Goal: Task Accomplishment & Management: Manage account settings

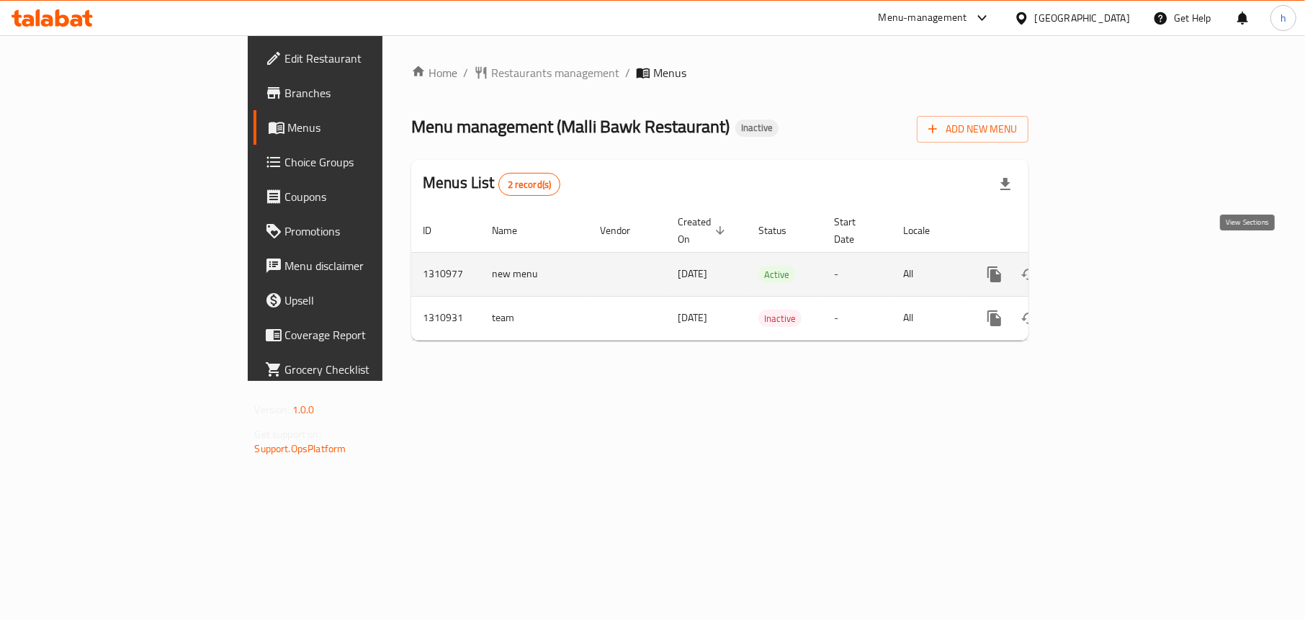
click at [1107, 266] on icon "enhanced table" at bounding box center [1098, 274] width 17 height 17
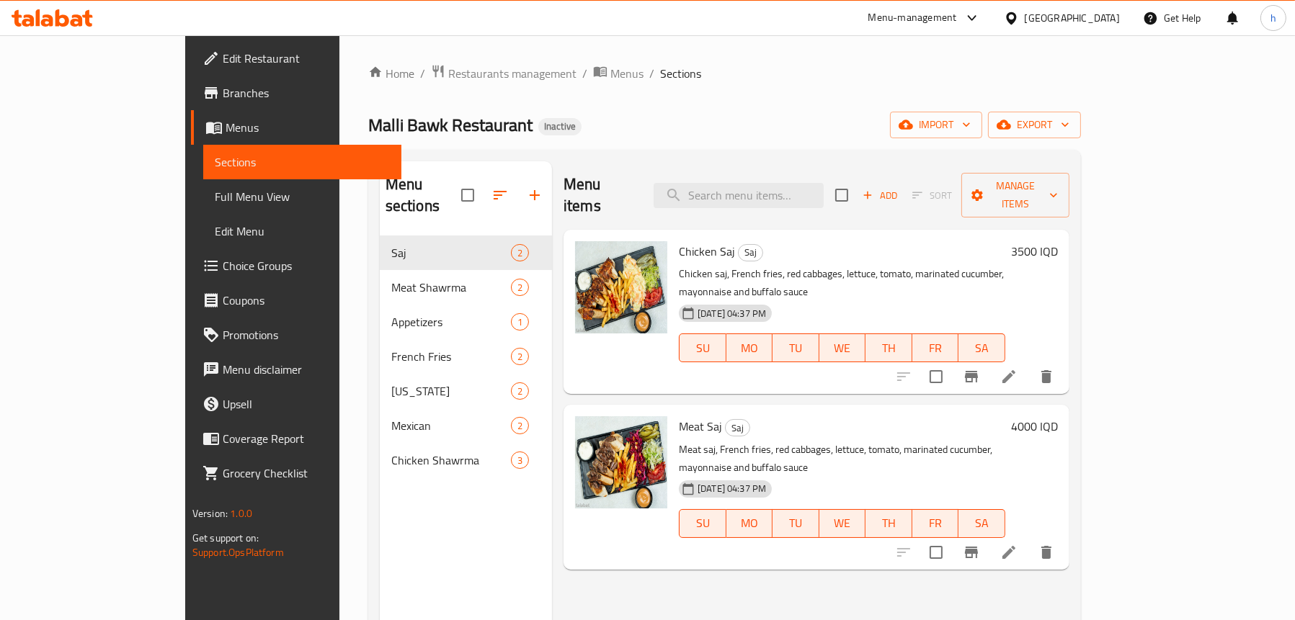
click at [226, 130] on span "Menus" at bounding box center [308, 127] width 164 height 17
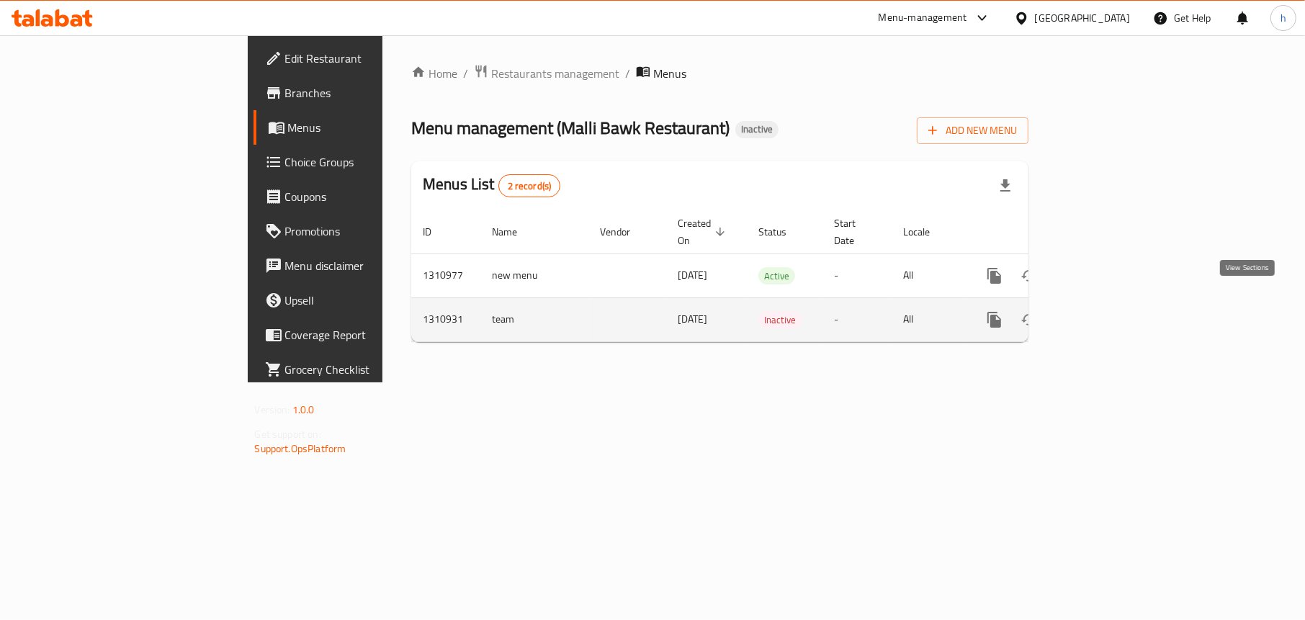
click at [1107, 311] on icon "enhanced table" at bounding box center [1098, 319] width 17 height 17
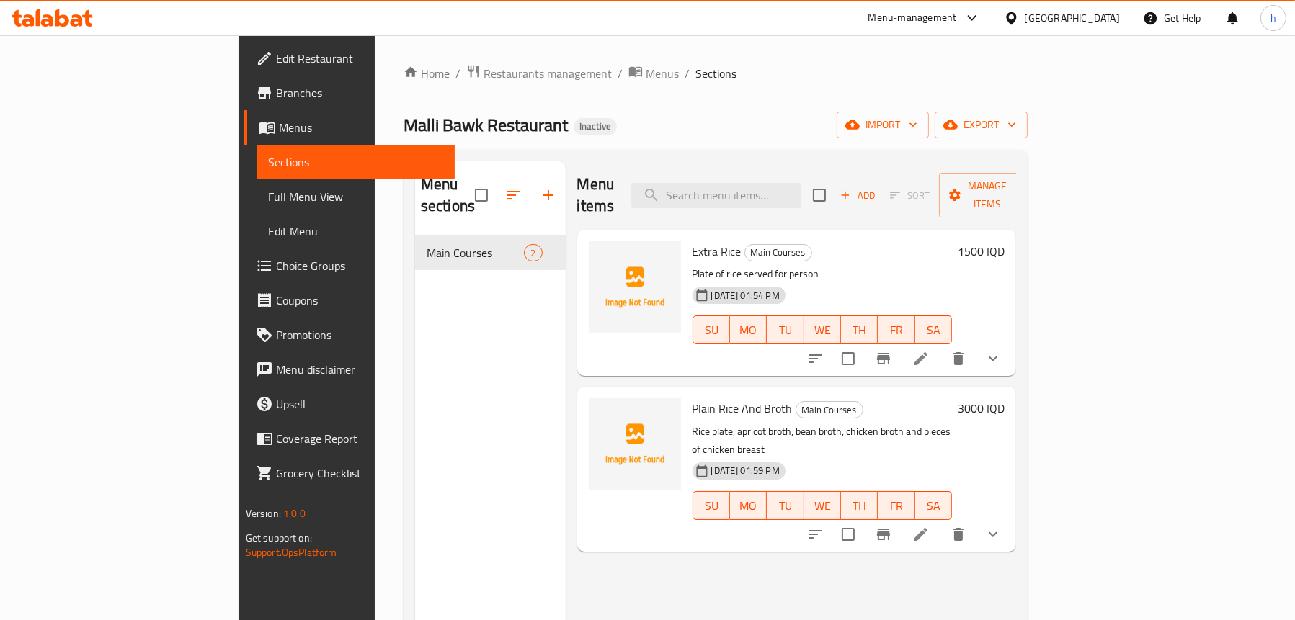
click at [279, 136] on span "Menus" at bounding box center [361, 127] width 164 height 17
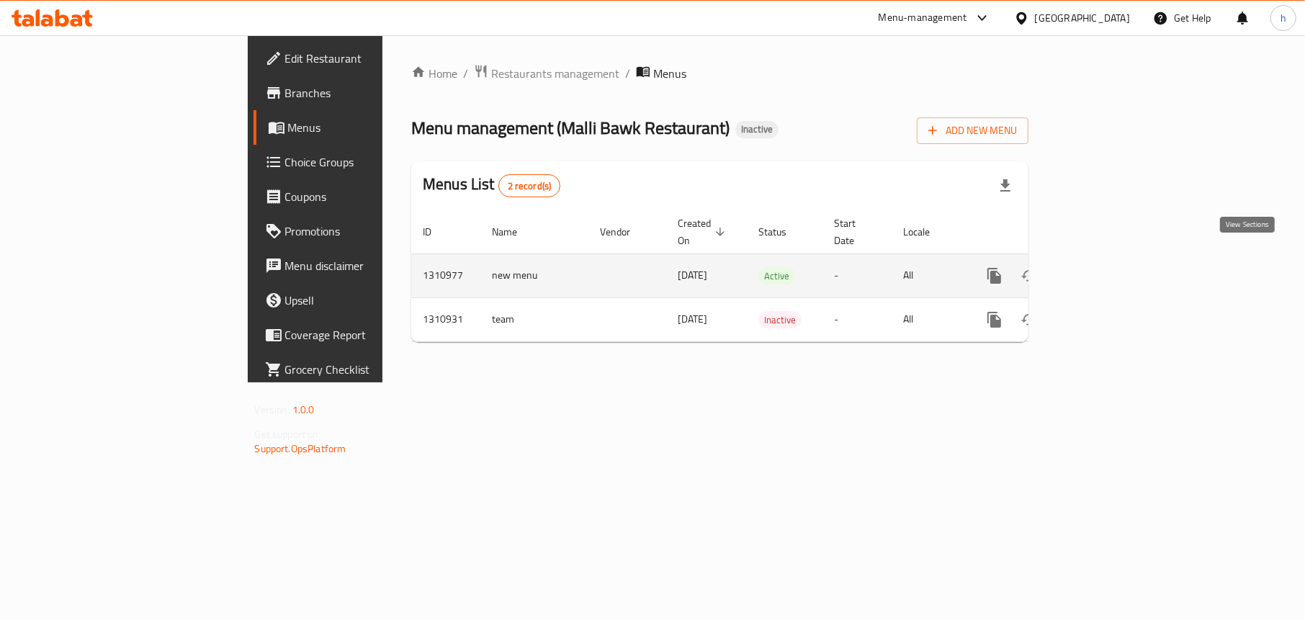
click at [1107, 267] on icon "enhanced table" at bounding box center [1098, 275] width 17 height 17
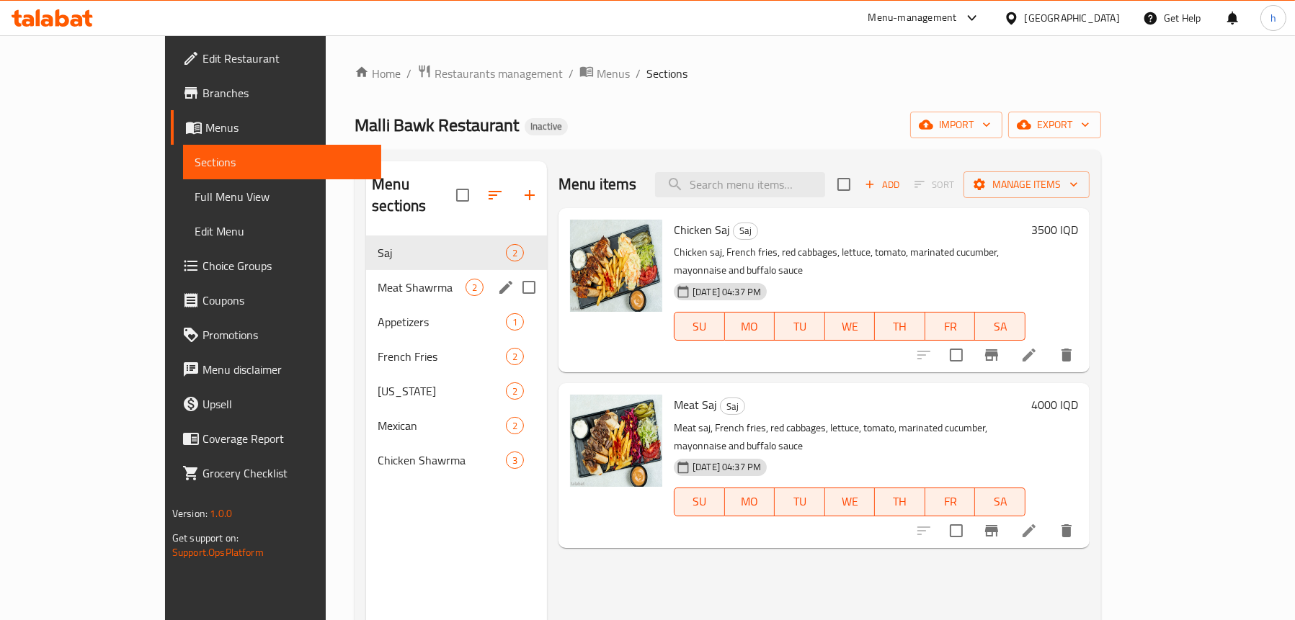
click at [466, 281] on span "2" at bounding box center [474, 288] width 17 height 14
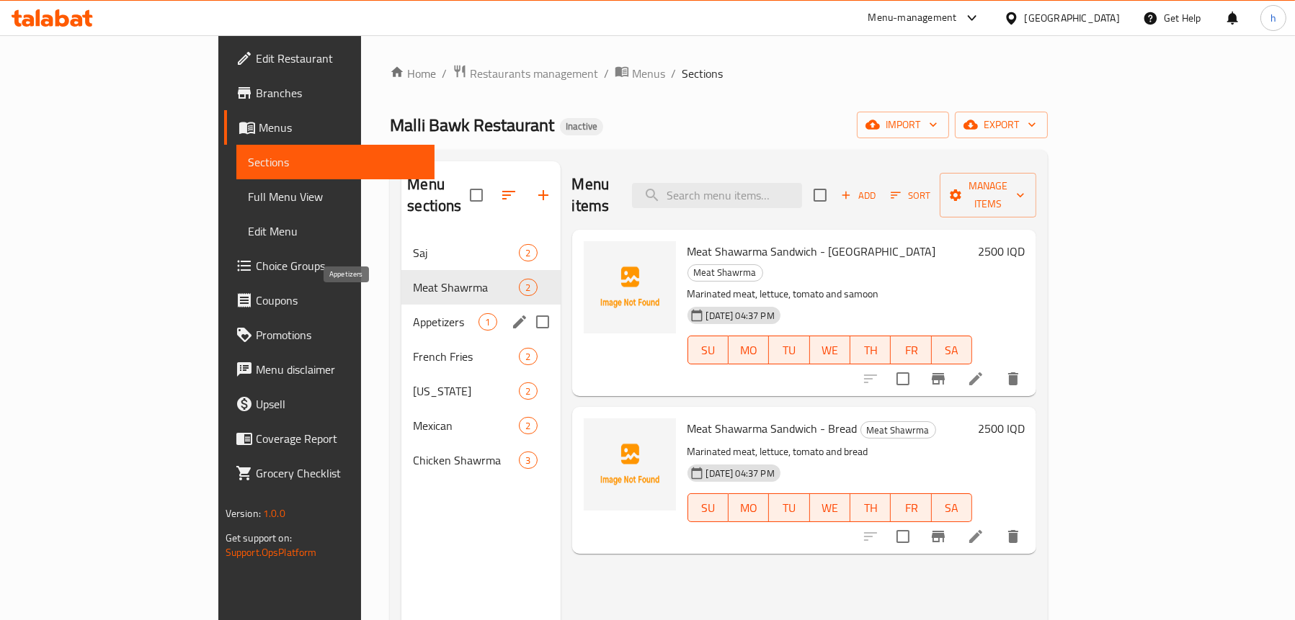
click at [413, 313] on span "Appetizers" at bounding box center [446, 321] width 66 height 17
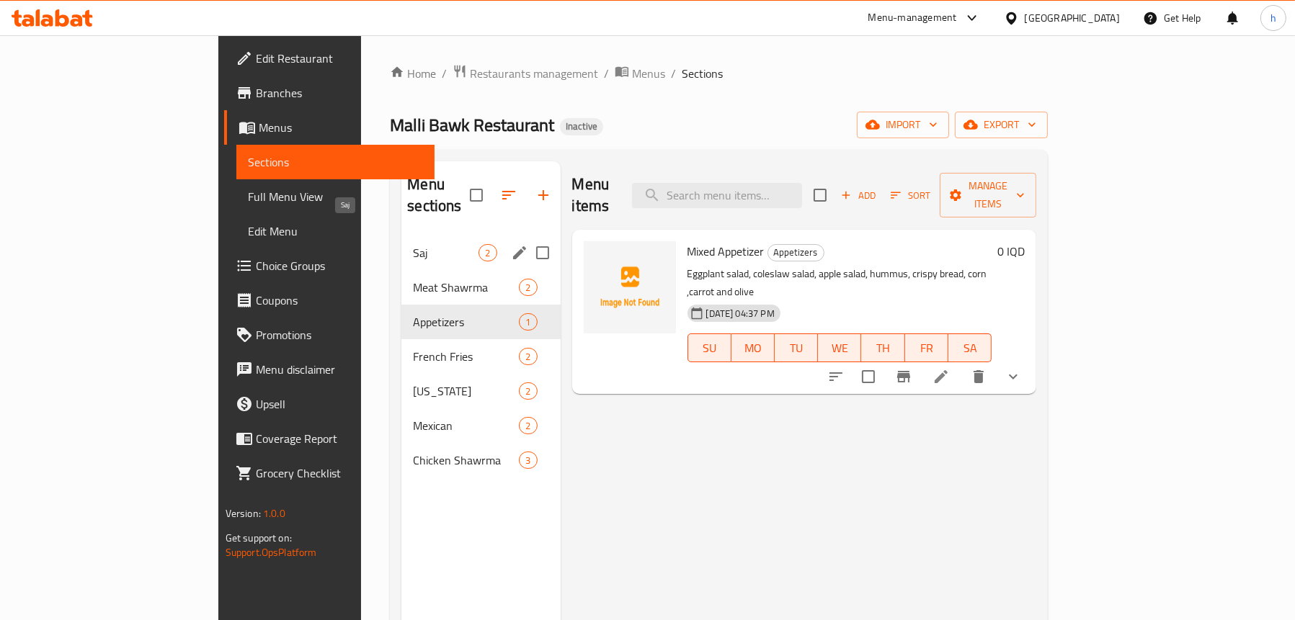
click at [413, 244] on span "Saj" at bounding box center [446, 252] width 66 height 17
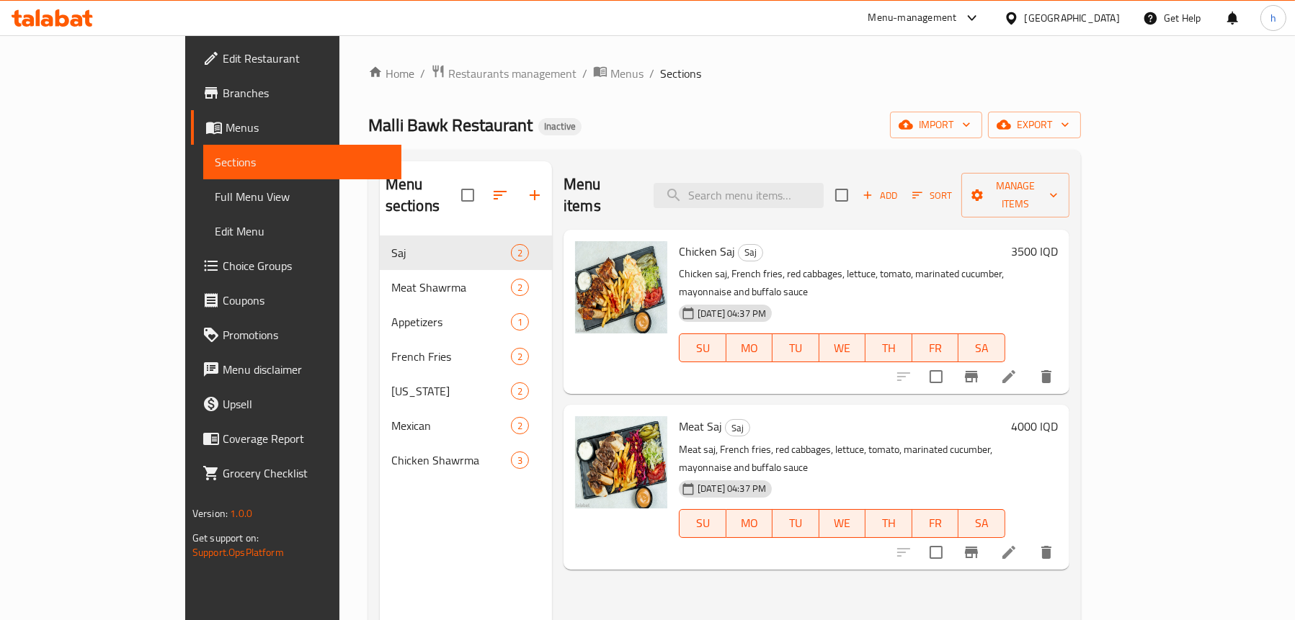
click at [226, 126] on span "Menus" at bounding box center [308, 127] width 164 height 17
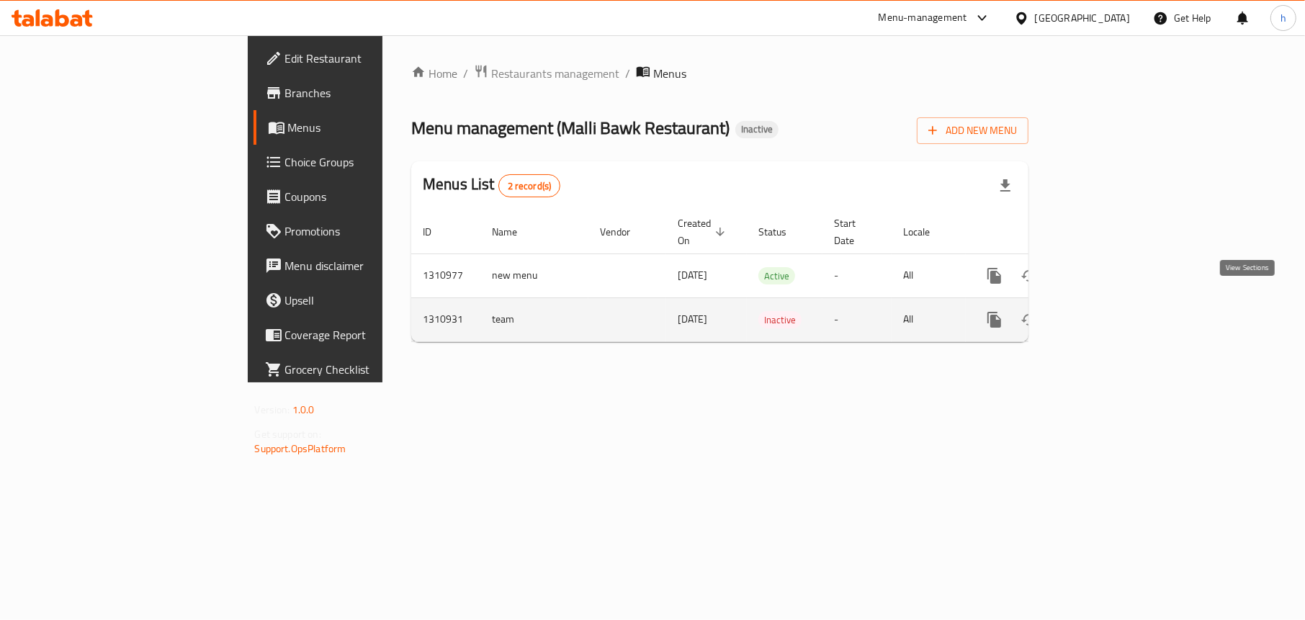
click at [1105, 313] on icon "enhanced table" at bounding box center [1098, 319] width 13 height 13
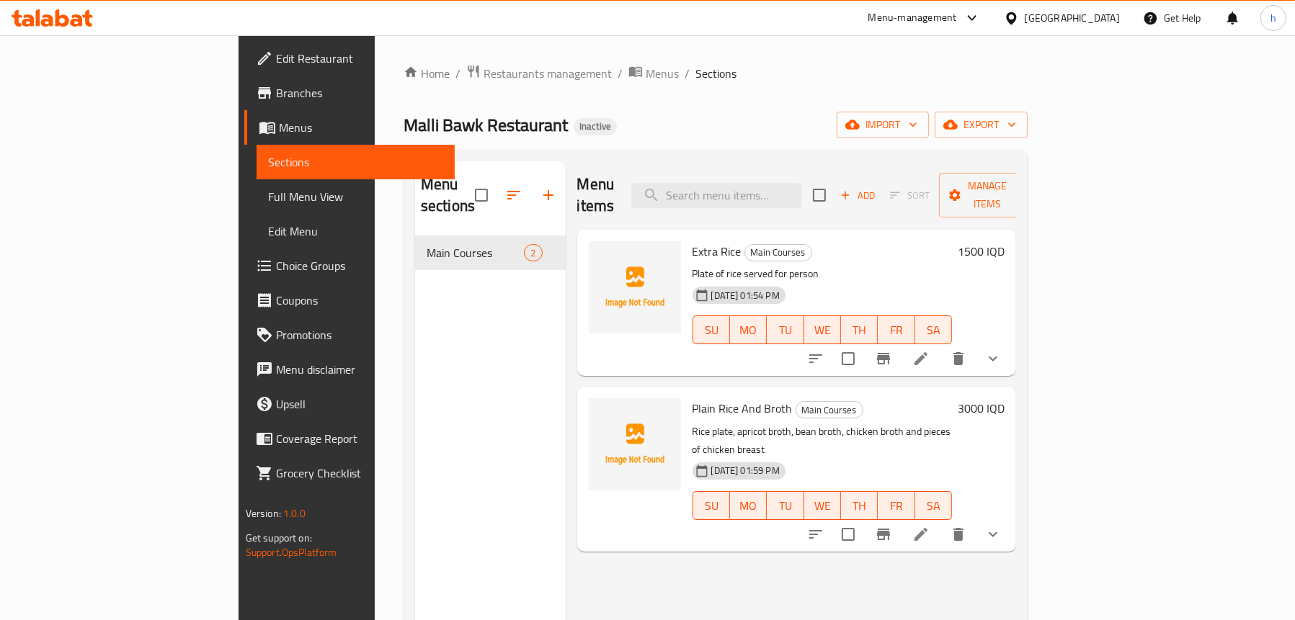
click at [1001, 526] on icon "show more" at bounding box center [992, 534] width 17 height 17
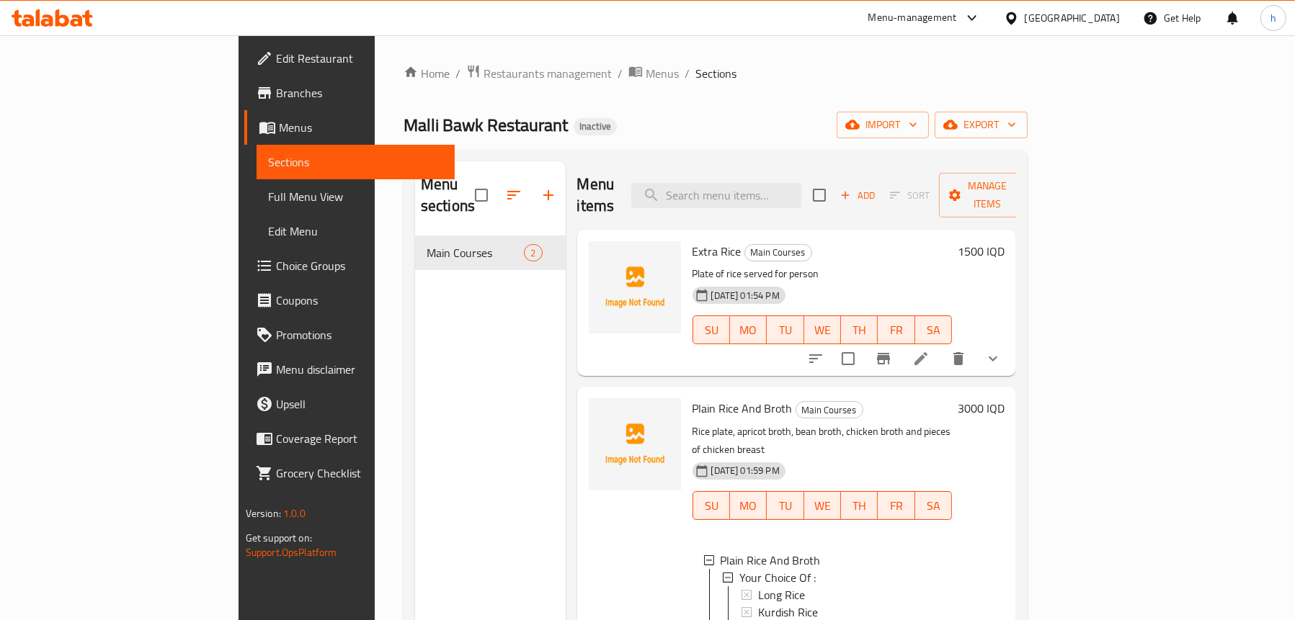
click at [415, 361] on div "Menu sections Main Courses 2" at bounding box center [490, 471] width 151 height 620
click at [279, 131] on span "Menus" at bounding box center [361, 127] width 164 height 17
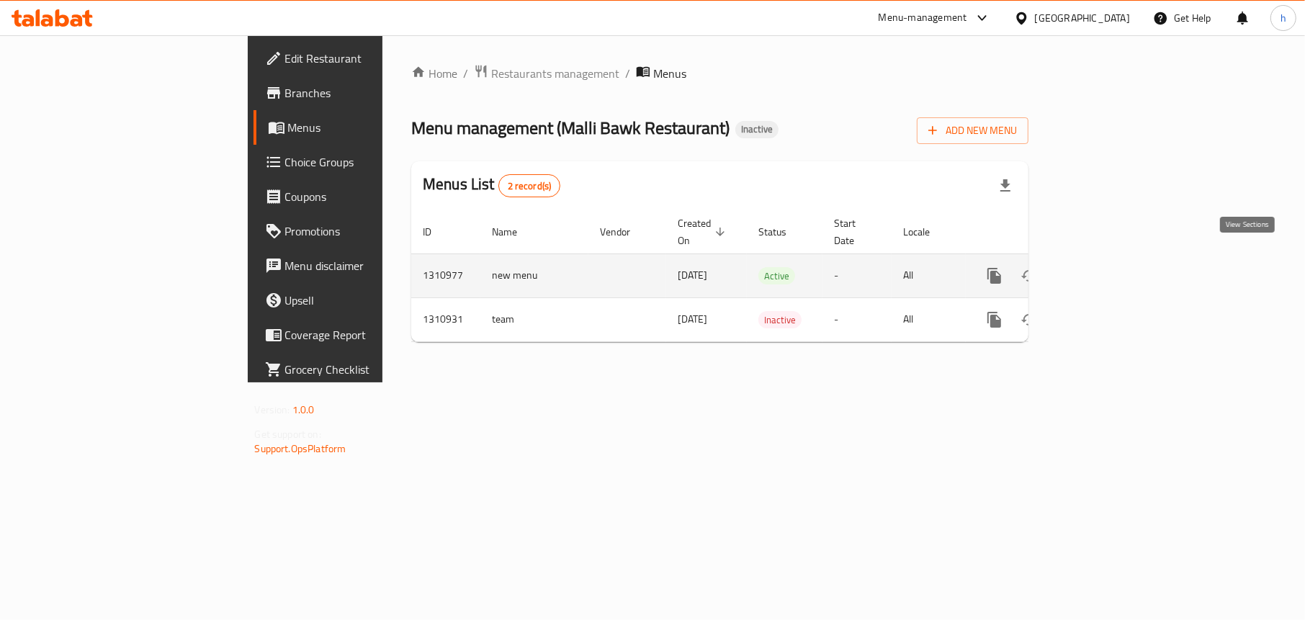
click at [1107, 267] on icon "enhanced table" at bounding box center [1098, 275] width 17 height 17
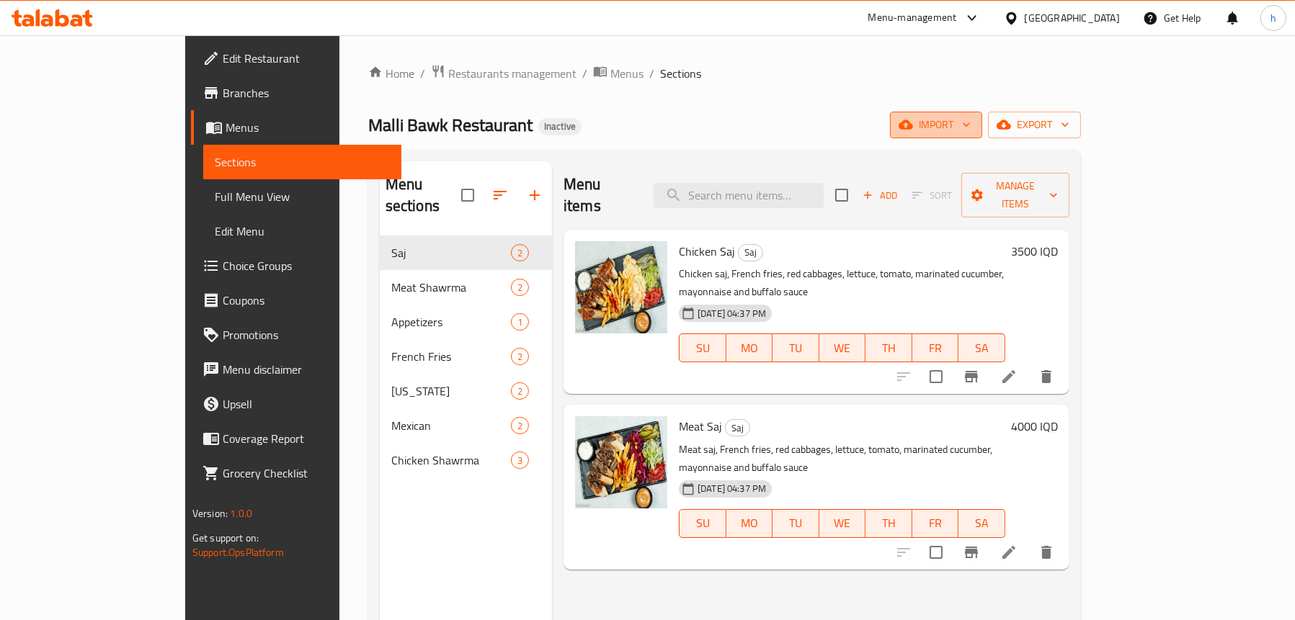
click at [913, 129] on icon "button" at bounding box center [905, 124] width 14 height 9
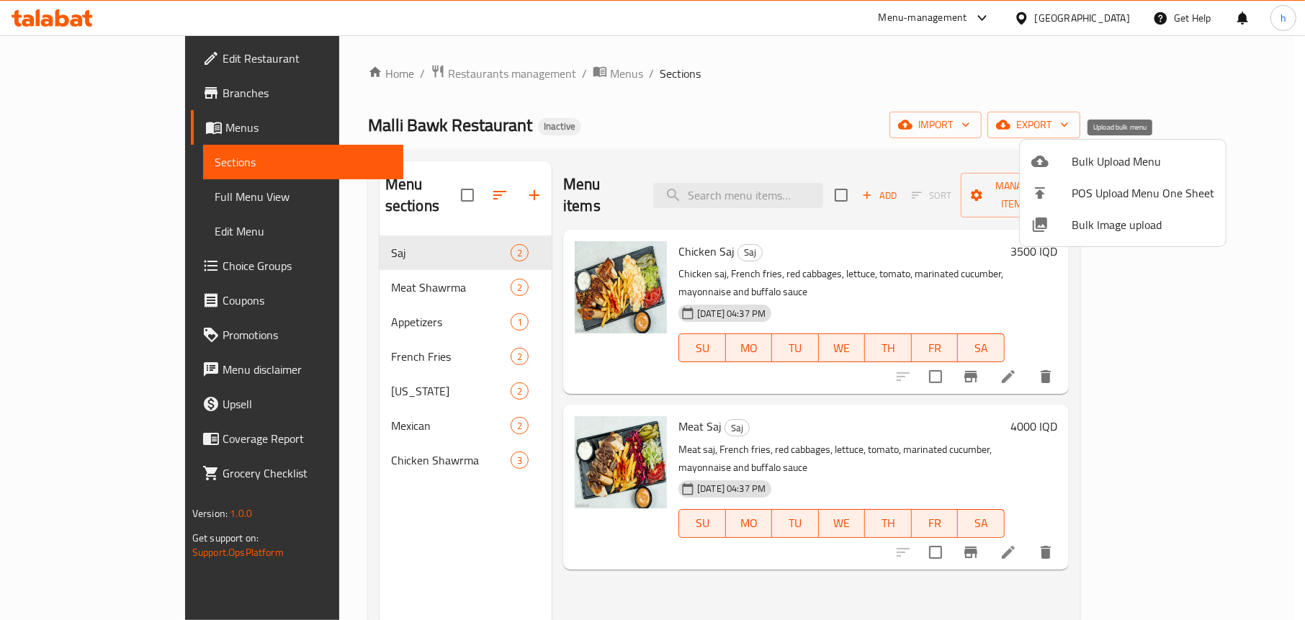
click at [1115, 156] on span "Bulk Upload Menu" at bounding box center [1143, 161] width 143 height 17
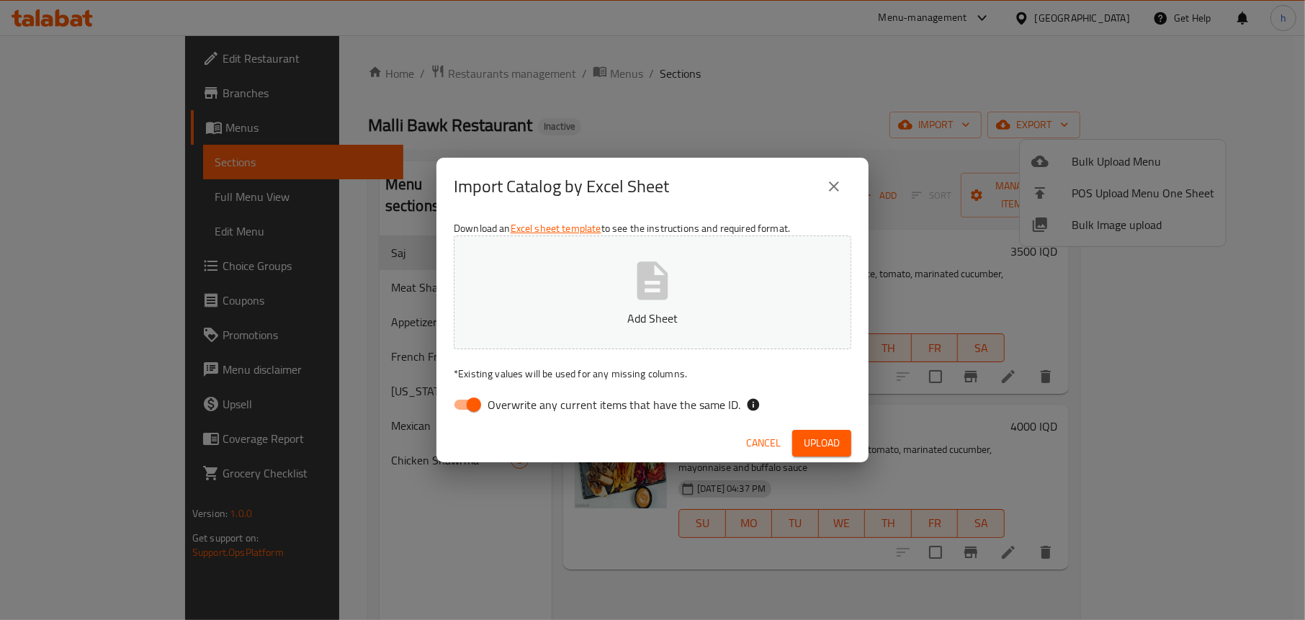
click at [476, 403] on input "Overwrite any current items that have the same ID." at bounding box center [474, 404] width 82 height 27
checkbox input "false"
click at [625, 316] on p "Add Sheet" at bounding box center [652, 318] width 353 height 17
click at [827, 439] on span "Upload" at bounding box center [822, 443] width 36 height 18
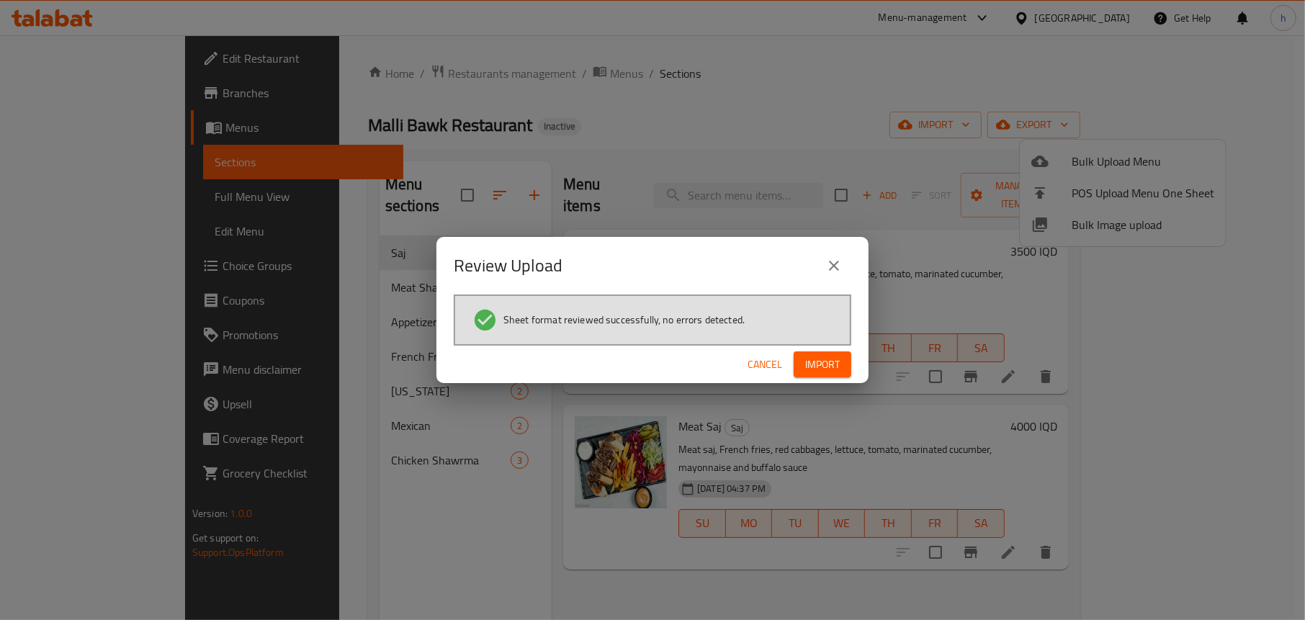
click at [821, 361] on span "Import" at bounding box center [822, 365] width 35 height 18
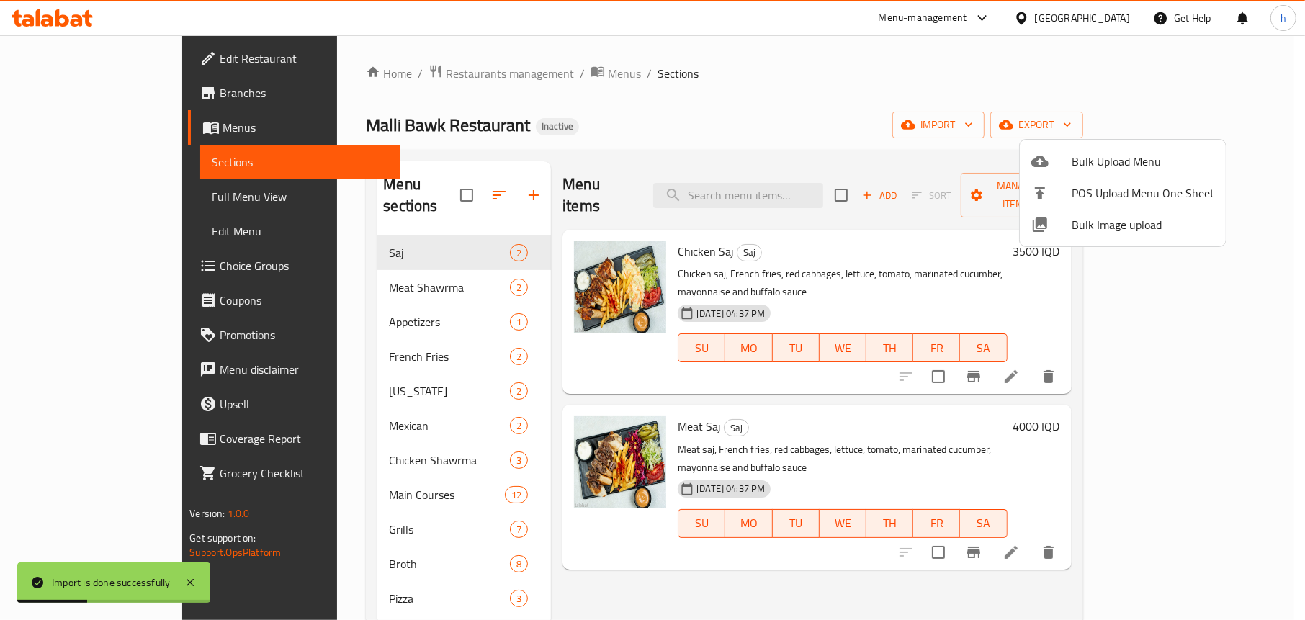
click at [709, 93] on div at bounding box center [652, 310] width 1305 height 620
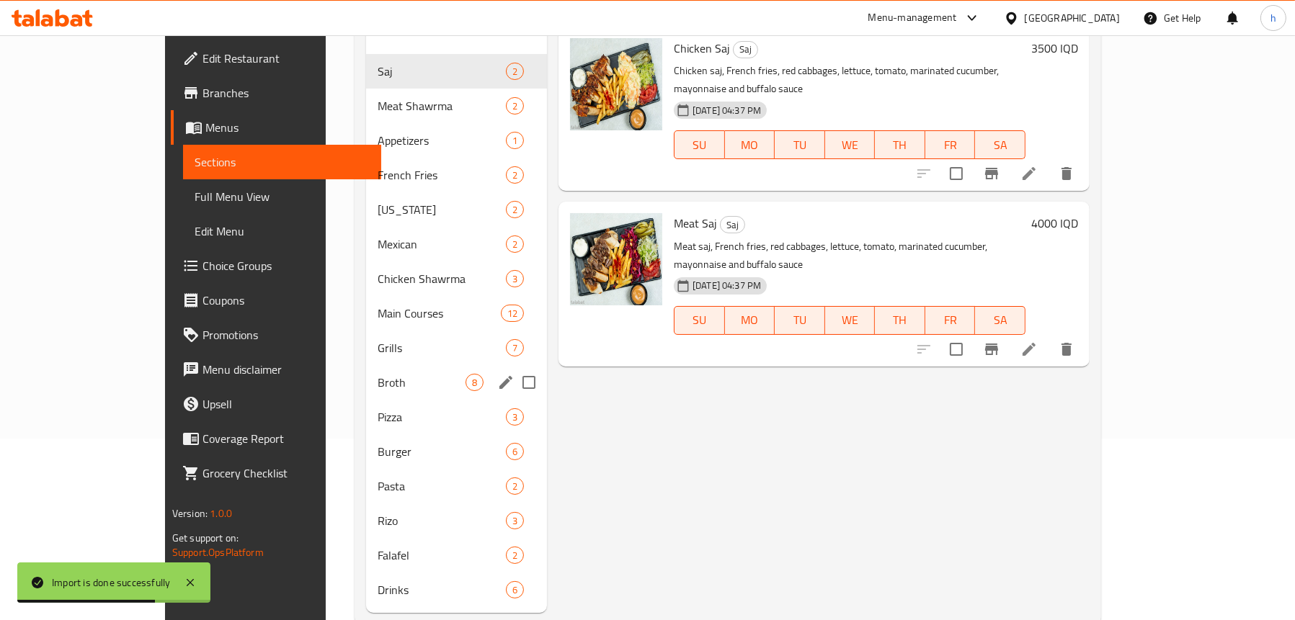
scroll to position [202, 0]
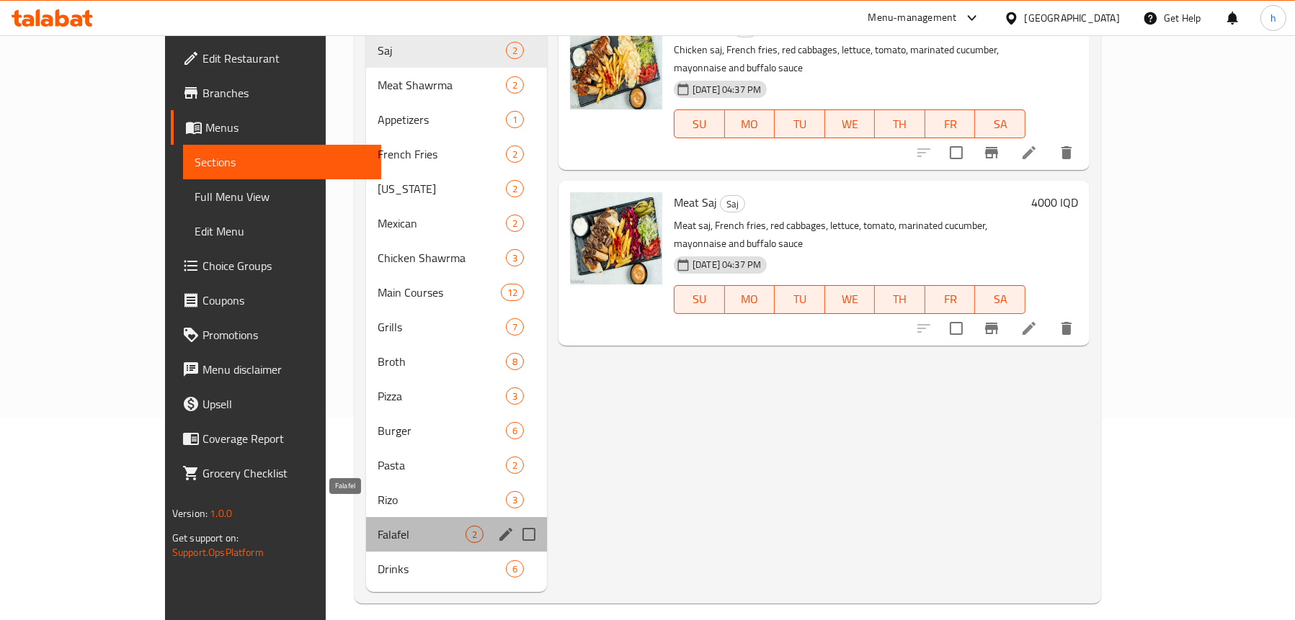
click at [378, 526] on span "Falafel" at bounding box center [422, 534] width 88 height 17
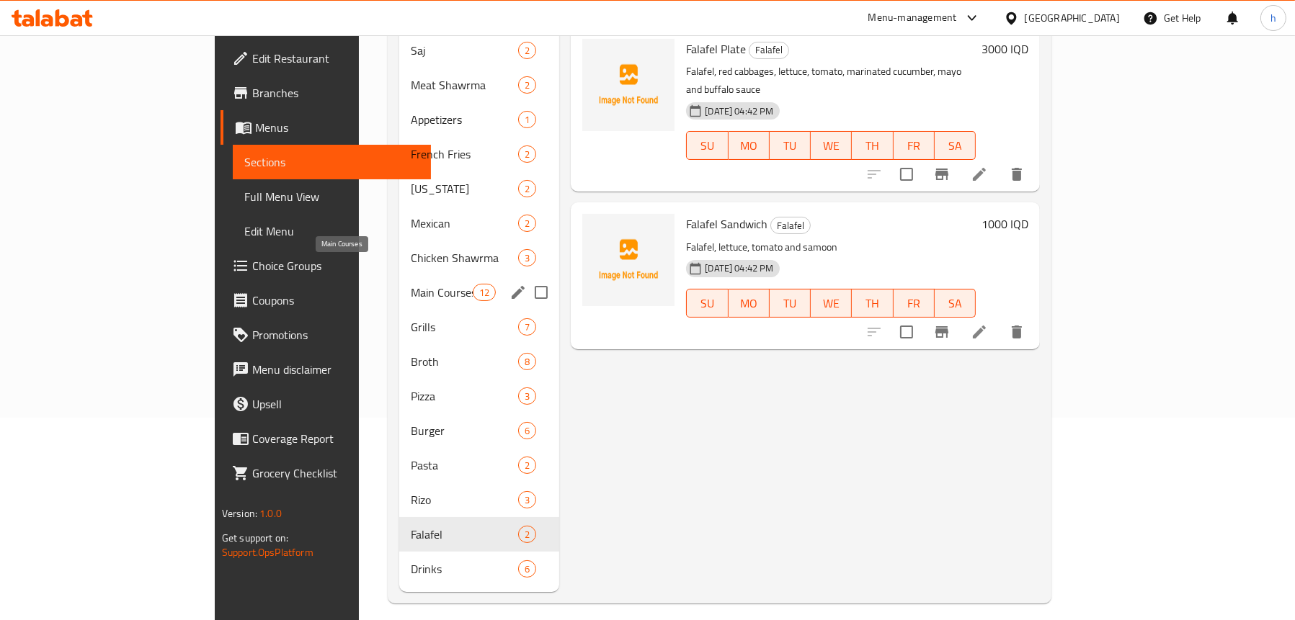
click at [411, 284] on span "Main Courses" at bounding box center [442, 292] width 62 height 17
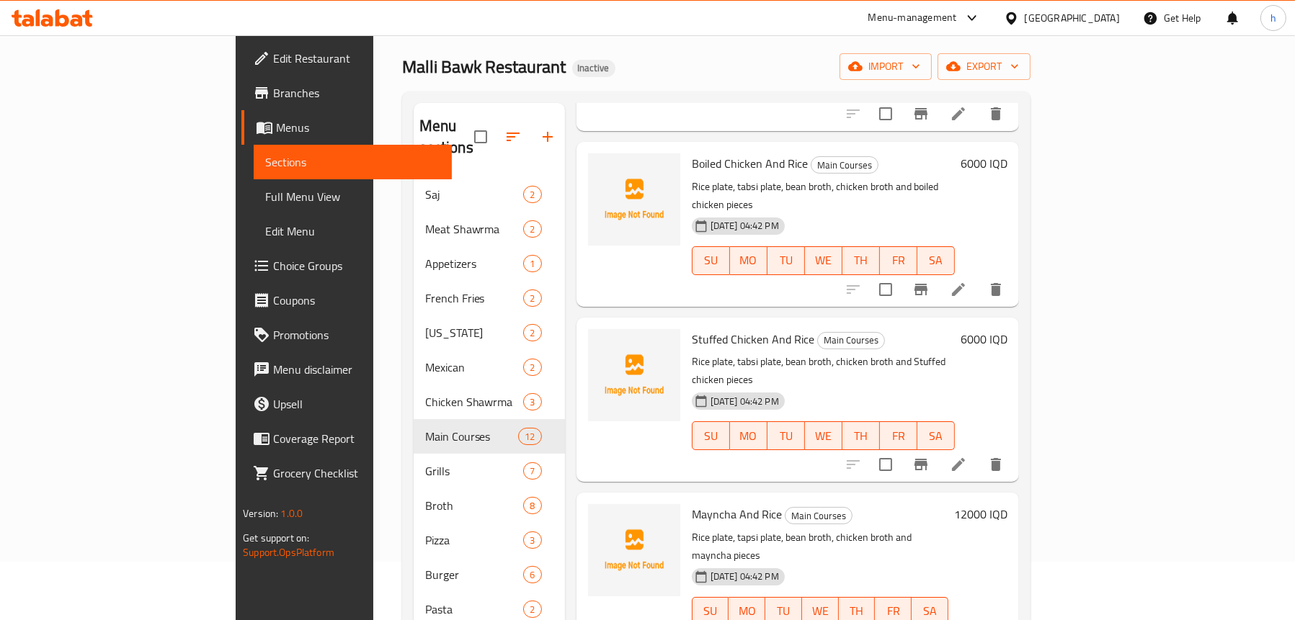
scroll to position [216, 0]
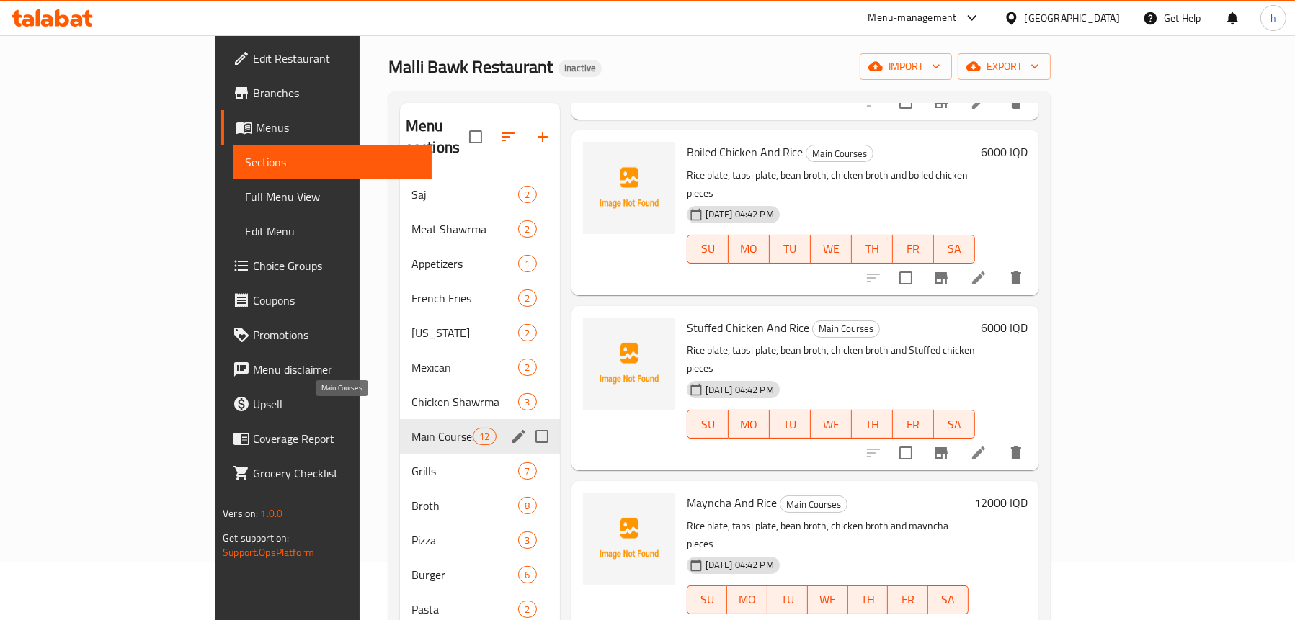
click at [411, 428] on span "Main Courses" at bounding box center [441, 436] width 61 height 17
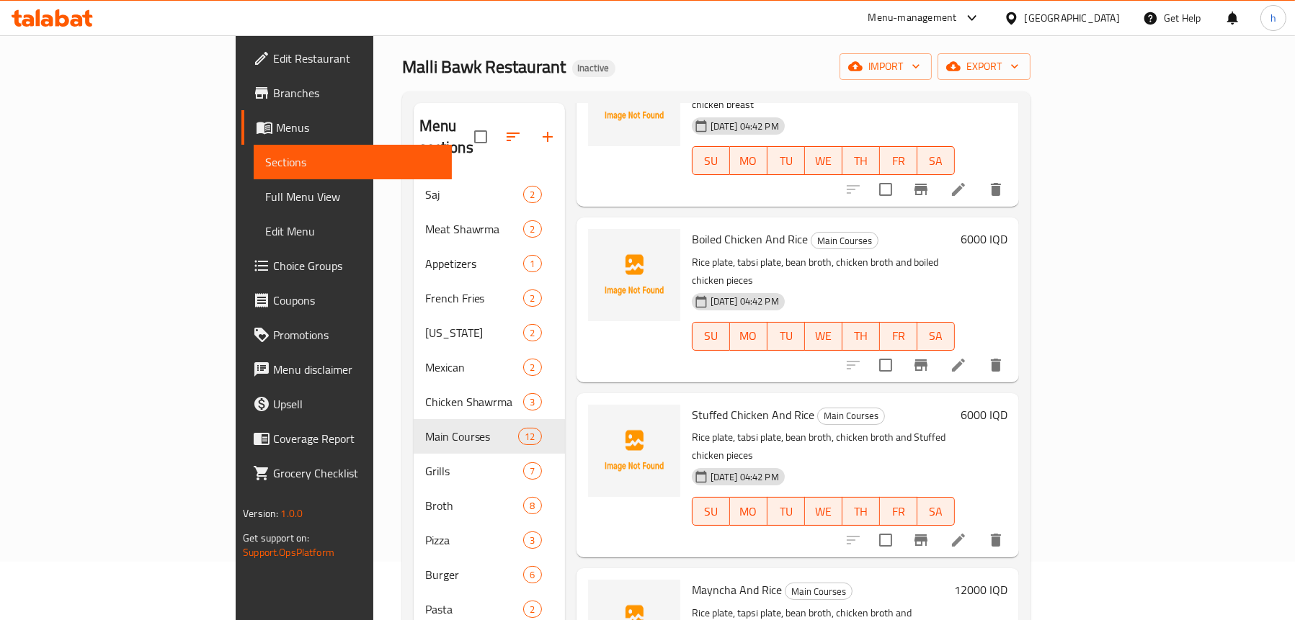
scroll to position [0, 0]
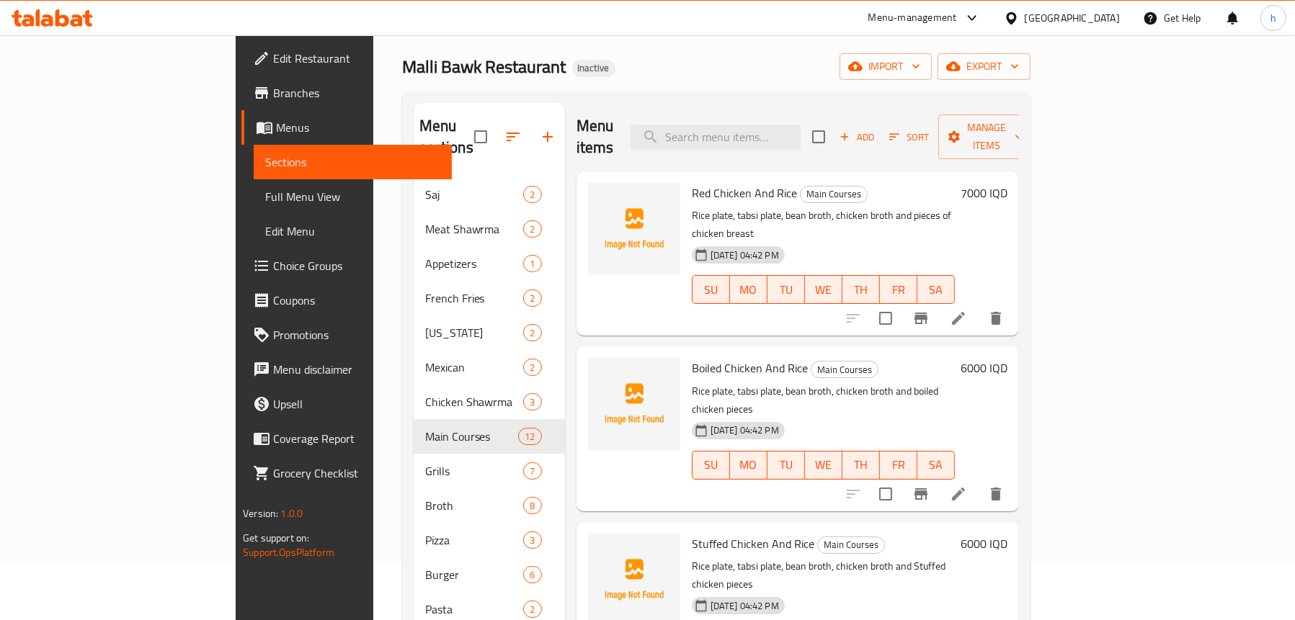
click at [273, 257] on span "Choice Groups" at bounding box center [356, 265] width 167 height 17
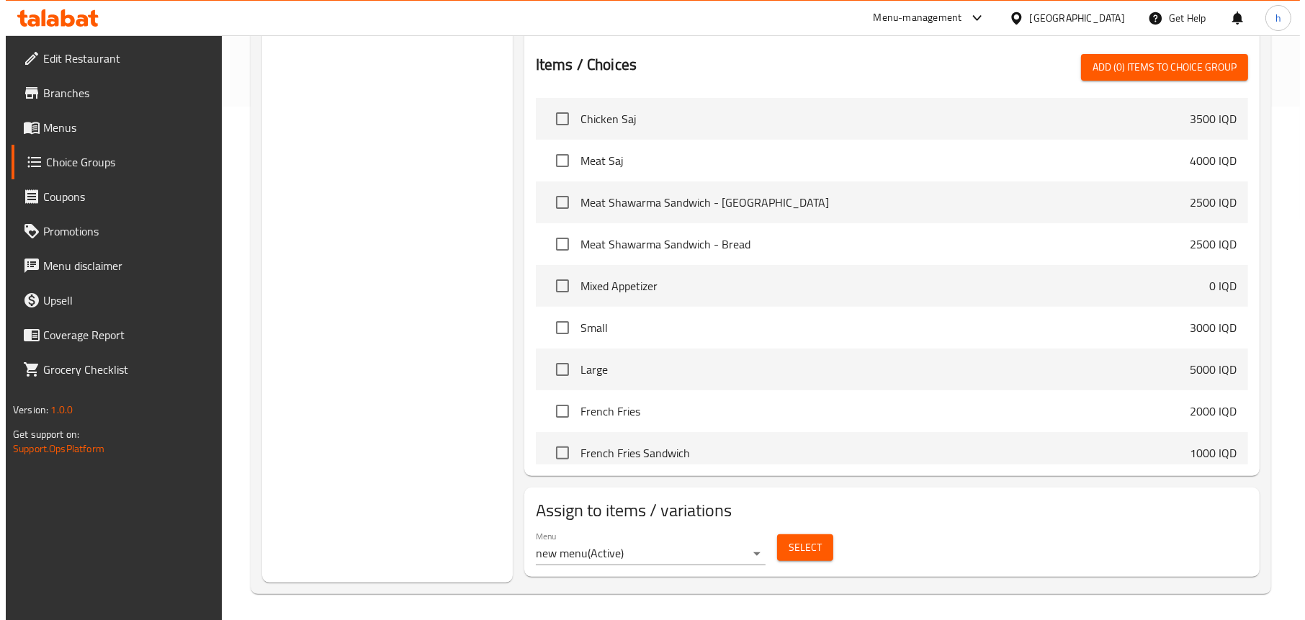
scroll to position [516, 0]
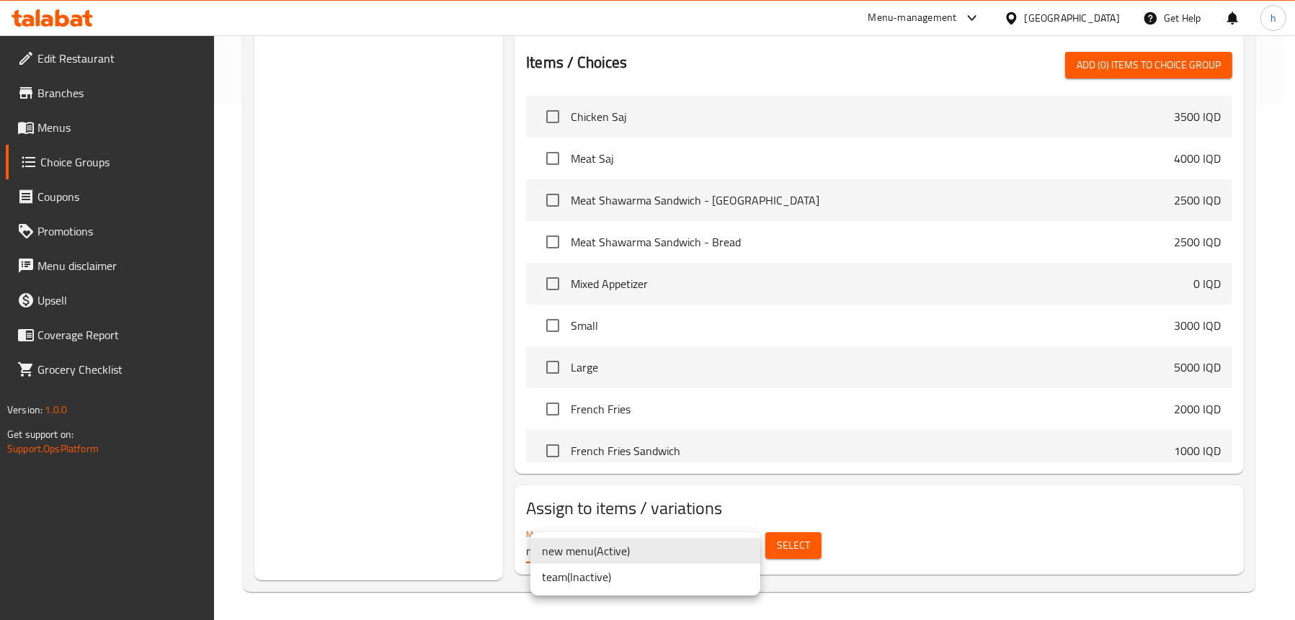
click at [589, 555] on li "new menu ( Active )" at bounding box center [645, 551] width 230 height 26
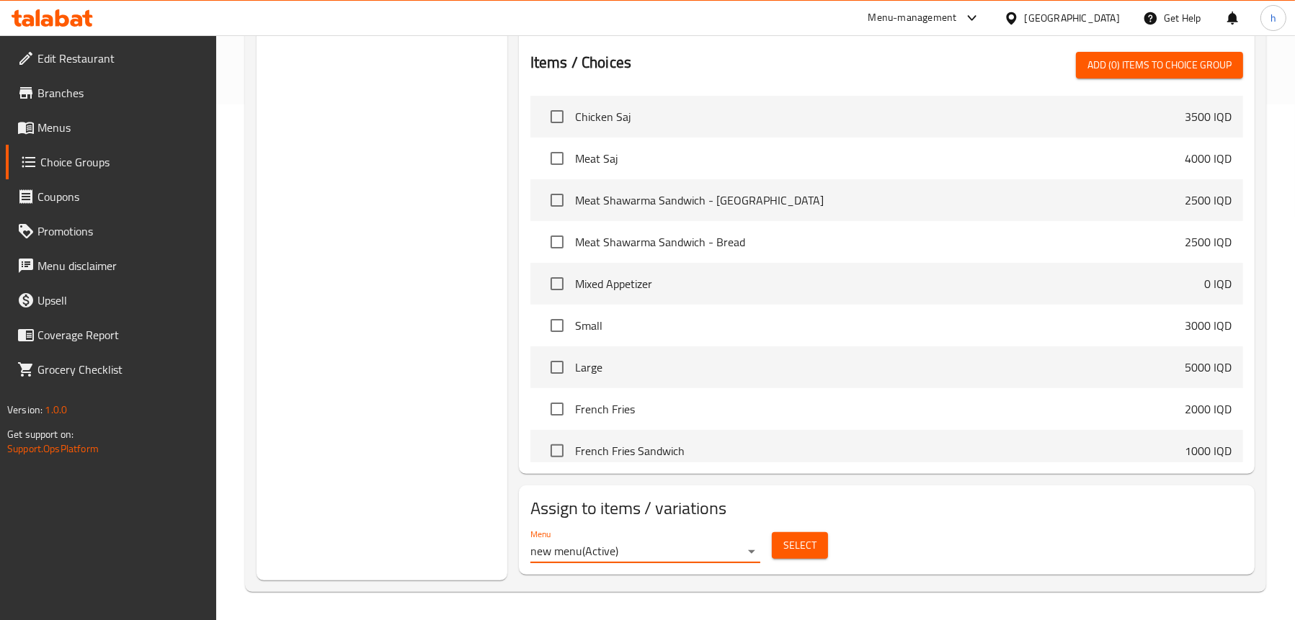
click at [785, 547] on span "Select" at bounding box center [799, 546] width 33 height 18
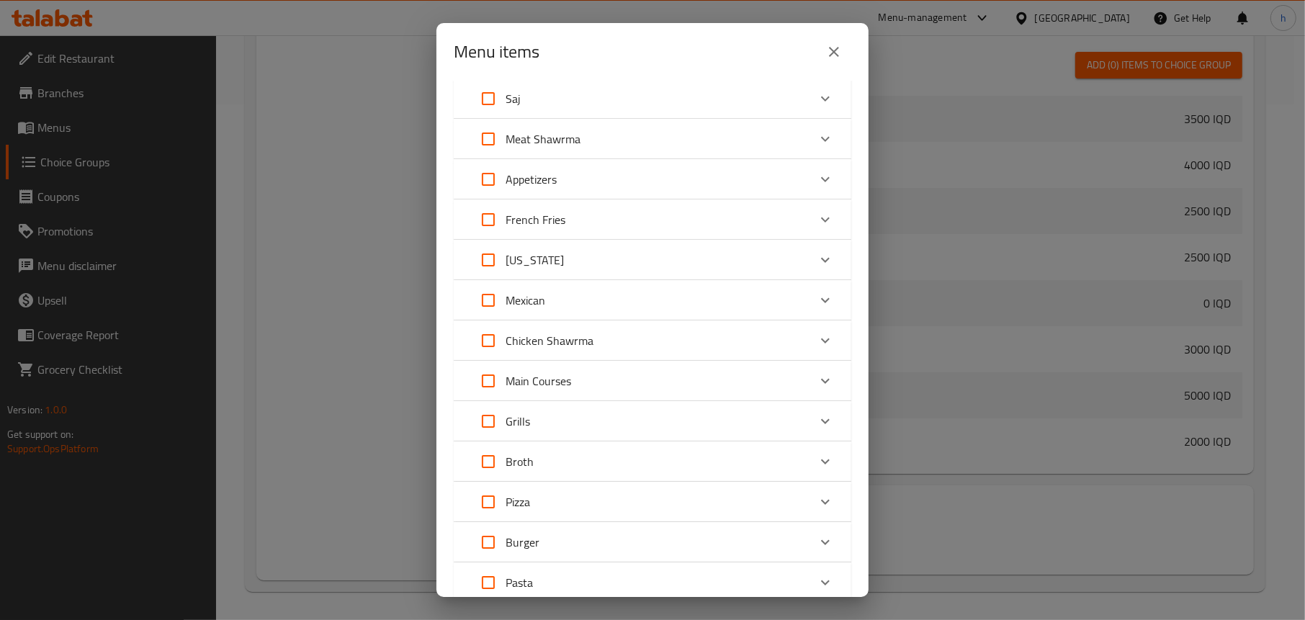
scroll to position [72, 0]
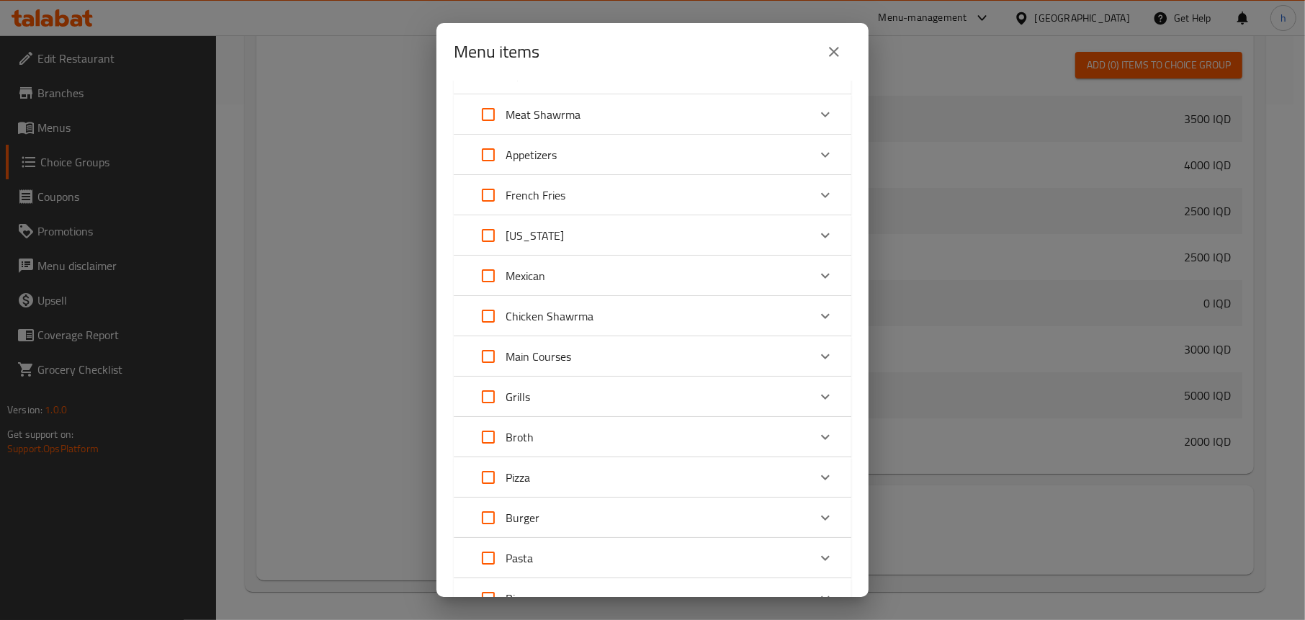
click at [486, 355] on input "Expand" at bounding box center [488, 356] width 35 height 35
checkbox input "true"
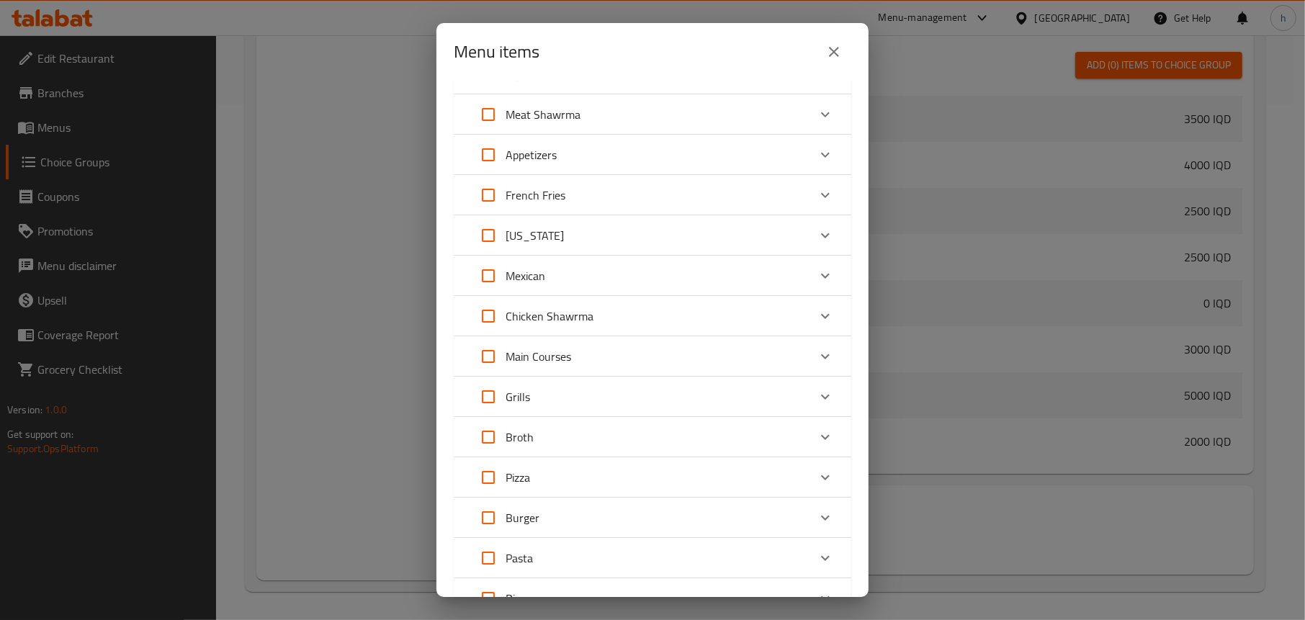
checkbox input "true"
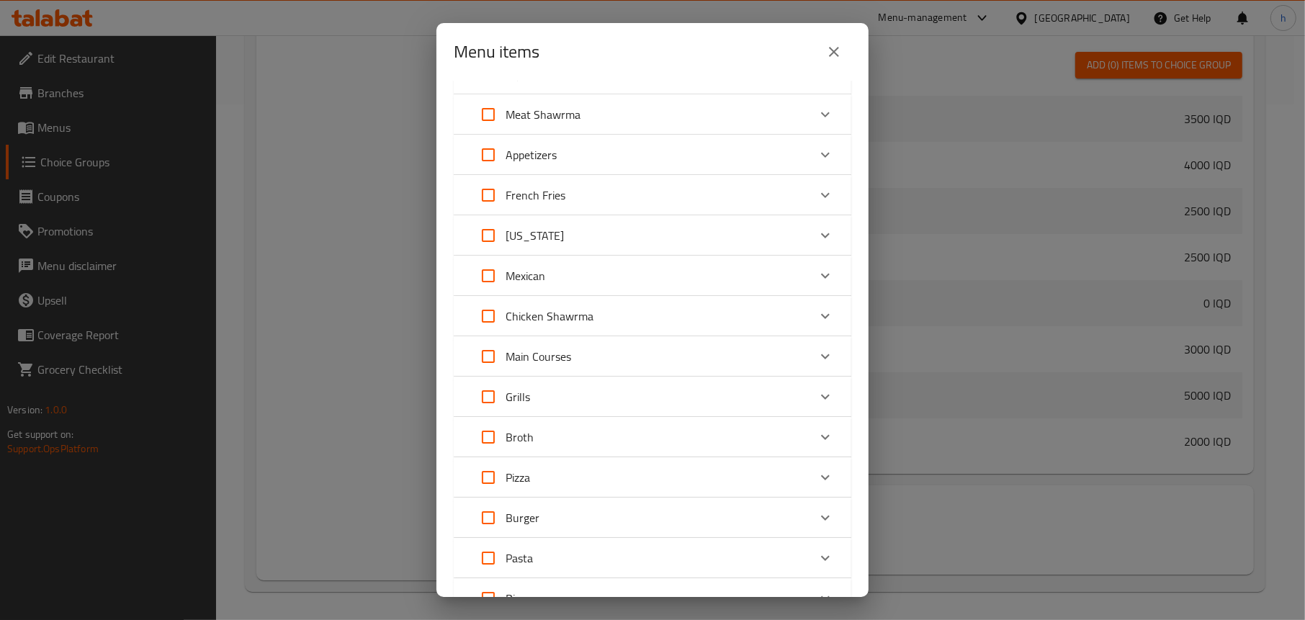
checkbox input "true"
click at [486, 355] on input "Expand" at bounding box center [488, 356] width 35 height 35
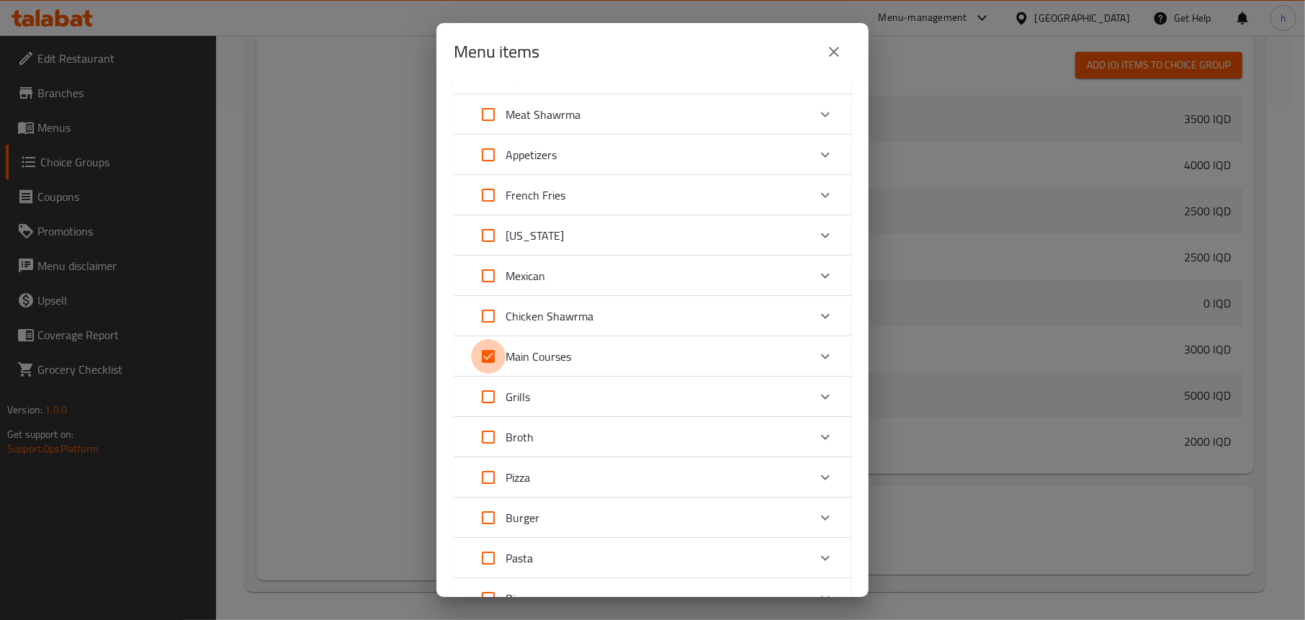
checkbox input "false"
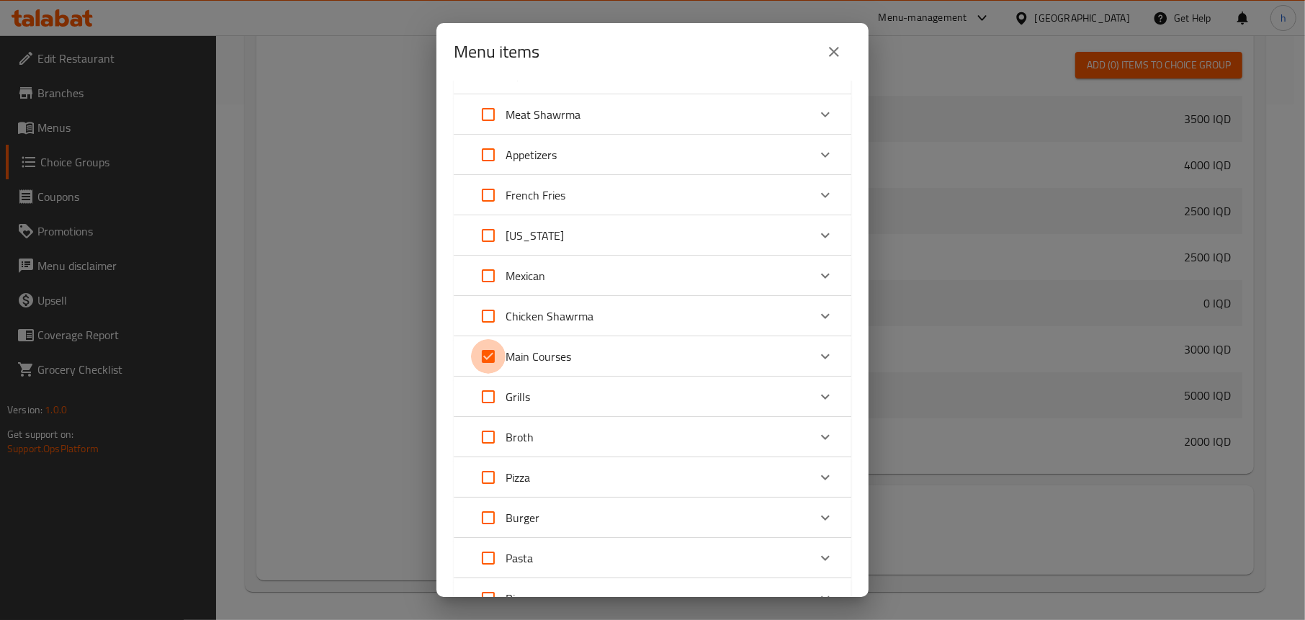
checkbox input "false"
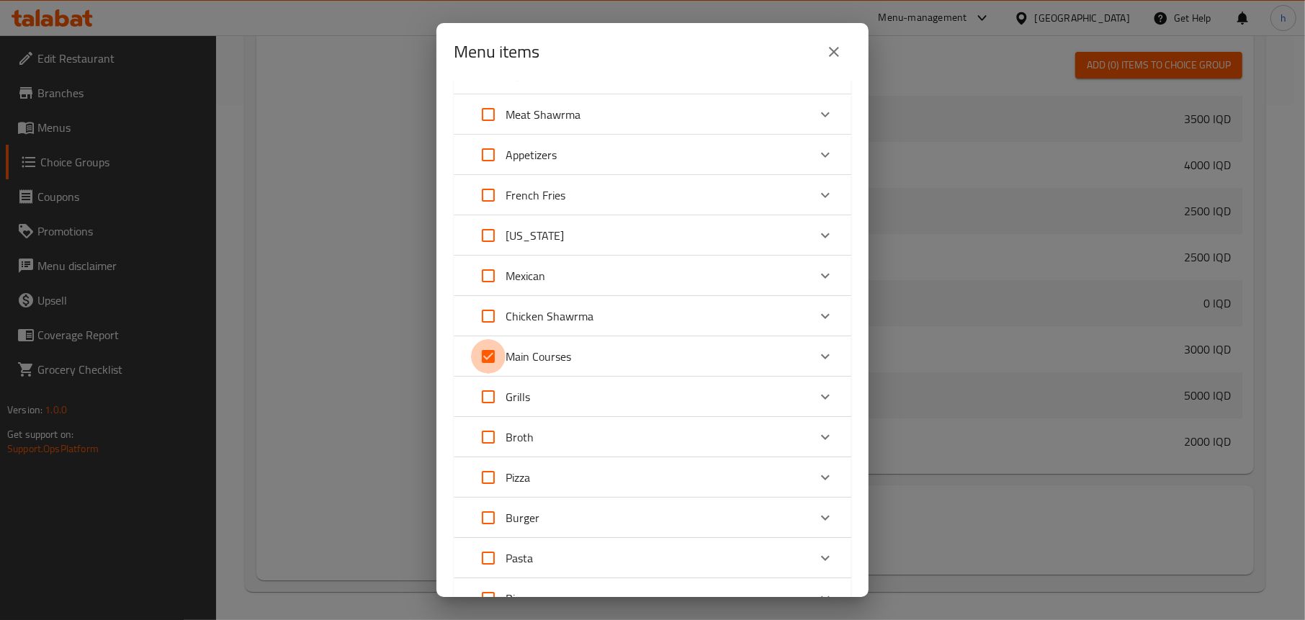
checkbox input "false"
click at [817, 354] on icon "Expand" at bounding box center [825, 356] width 17 height 17
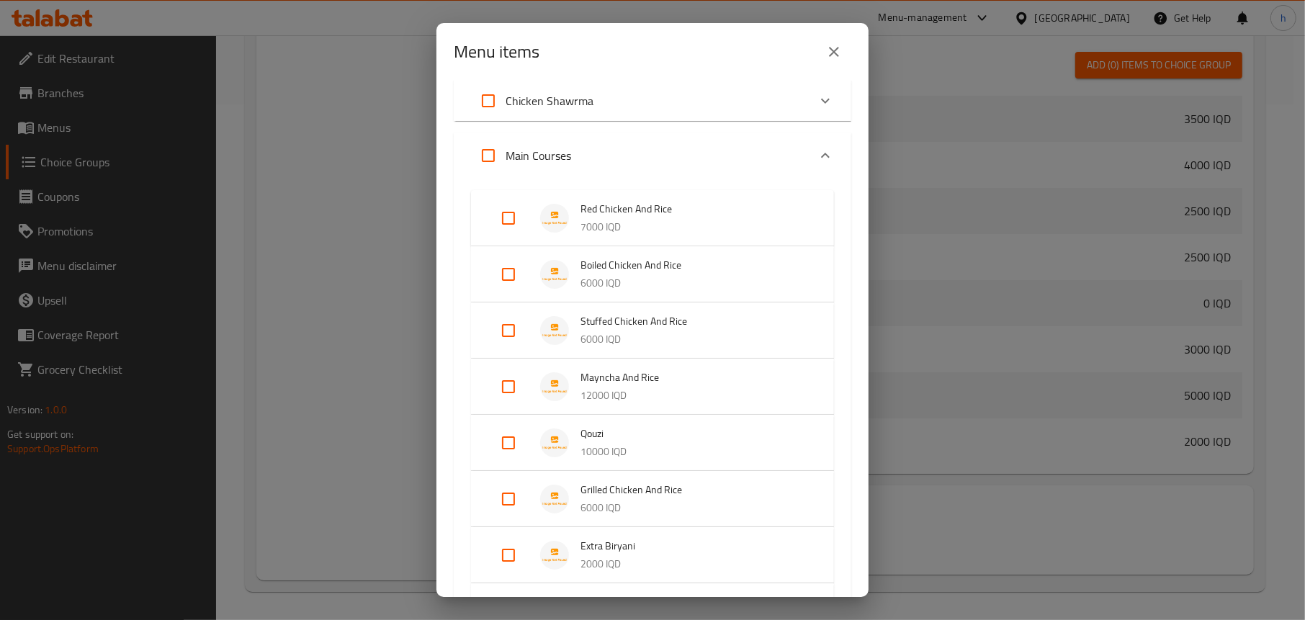
scroll to position [288, 0]
click at [511, 221] on input "Expand" at bounding box center [508, 217] width 35 height 35
checkbox input "true"
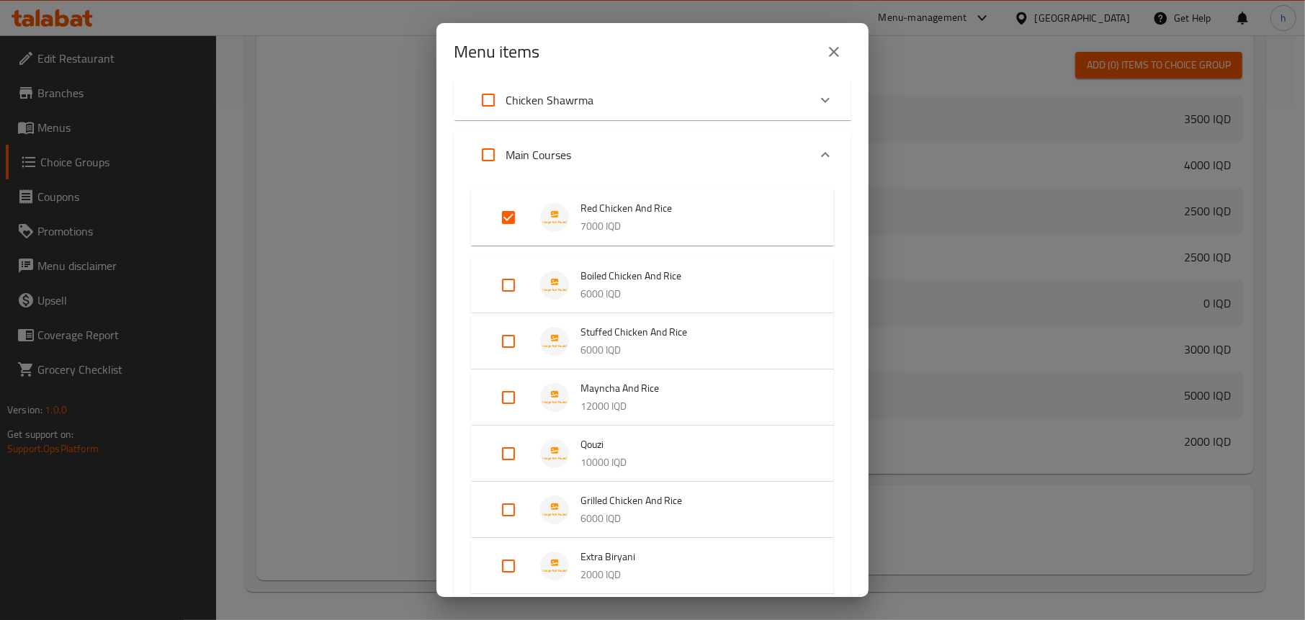
click at [506, 283] on input "Expand" at bounding box center [508, 285] width 35 height 35
checkbox input "true"
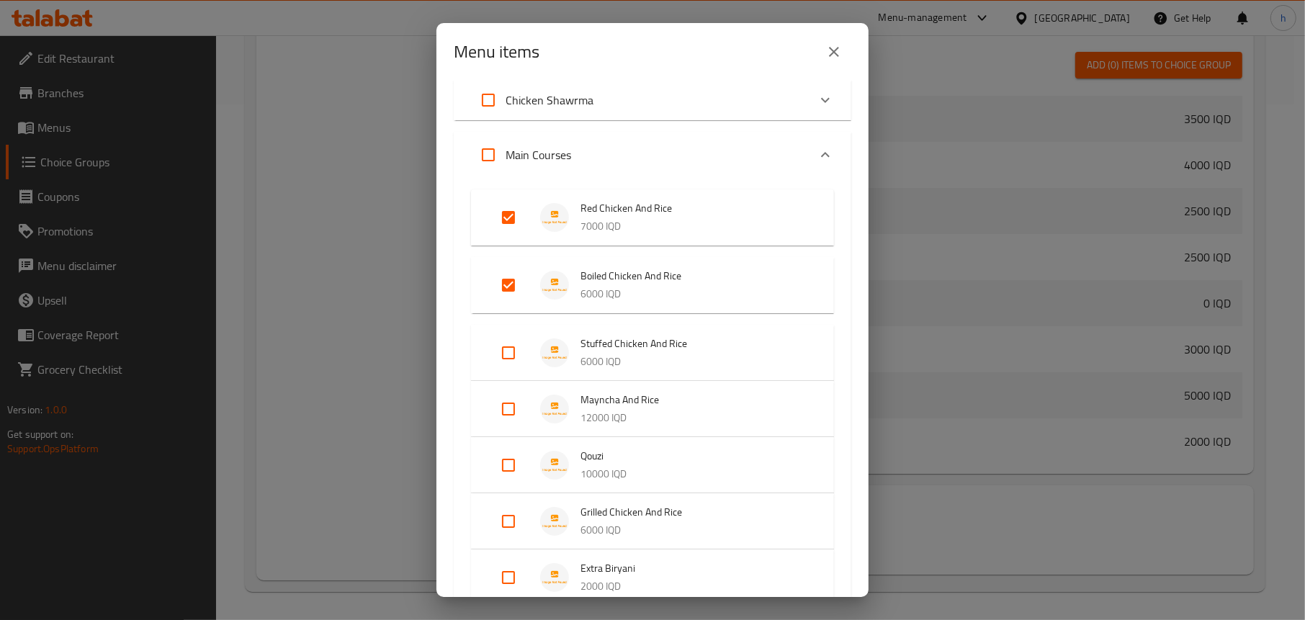
click at [505, 353] on input "Expand" at bounding box center [508, 353] width 35 height 35
checkbox input "true"
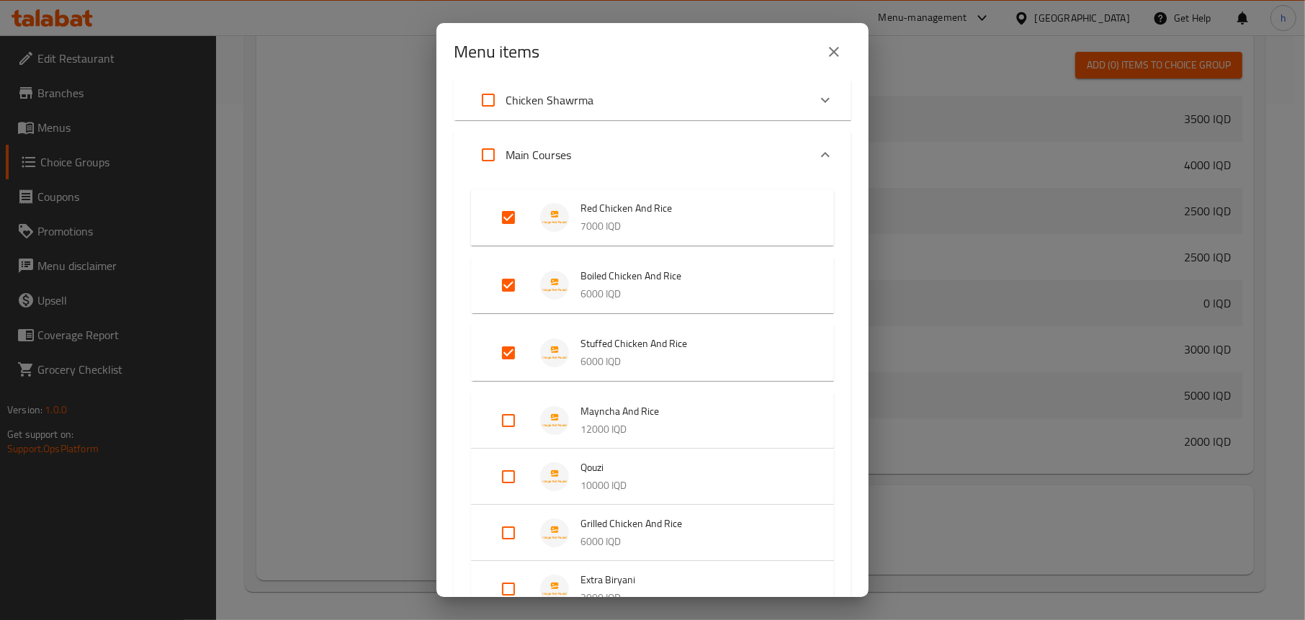
click at [516, 416] on input "Expand" at bounding box center [508, 420] width 35 height 35
checkbox input "true"
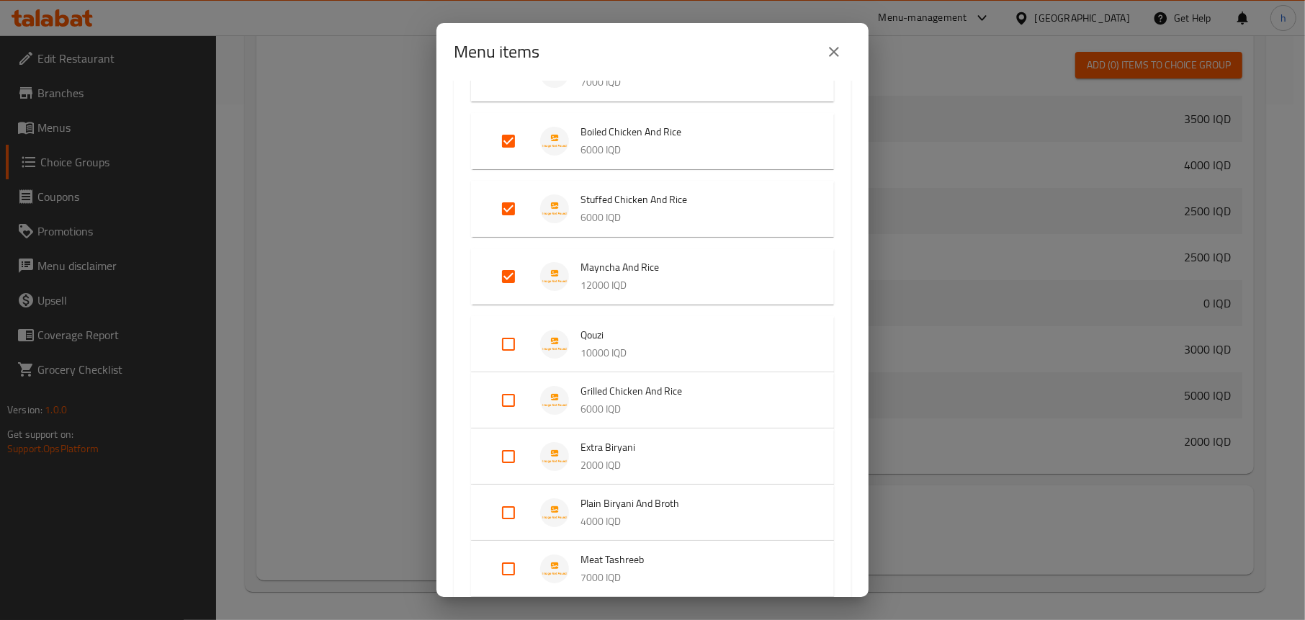
click at [510, 334] on input "Expand" at bounding box center [508, 344] width 35 height 35
checkbox input "true"
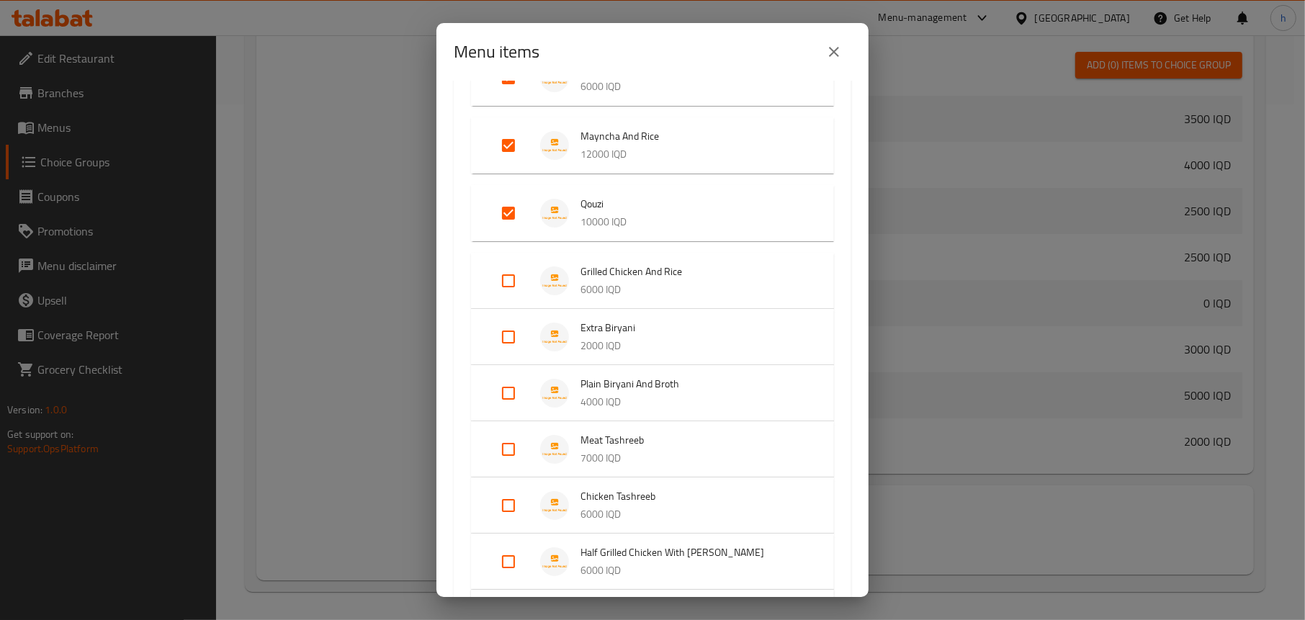
scroll to position [576, 0]
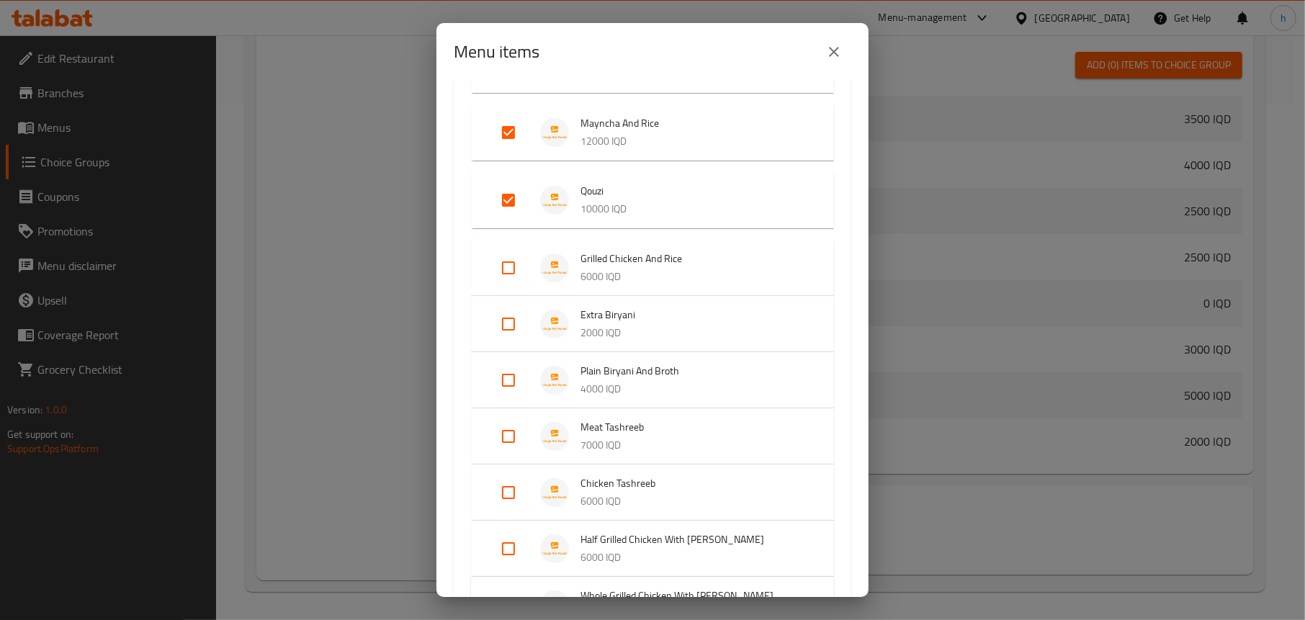
click at [514, 268] on input "Expand" at bounding box center [508, 268] width 35 height 35
checkbox input "true"
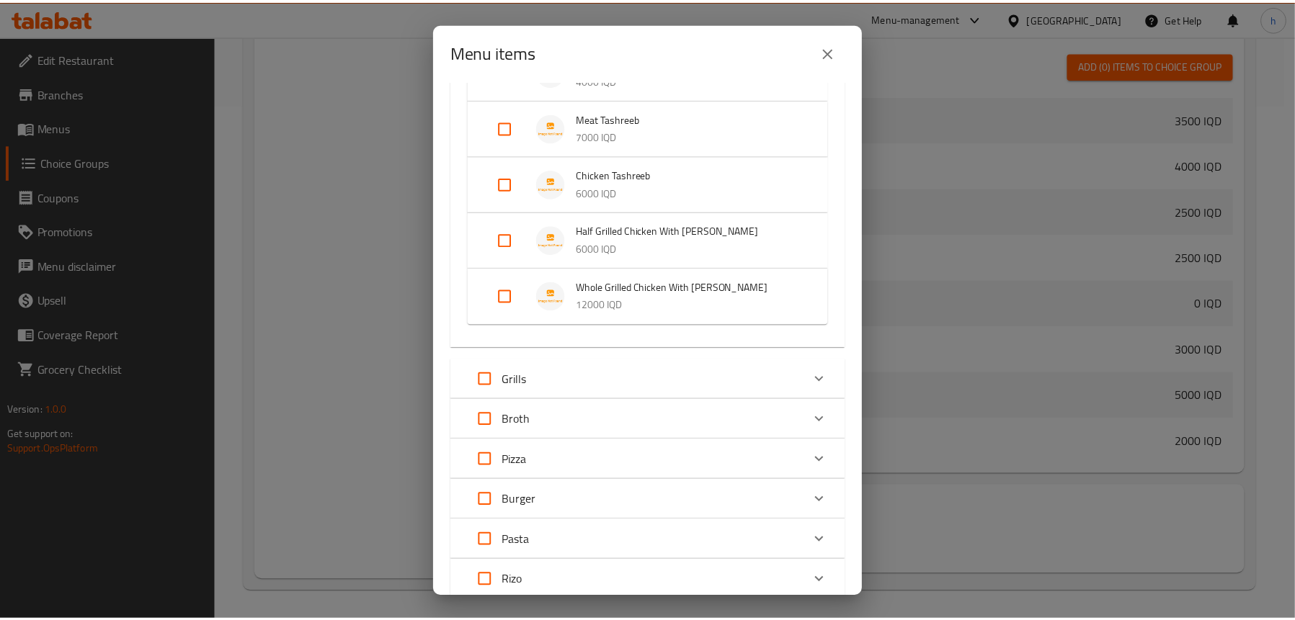
scroll to position [1081, 0]
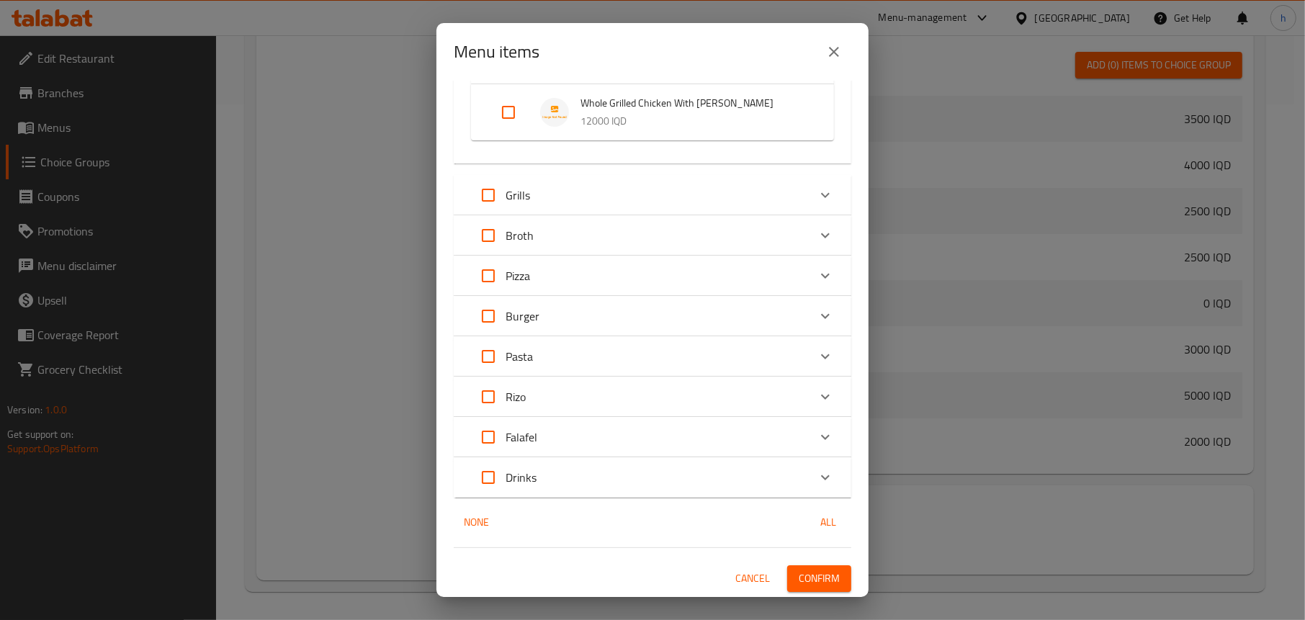
click at [817, 580] on span "Confirm" at bounding box center [819, 579] width 41 height 18
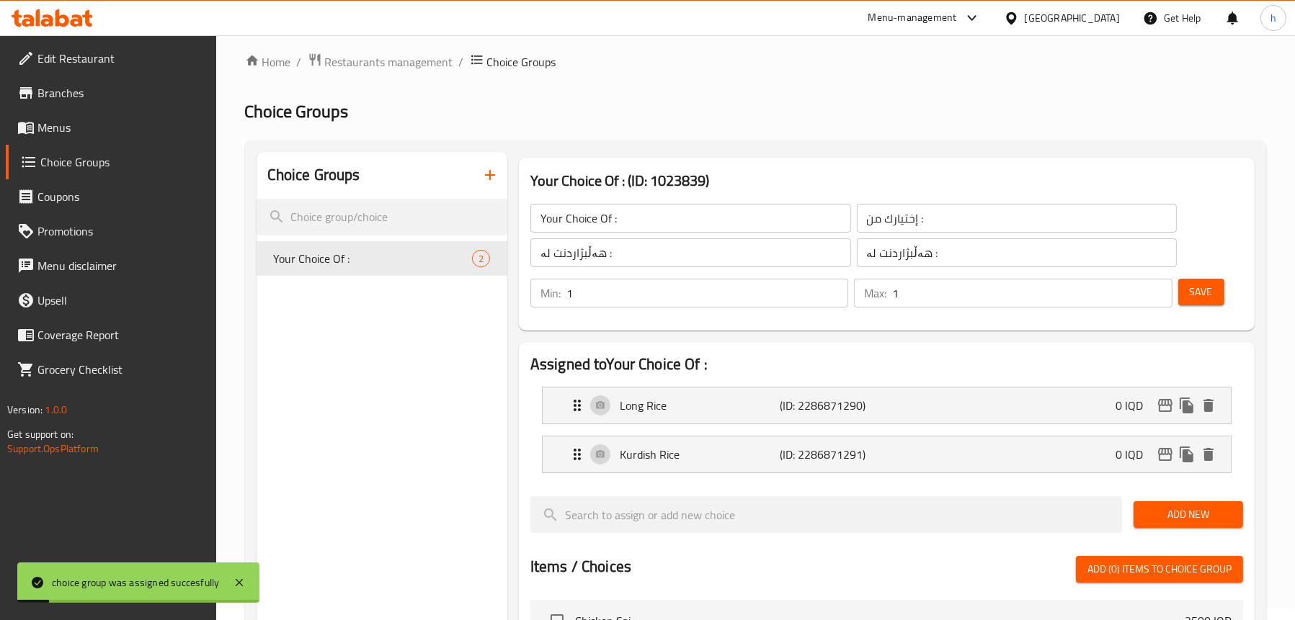
scroll to position [0, 0]
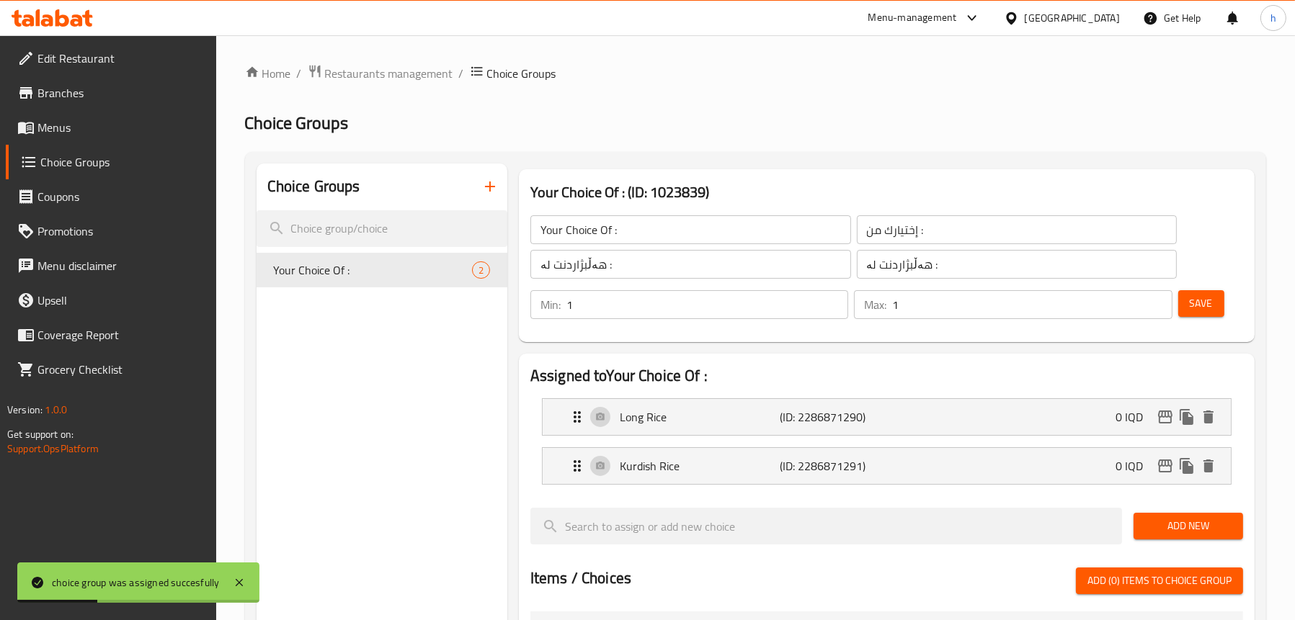
click at [53, 120] on span "Menus" at bounding box center [120, 127] width 167 height 17
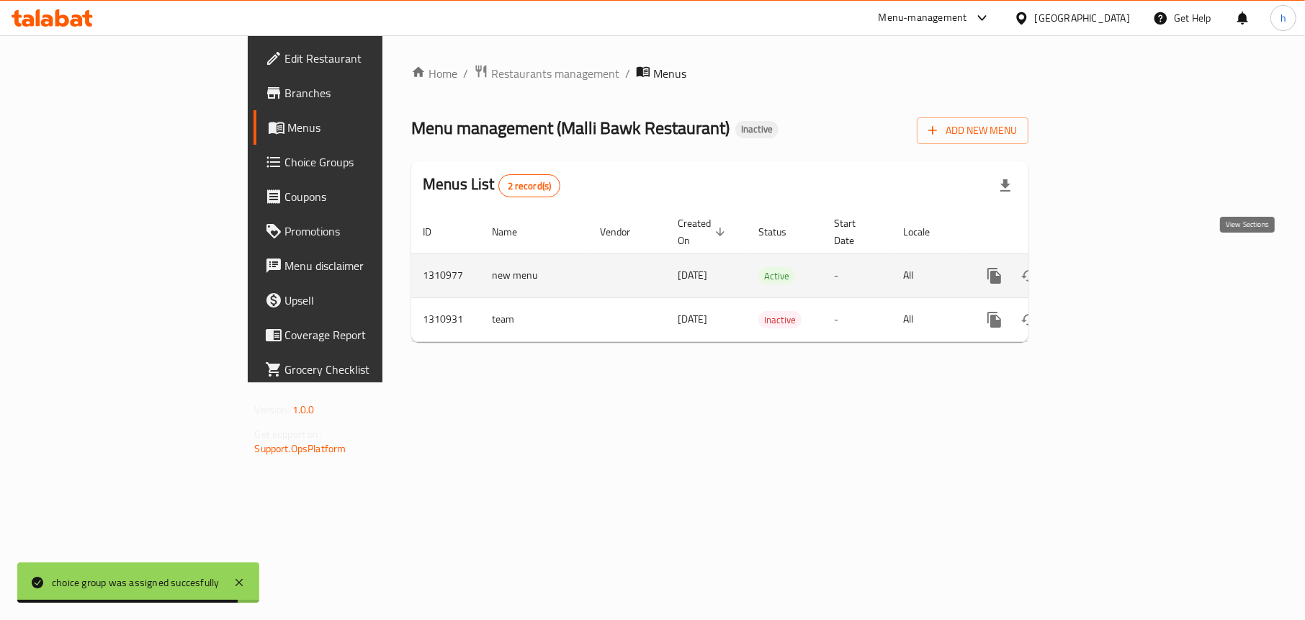
click at [1107, 267] on icon "enhanced table" at bounding box center [1098, 275] width 17 height 17
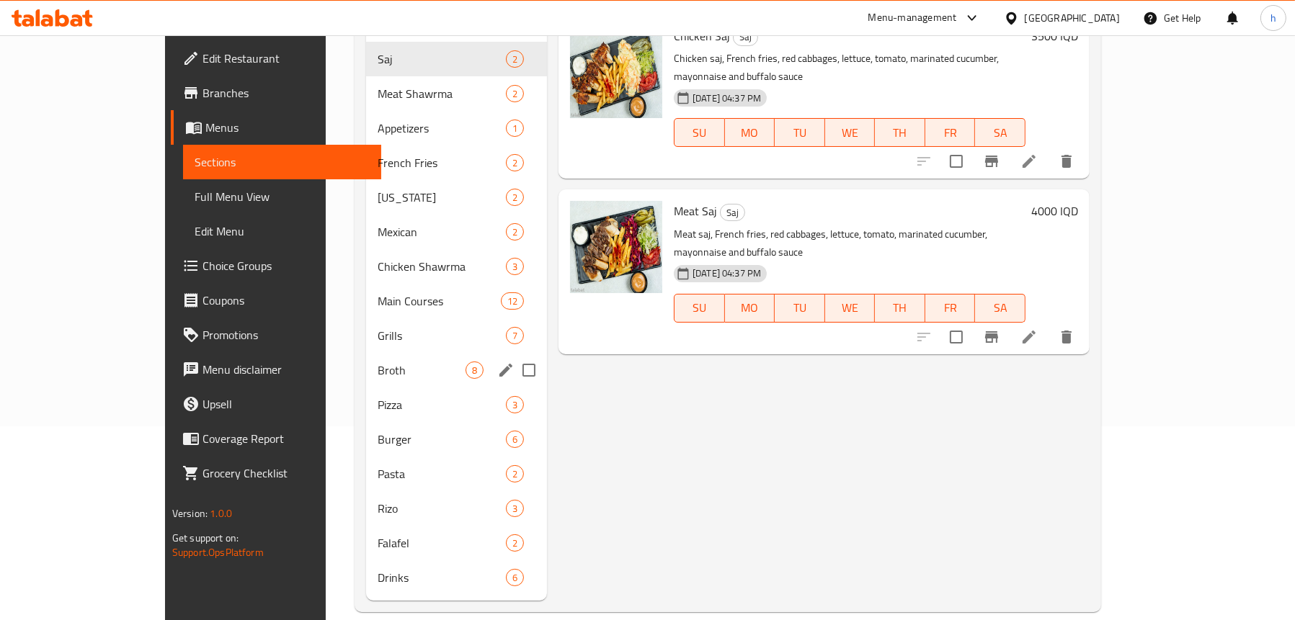
scroll to position [202, 0]
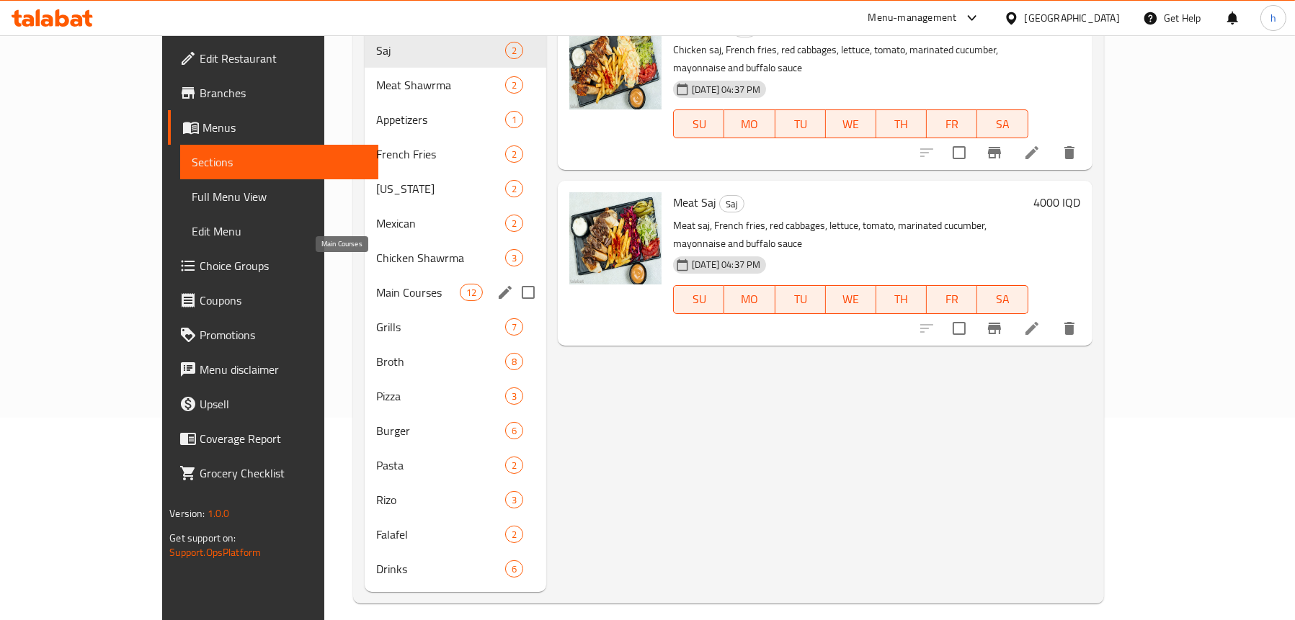
click at [376, 284] on span "Main Courses" at bounding box center [418, 292] width 84 height 17
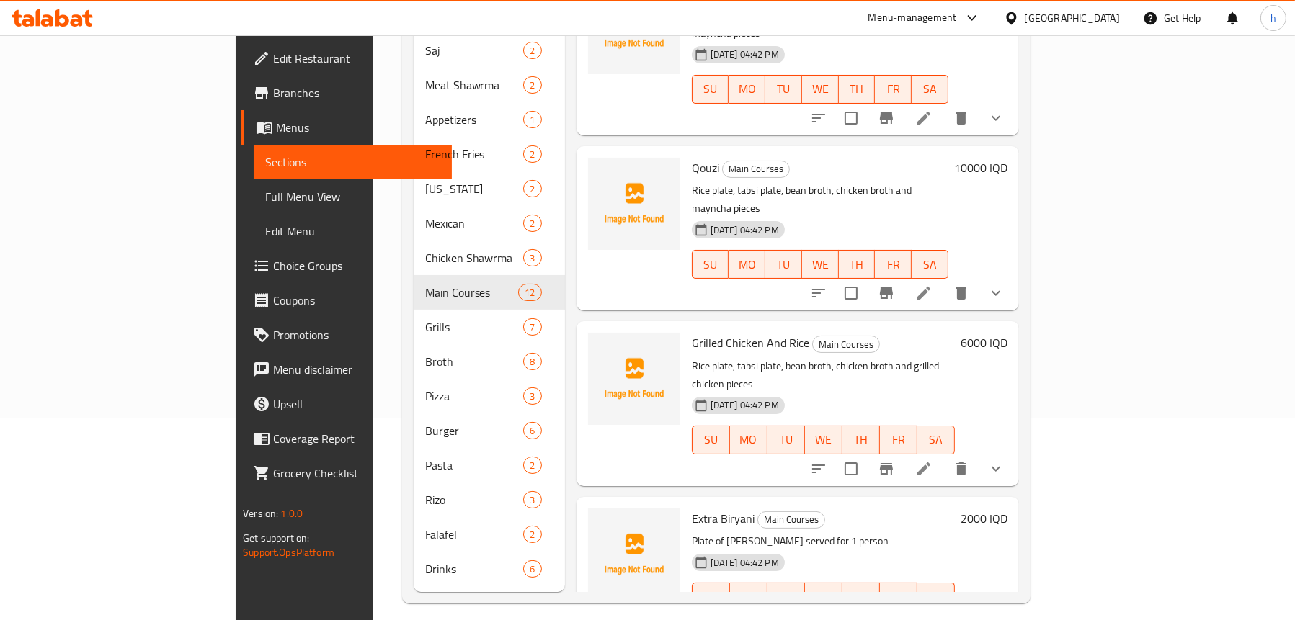
scroll to position [367, 0]
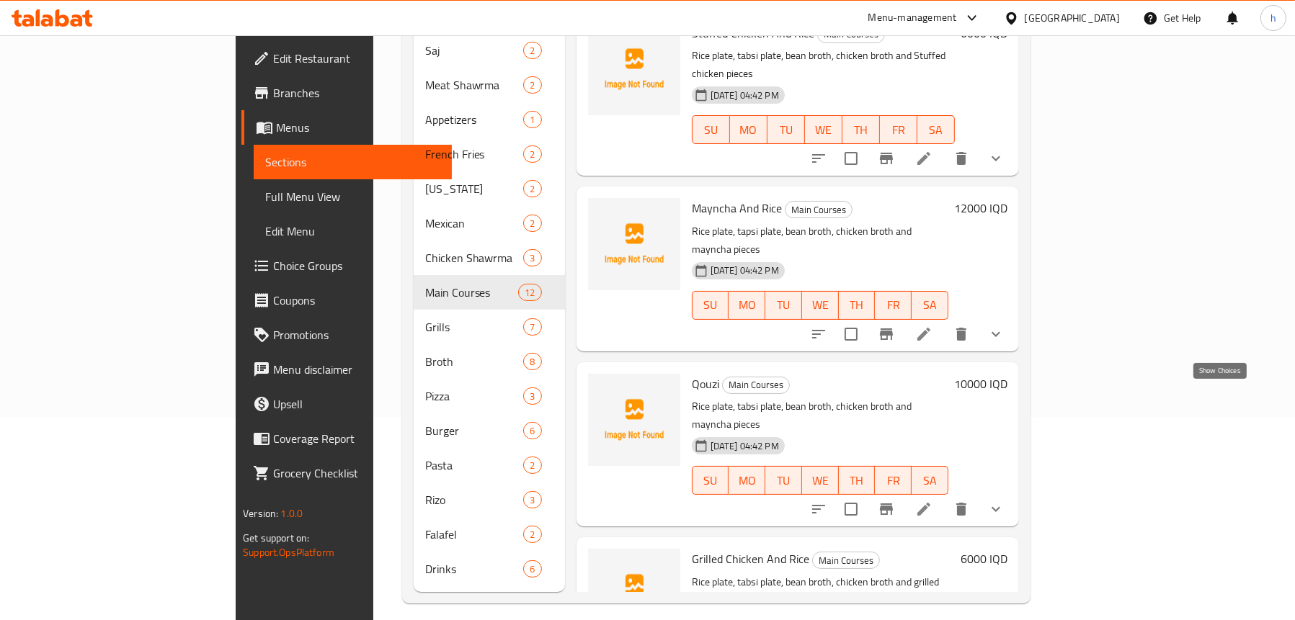
click at [1004, 501] on icon "show more" at bounding box center [995, 509] width 17 height 17
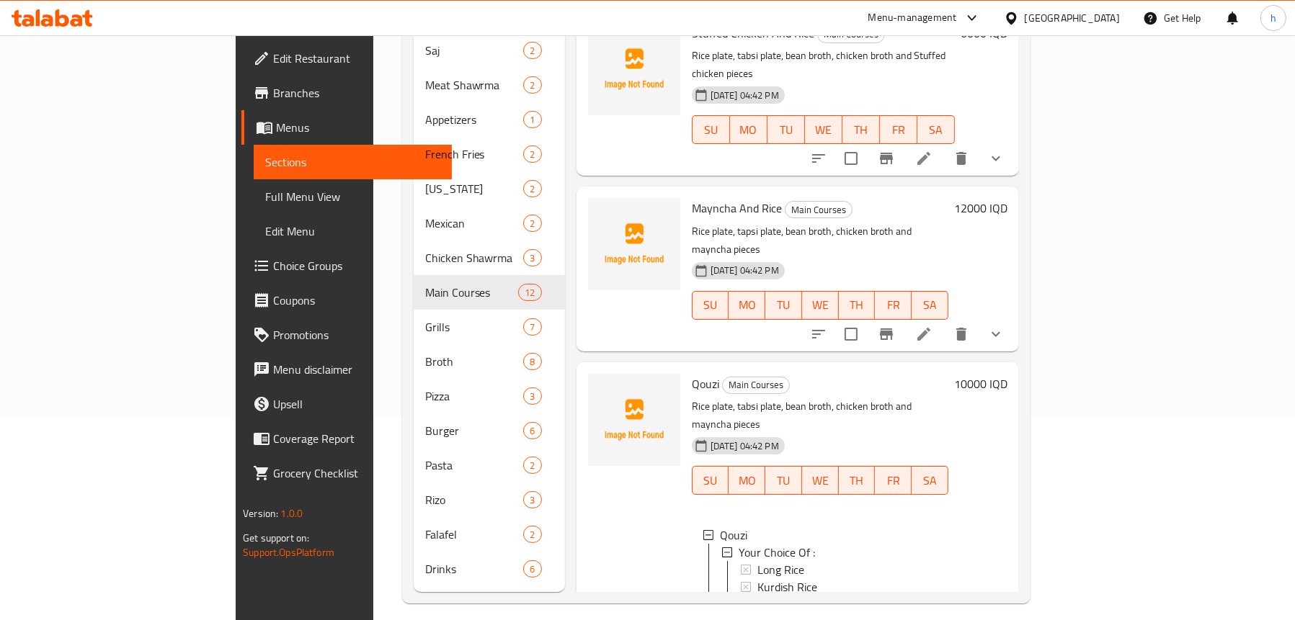
scroll to position [1, 0]
click at [1004, 610] on icon "show more" at bounding box center [995, 618] width 17 height 17
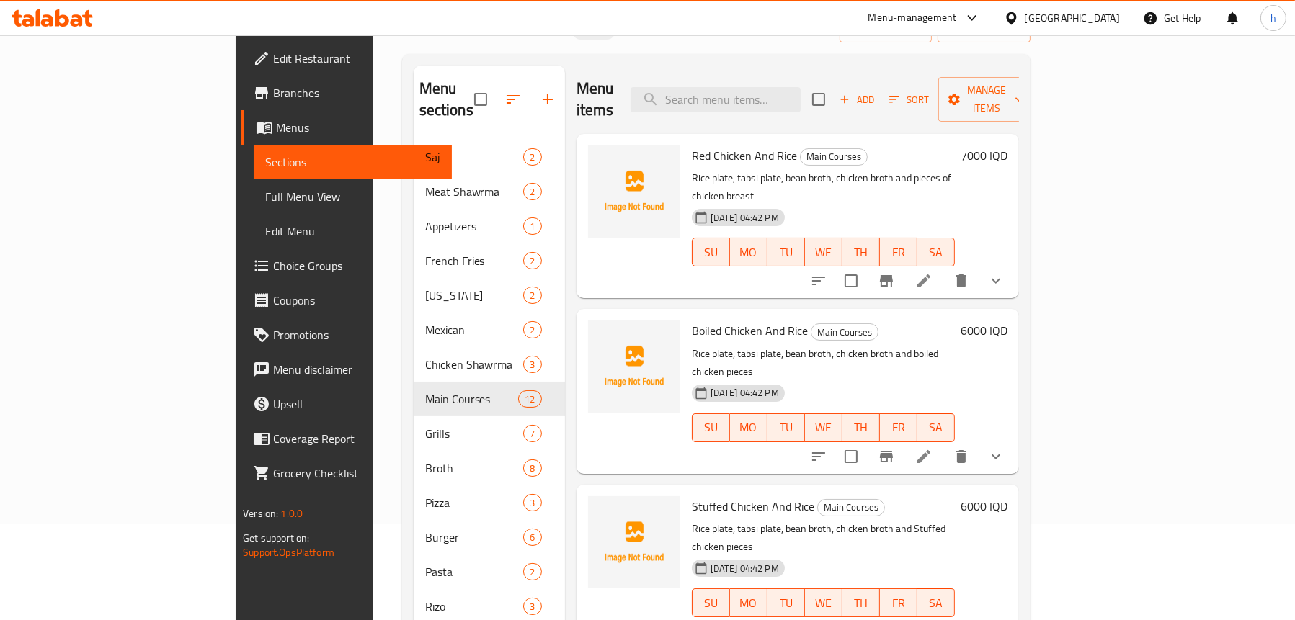
scroll to position [0, 0]
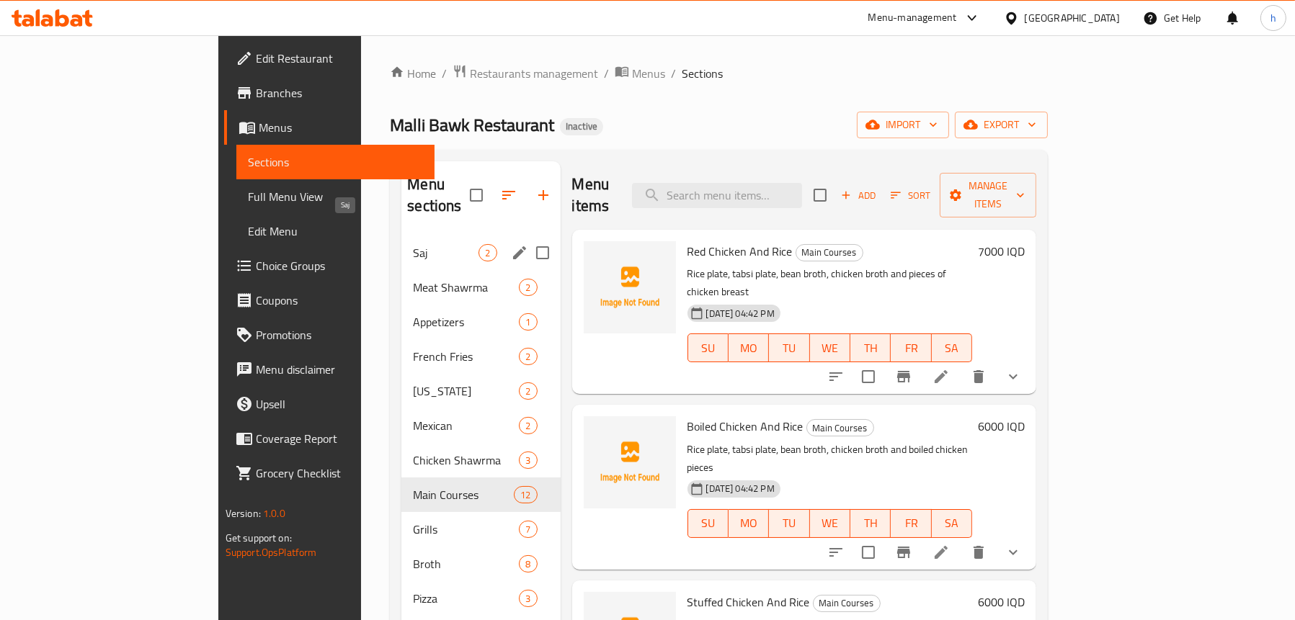
click at [413, 244] on span "Saj" at bounding box center [446, 252] width 66 height 17
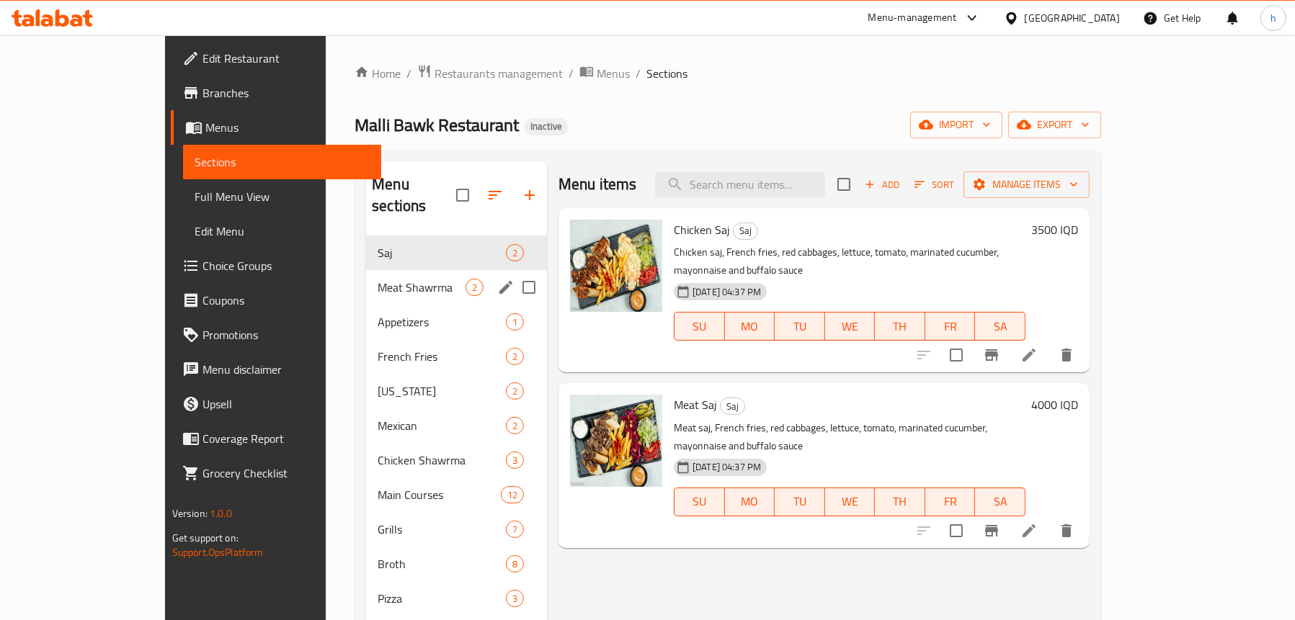
click at [366, 270] on div "Meat Shawrma 2" at bounding box center [456, 287] width 181 height 35
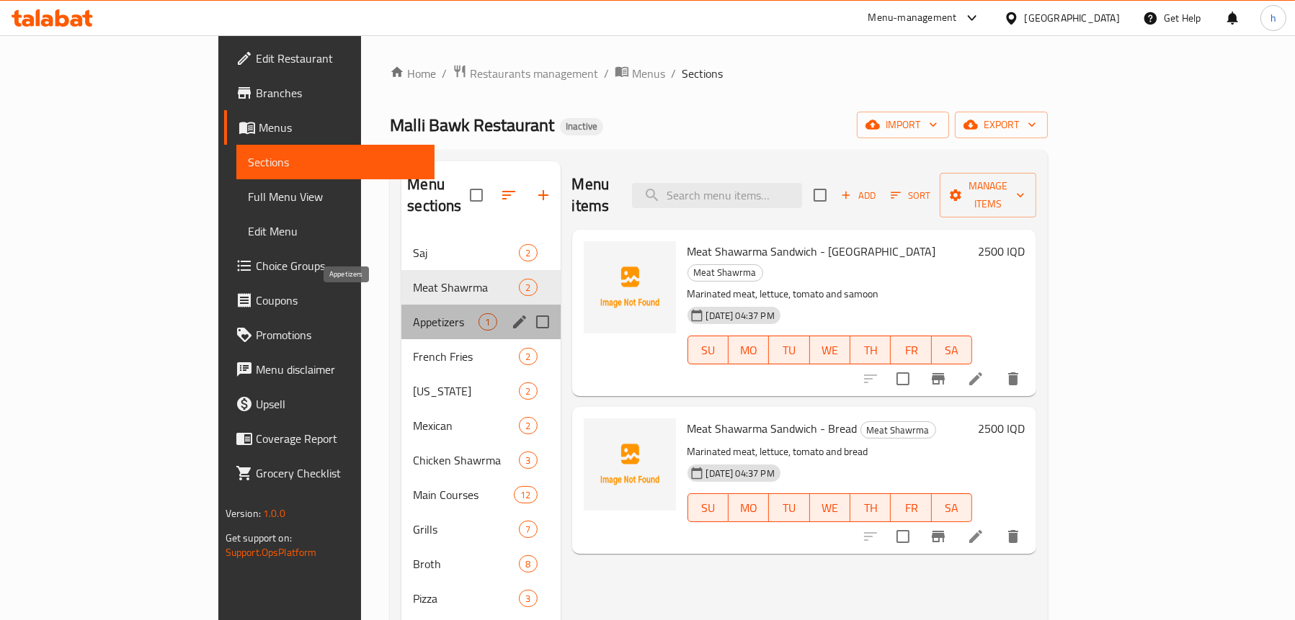
click at [413, 313] on span "Appetizers" at bounding box center [446, 321] width 66 height 17
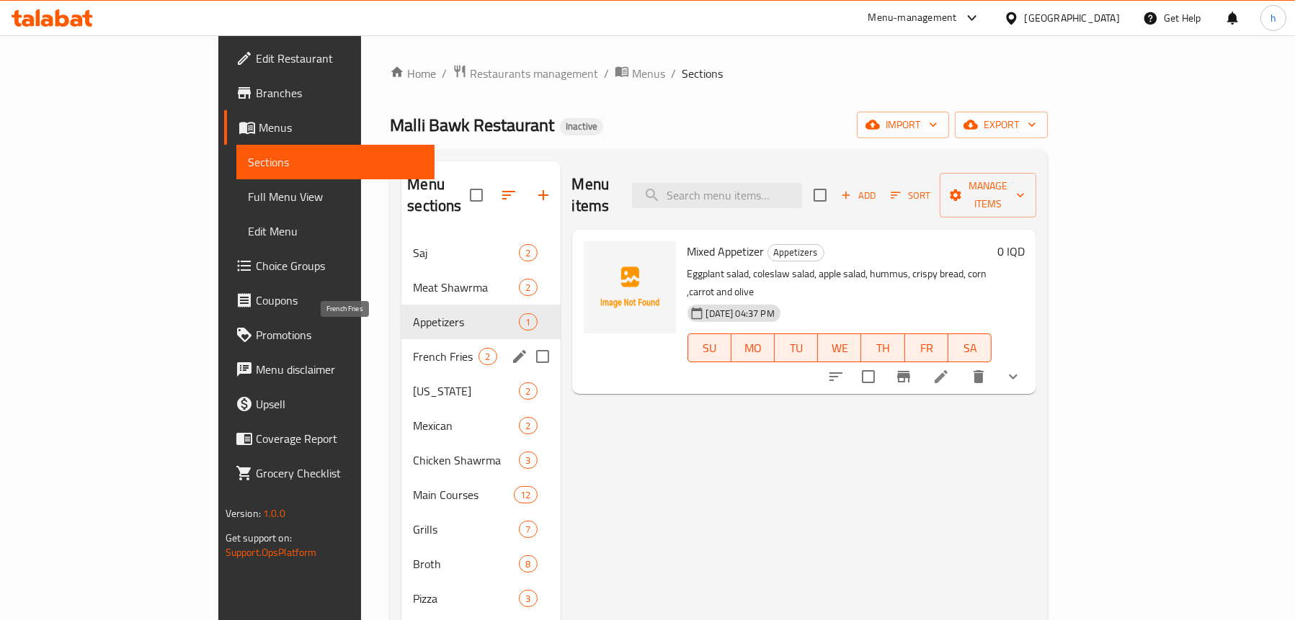
click at [413, 348] on span "French Fries" at bounding box center [446, 356] width 66 height 17
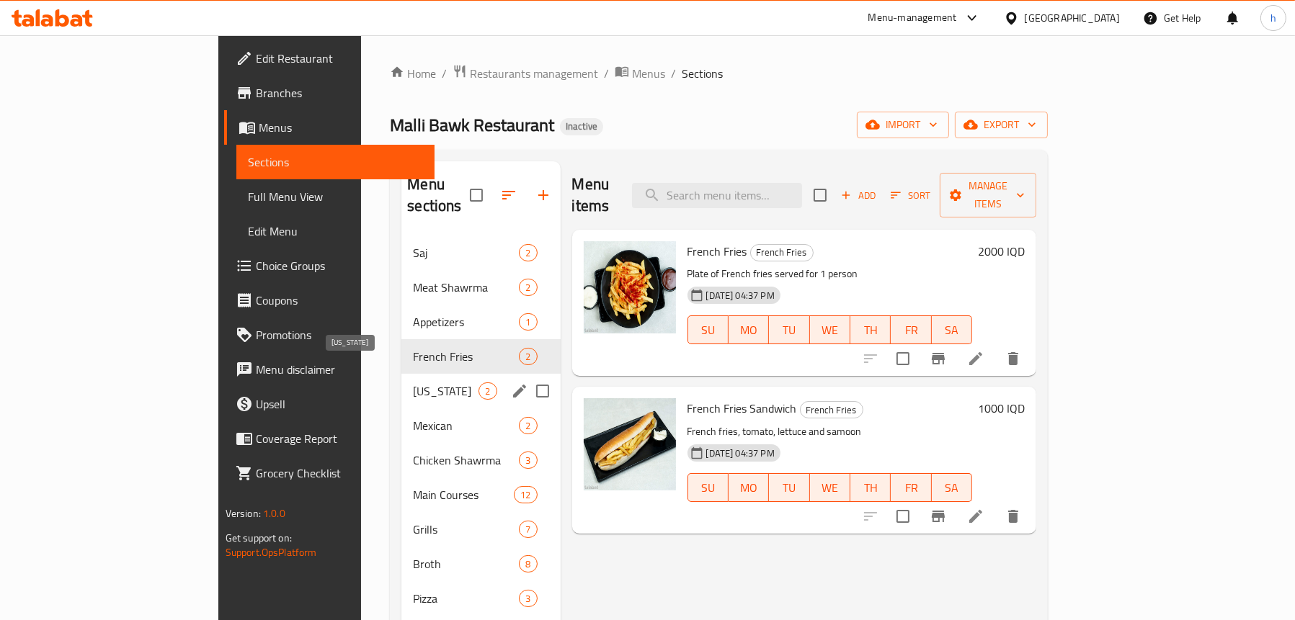
click at [413, 383] on span "[US_STATE]" at bounding box center [446, 391] width 66 height 17
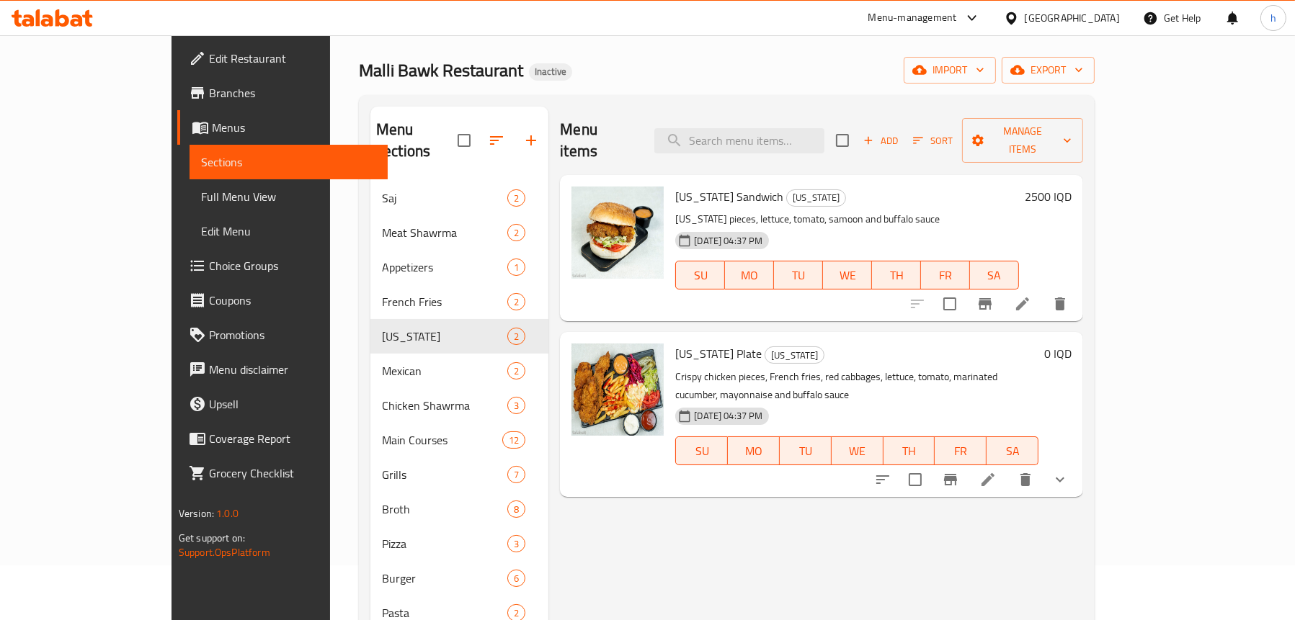
scroll to position [144, 0]
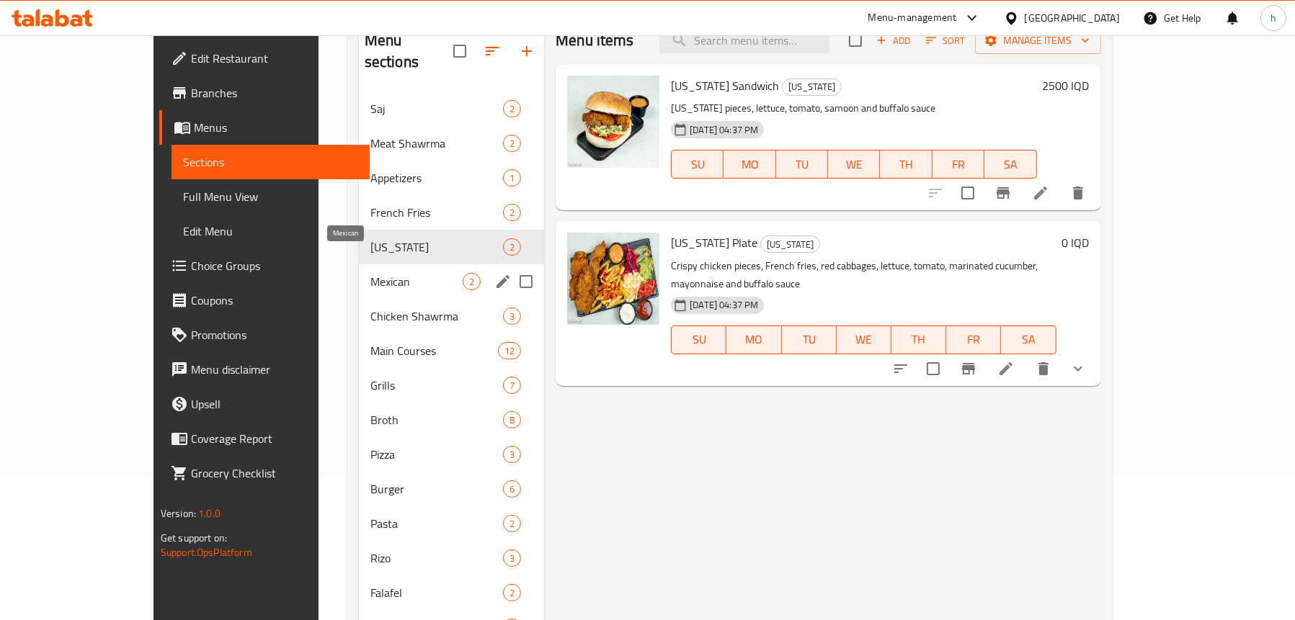
click at [370, 273] on span "Mexican" at bounding box center [416, 281] width 92 height 17
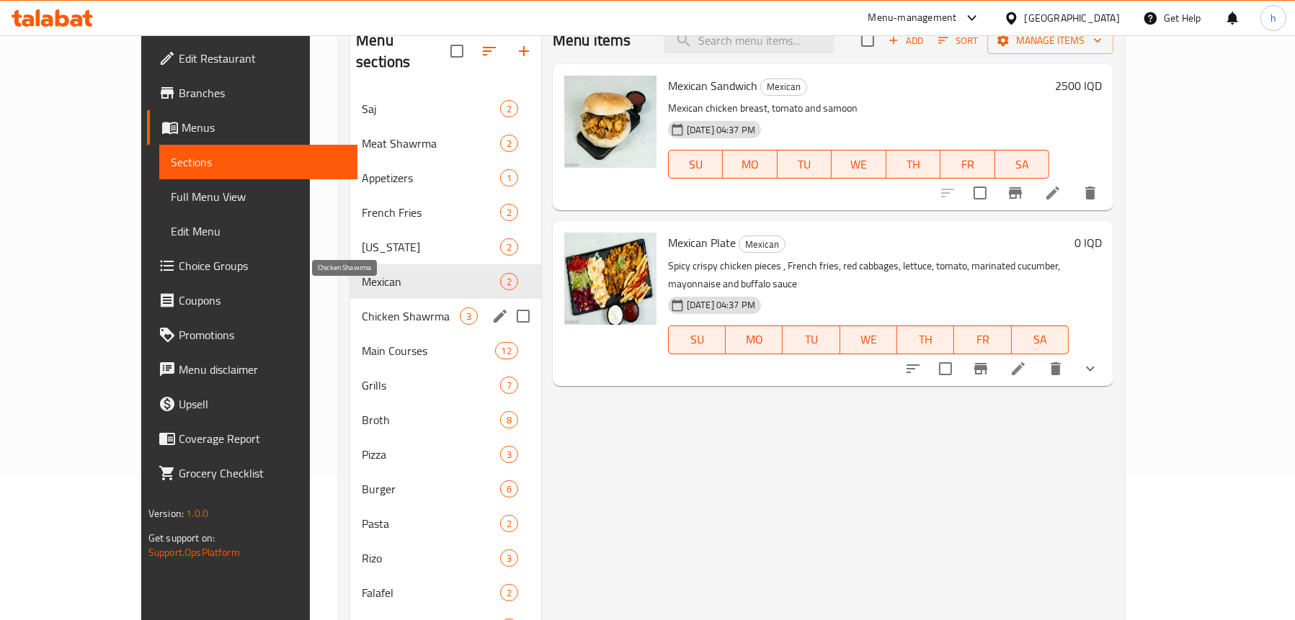
click at [362, 308] on span "Chicken Shawrma" at bounding box center [411, 316] width 98 height 17
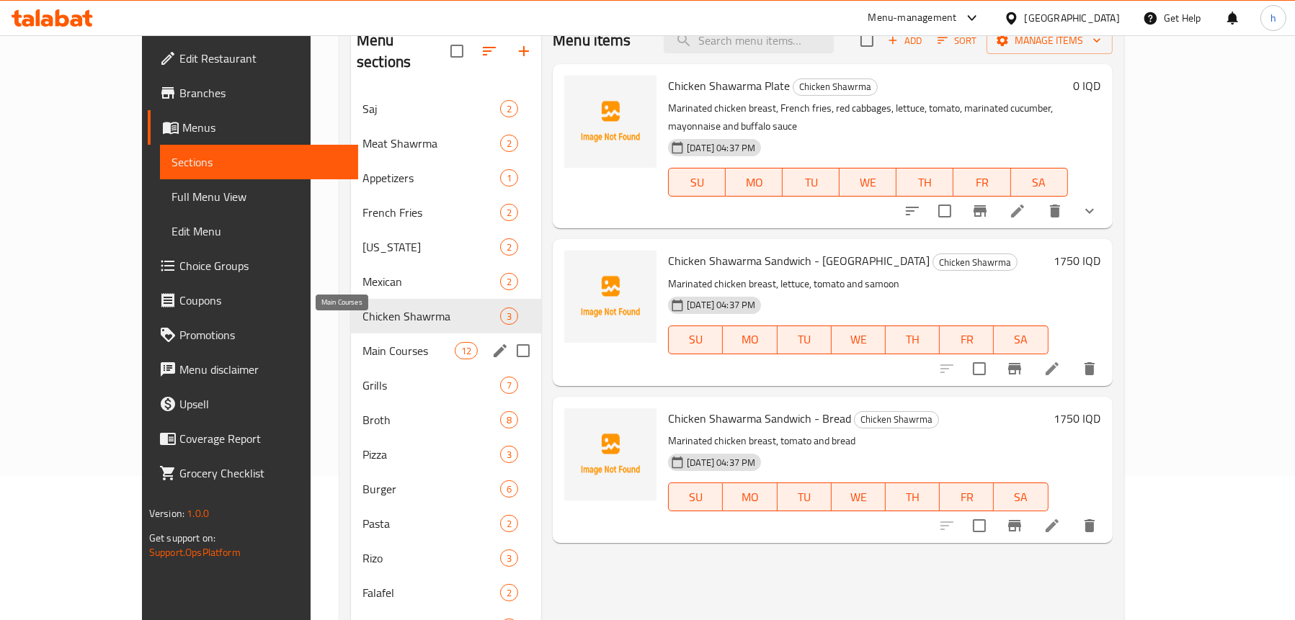
click at [362, 342] on span "Main Courses" at bounding box center [408, 350] width 92 height 17
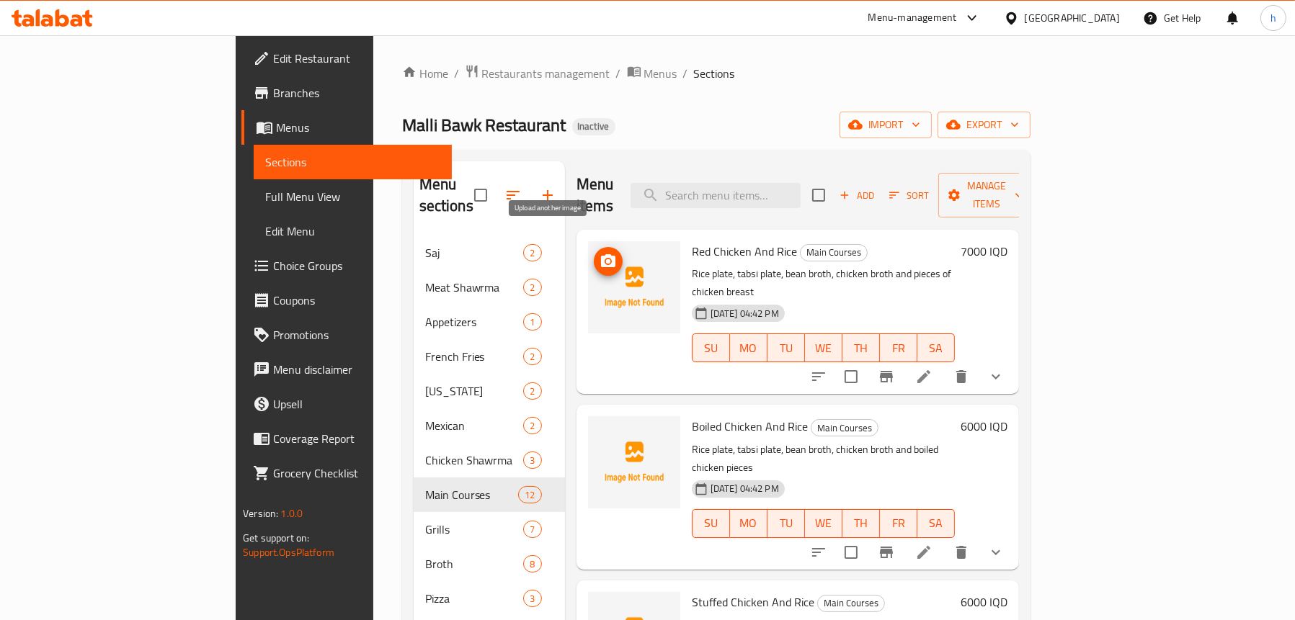
click at [599, 253] on icon "upload picture" at bounding box center [607, 261] width 17 height 17
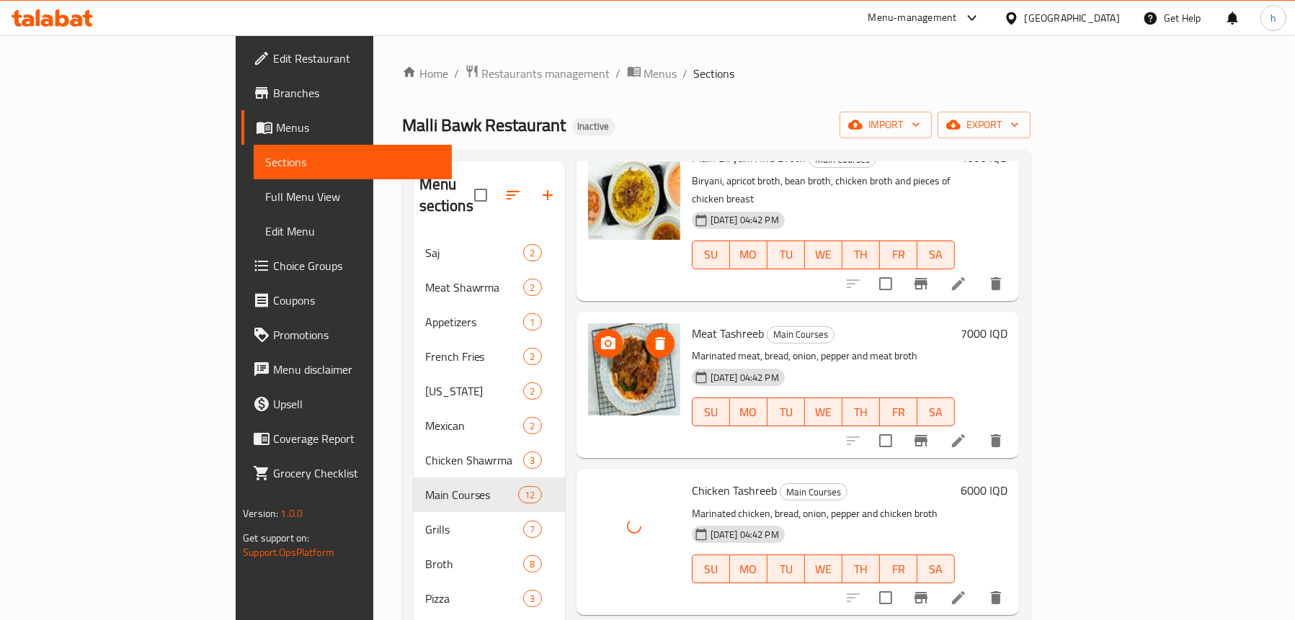
scroll to position [202, 0]
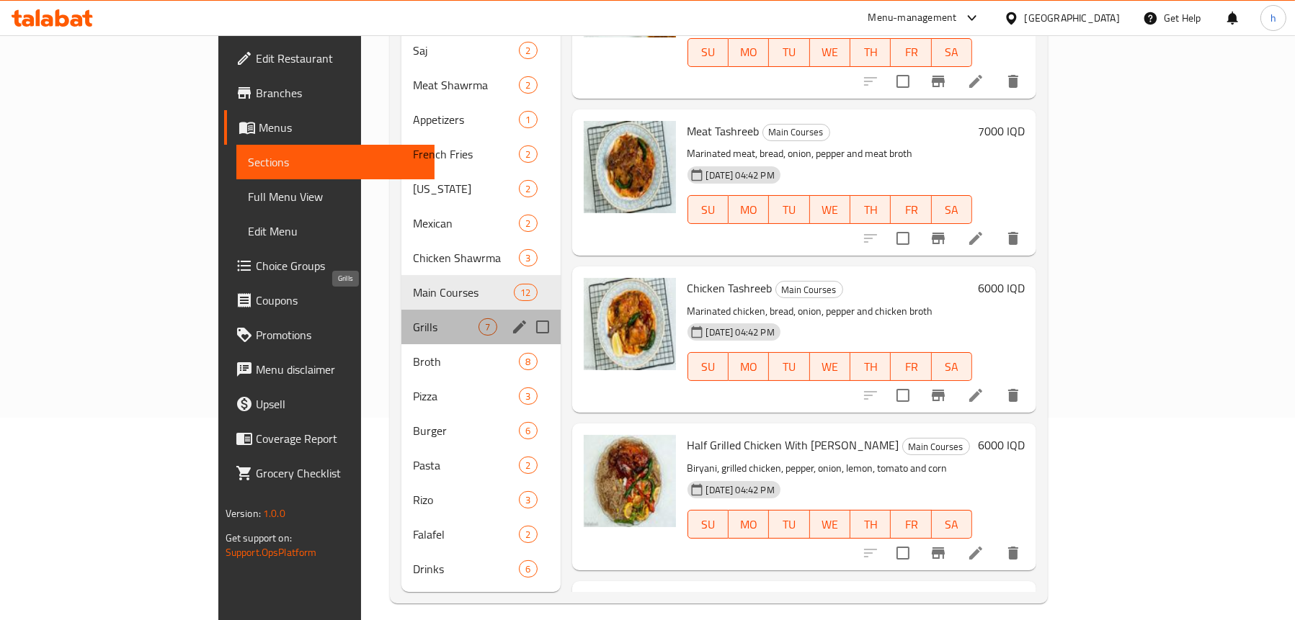
click at [413, 318] on span "Grills" at bounding box center [446, 326] width 66 height 17
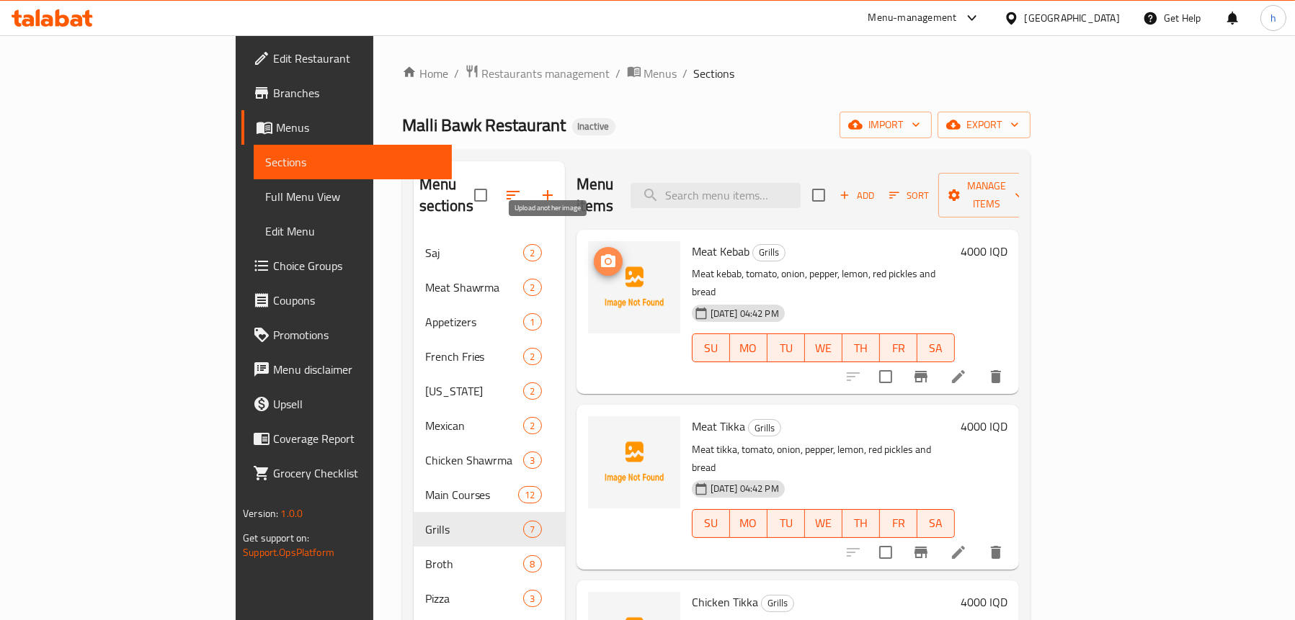
click at [599, 253] on icon "upload picture" at bounding box center [607, 261] width 17 height 17
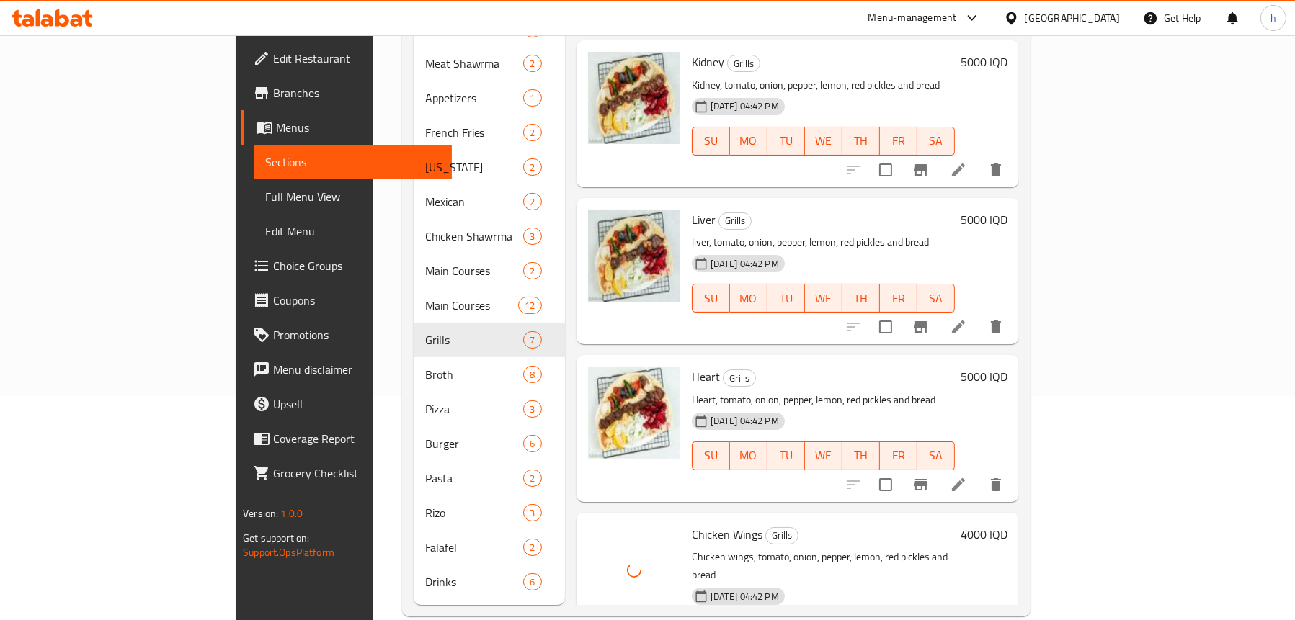
scroll to position [227, 0]
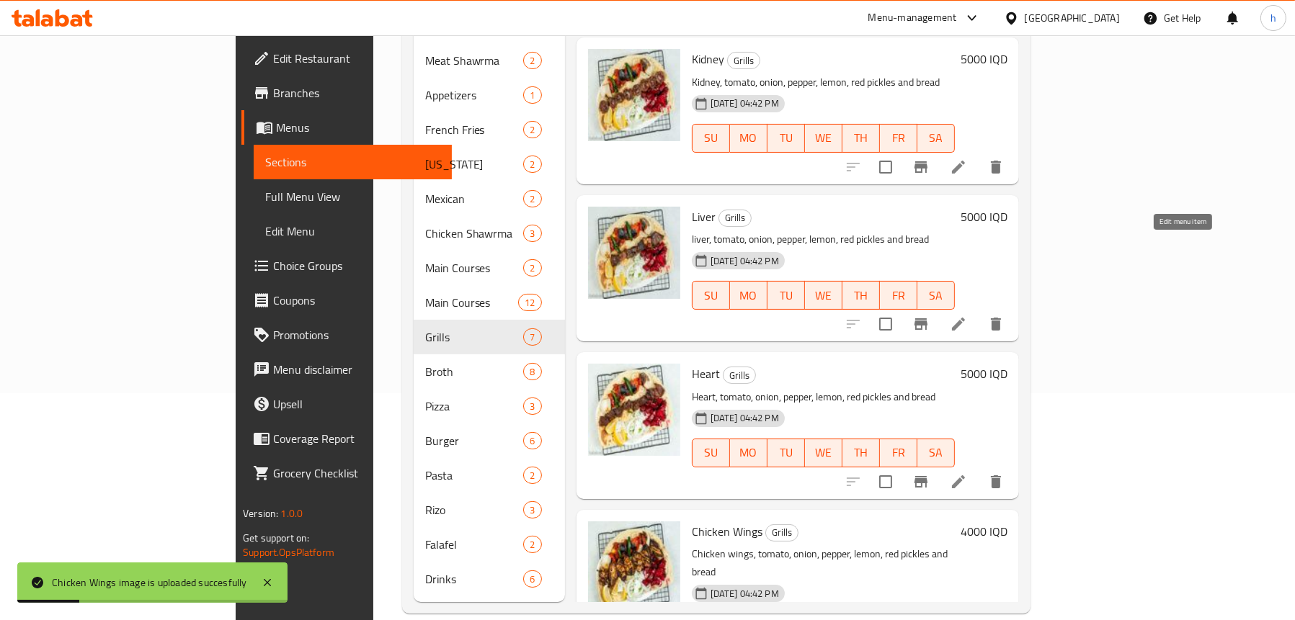
click at [967, 316] on icon at bounding box center [958, 324] width 17 height 17
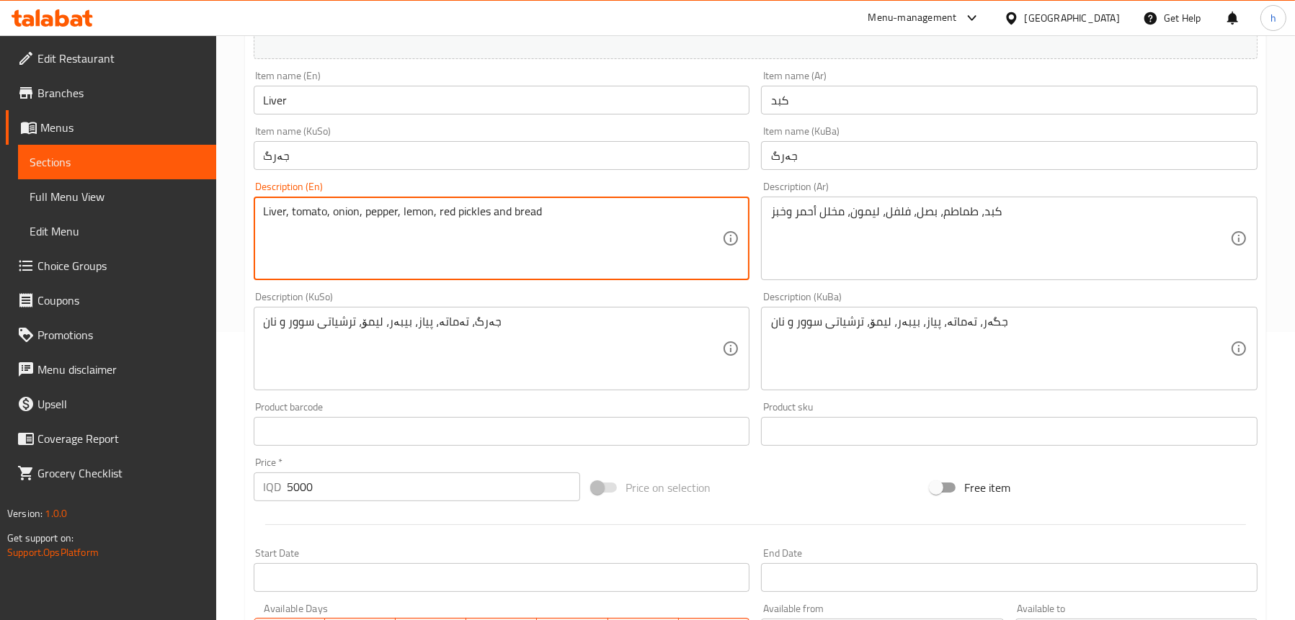
scroll to position [576, 0]
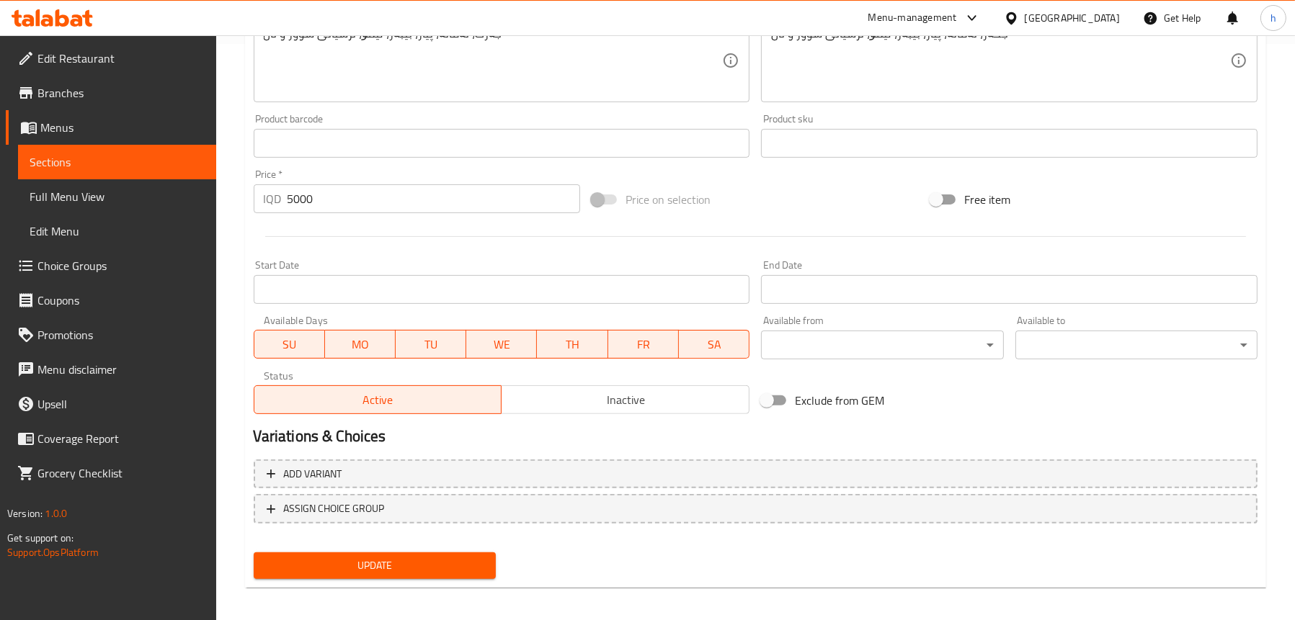
type textarea "Liver, tomato, onion, pepper, lemon, red pickles and bread"
click at [376, 573] on span "Update" at bounding box center [374, 566] width 219 height 18
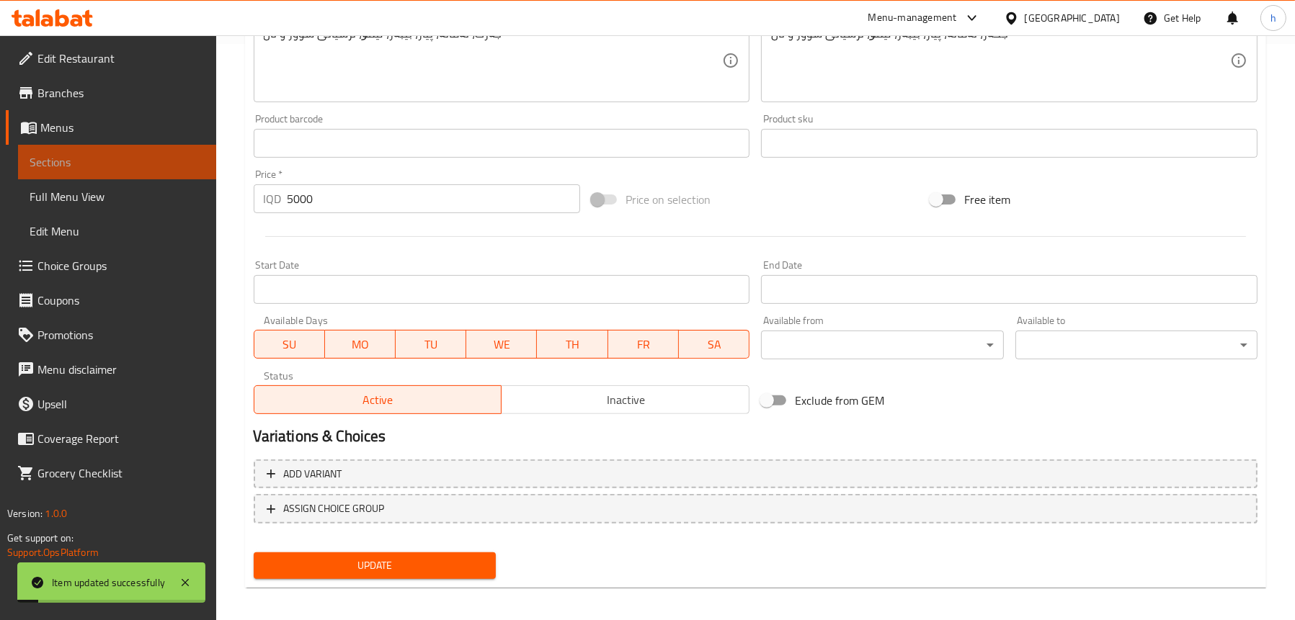
click at [108, 162] on span "Sections" at bounding box center [117, 161] width 175 height 17
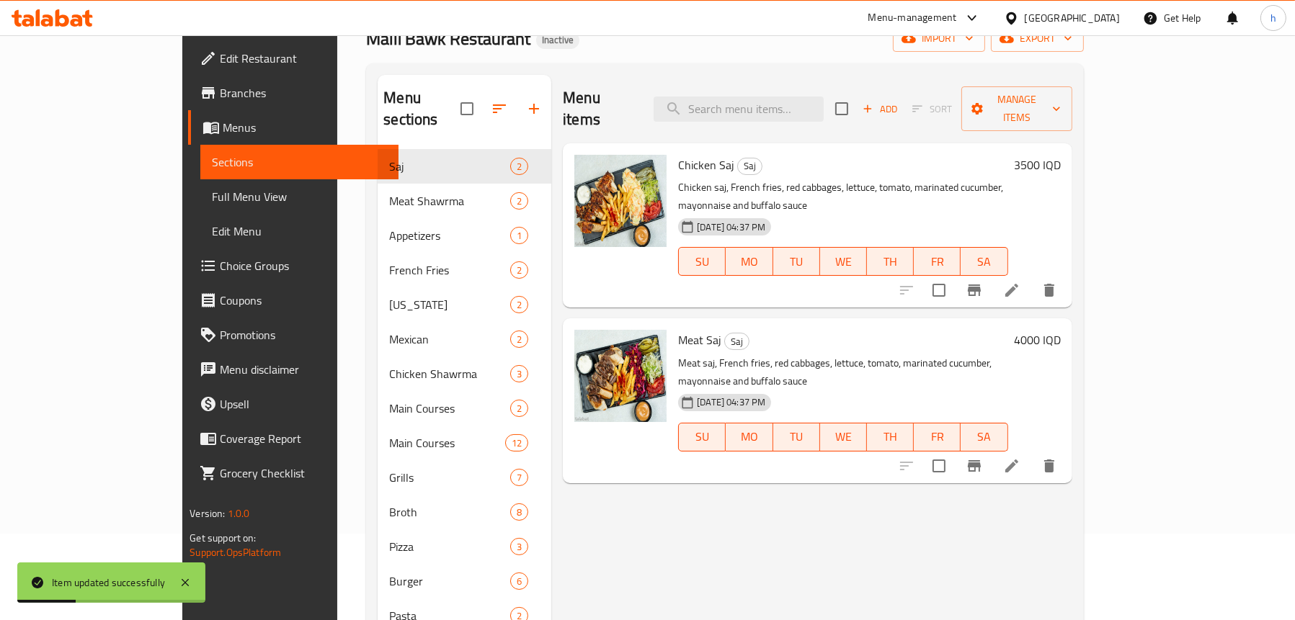
scroll to position [216, 0]
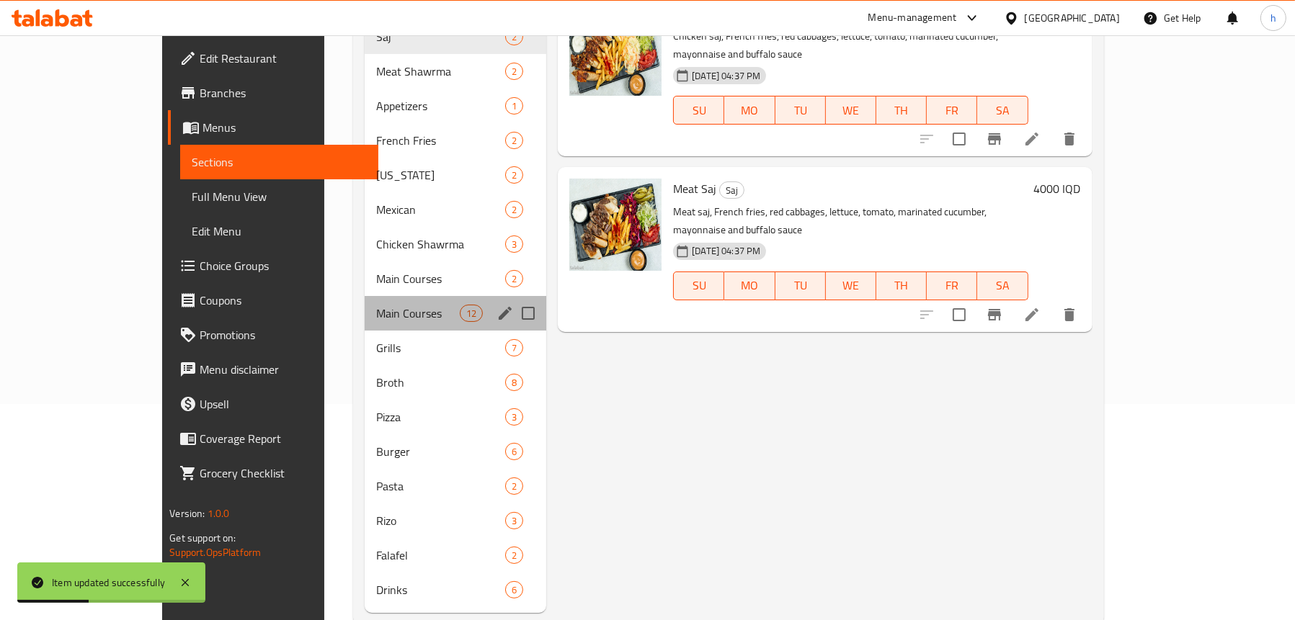
click at [365, 296] on div "Main Courses 12" at bounding box center [456, 313] width 182 height 35
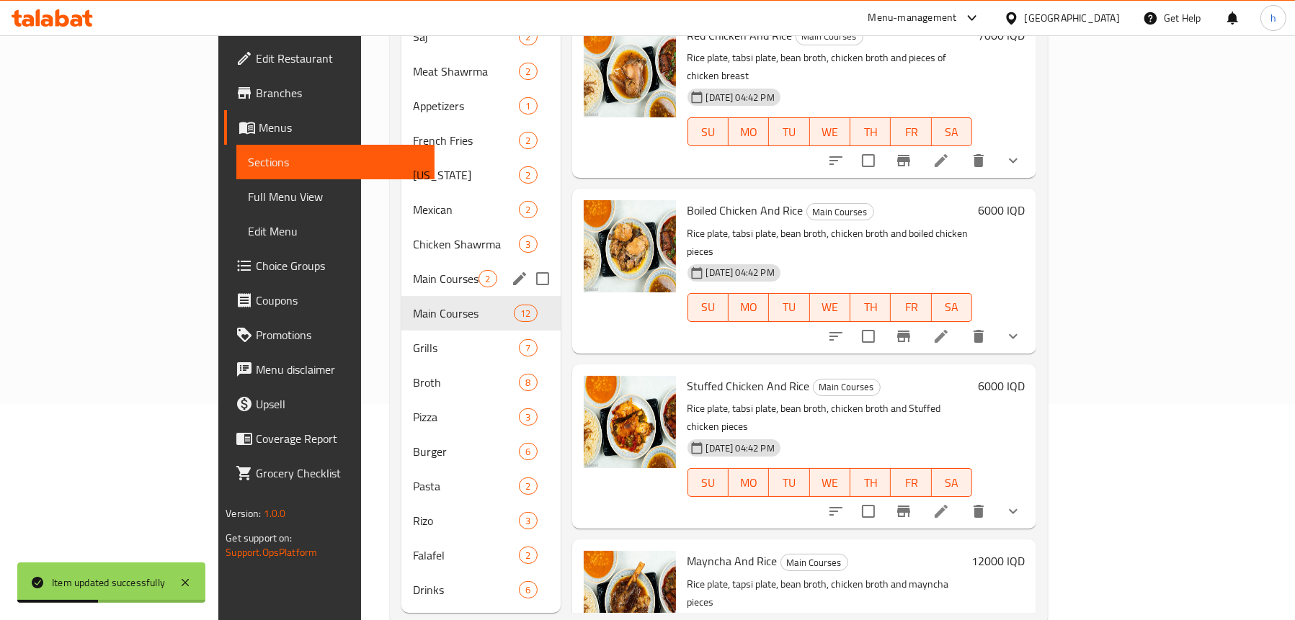
click at [413, 270] on span "Main Courses" at bounding box center [446, 278] width 66 height 17
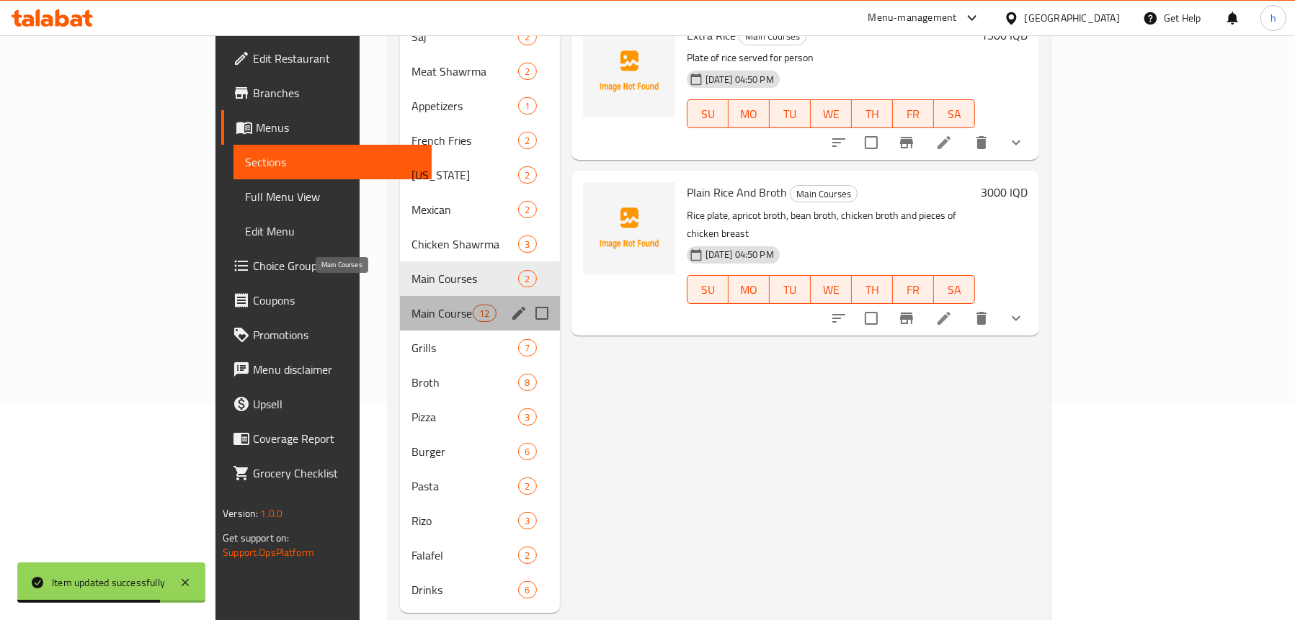
click at [411, 305] on span "Main Courses" at bounding box center [441, 313] width 61 height 17
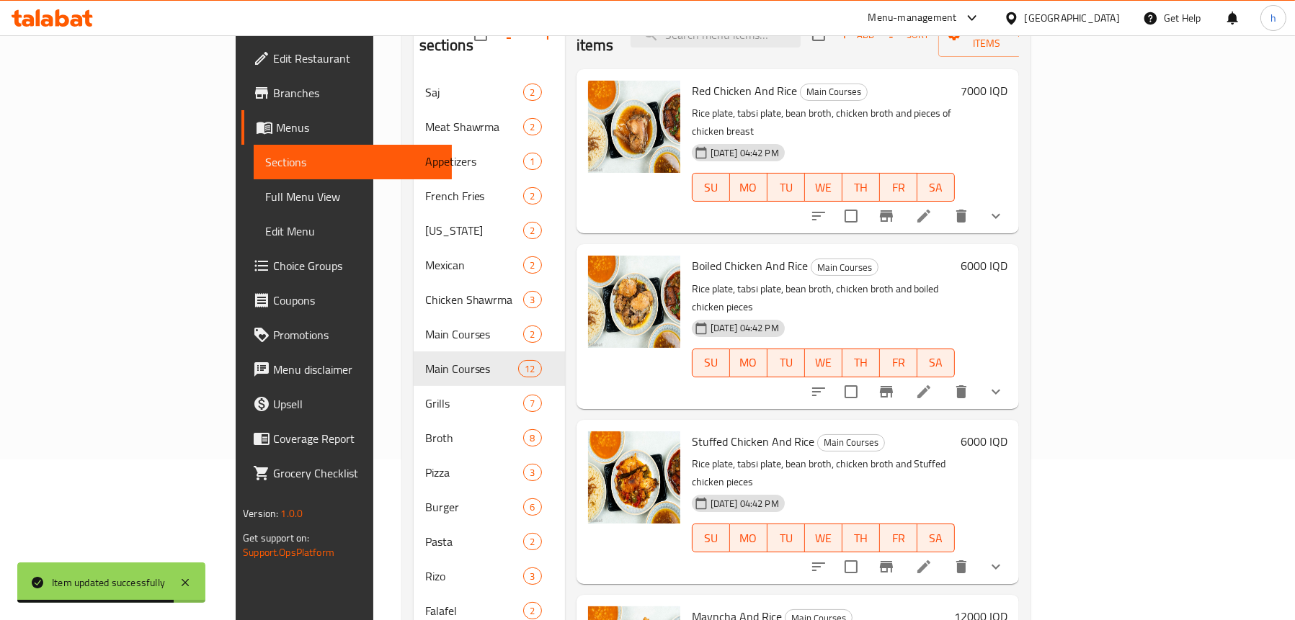
scroll to position [72, 0]
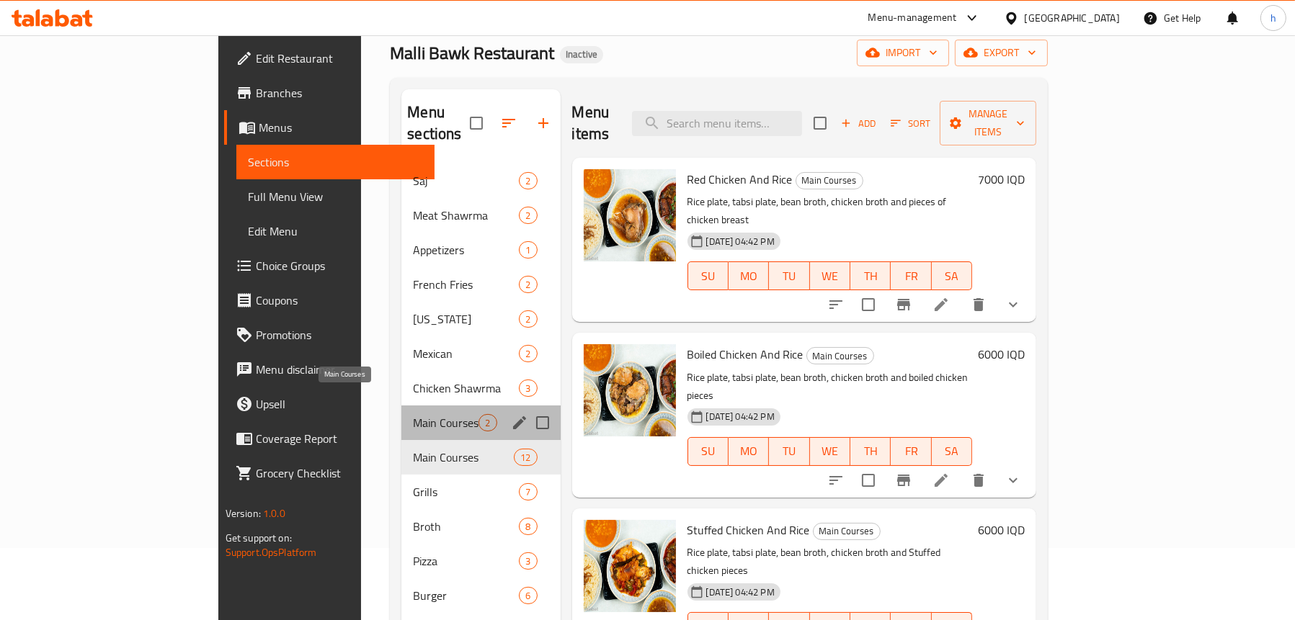
click at [413, 414] on span "Main Courses" at bounding box center [446, 422] width 66 height 17
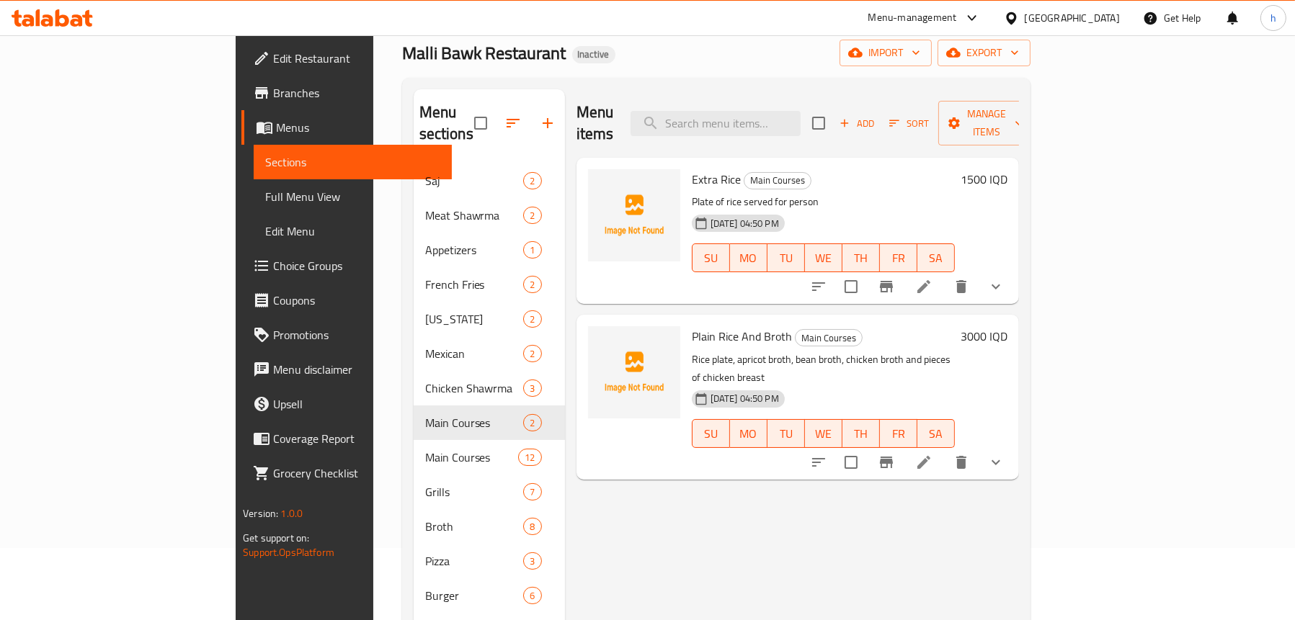
click at [265, 189] on span "Full Menu View" at bounding box center [352, 196] width 175 height 17
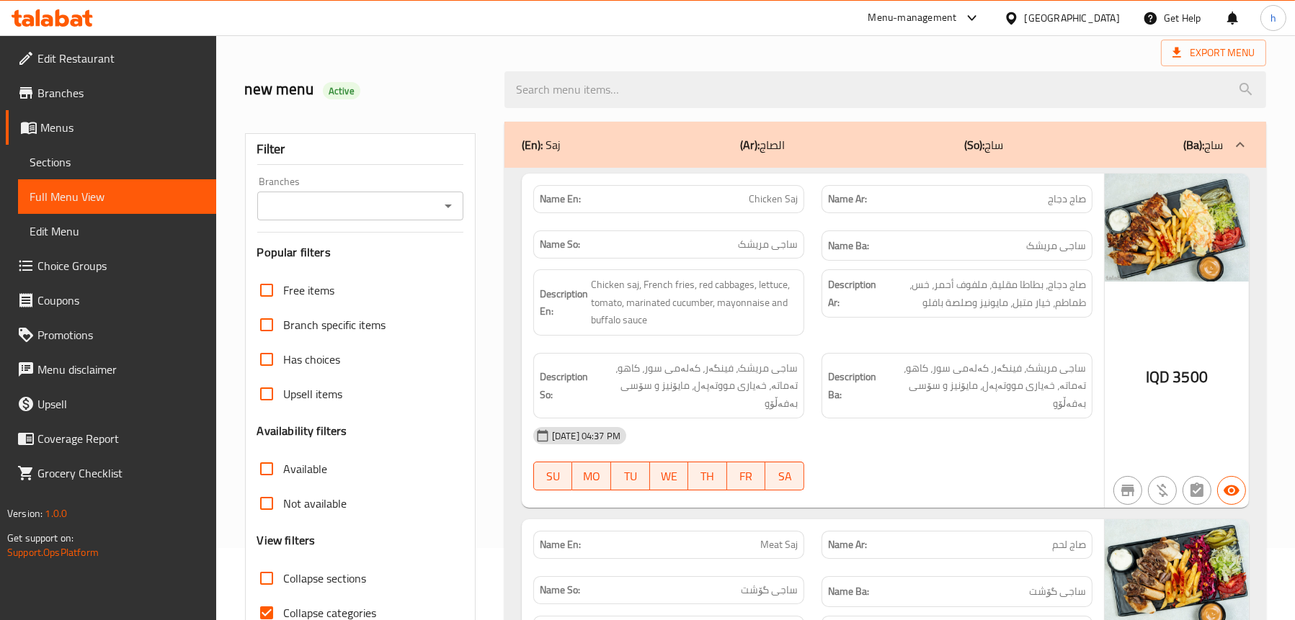
click at [109, 156] on span "Sections" at bounding box center [117, 161] width 175 height 17
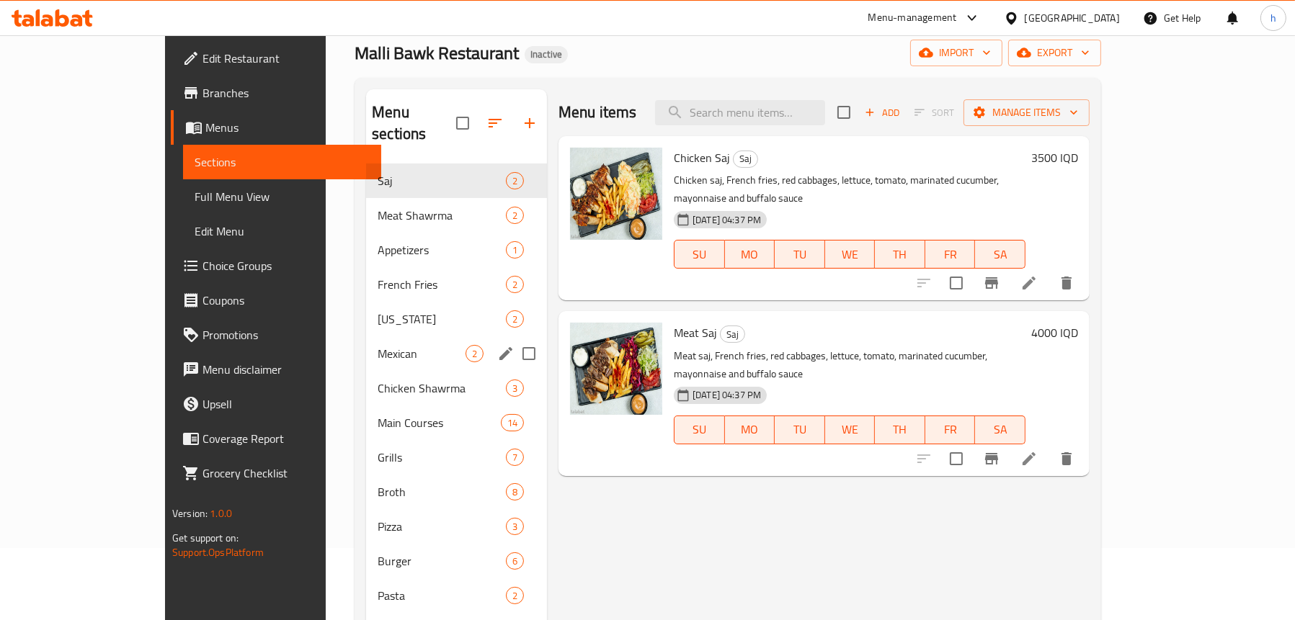
scroll to position [202, 0]
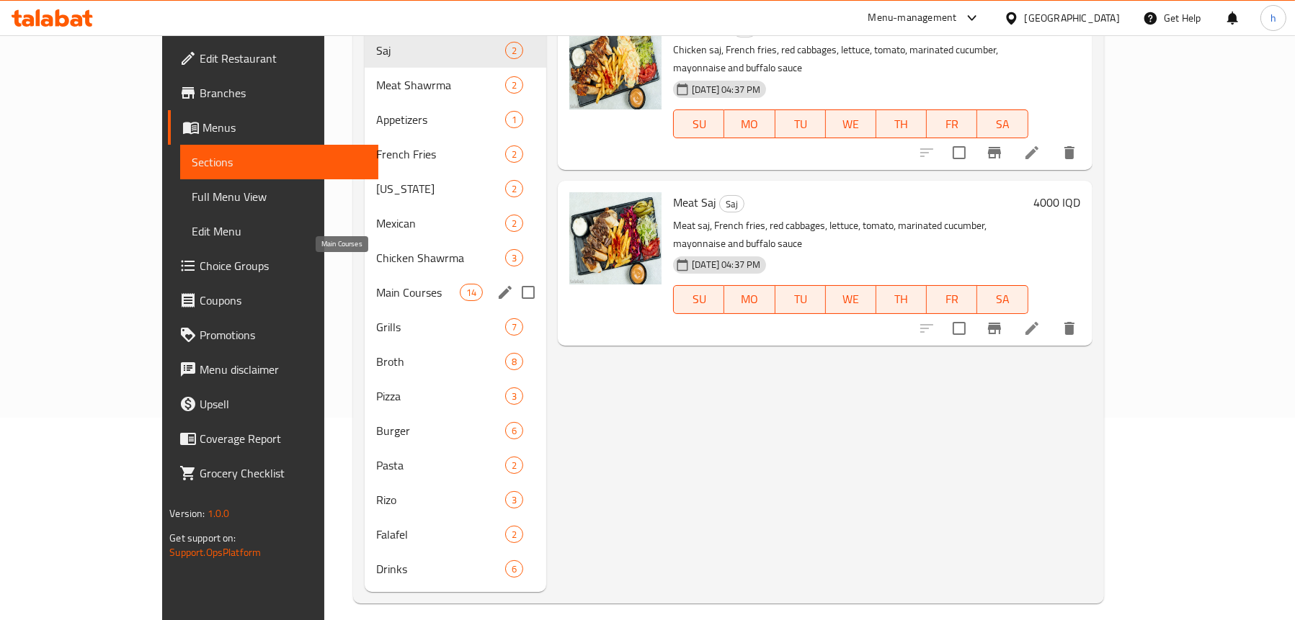
click at [376, 284] on span "Main Courses" at bounding box center [418, 292] width 84 height 17
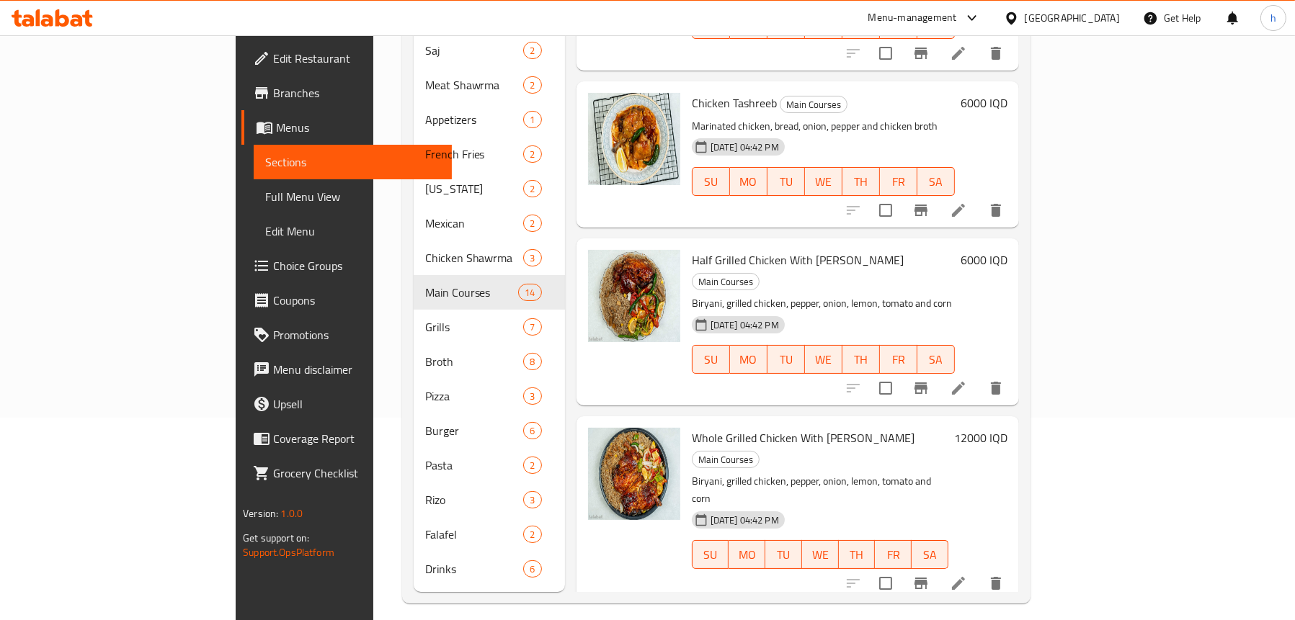
scroll to position [1617, 0]
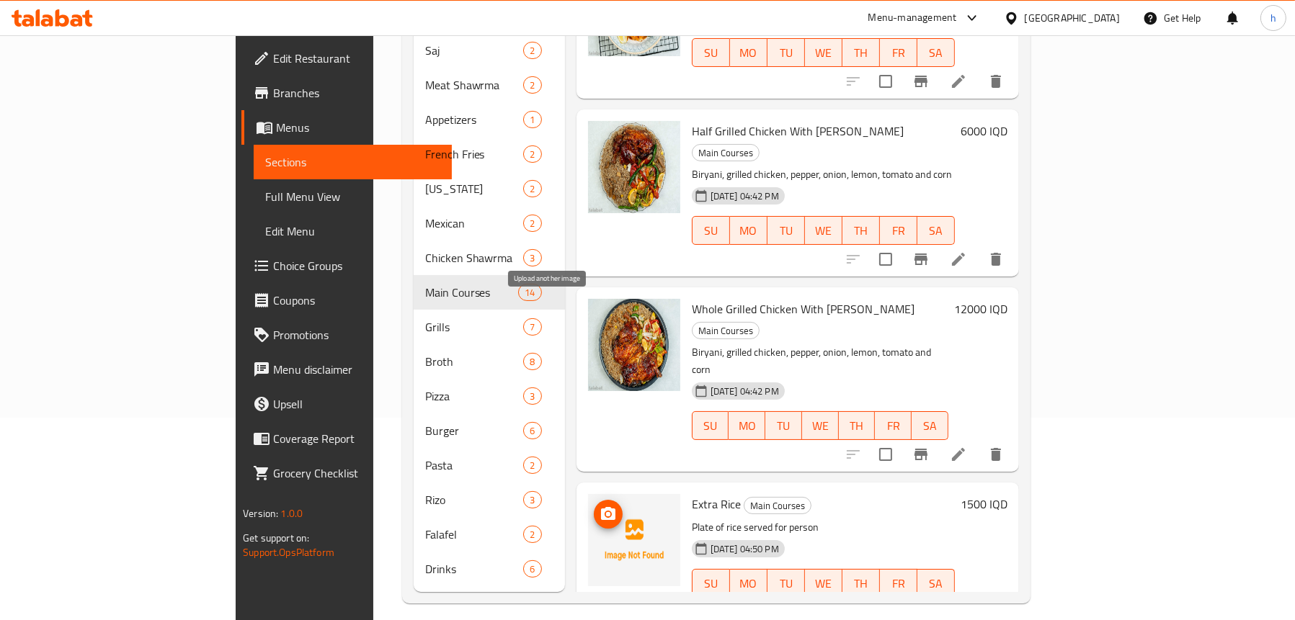
click at [601, 507] on icon "upload picture" at bounding box center [608, 513] width 14 height 13
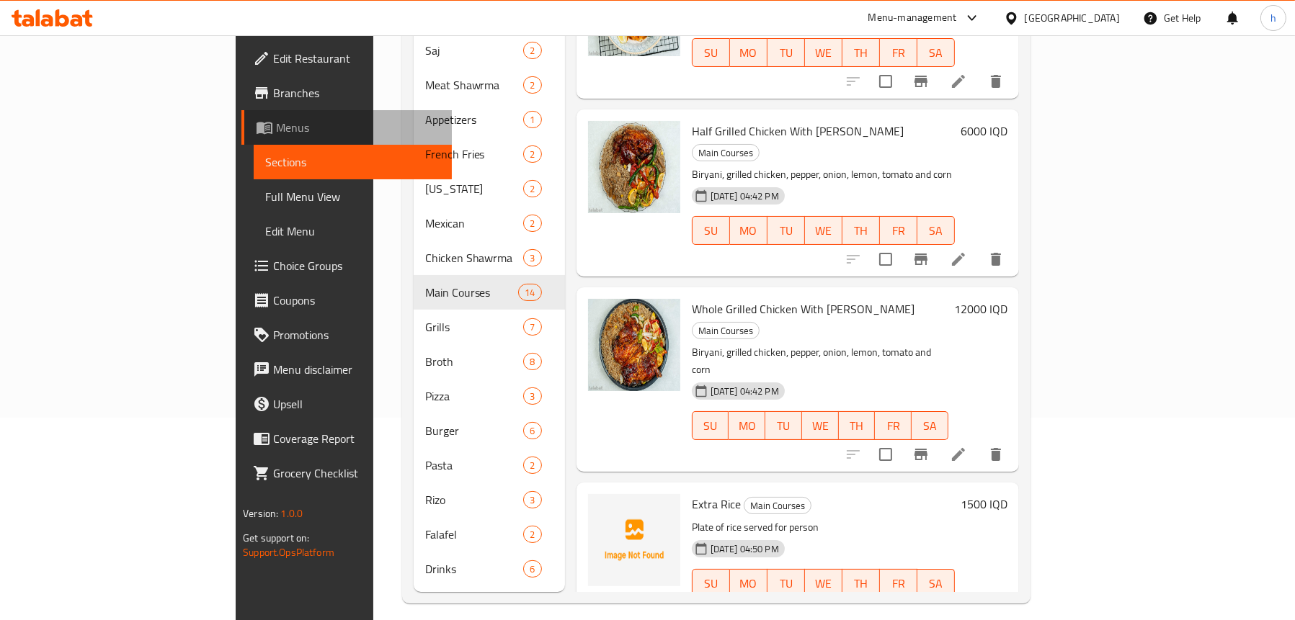
click at [276, 126] on span "Menus" at bounding box center [358, 127] width 164 height 17
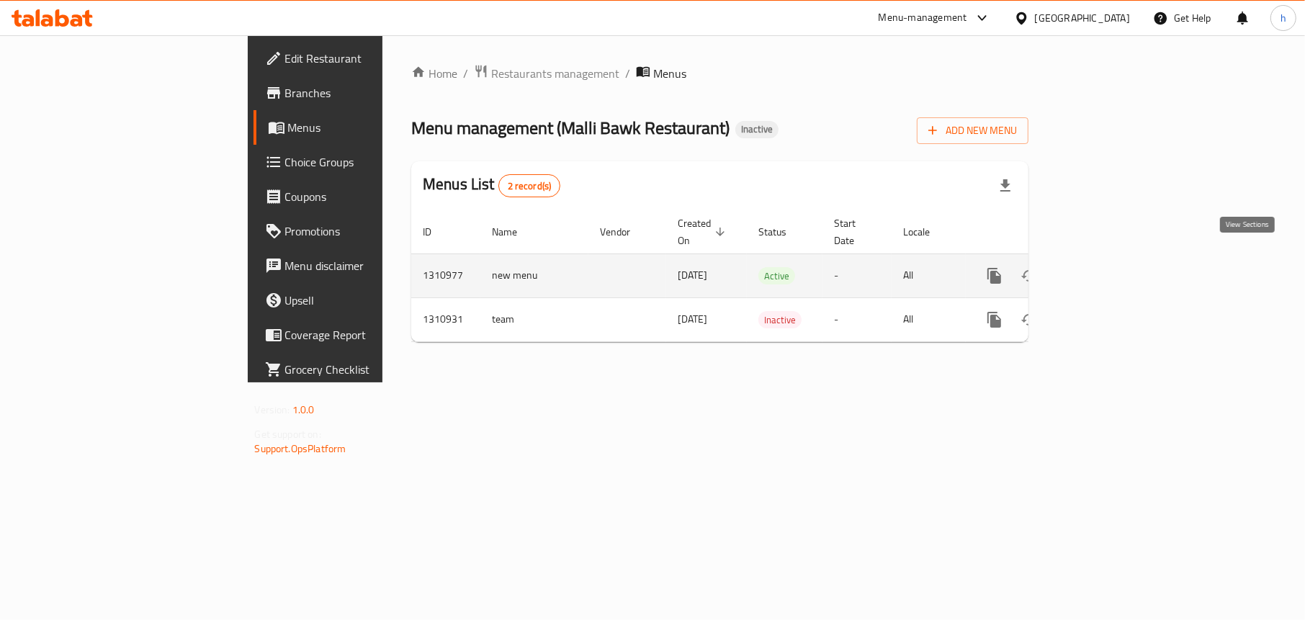
click at [1116, 263] on link "enhanced table" at bounding box center [1098, 276] width 35 height 35
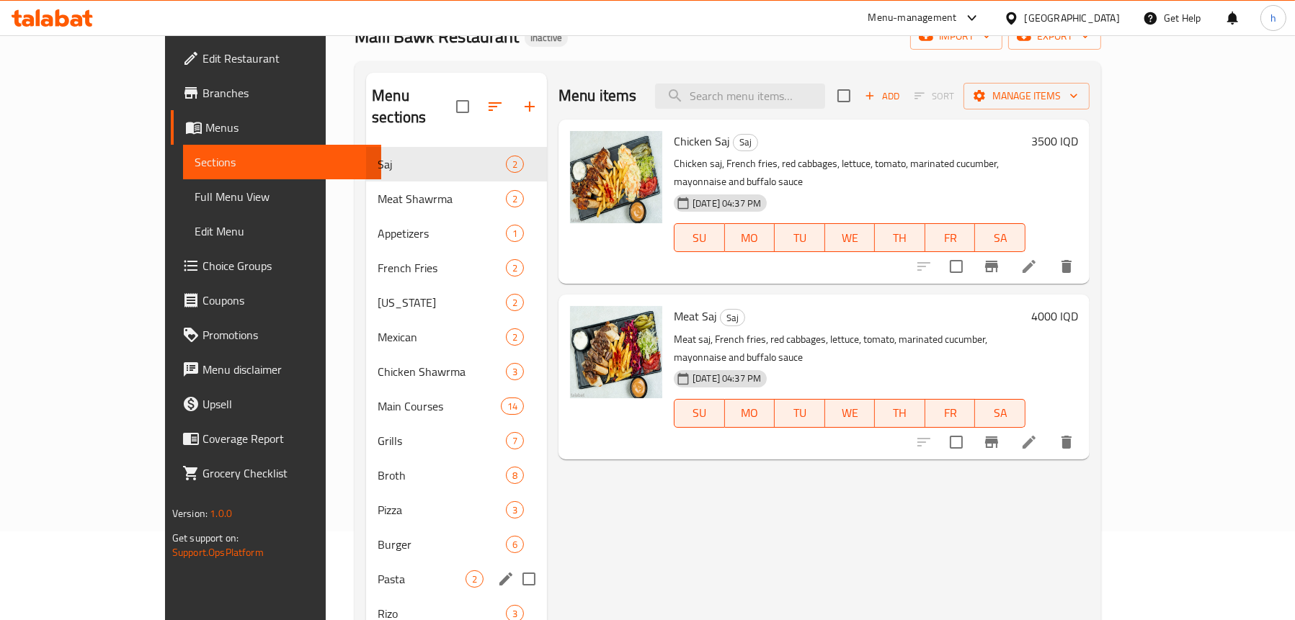
scroll to position [202, 0]
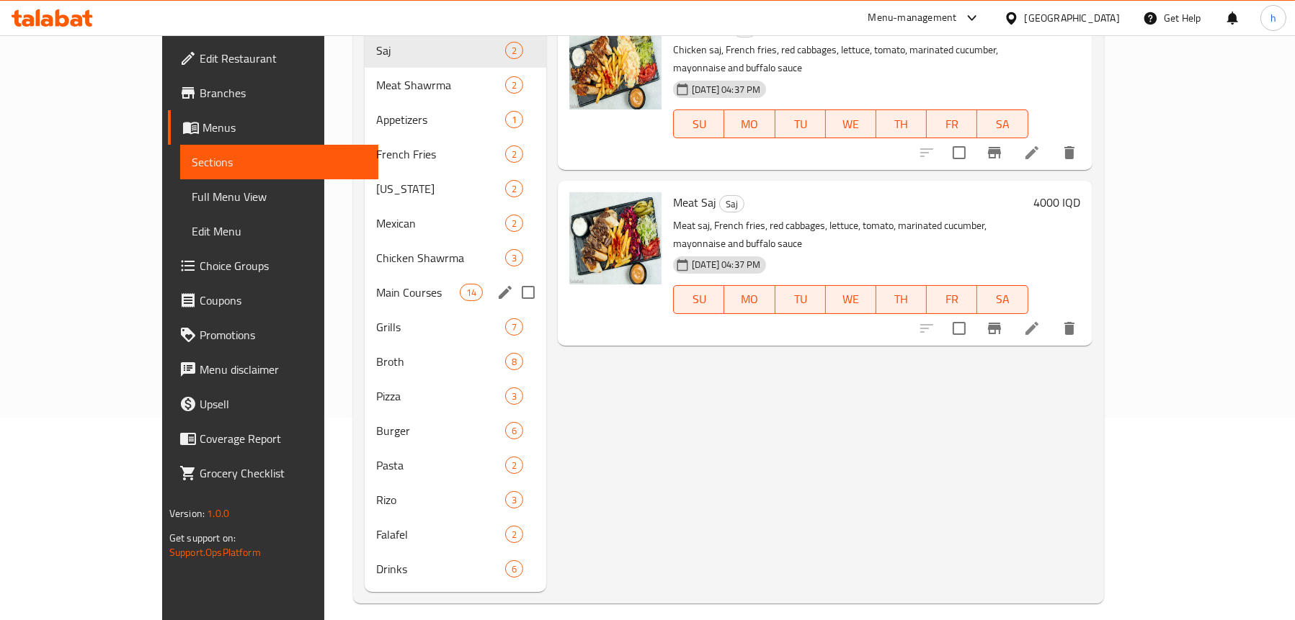
click at [365, 275] on div "Main Courses 14" at bounding box center [456, 292] width 182 height 35
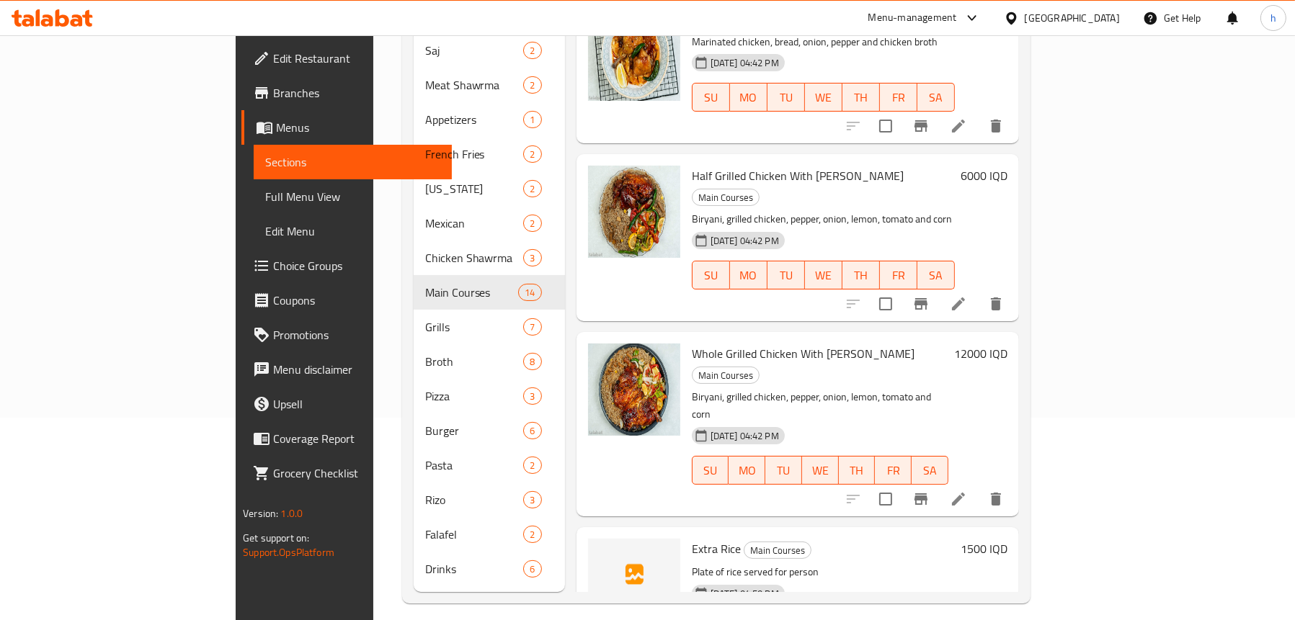
scroll to position [1617, 0]
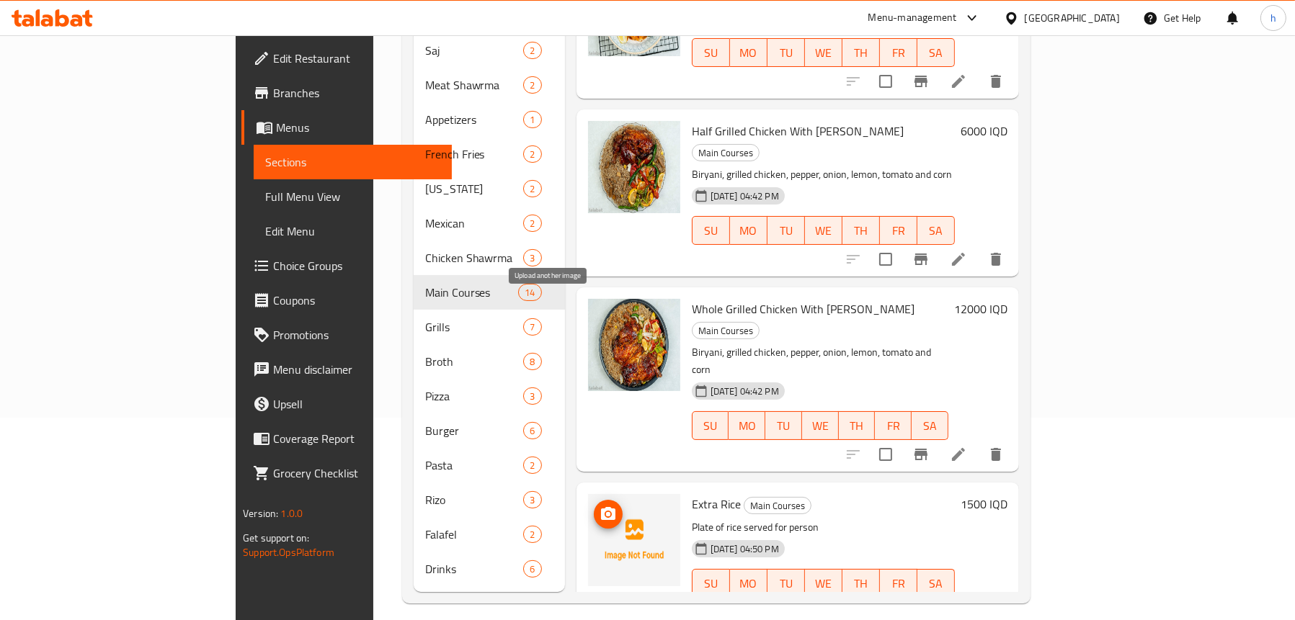
click at [605, 512] on circle "upload picture" at bounding box center [607, 514] width 4 height 4
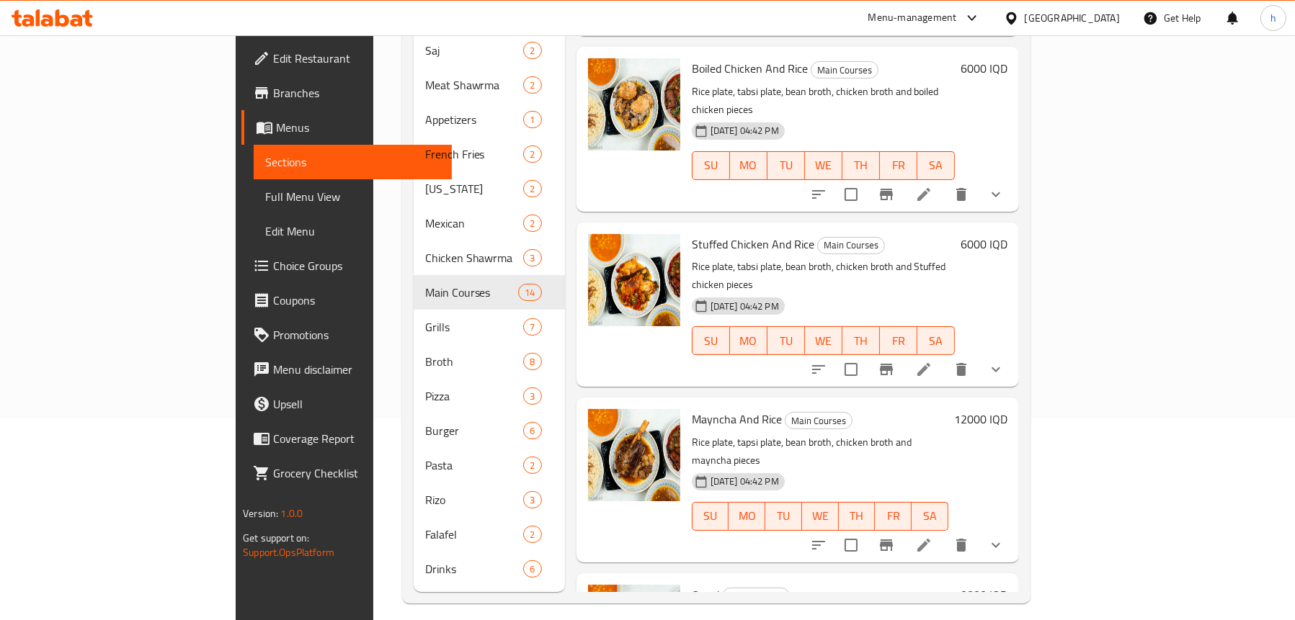
scroll to position [104, 0]
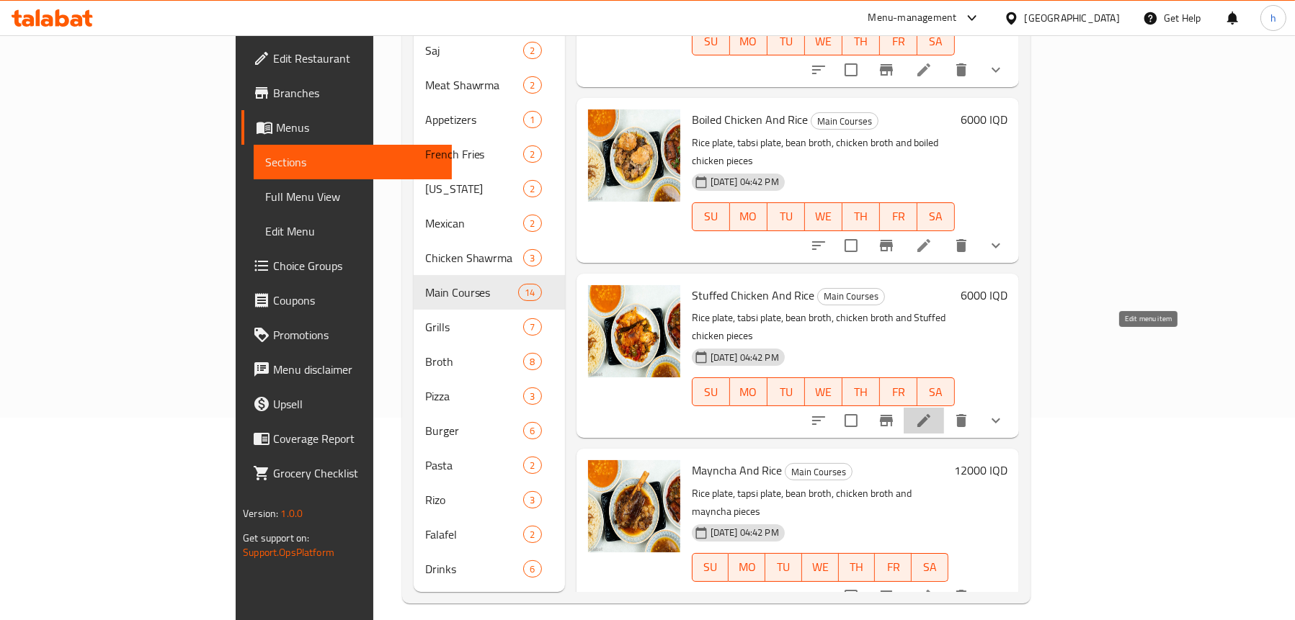
click at [930, 414] on icon at bounding box center [923, 420] width 13 height 13
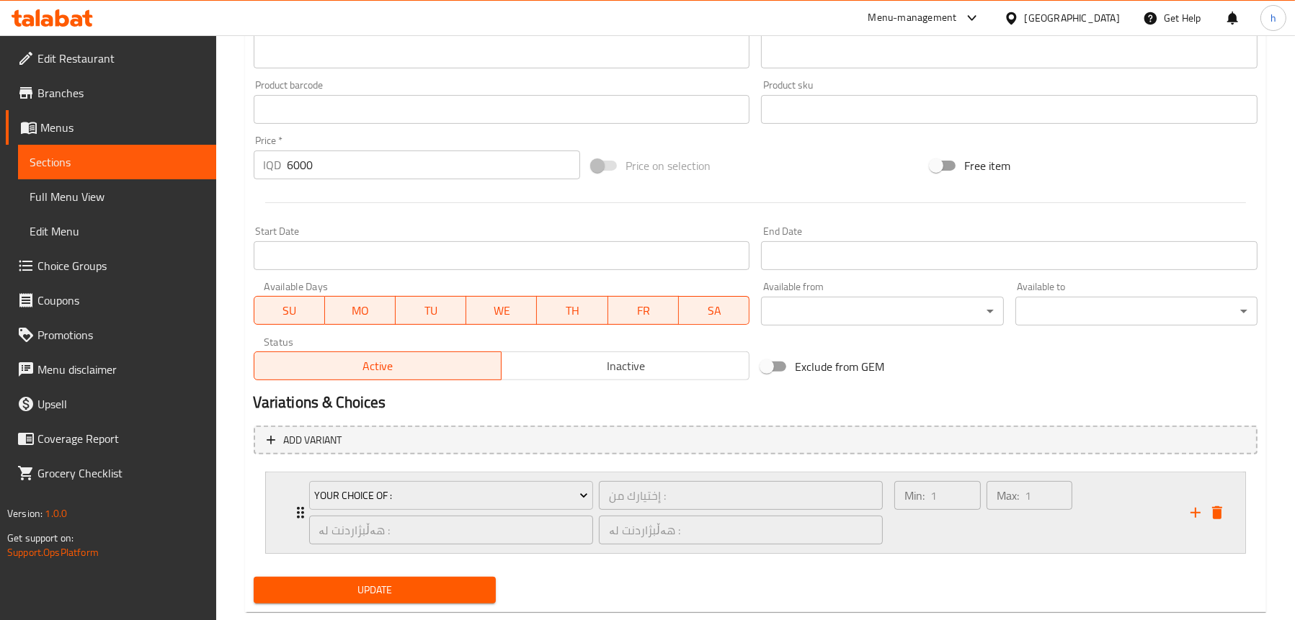
scroll to position [643, 0]
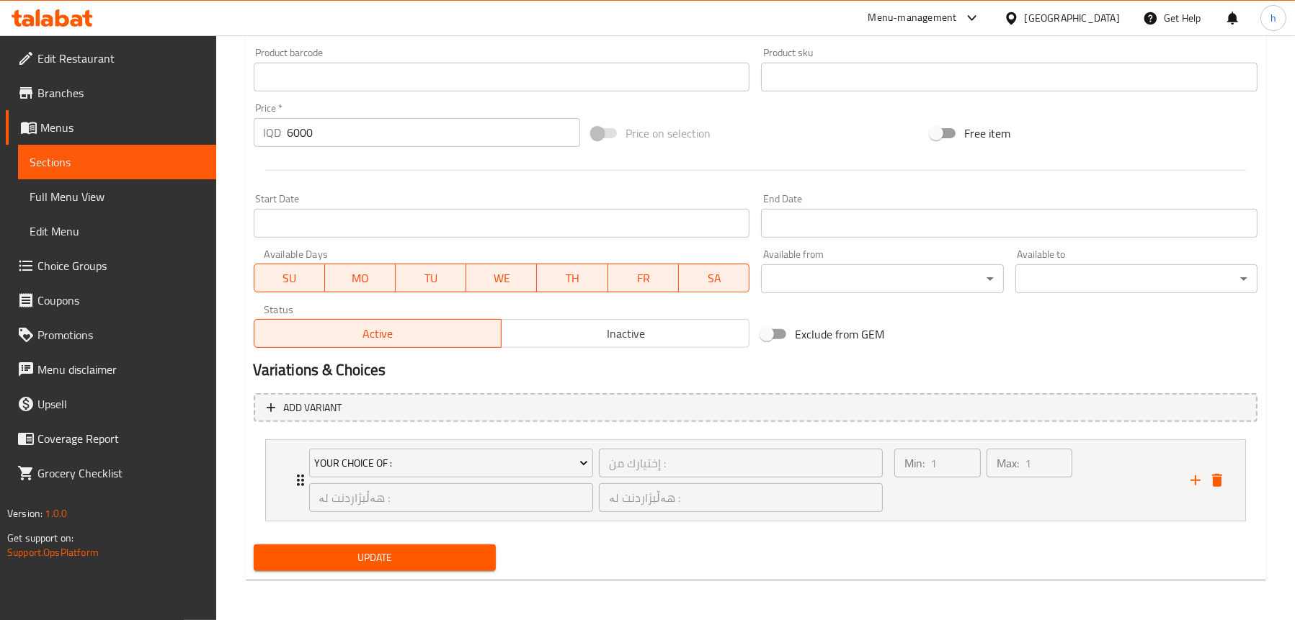
type textarea "Rice plate, tabsi plate, bean broth, chicken broth and stuffed chicken pieces"
click at [365, 555] on span "Update" at bounding box center [374, 558] width 219 height 18
click at [83, 161] on span "Sections" at bounding box center [117, 161] width 175 height 17
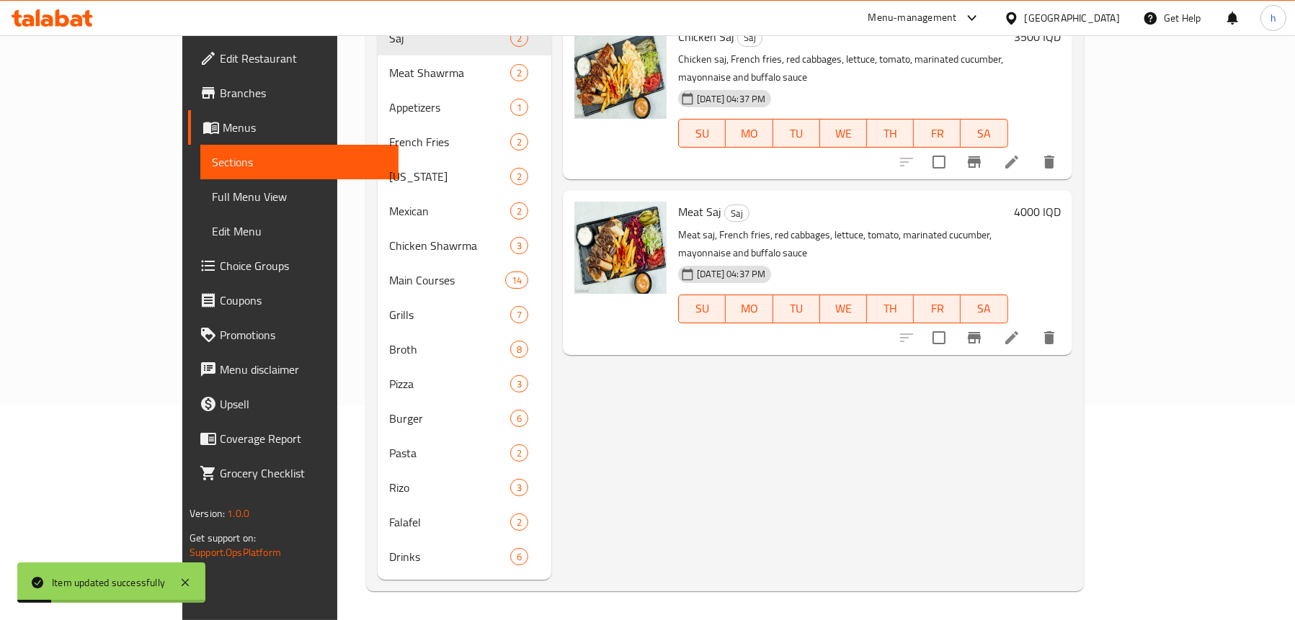
scroll to position [202, 0]
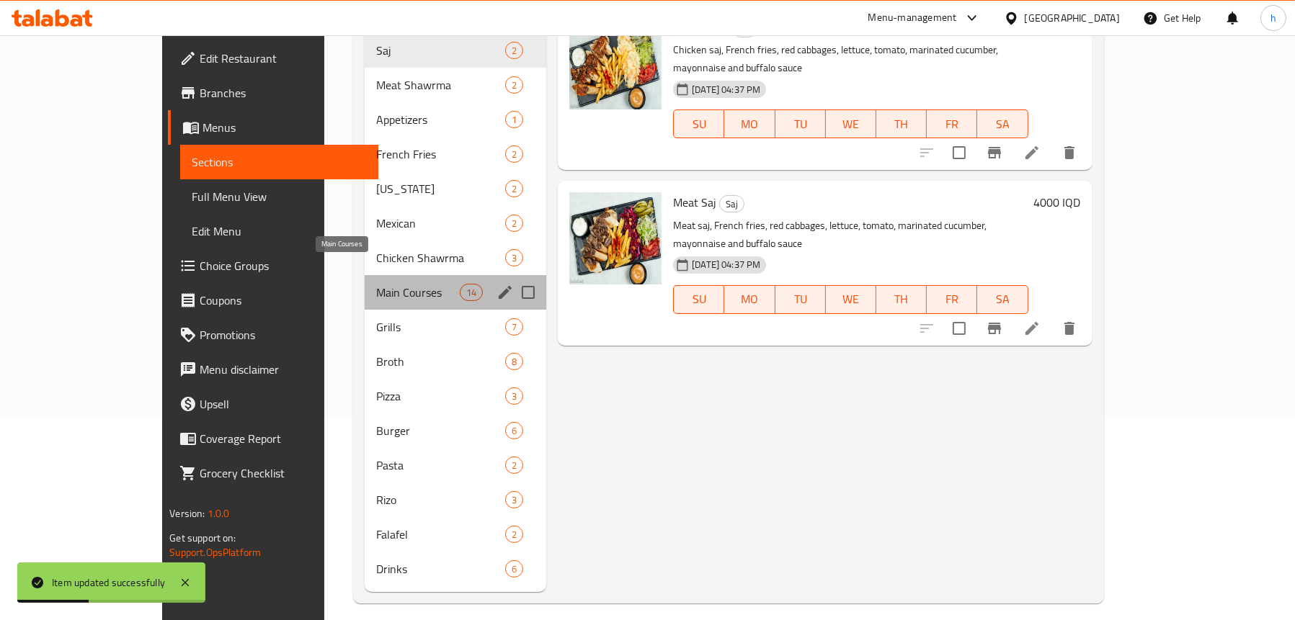
click at [376, 284] on span "Main Courses" at bounding box center [418, 292] width 84 height 17
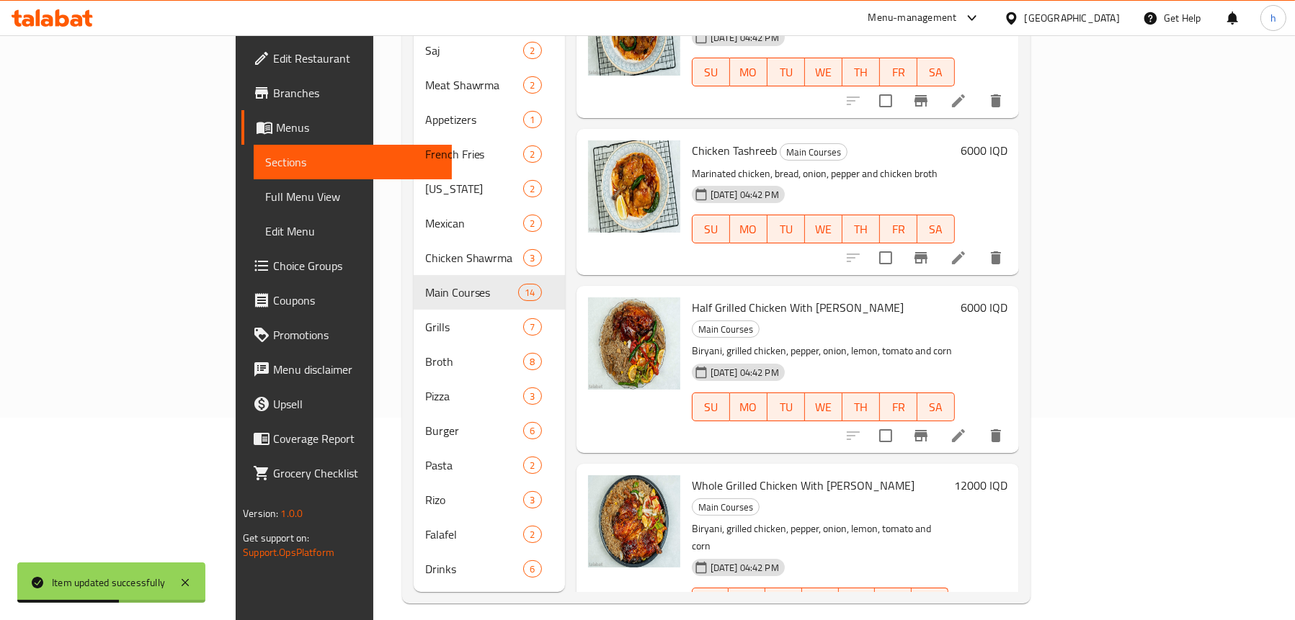
scroll to position [1617, 0]
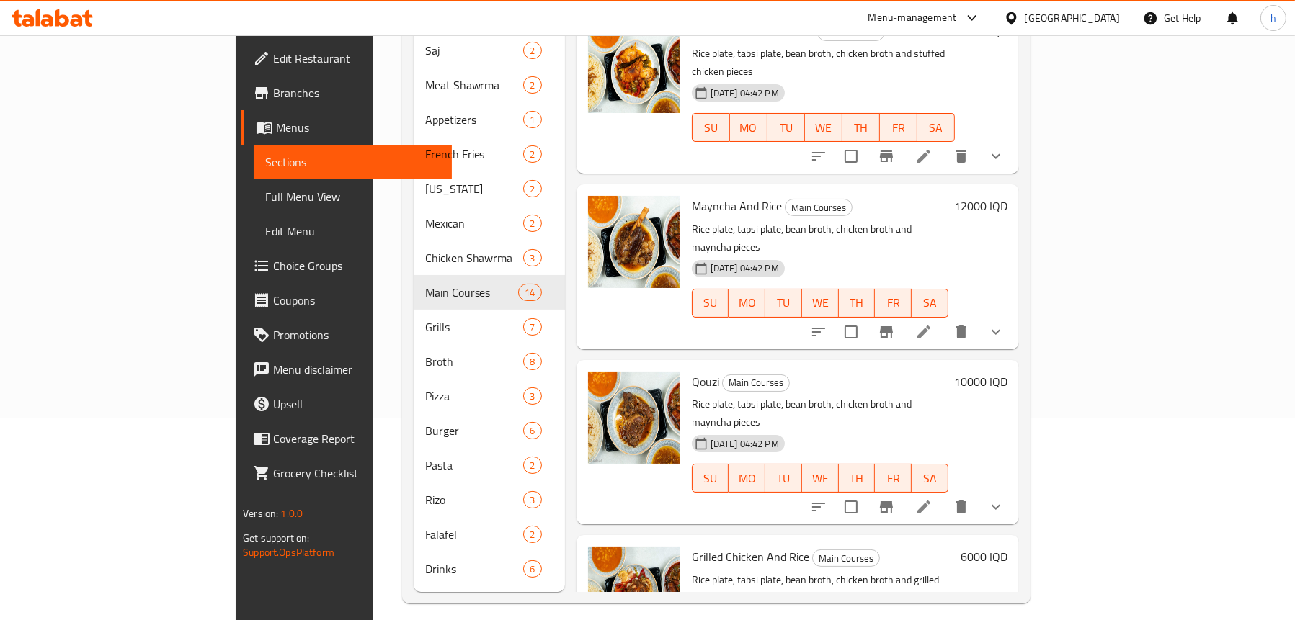
scroll to position [81, 0]
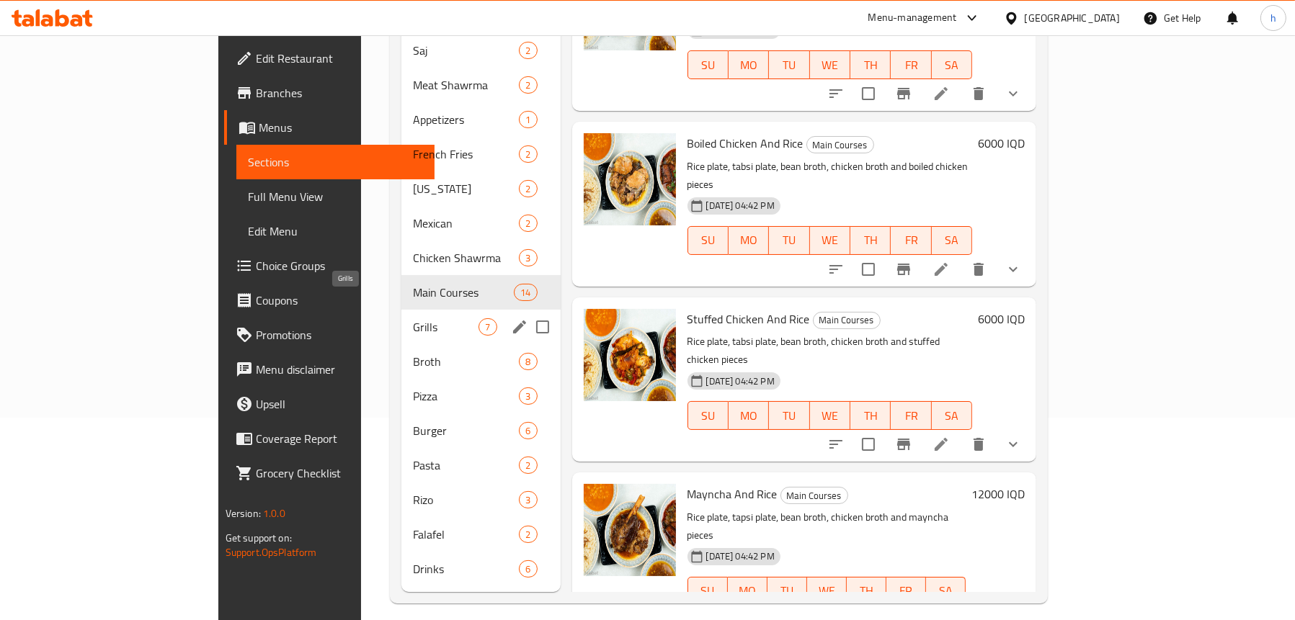
click at [413, 318] on span "Grills" at bounding box center [446, 326] width 66 height 17
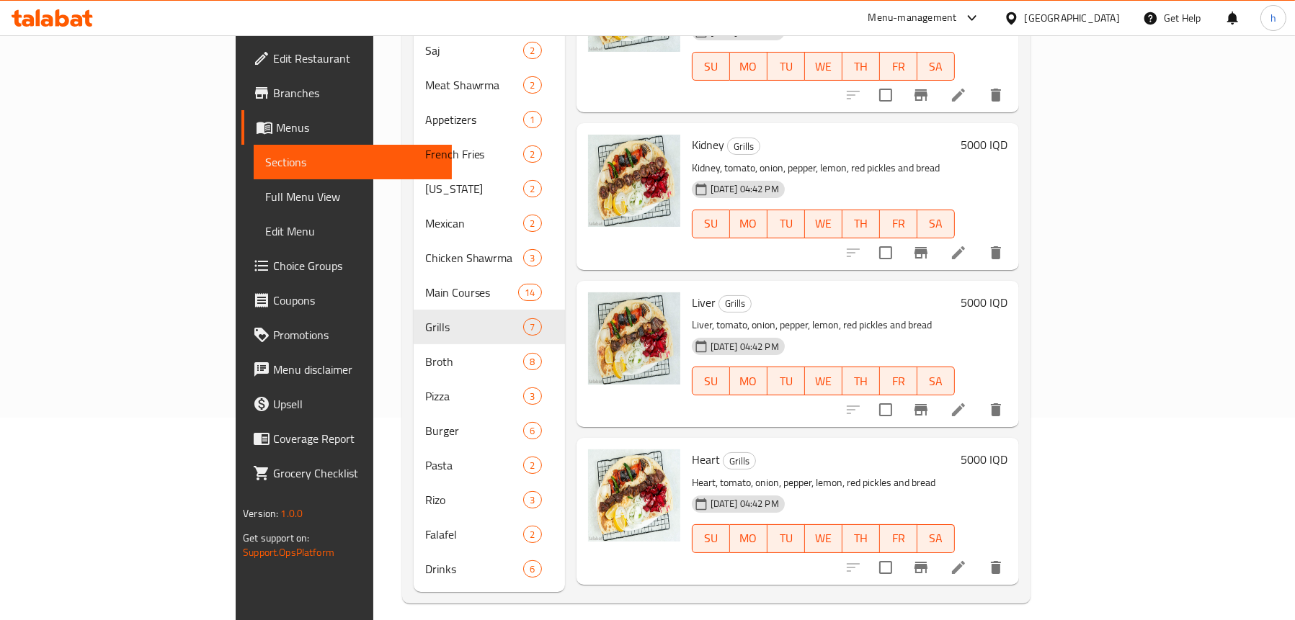
scroll to position [516, 0]
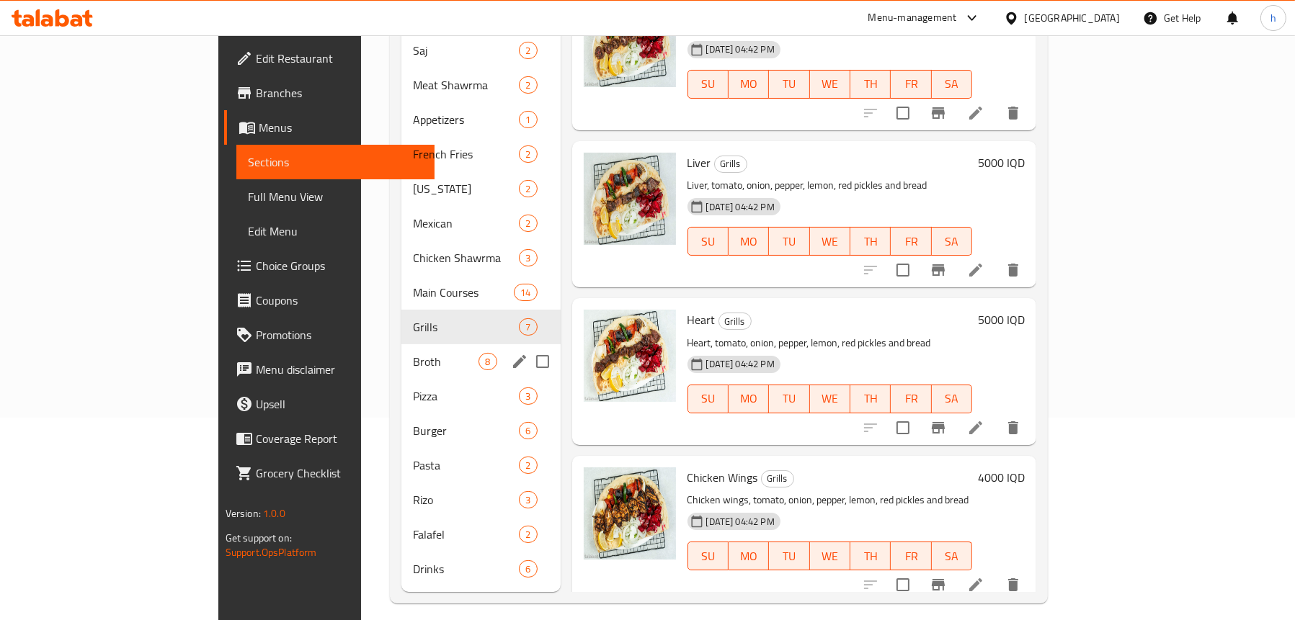
click at [401, 349] on div "Broth 8" at bounding box center [480, 361] width 159 height 35
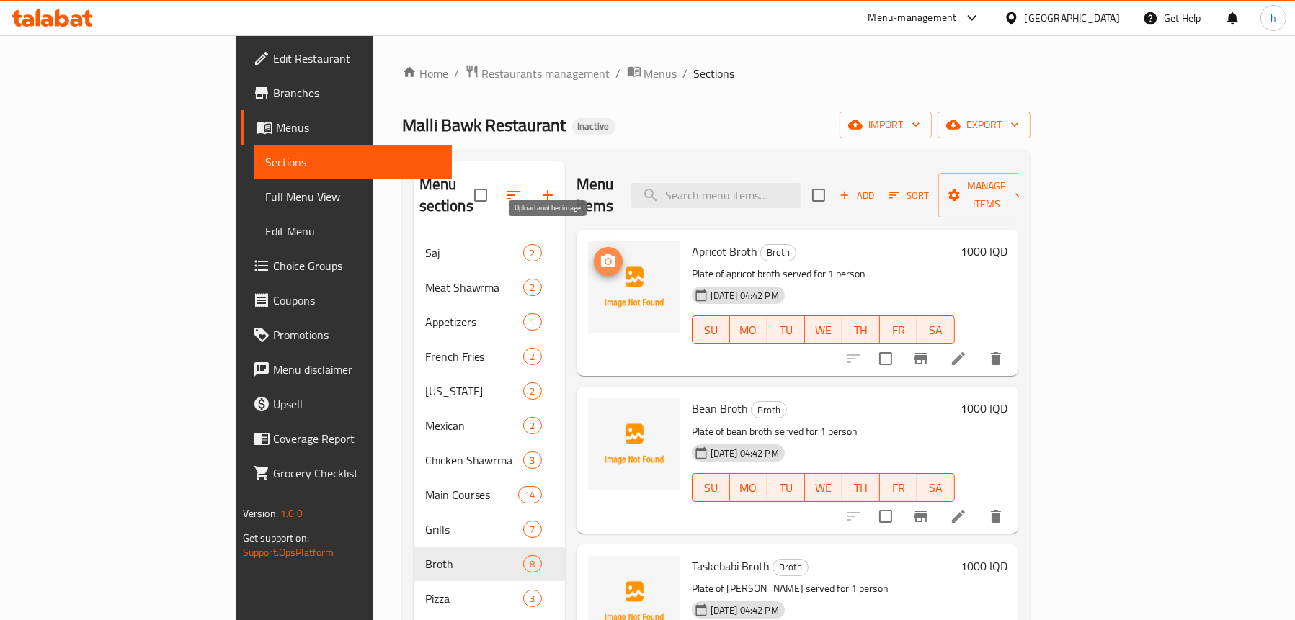
click at [601, 254] on icon "upload picture" at bounding box center [608, 260] width 14 height 13
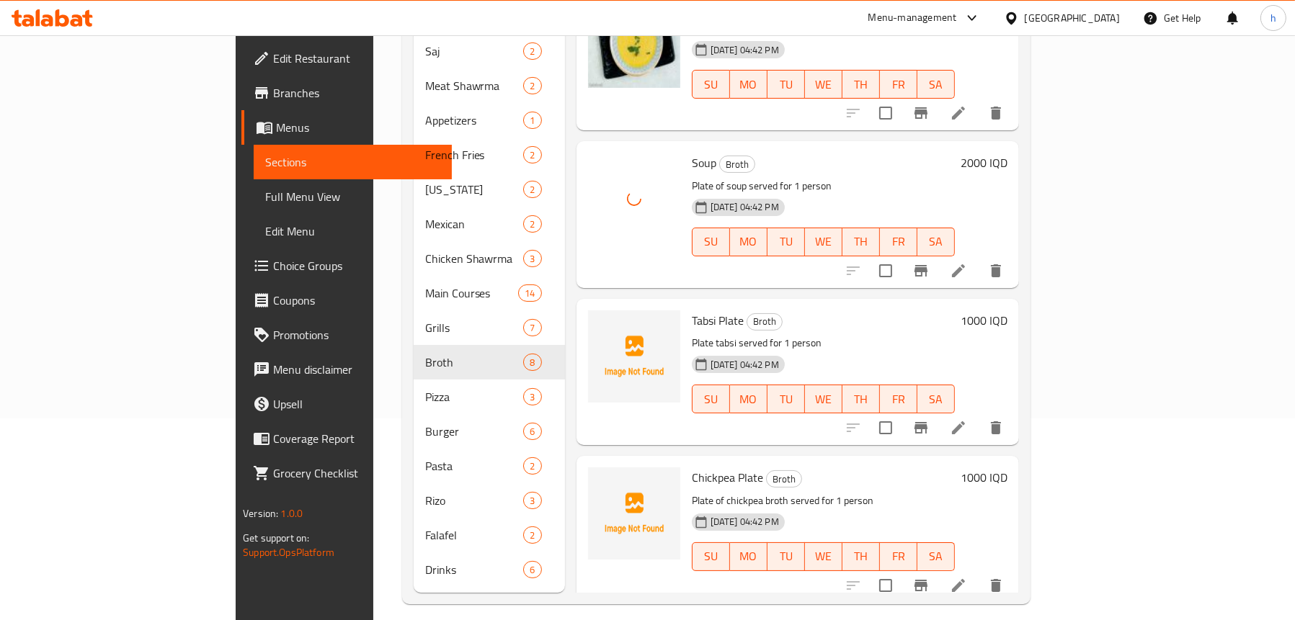
scroll to position [202, 0]
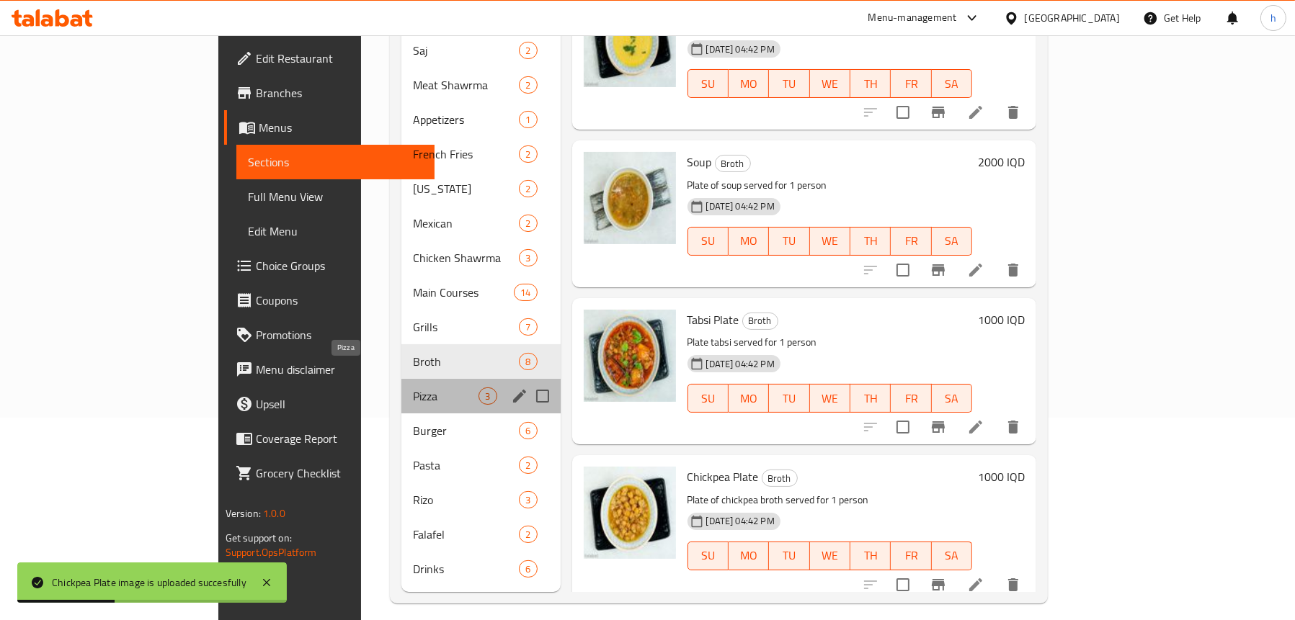
click at [413, 388] on span "Pizza" at bounding box center [446, 396] width 66 height 17
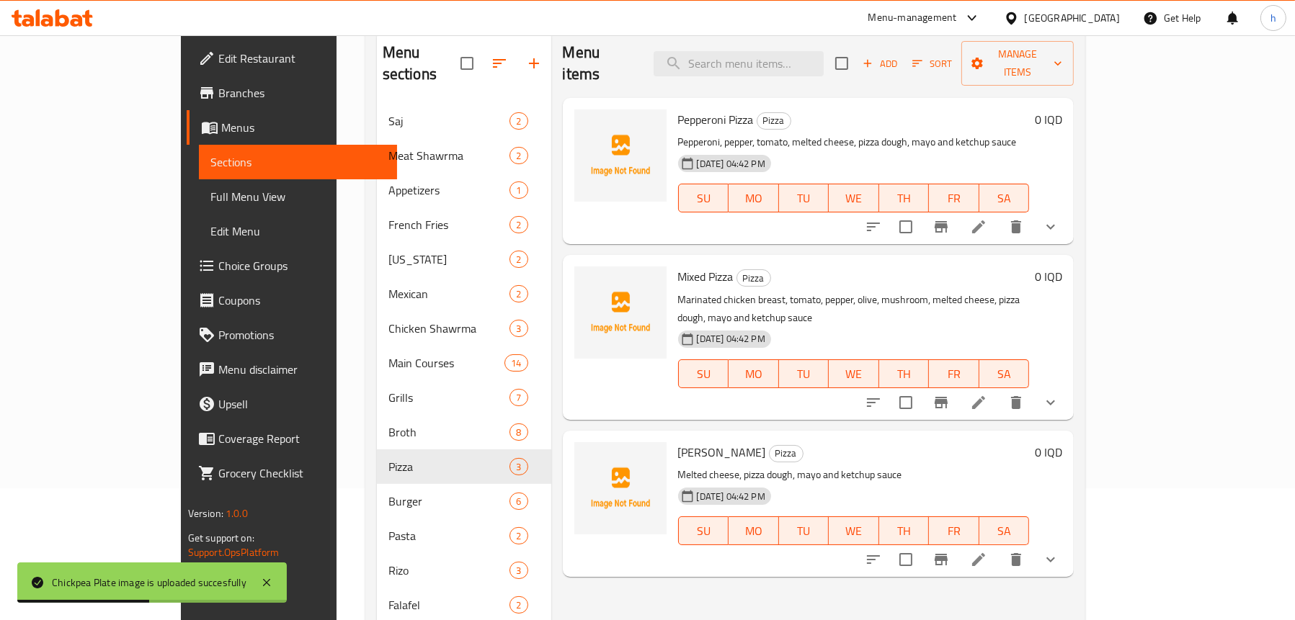
scroll to position [58, 0]
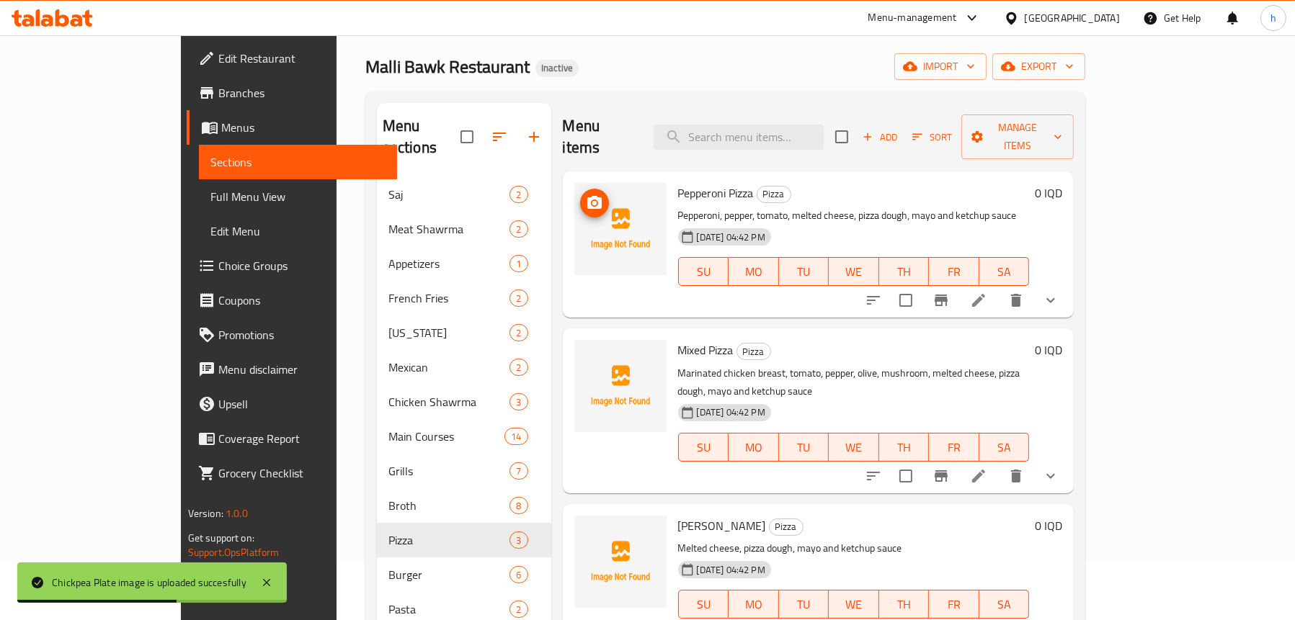
click at [587, 196] on icon "upload picture" at bounding box center [594, 202] width 14 height 13
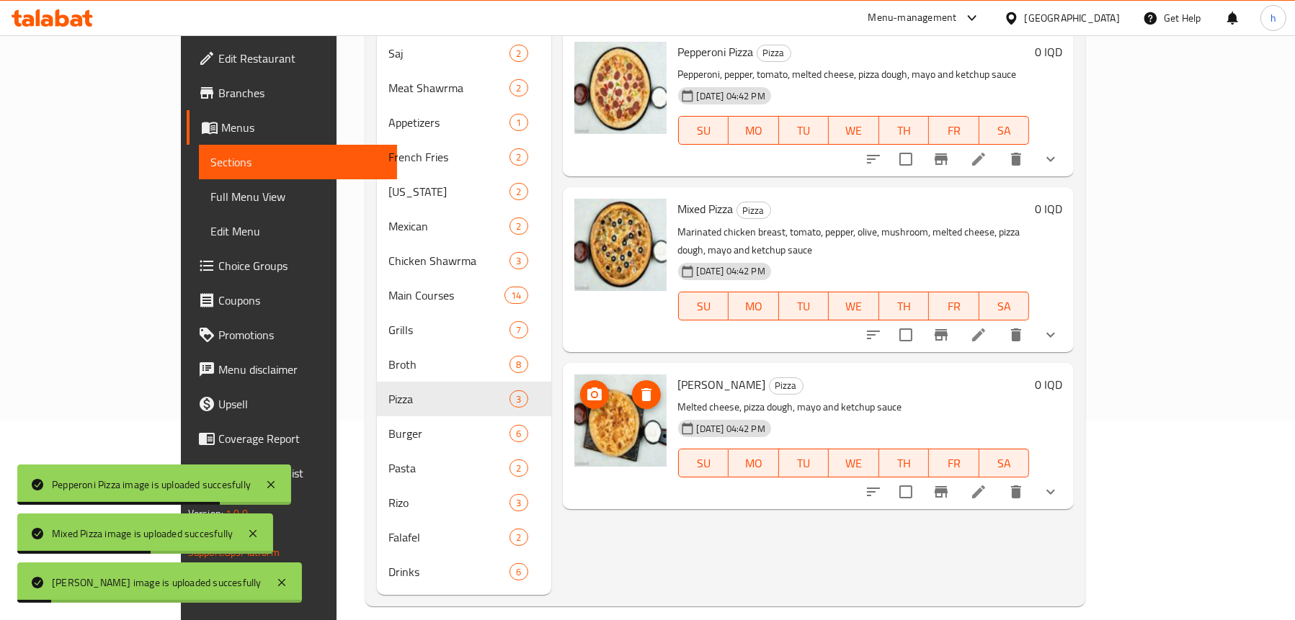
scroll to position [202, 0]
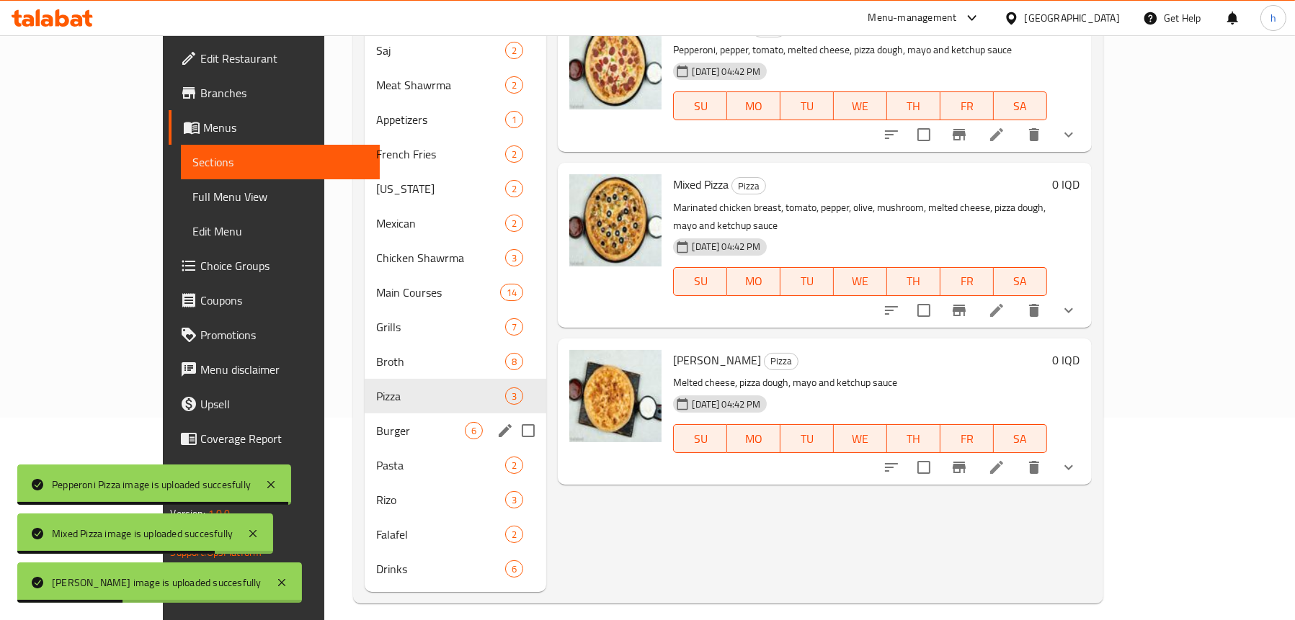
click at [365, 414] on div "Burger 6" at bounding box center [456, 431] width 182 height 35
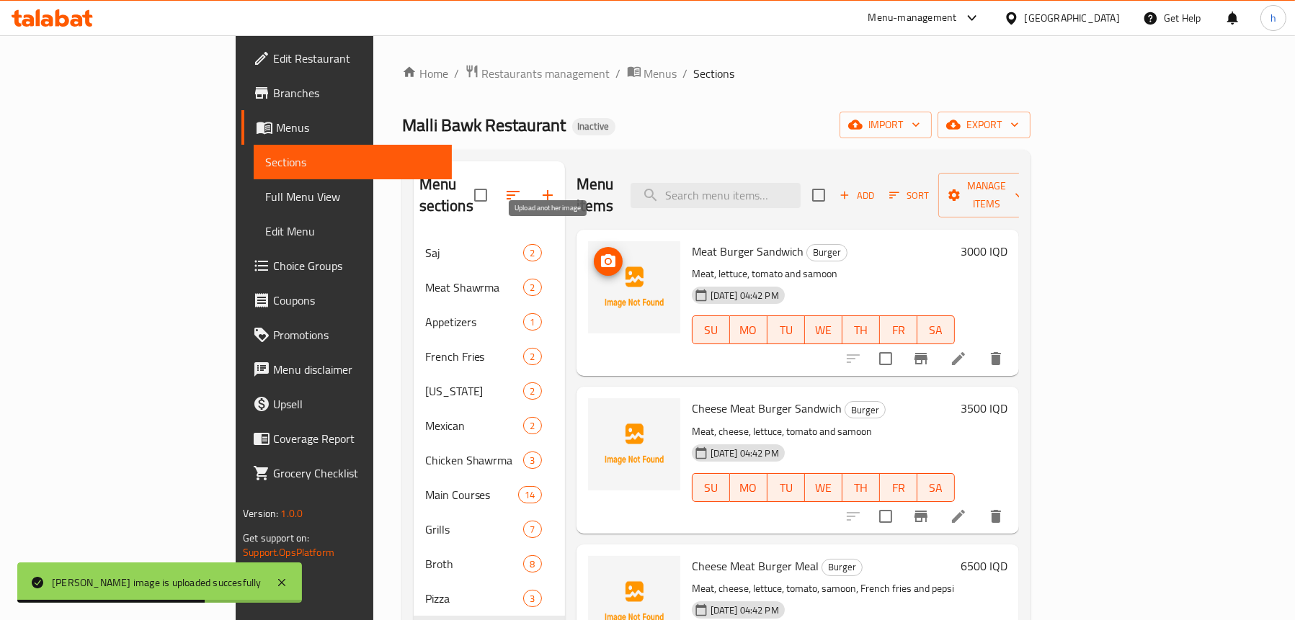
click at [594, 253] on span "upload picture" at bounding box center [608, 261] width 29 height 17
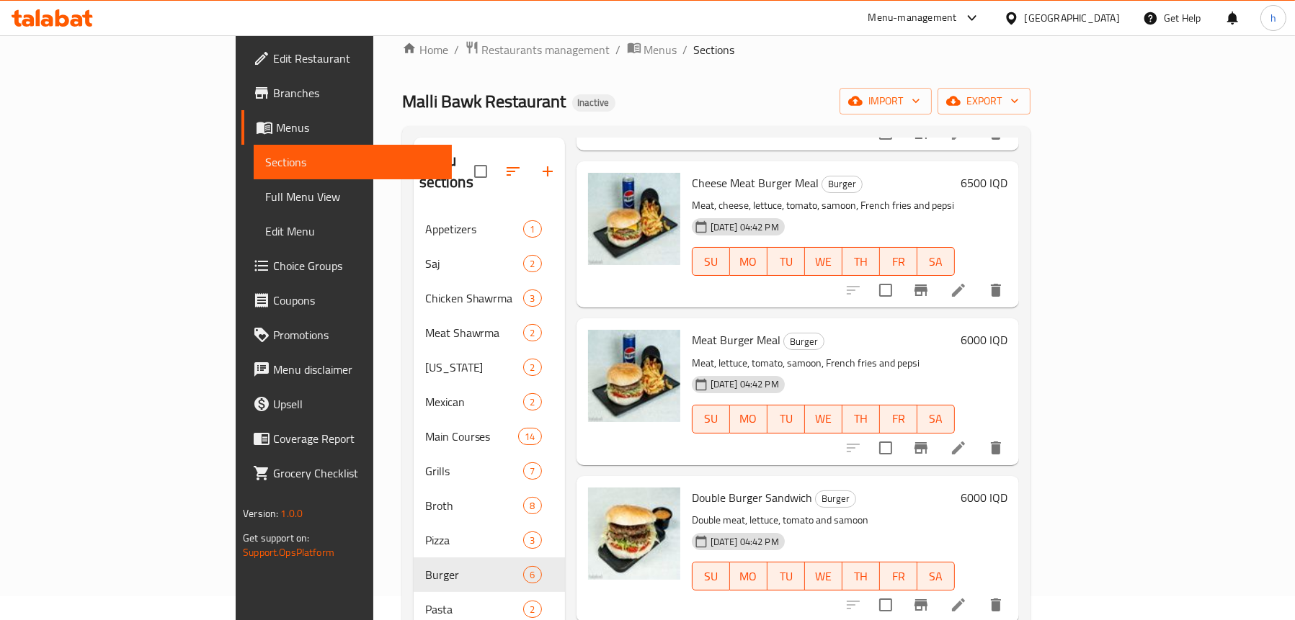
scroll to position [202, 0]
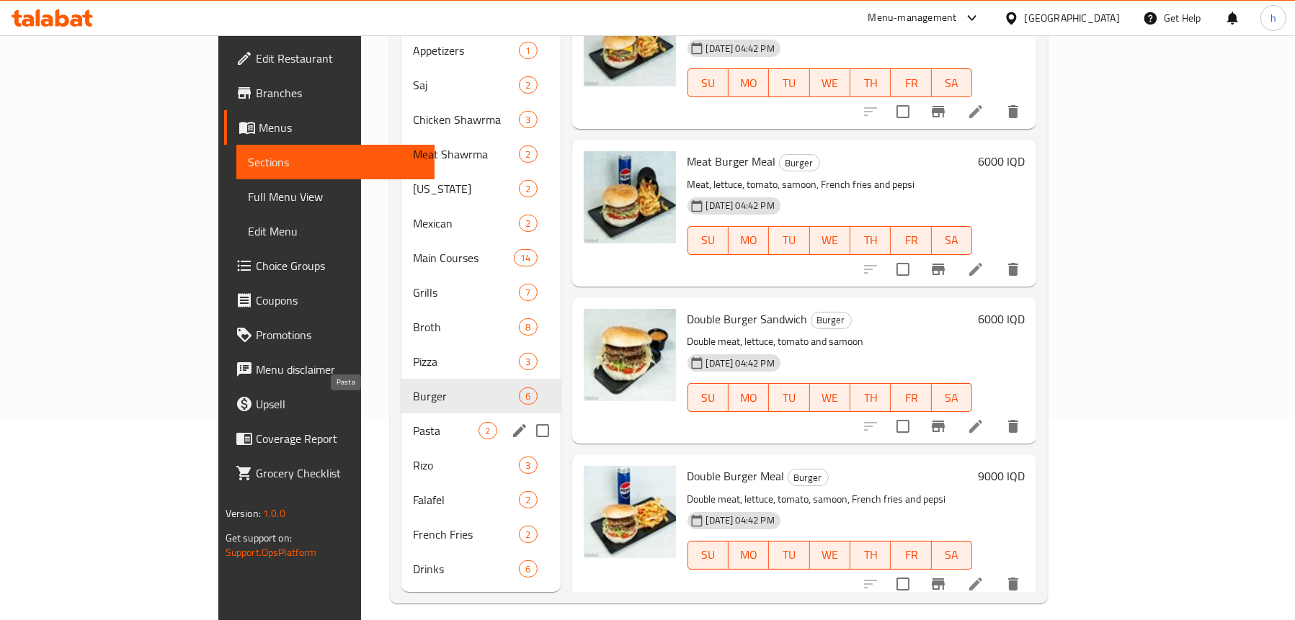
click at [413, 422] on span "Pasta" at bounding box center [446, 430] width 66 height 17
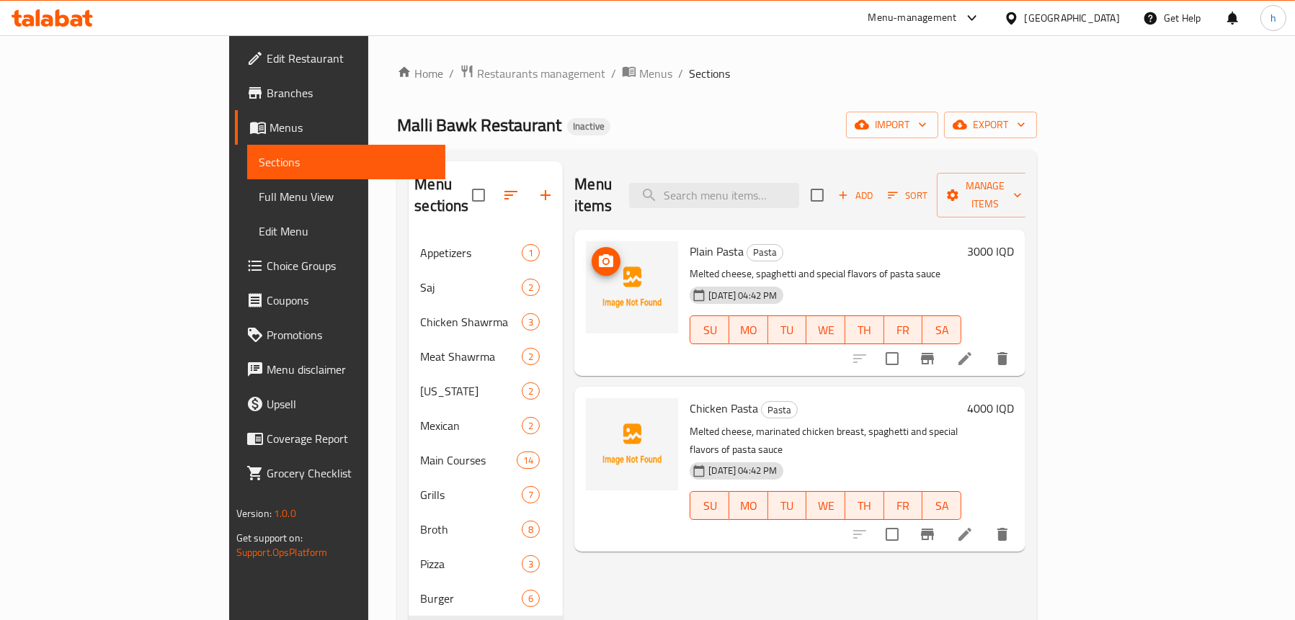
click at [586, 241] on img at bounding box center [632, 287] width 92 height 92
click at [586, 258] on img at bounding box center [632, 287] width 92 height 92
click at [599, 254] on icon "upload picture" at bounding box center [606, 260] width 14 height 13
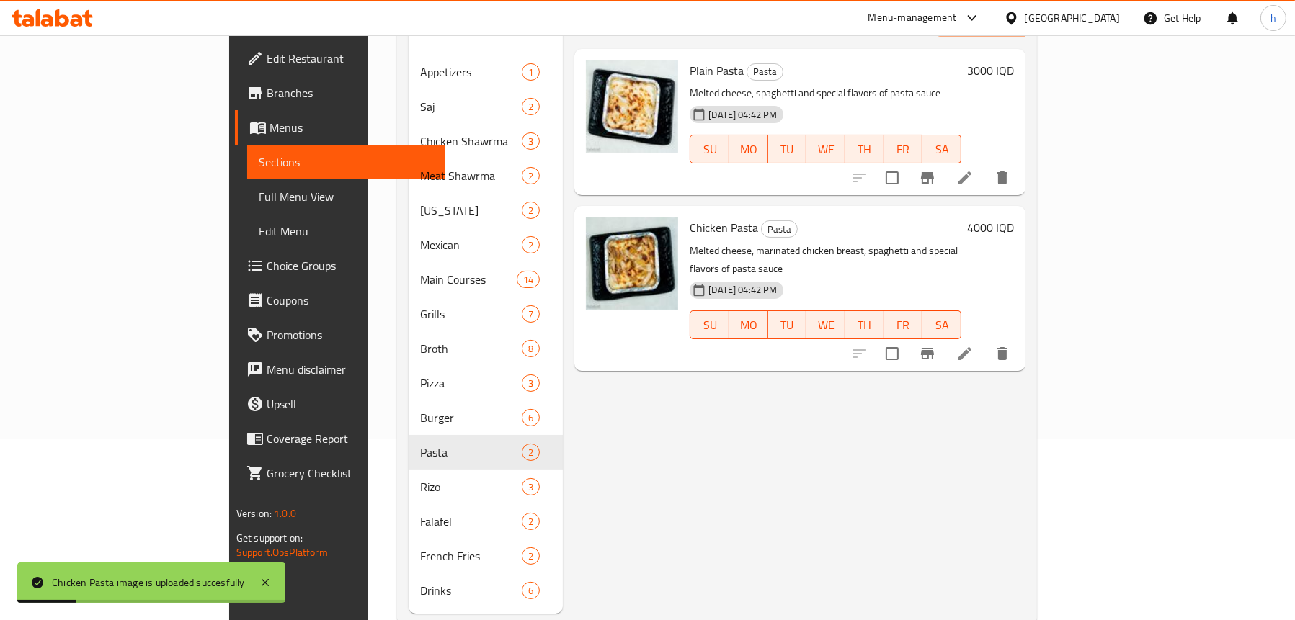
scroll to position [202, 0]
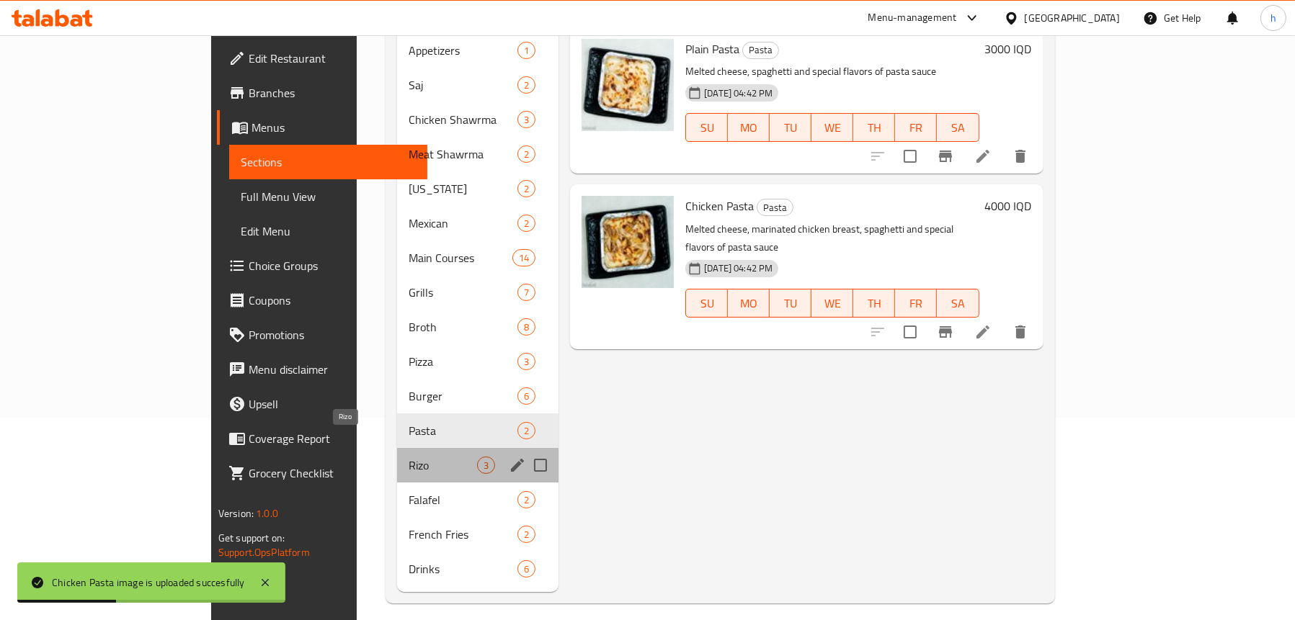
click at [409, 457] on span "Rizo" at bounding box center [443, 465] width 68 height 17
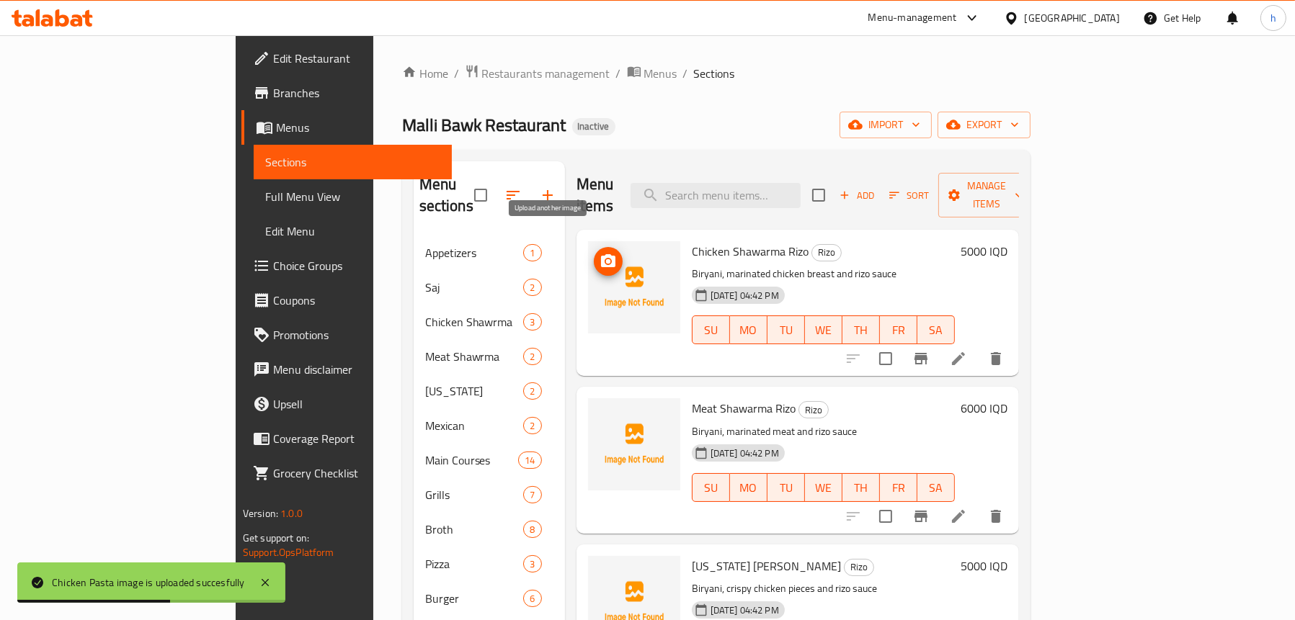
click at [601, 254] on icon "upload picture" at bounding box center [608, 260] width 14 height 13
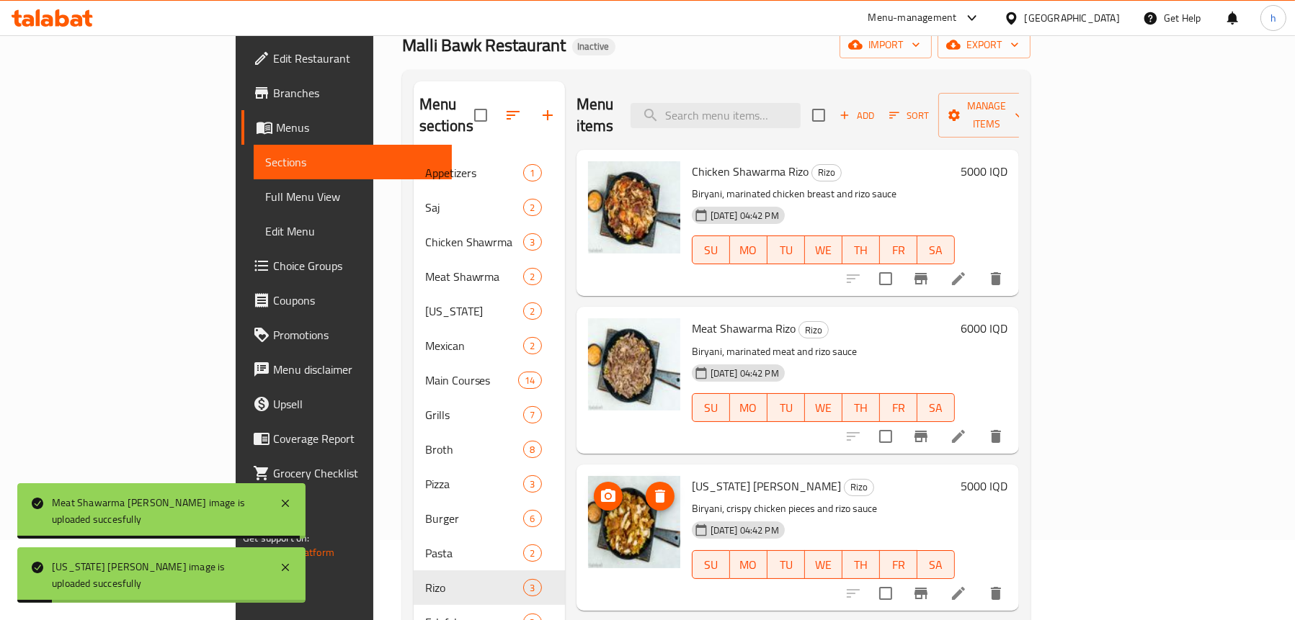
scroll to position [202, 0]
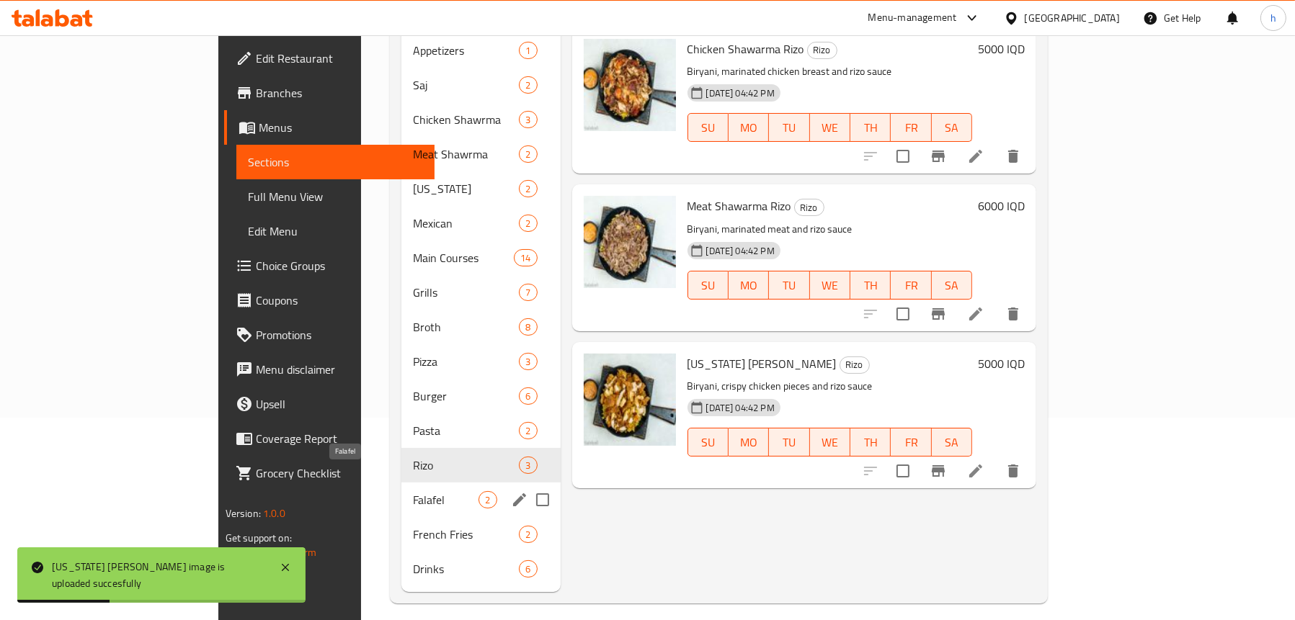
click at [413, 491] on span "Falafel" at bounding box center [446, 499] width 66 height 17
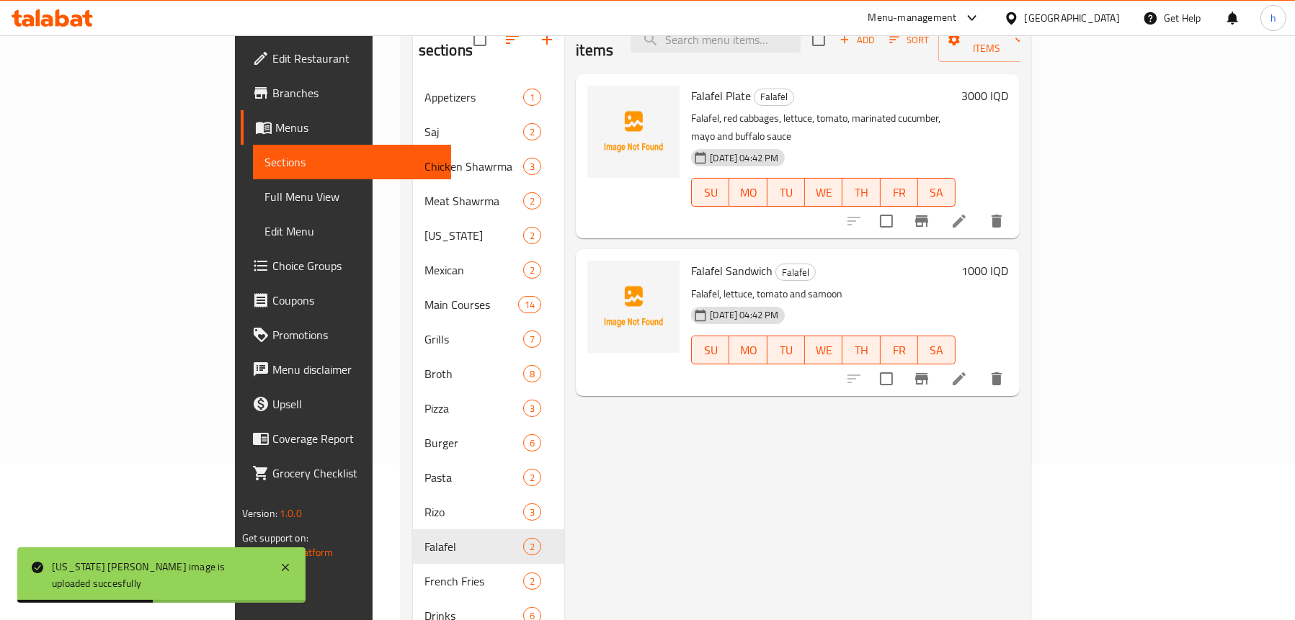
scroll to position [130, 0]
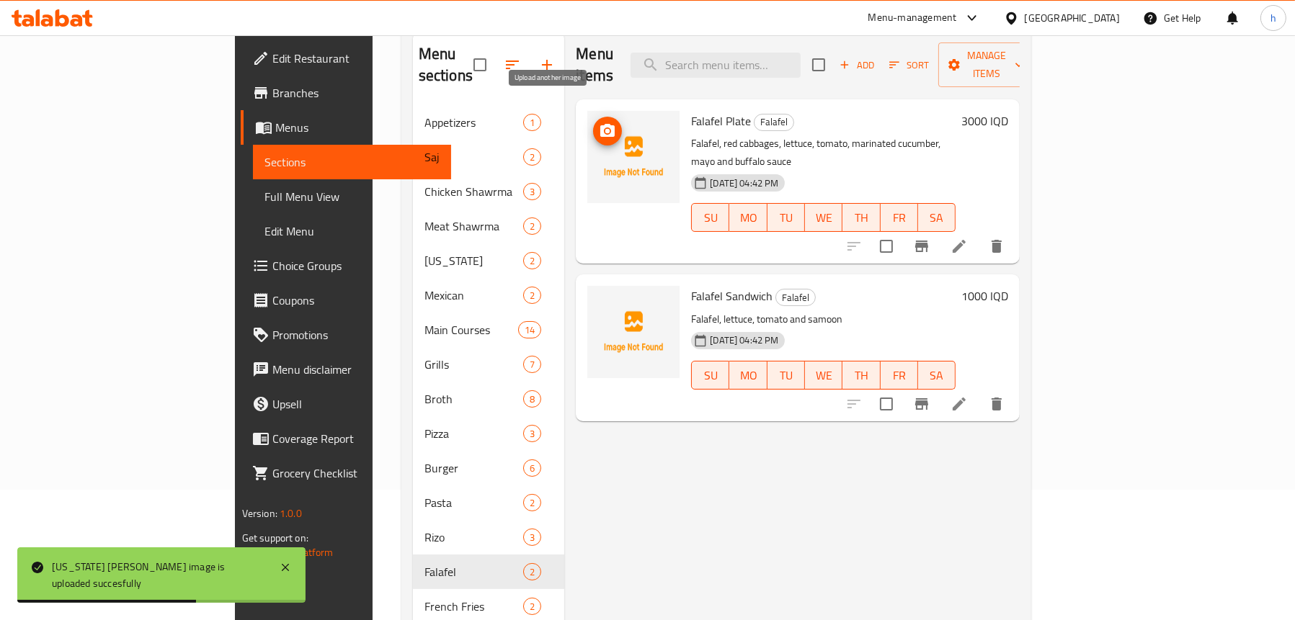
click at [600, 124] on icon "upload picture" at bounding box center [607, 130] width 14 height 13
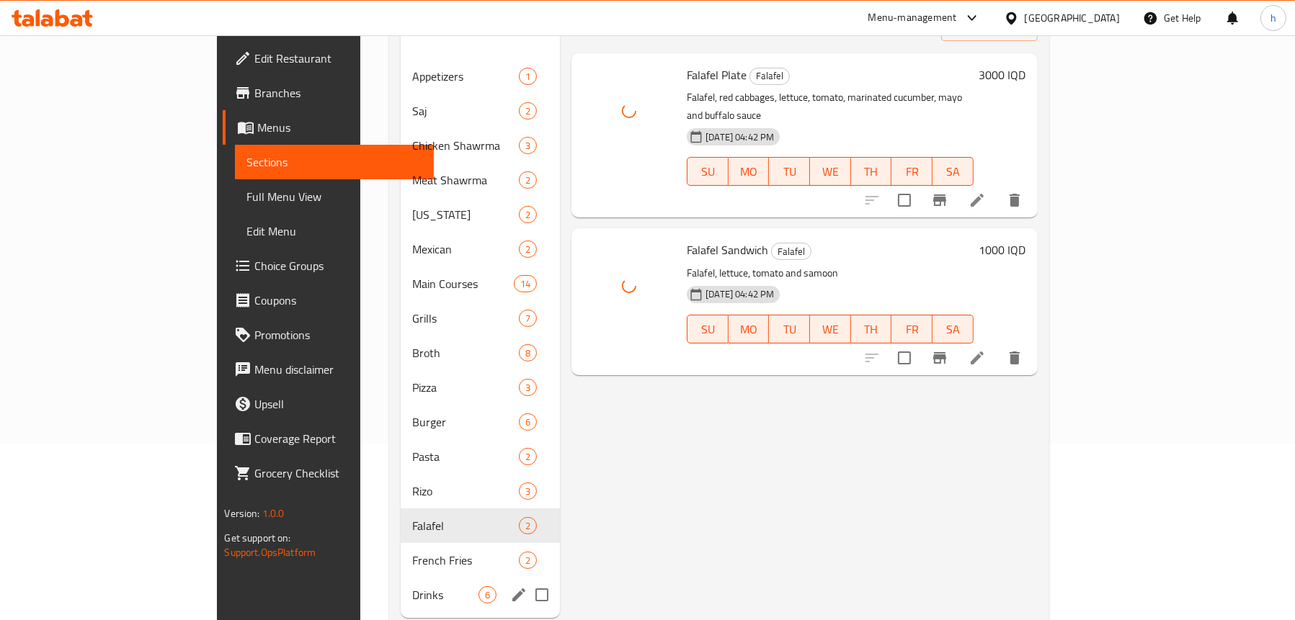
scroll to position [202, 0]
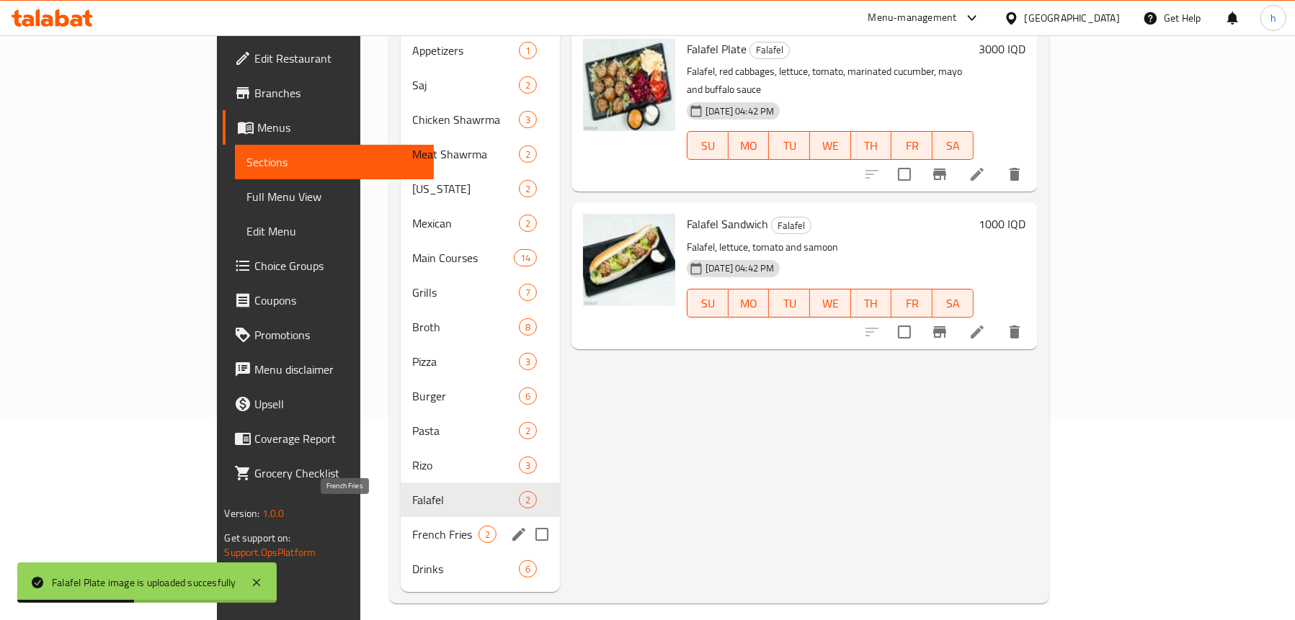
click at [412, 526] on span "French Fries" at bounding box center [445, 534] width 66 height 17
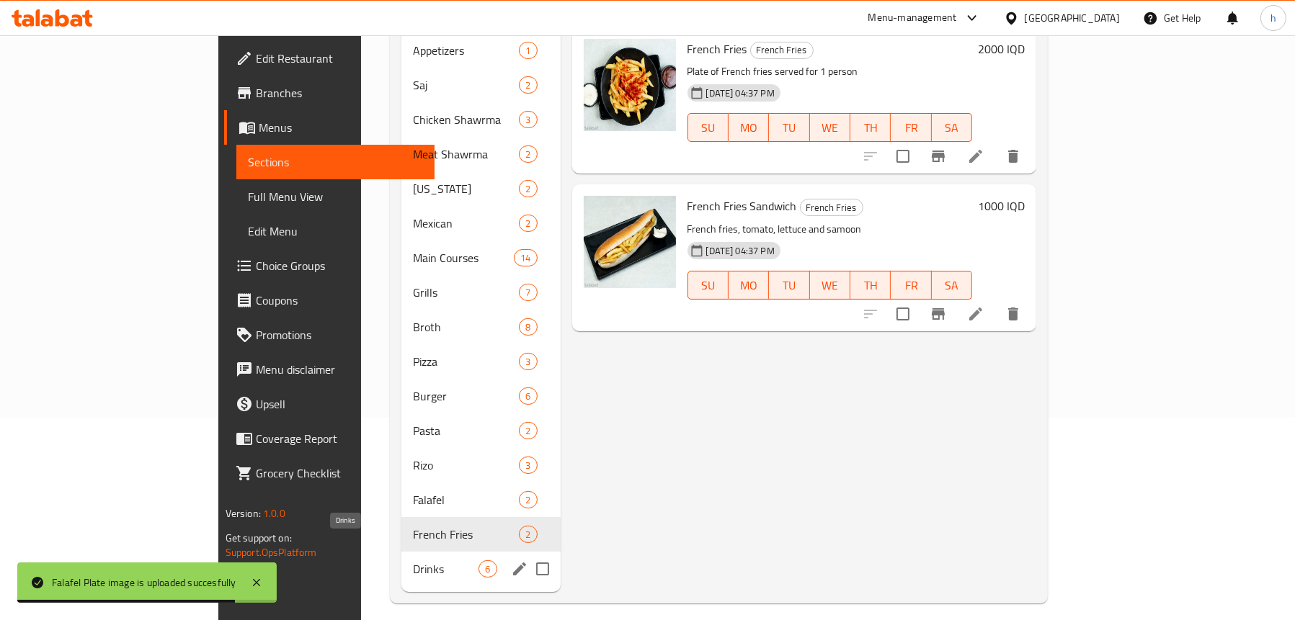
click at [413, 561] on span "Drinks" at bounding box center [446, 569] width 66 height 17
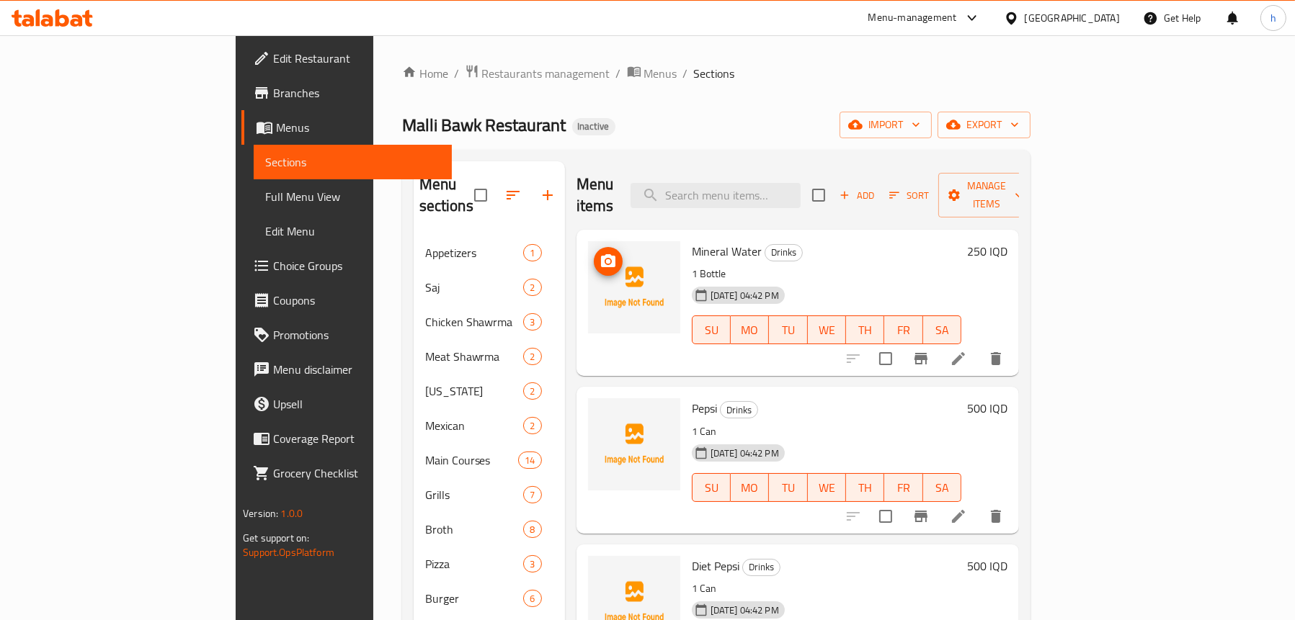
click at [594, 254] on button "upload picture" at bounding box center [608, 261] width 29 height 29
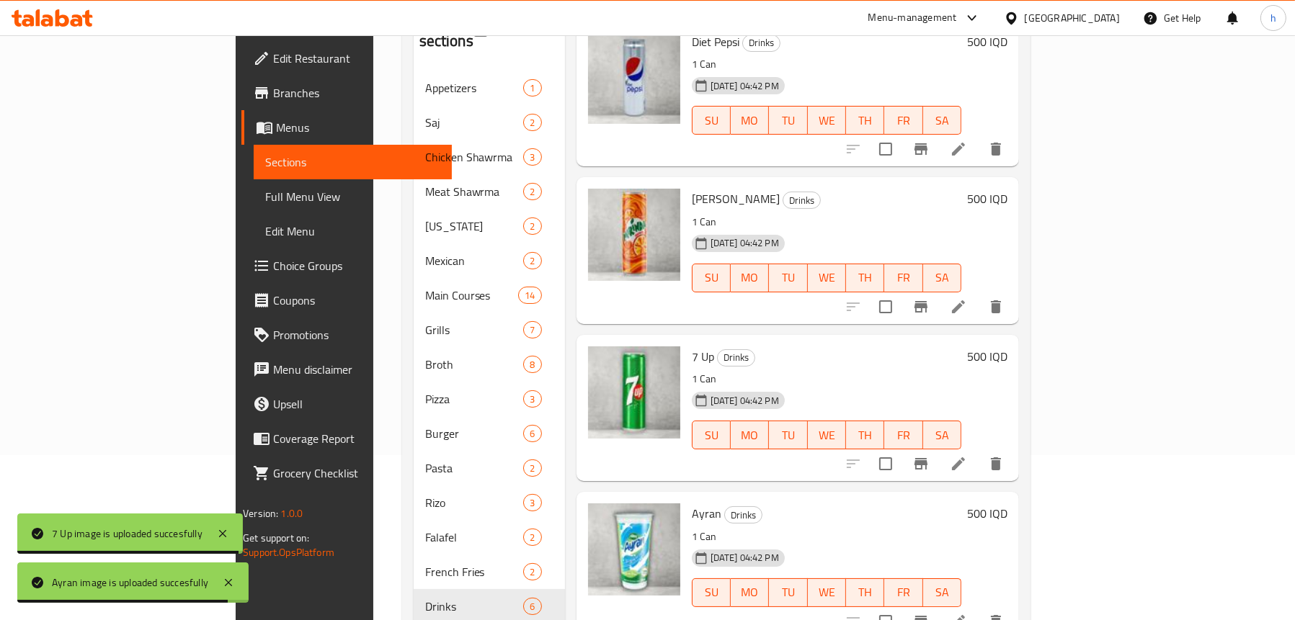
scroll to position [202, 0]
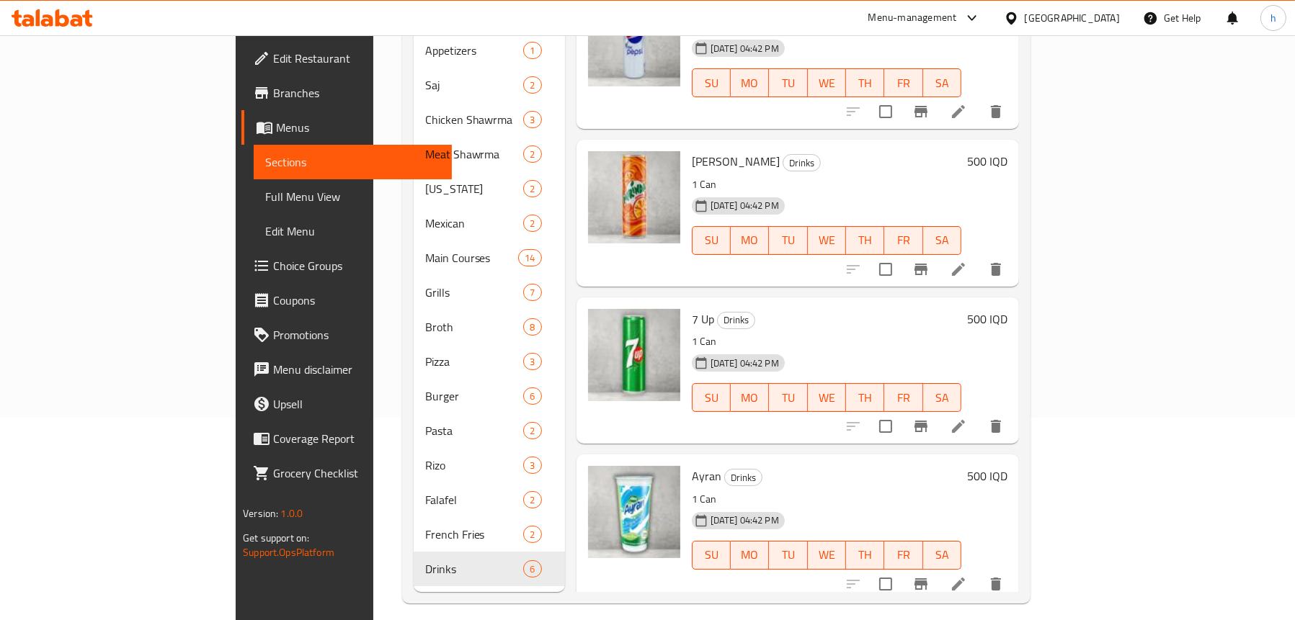
click at [265, 193] on span "Full Menu View" at bounding box center [352, 196] width 175 height 17
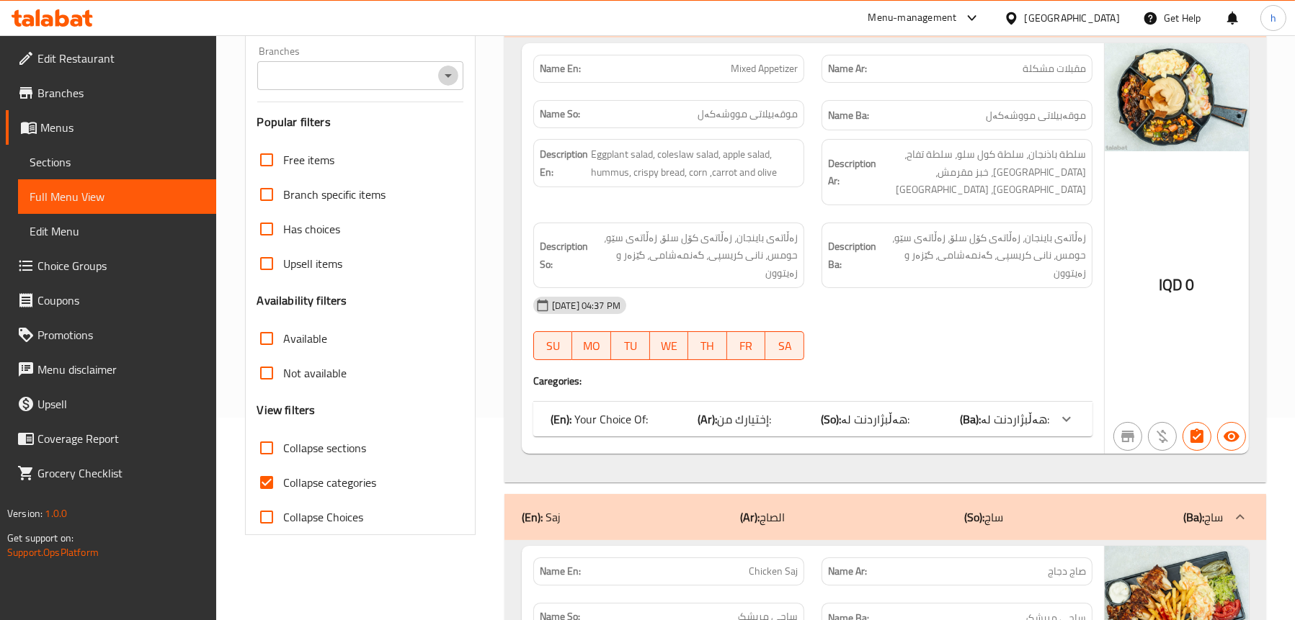
click at [452, 73] on icon "Open" at bounding box center [447, 75] width 17 height 17
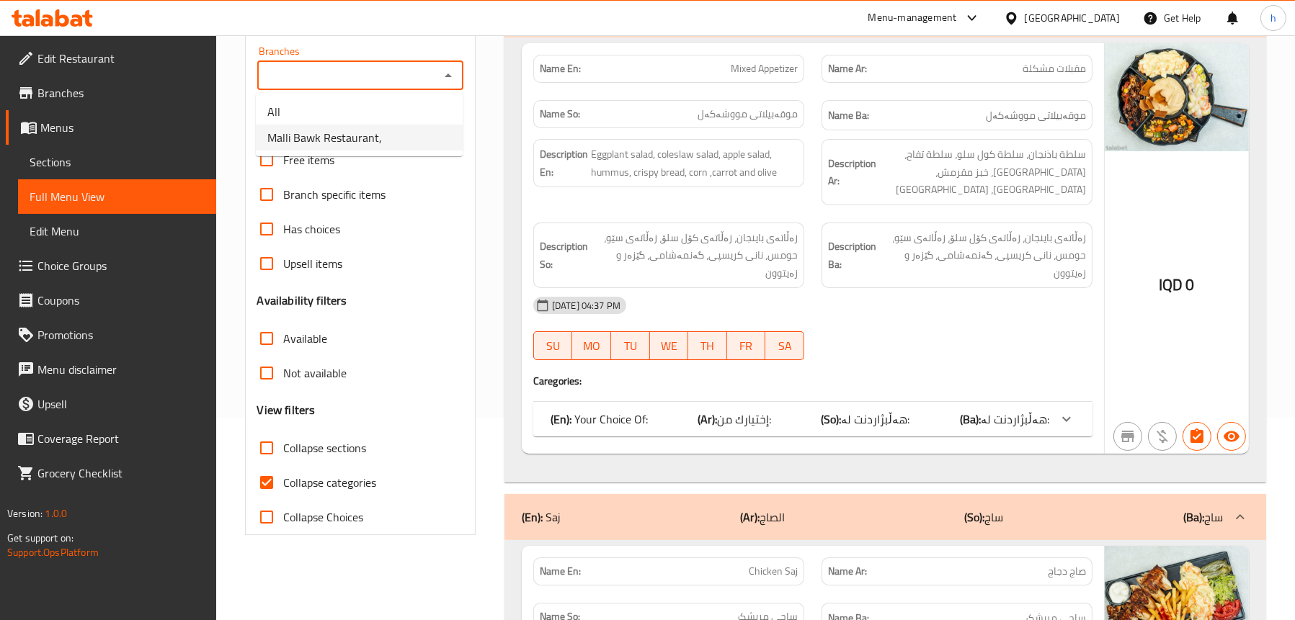
click at [398, 146] on li "Malli Bawk Restaurant," at bounding box center [359, 138] width 207 height 26
type input "Malli Bawk Restaurant,"
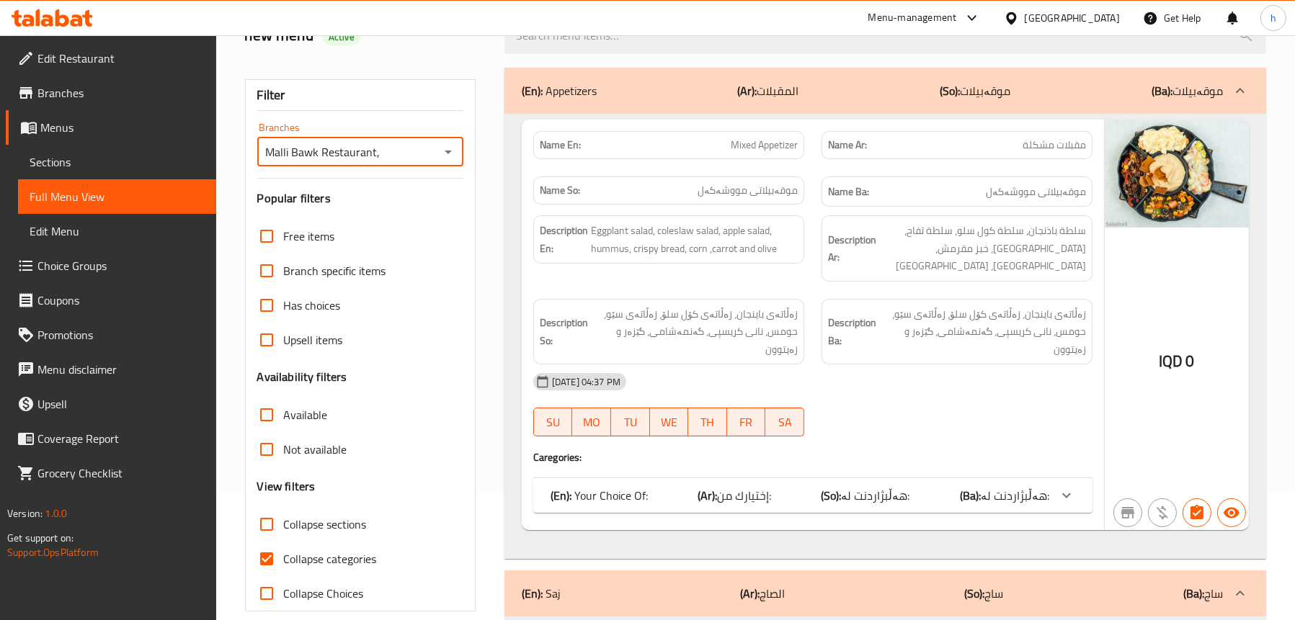
scroll to position [58, 0]
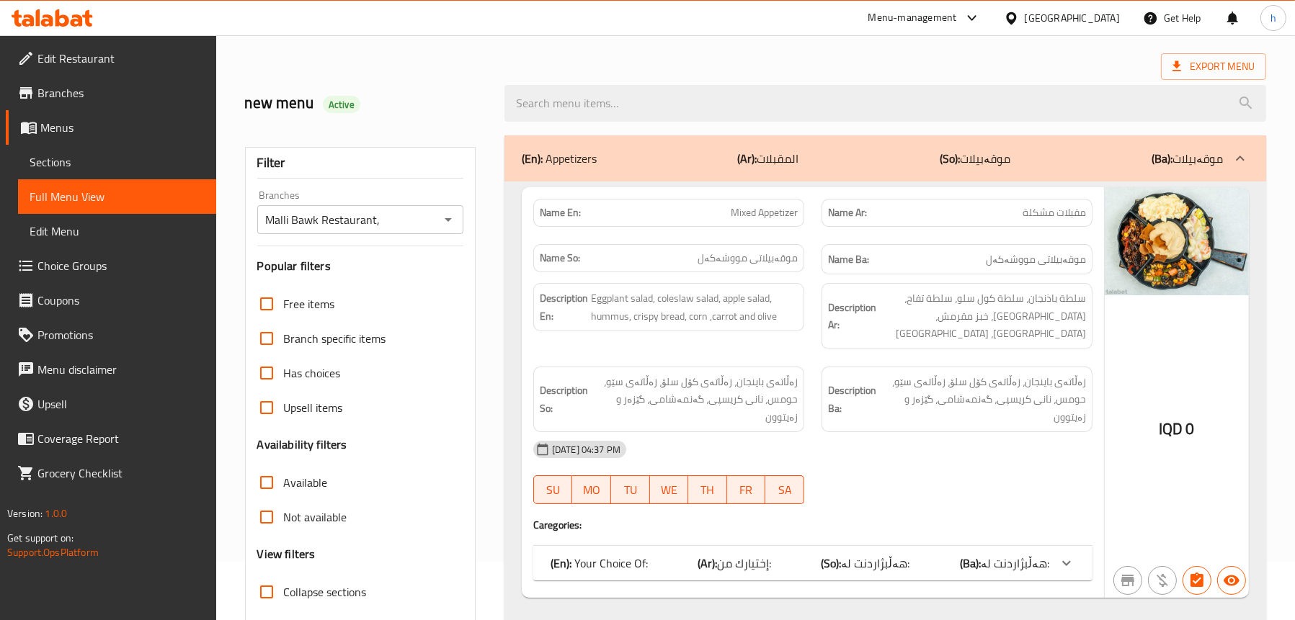
click at [647, 164] on div "(En): Appetizers (Ar): المقبلات (So): موقەبیلات (Ba): موقەبیلات" at bounding box center [872, 158] width 701 height 17
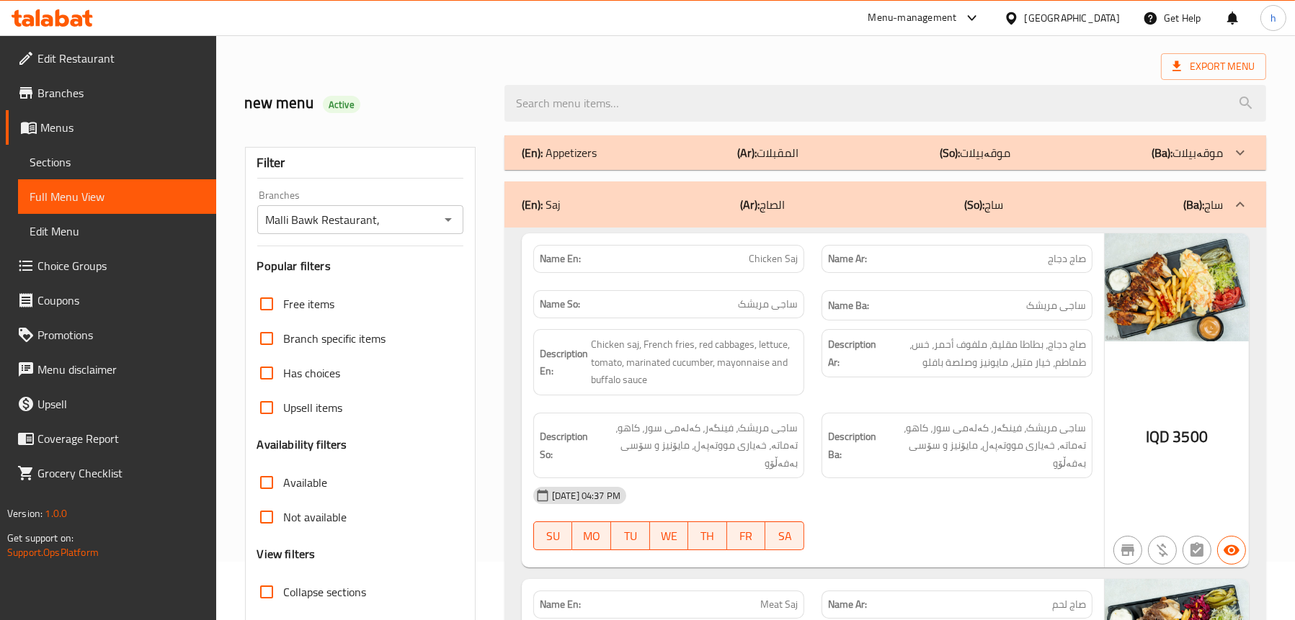
click at [829, 212] on div "(En): Saj (Ar): الصاج (So): ساج (Ba): ساج" at bounding box center [872, 204] width 701 height 17
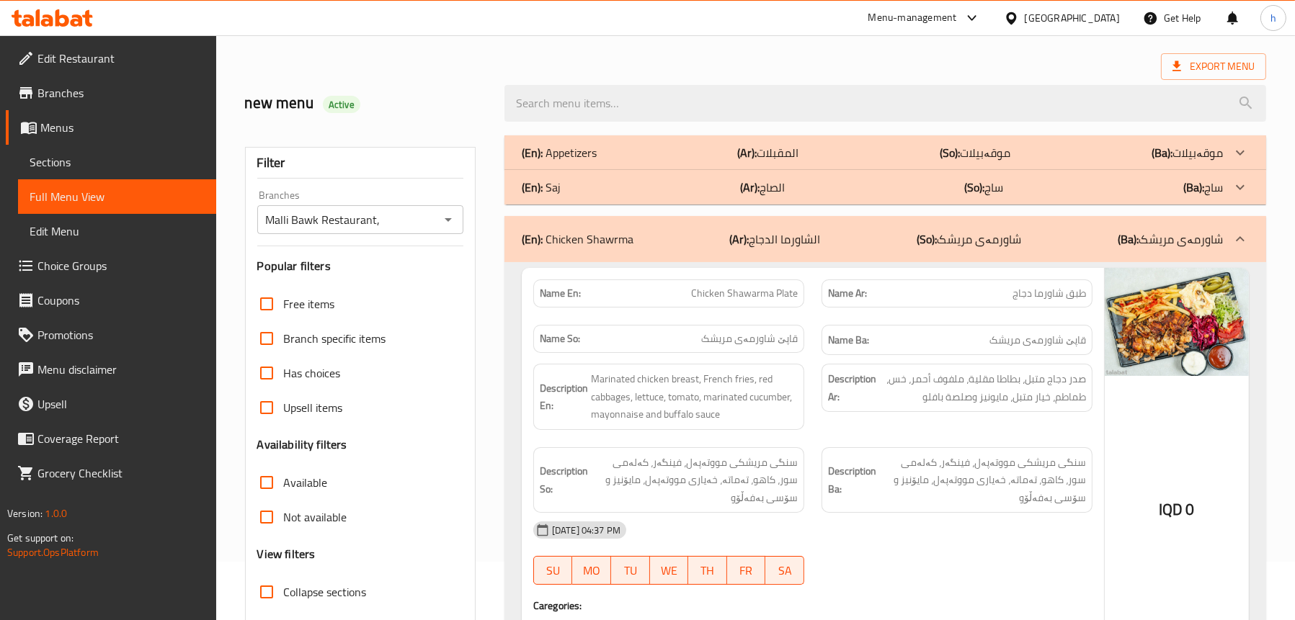
click at [738, 179] on div "(En): Saj (Ar): الصاج (So): ساج (Ba): ساج" at bounding box center [872, 187] width 701 height 17
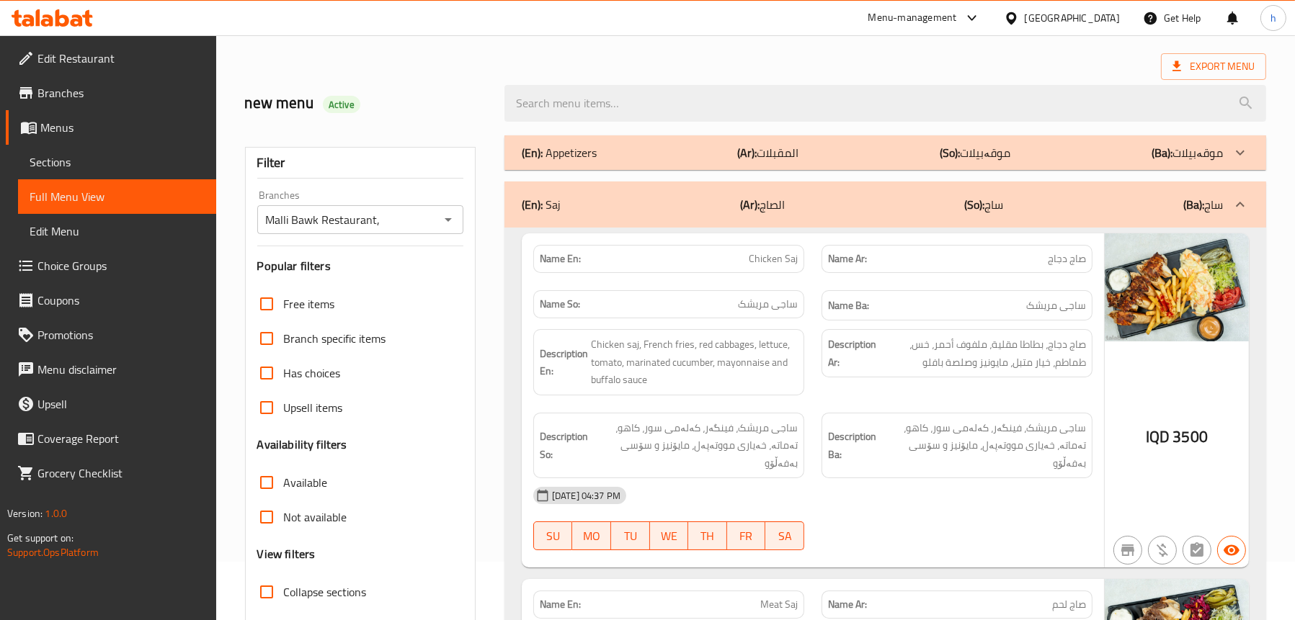
click at [765, 212] on p "(Ar): الصاج" at bounding box center [762, 204] width 45 height 17
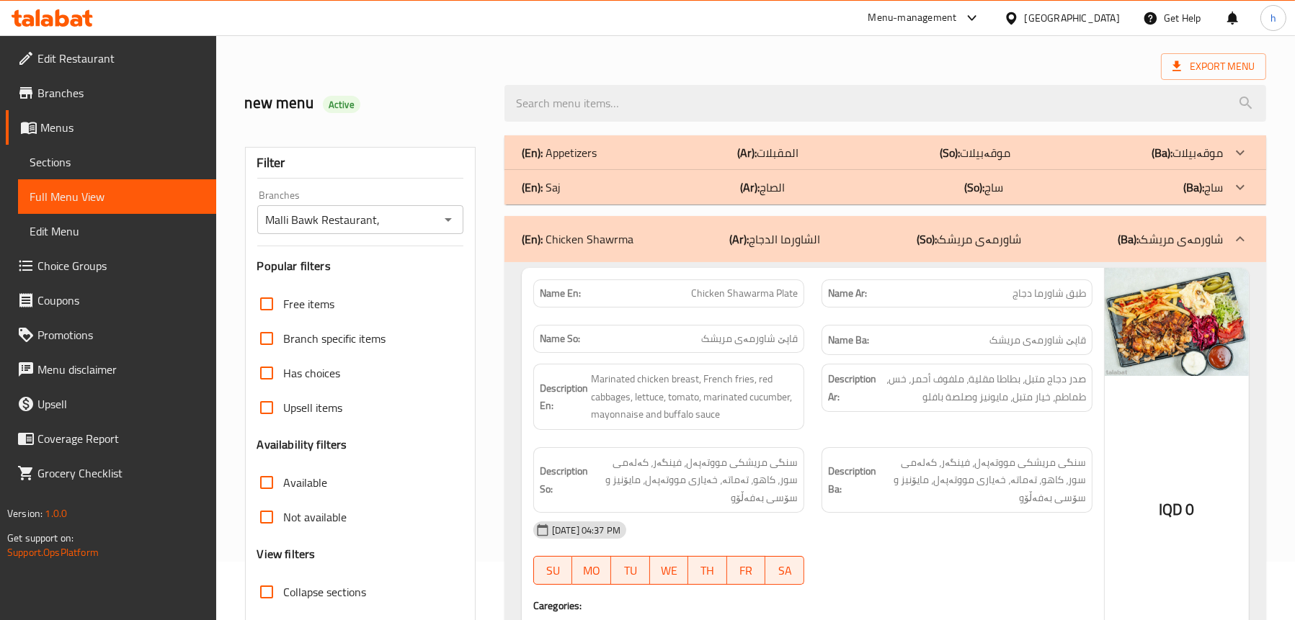
click at [764, 241] on p "(Ar): الشاورما الدجاج" at bounding box center [775, 239] width 91 height 17
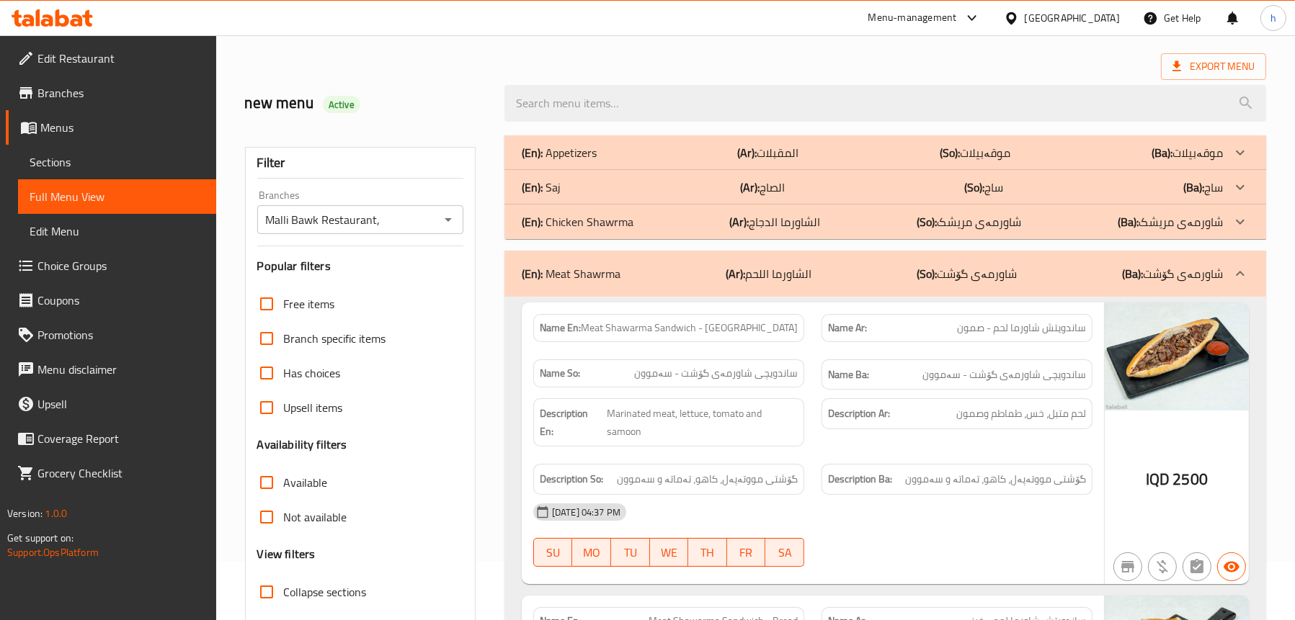
click at [720, 291] on div "(En): Meat Shawrma (Ar): الشاورما اللحم (So): شاورمەی گۆشت (Ba): شاورمەی گۆشت" at bounding box center [885, 274] width 762 height 46
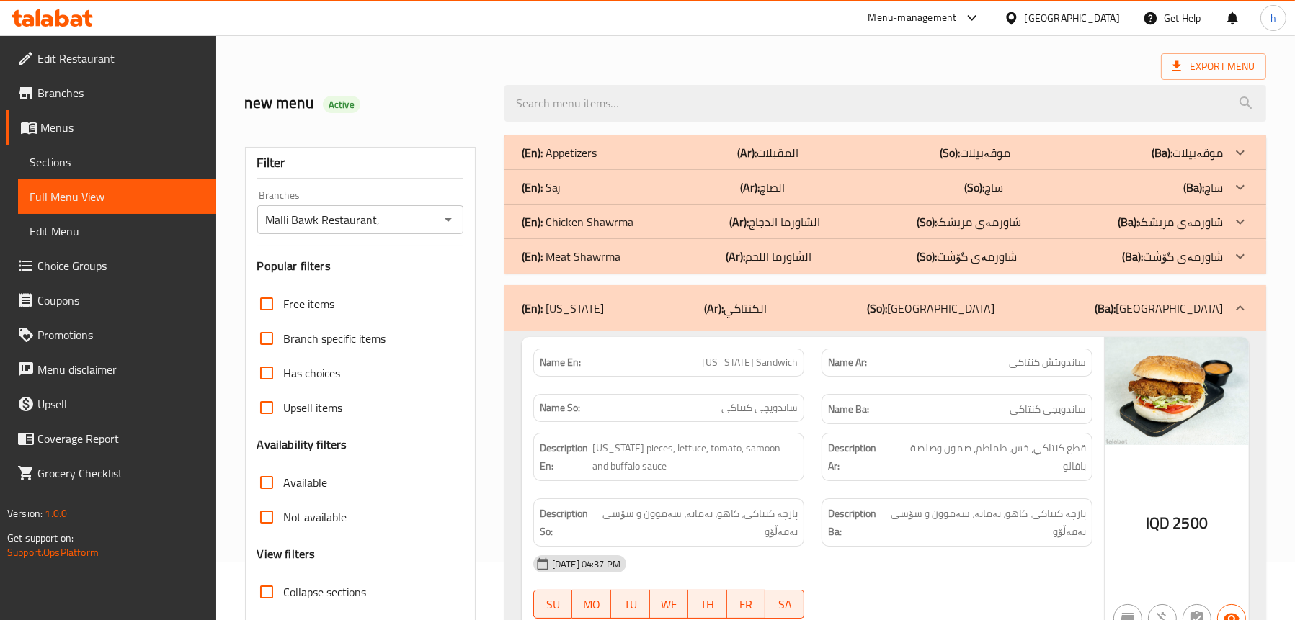
click at [696, 309] on div "(En): [US_STATE] (Ar): الكنتاكي (So): [GEOGRAPHIC_DATA] ([GEOGRAPHIC_DATA]): [G…" at bounding box center [872, 308] width 701 height 17
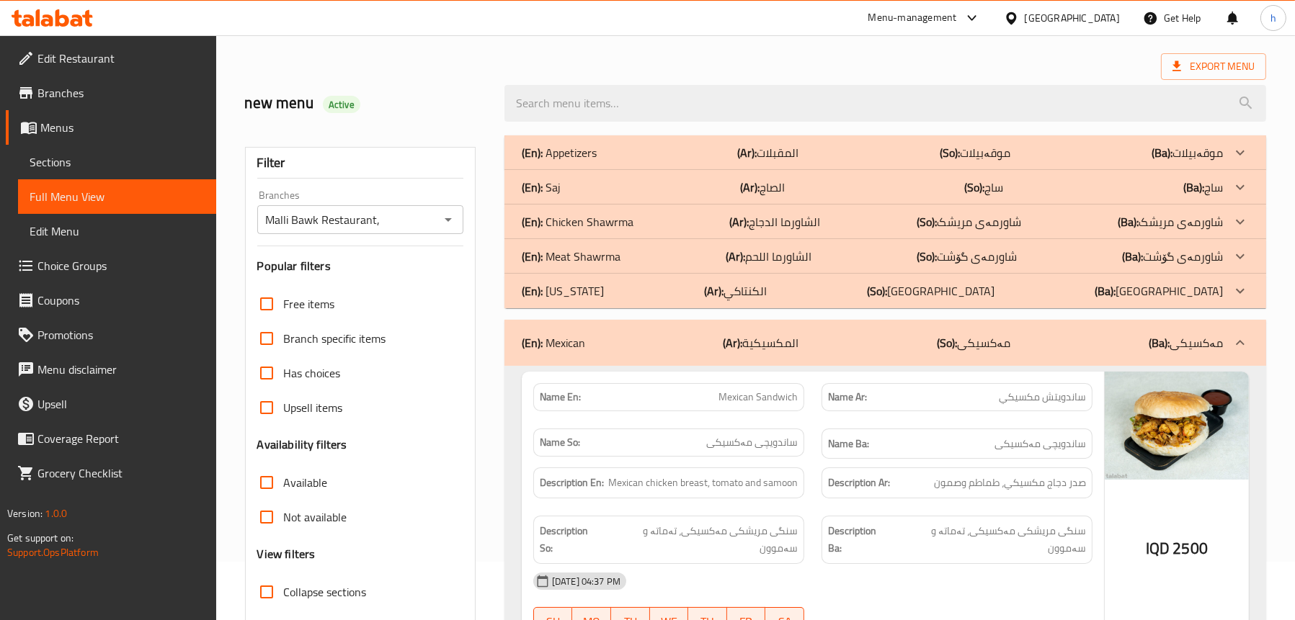
click at [671, 351] on div "(En): Mexican (Ar): المكسيكية (So): مەکسیکی (Ba): مەکسیکی" at bounding box center [872, 342] width 701 height 17
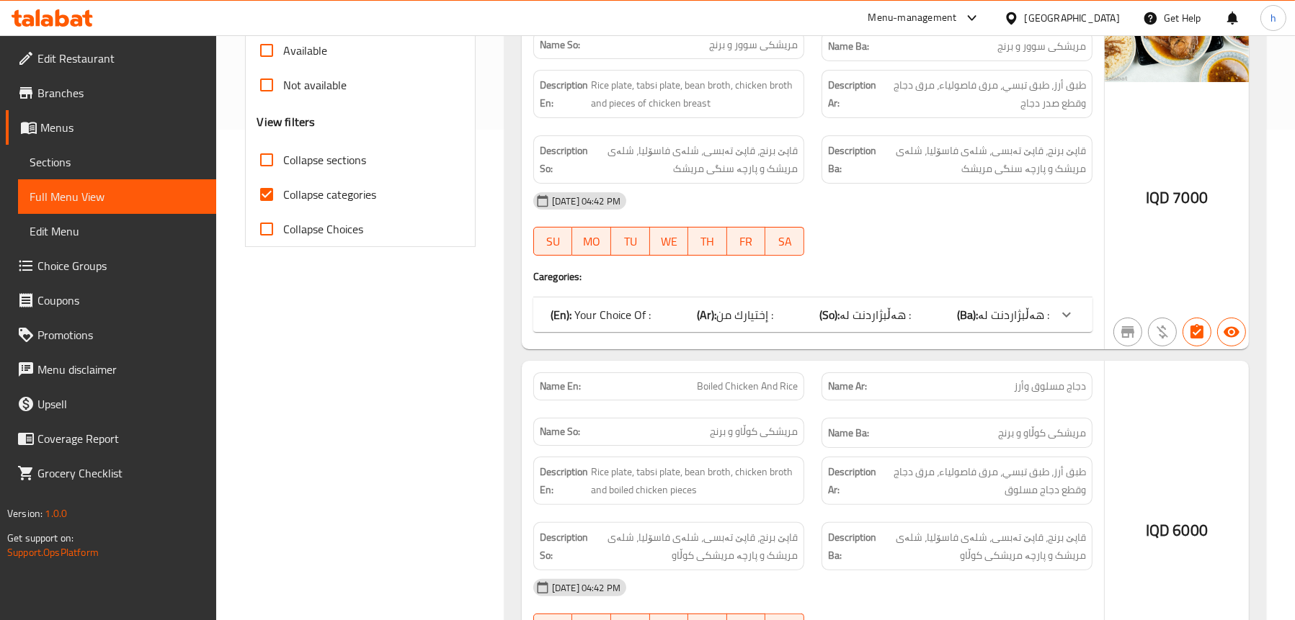
click at [715, 309] on b "(Ar):" at bounding box center [706, 315] width 19 height 22
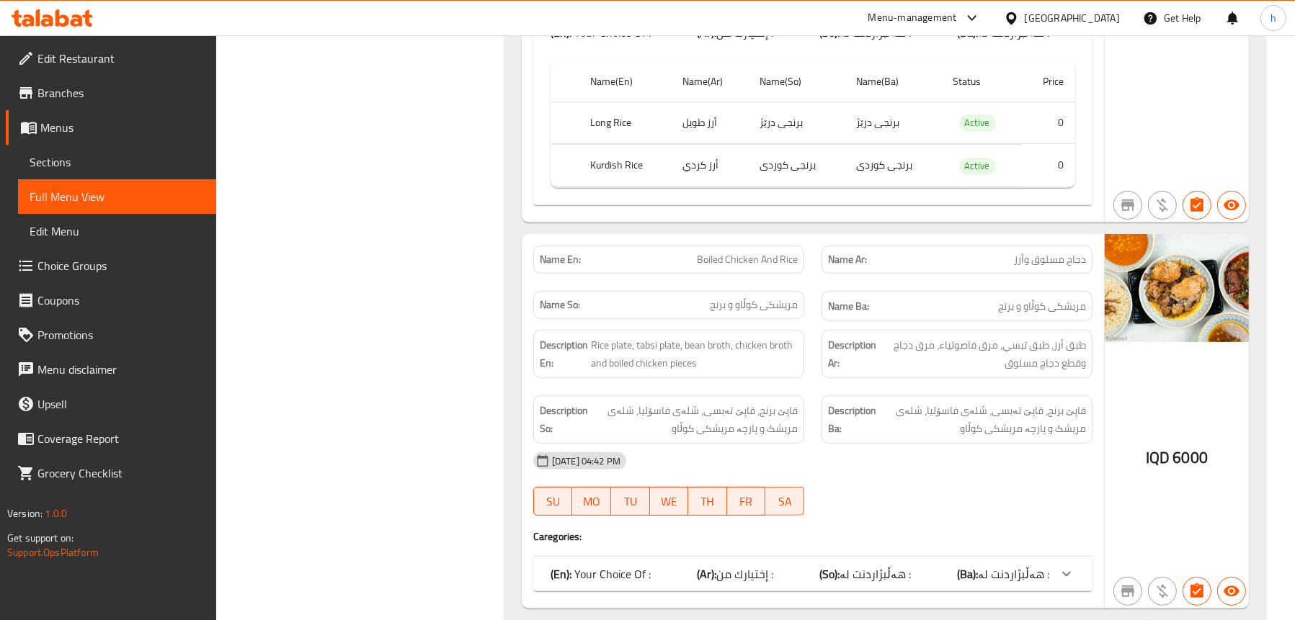
scroll to position [923, 0]
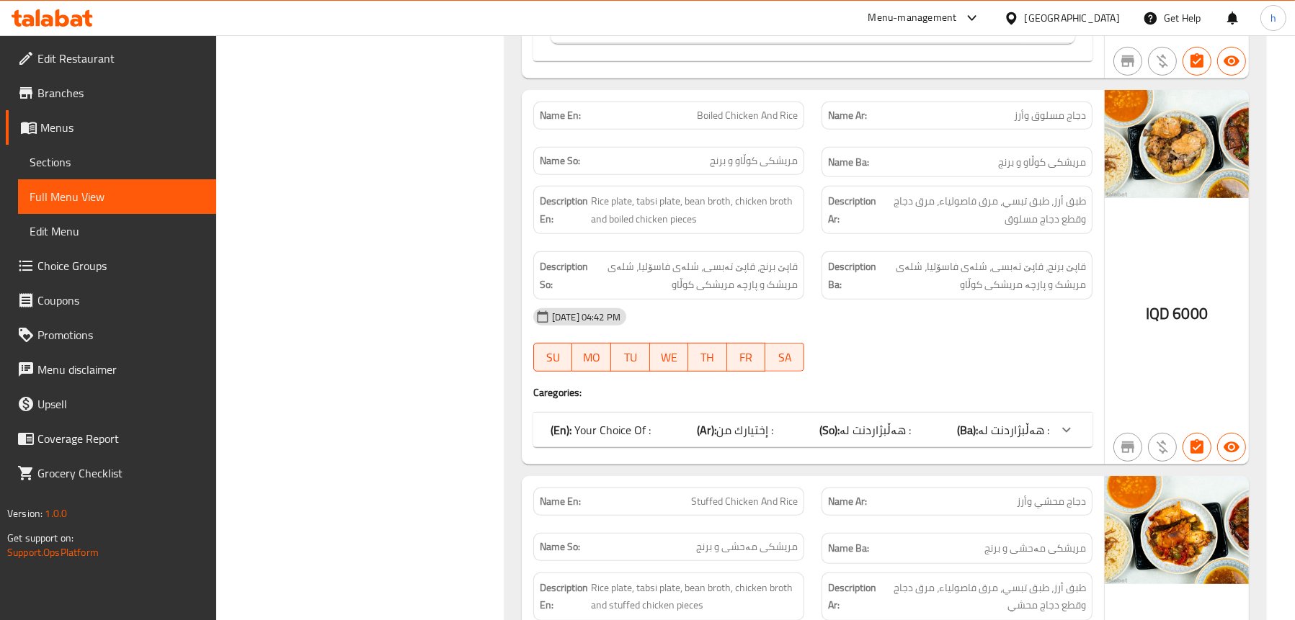
click at [581, 427] on p "(En): Your Choice Of :" at bounding box center [600, 429] width 100 height 17
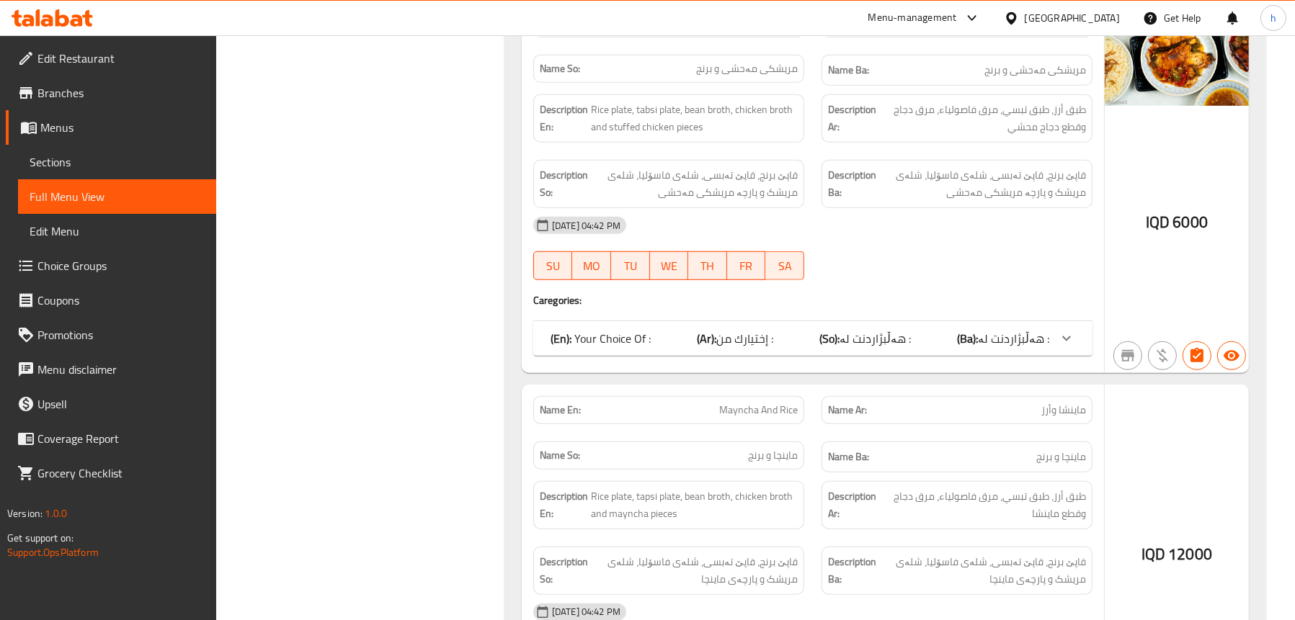
scroll to position [1571, 0]
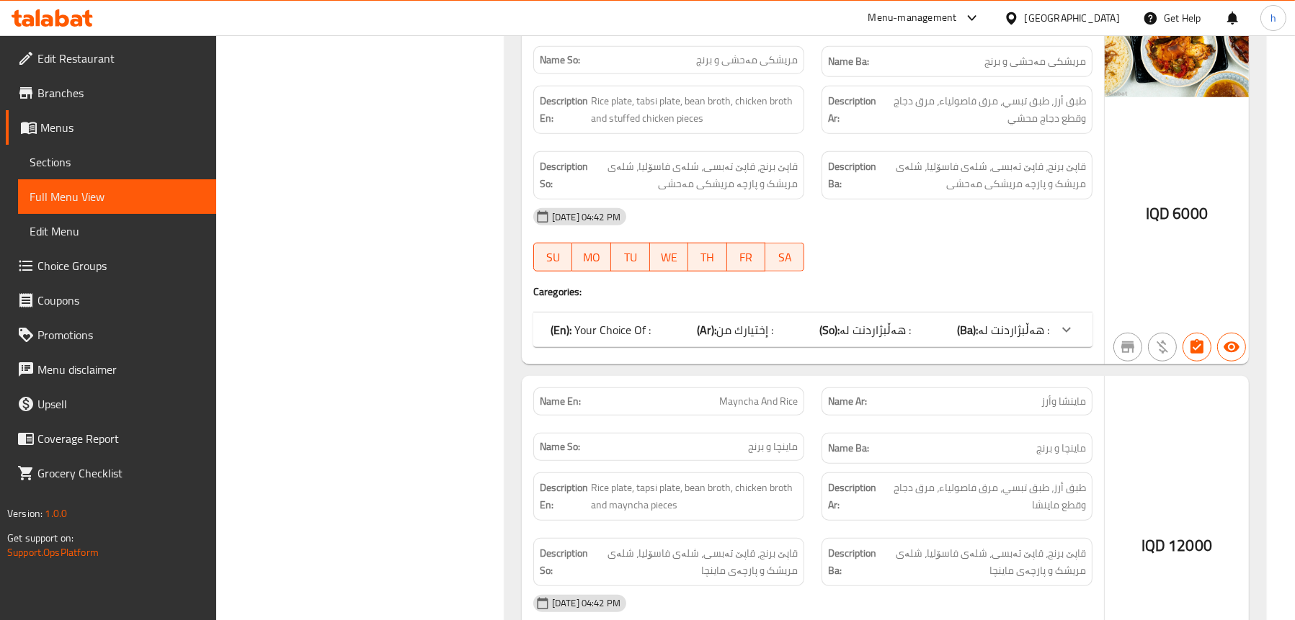
click at [556, 347] on div "Name En: Stuffed Chicken And Rice Name Ar: دجاج محشي وأرز Name So: مریشکی مەحشی…" at bounding box center [813, 176] width 582 height 375
click at [556, 333] on b "(En):" at bounding box center [560, 330] width 21 height 22
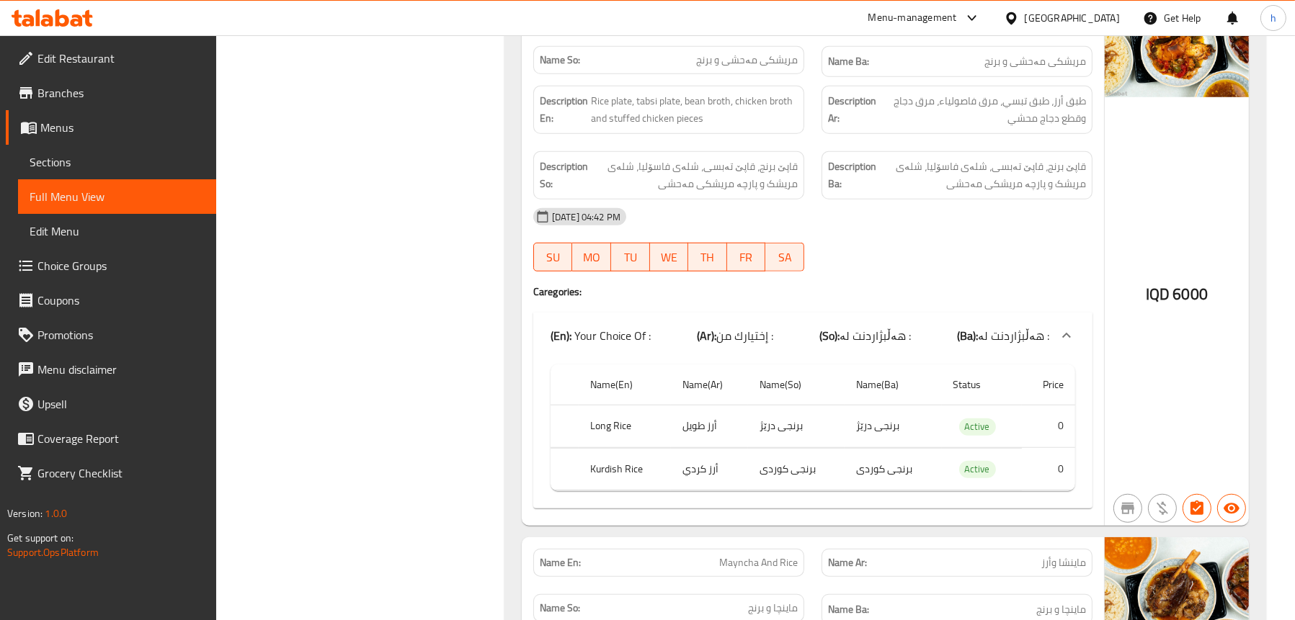
scroll to position [1355, 0]
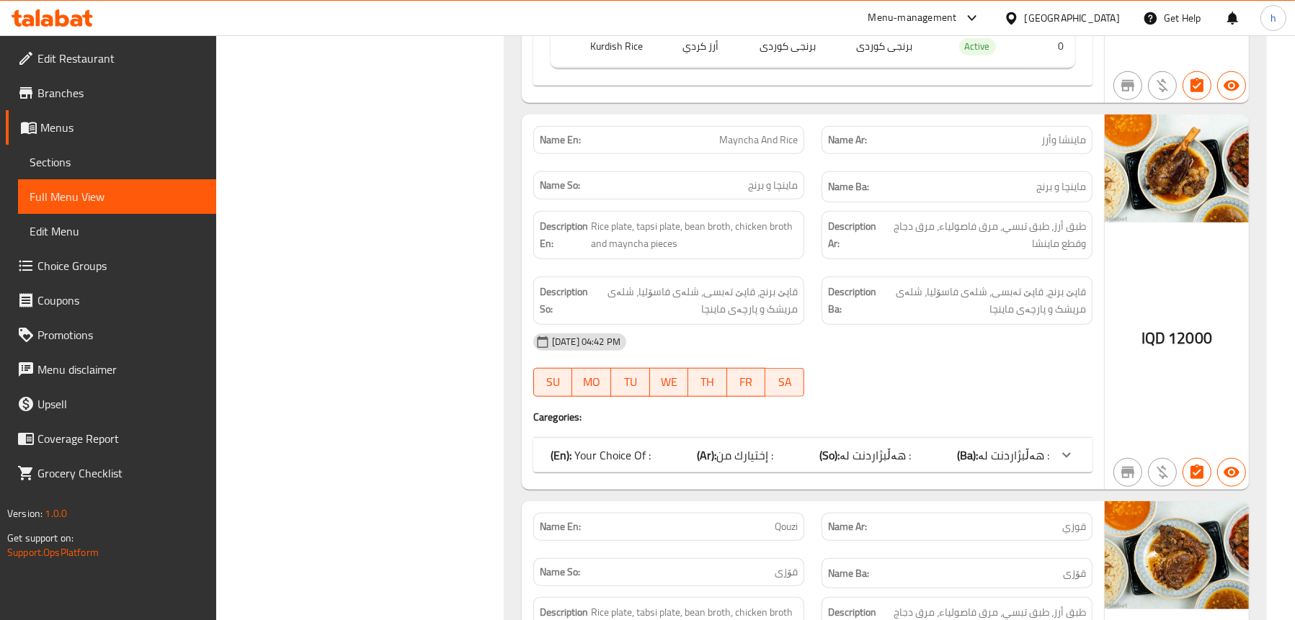
scroll to position [2004, 0]
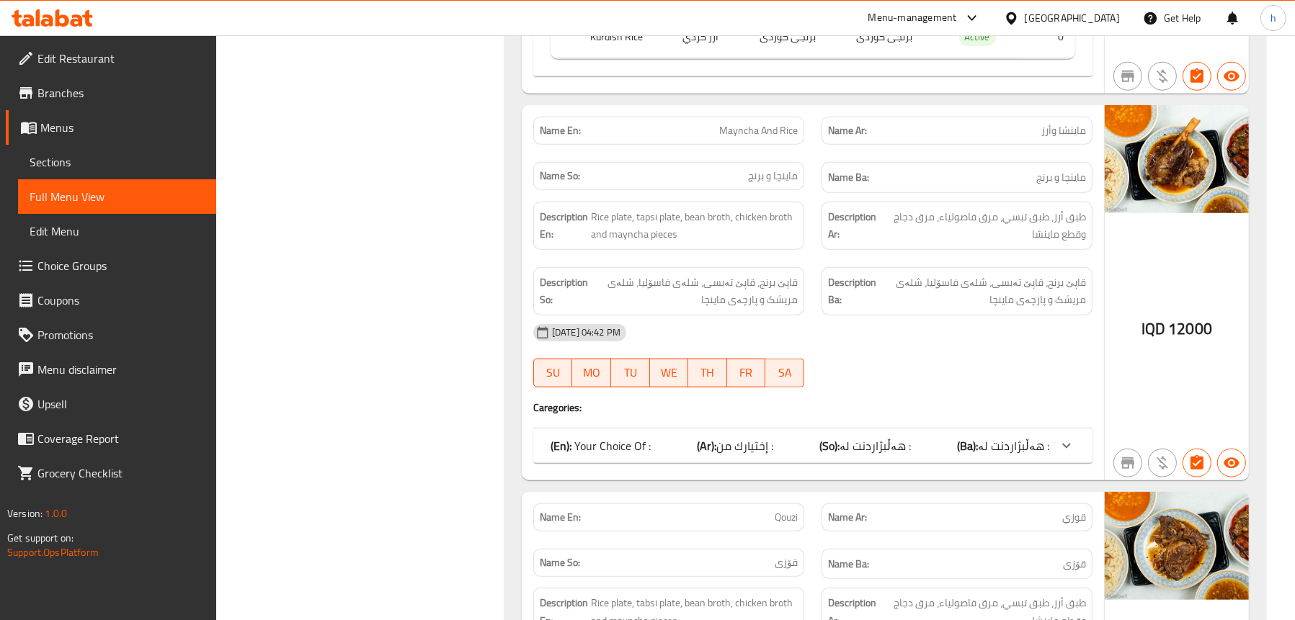
click at [692, 449] on div "(En): Your Choice Of : (Ar): إختيارك من : (So): هەڵبژاردنت لە : (Ba): هەڵبژاردن…" at bounding box center [799, 445] width 499 height 17
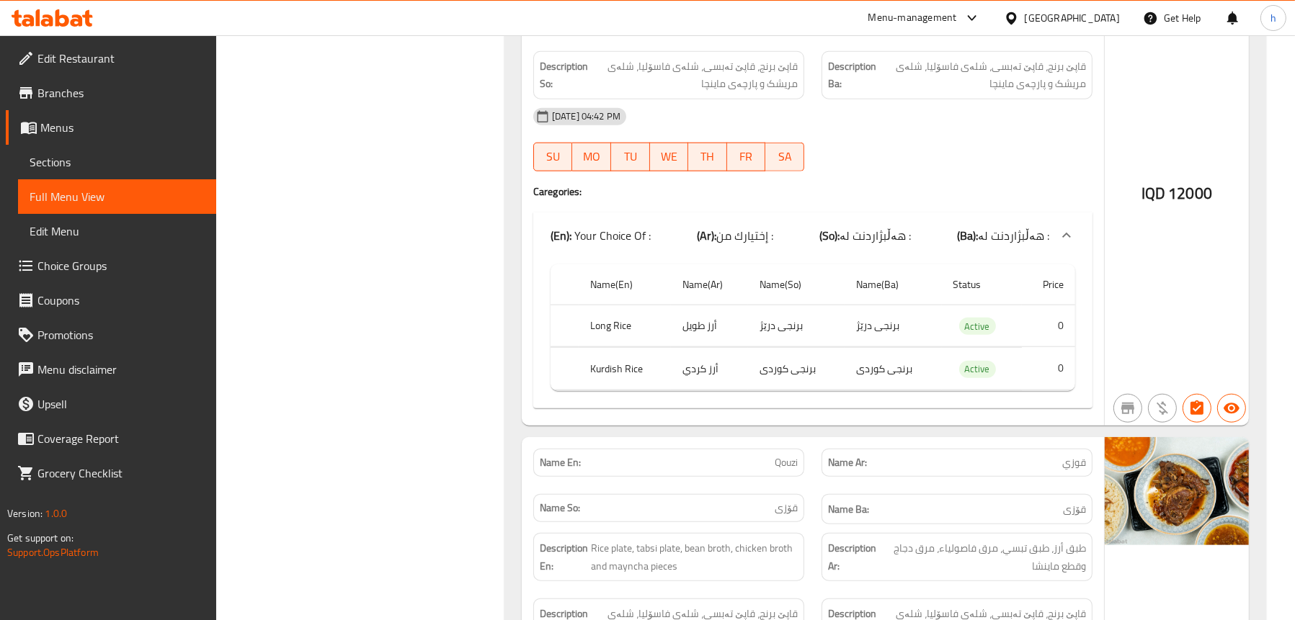
scroll to position [2508, 0]
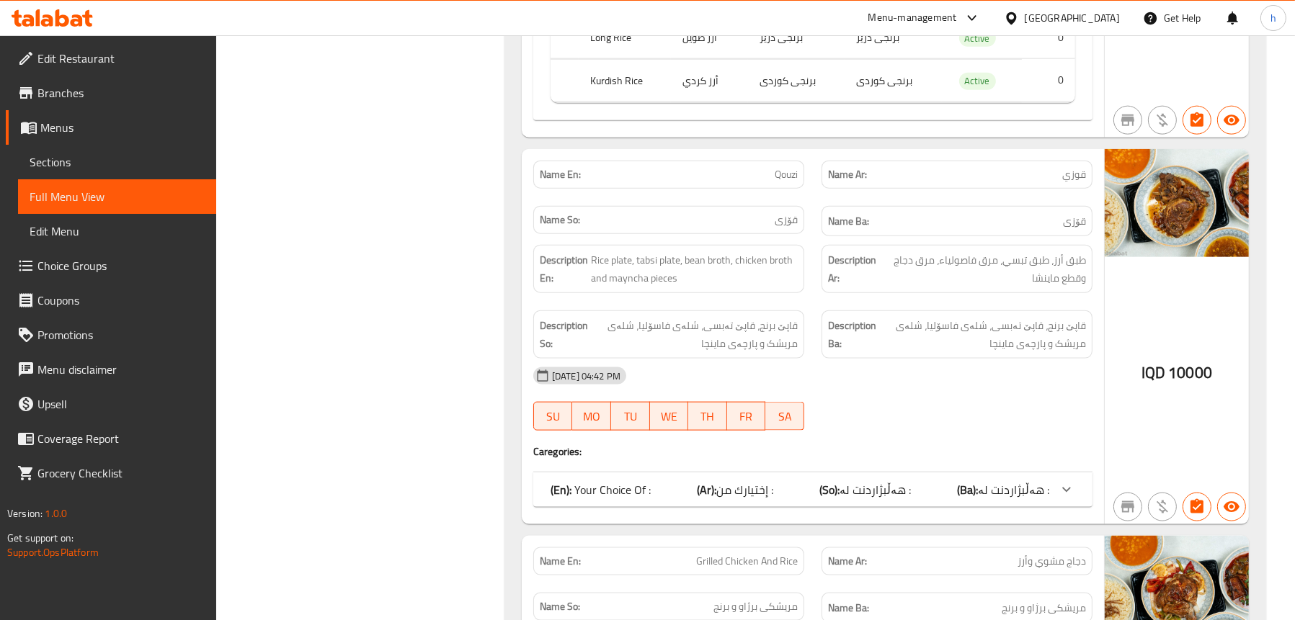
click at [749, 490] on span "إختيارك من :" at bounding box center [744, 490] width 57 height 22
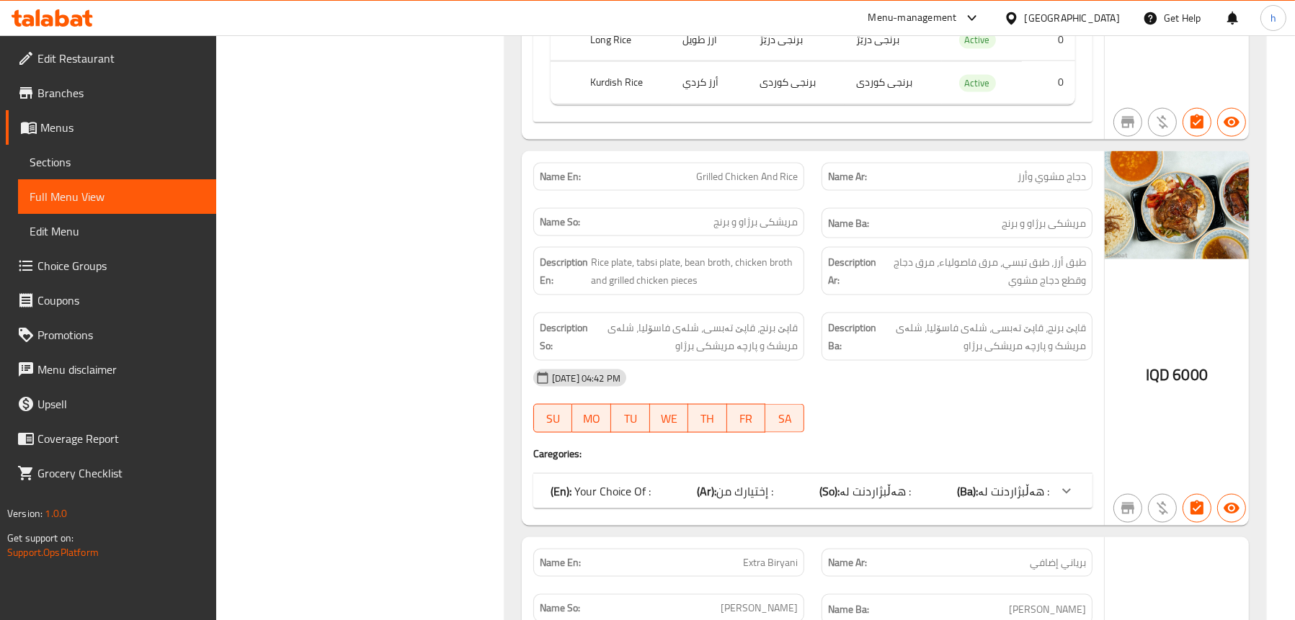
scroll to position [3084, 0]
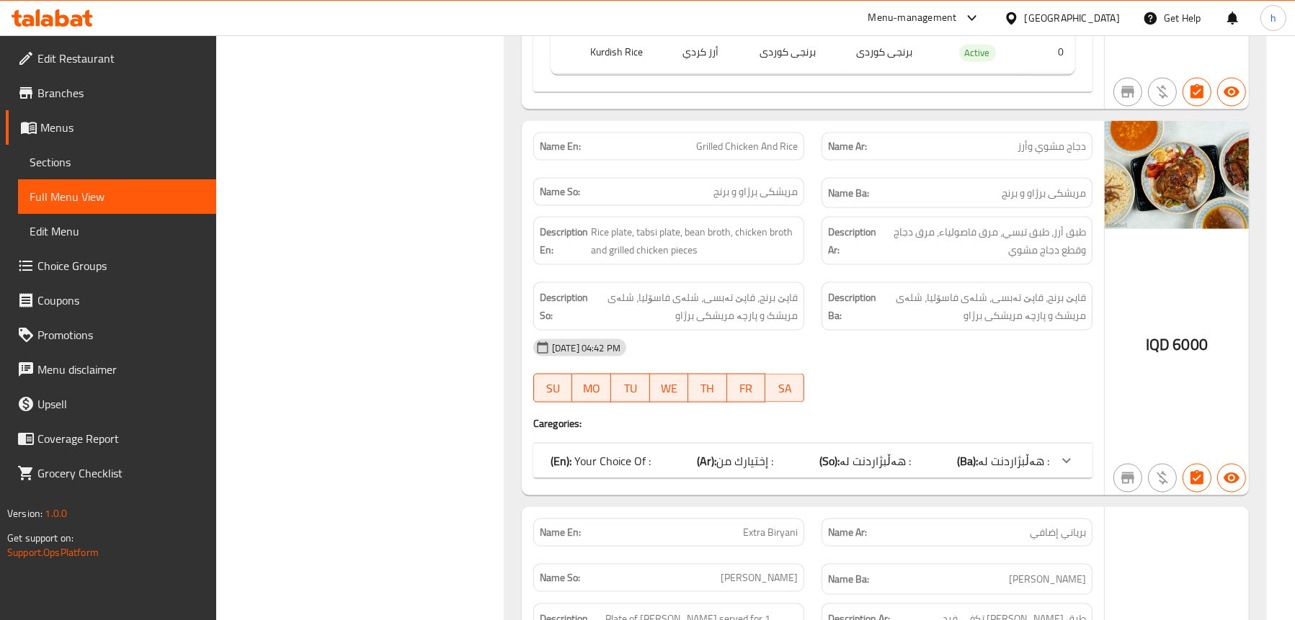
click at [618, 463] on p "(En): Your Choice Of :" at bounding box center [600, 460] width 100 height 17
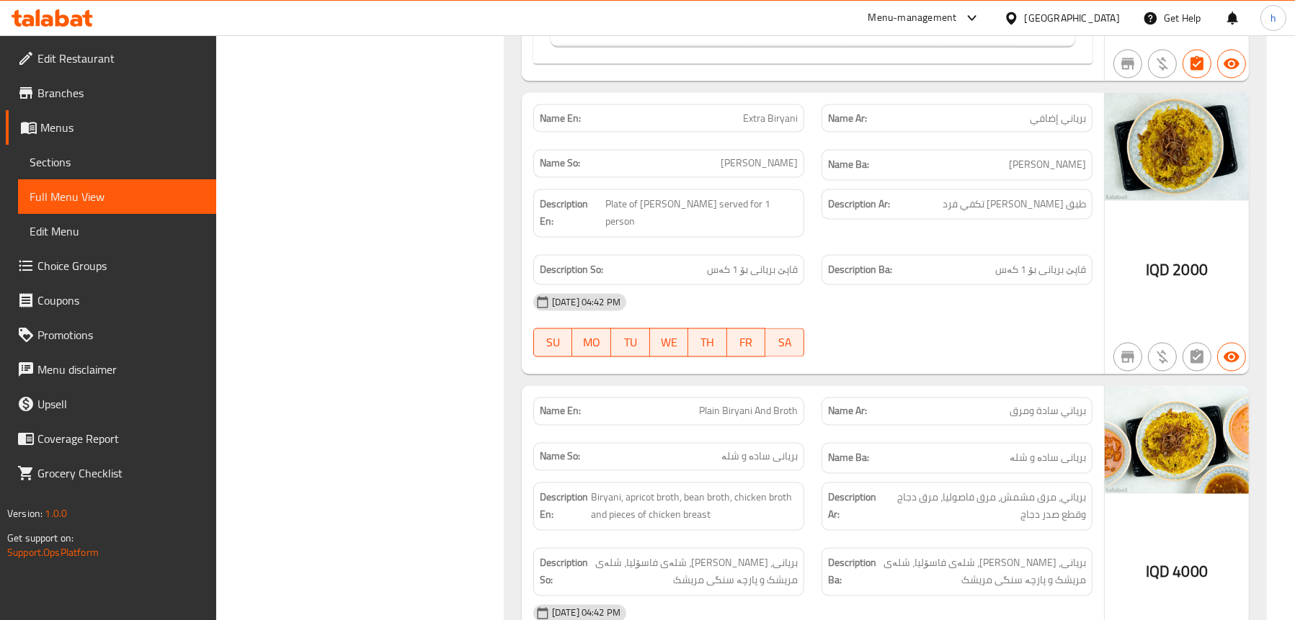
scroll to position [3661, 0]
click at [32, 165] on span "Sections" at bounding box center [117, 161] width 175 height 17
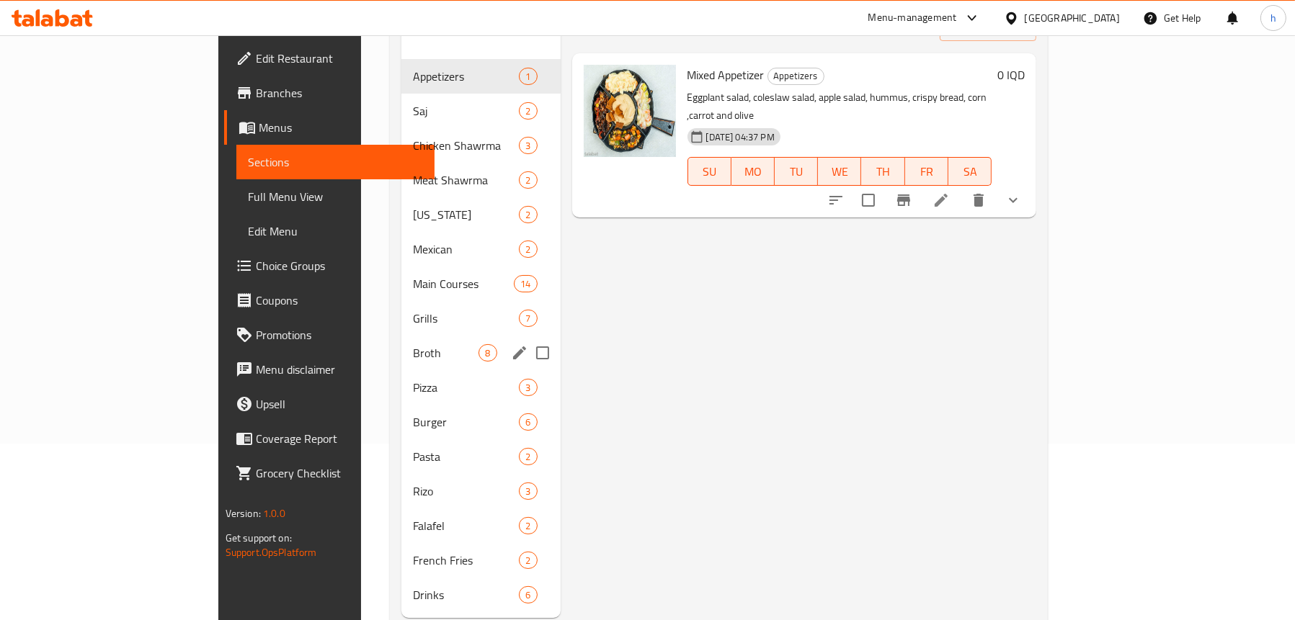
scroll to position [130, 0]
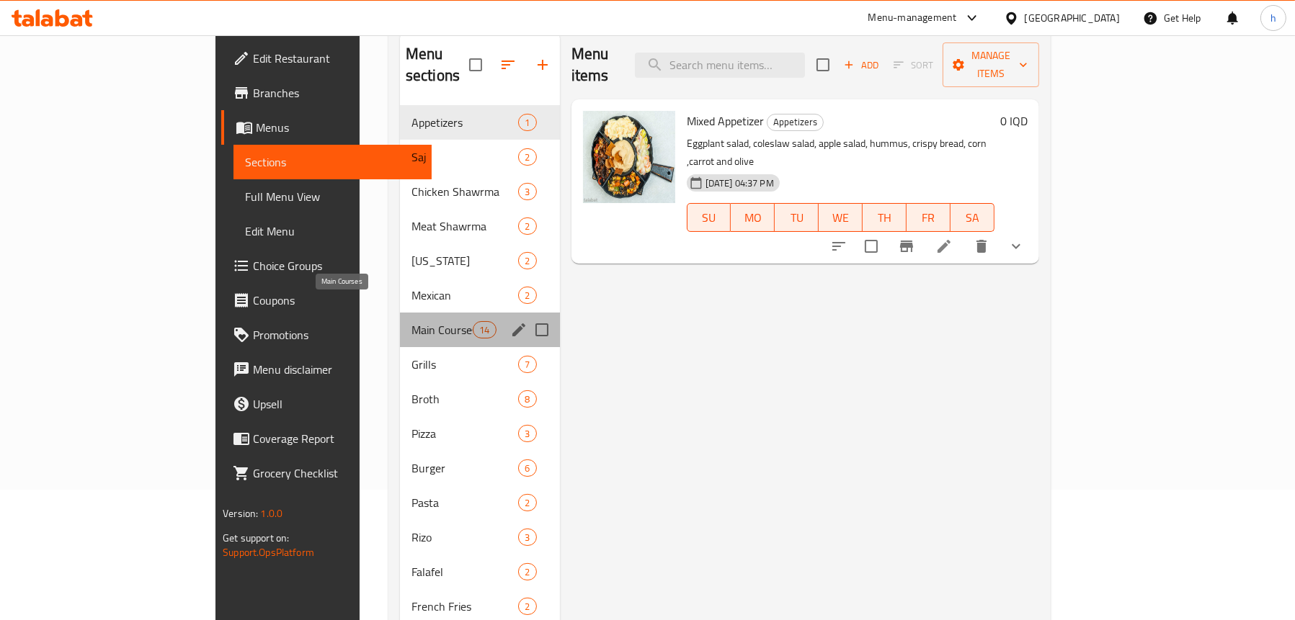
click at [411, 321] on span "Main Courses" at bounding box center [441, 329] width 61 height 17
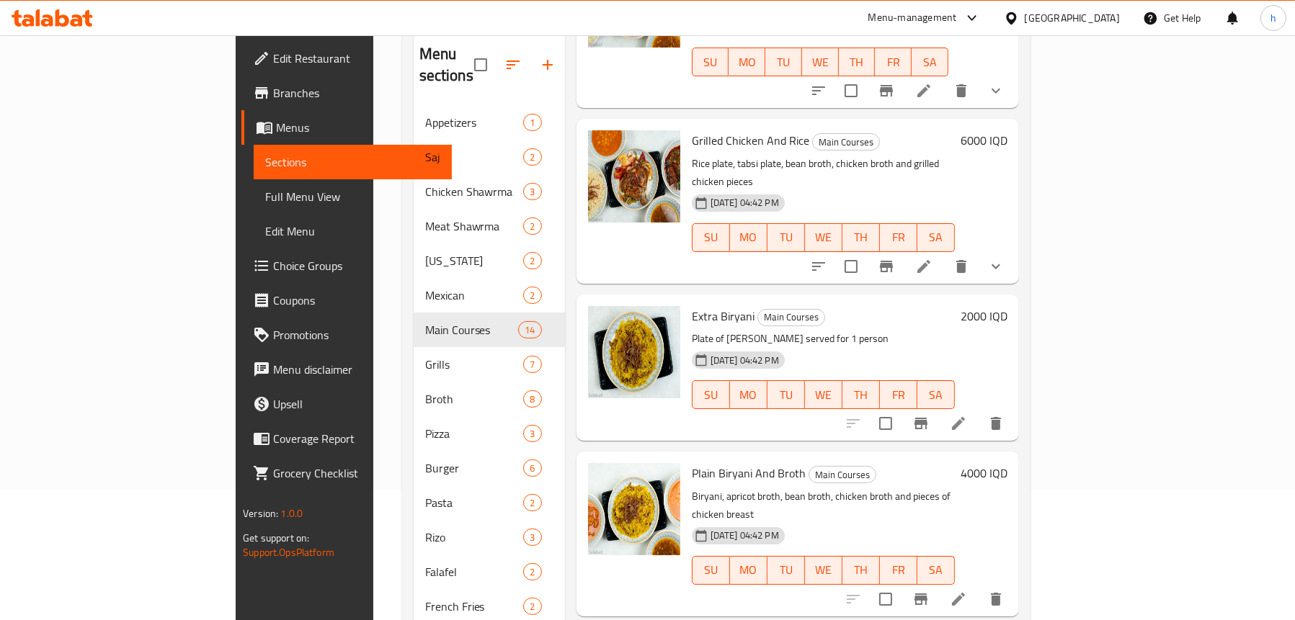
scroll to position [865, 0]
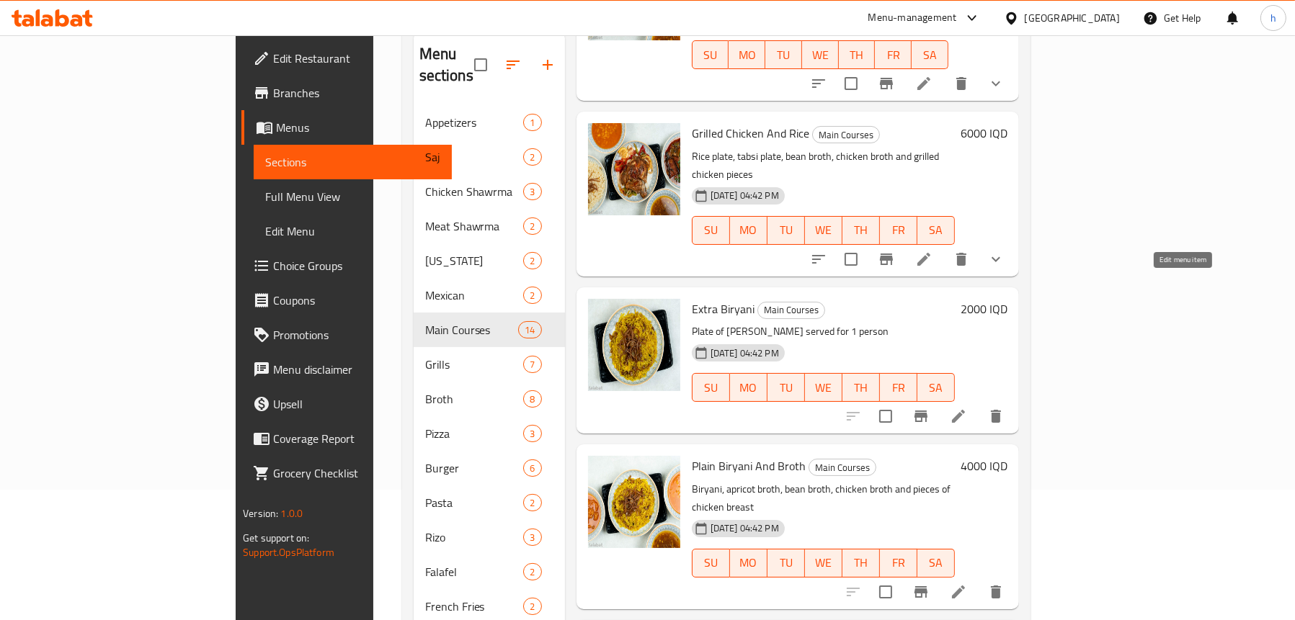
click at [967, 408] on icon at bounding box center [958, 416] width 17 height 17
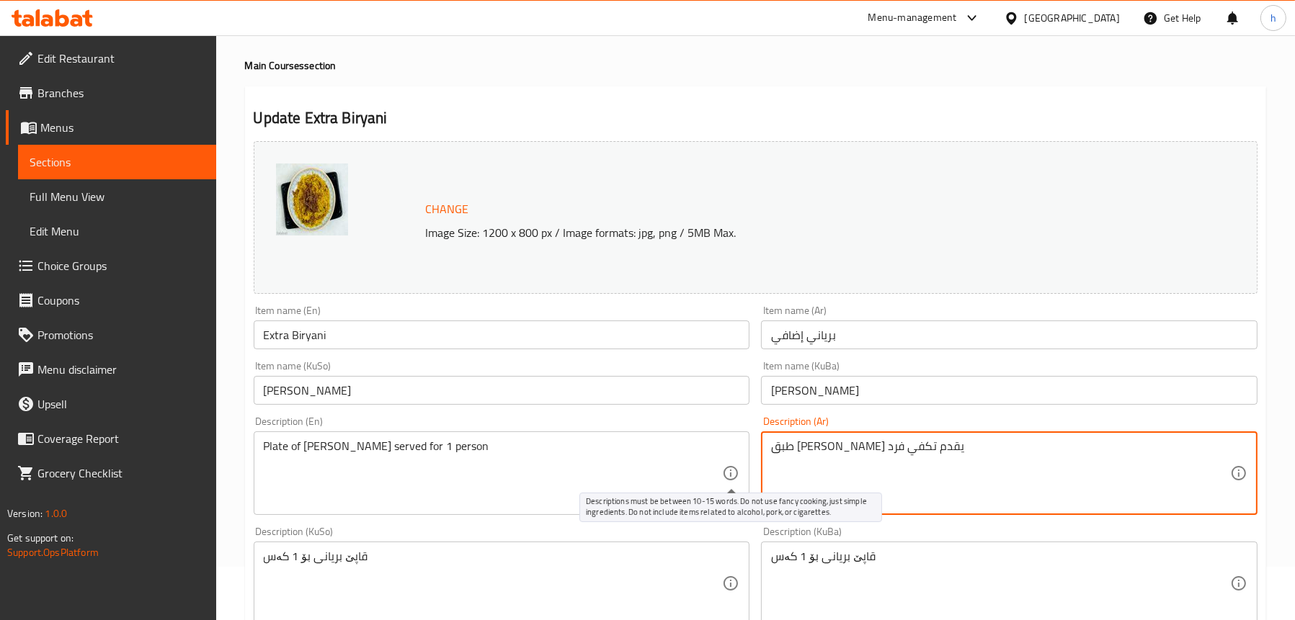
scroll to position [144, 0]
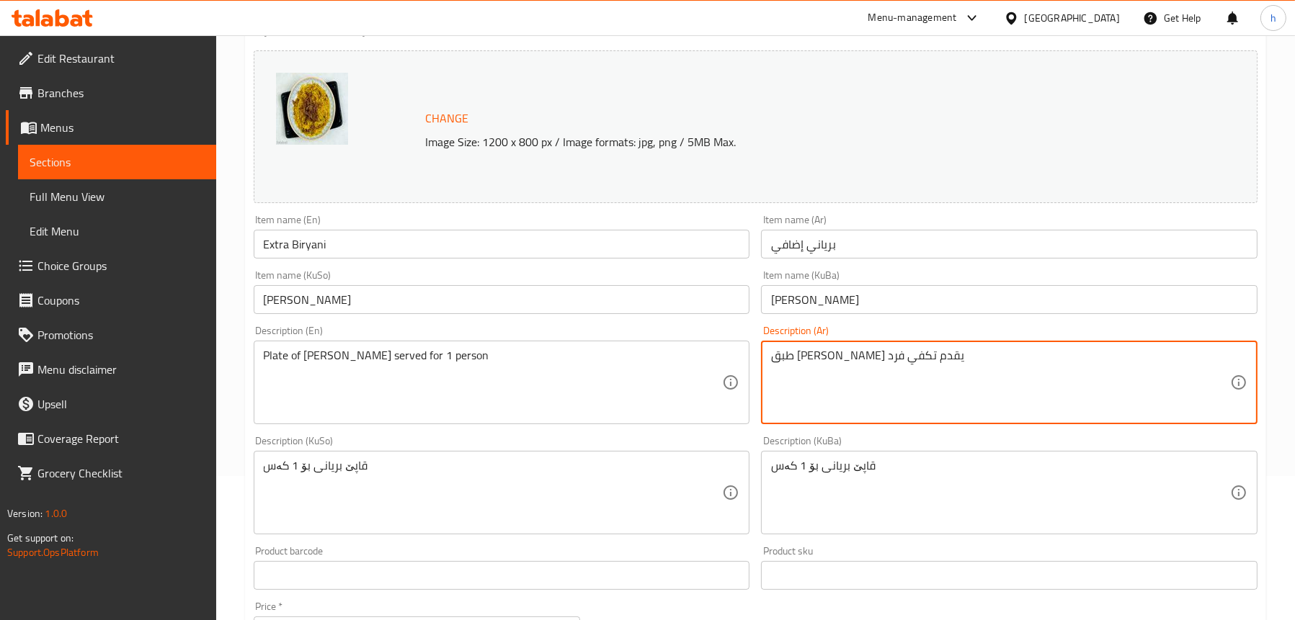
type textarea "طبق [PERSON_NAME] يقدم تكفي فرد"
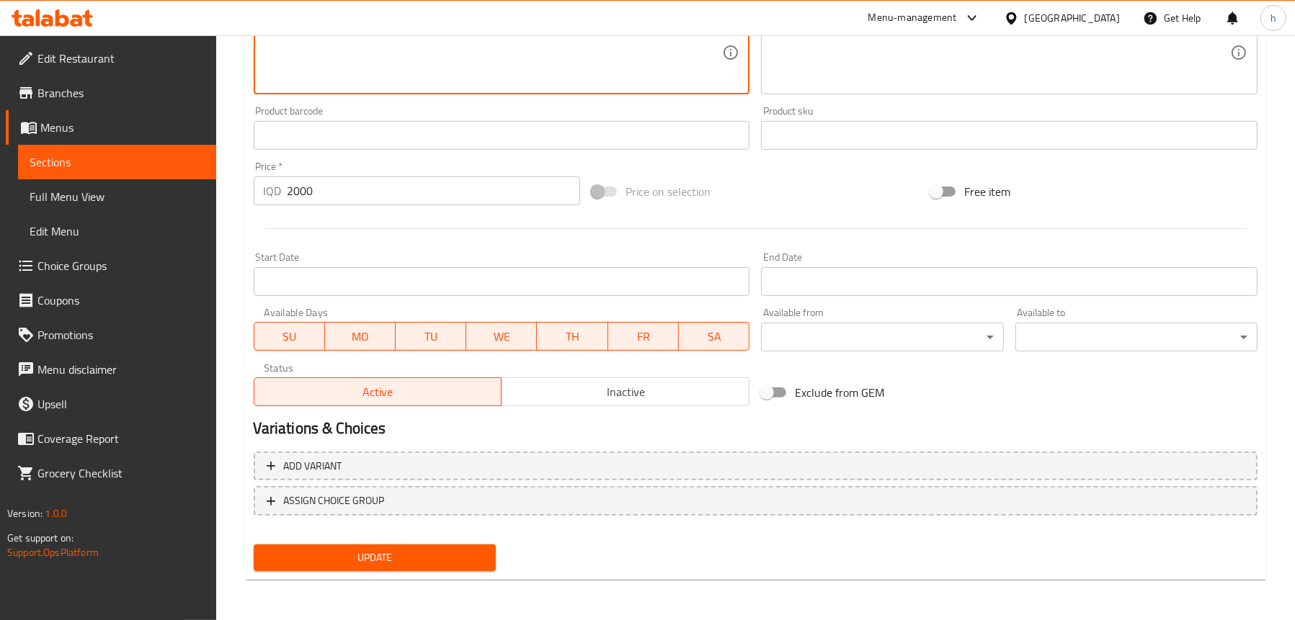
type textarea "قاپێ بریانی پێشکەس دەکرێت بۆ 1 کەس"
click at [337, 561] on span "Update" at bounding box center [374, 558] width 219 height 18
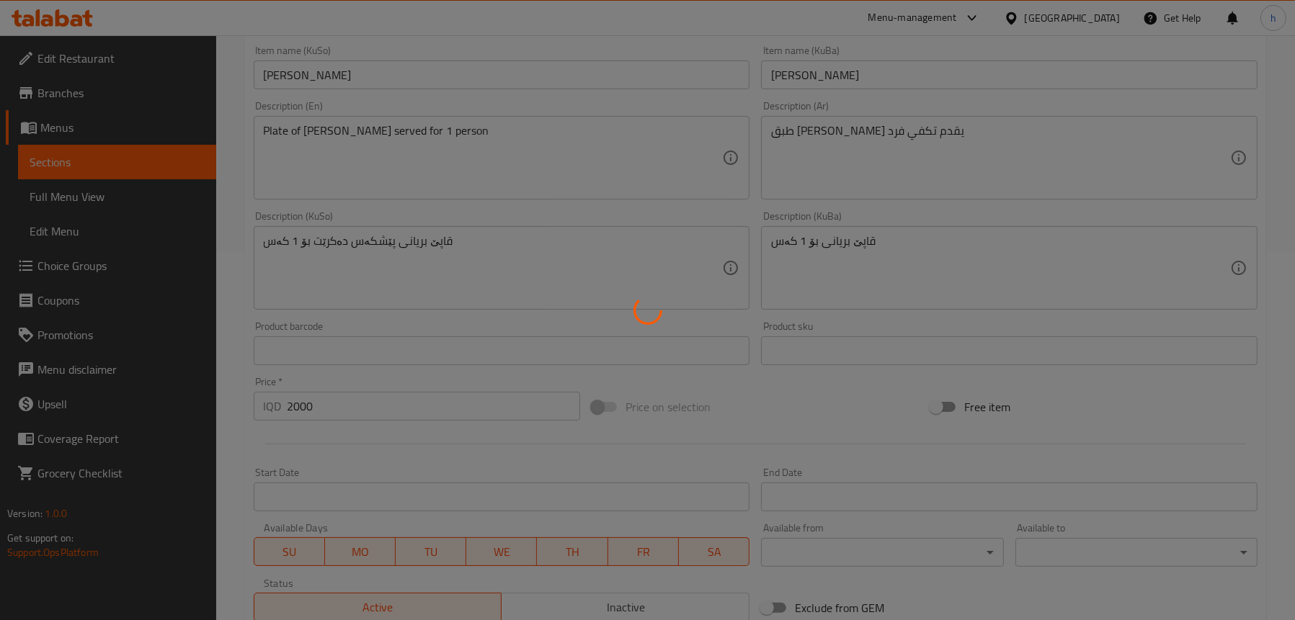
scroll to position [368, 0]
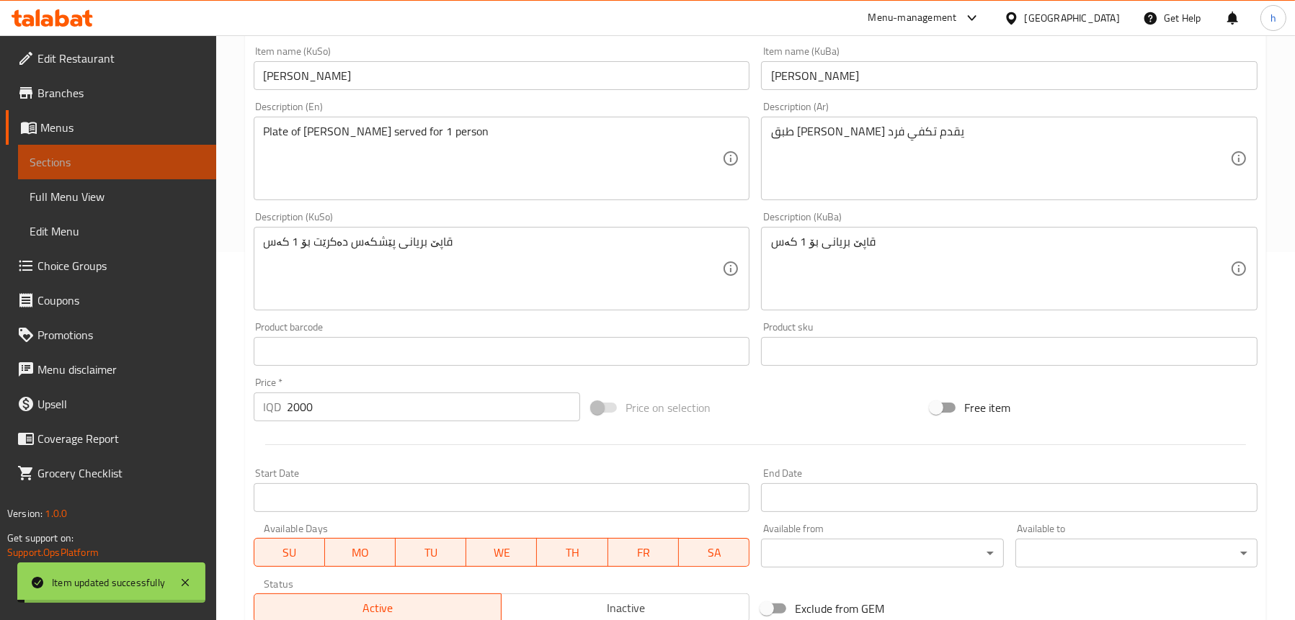
click at [132, 160] on span "Sections" at bounding box center [117, 161] width 175 height 17
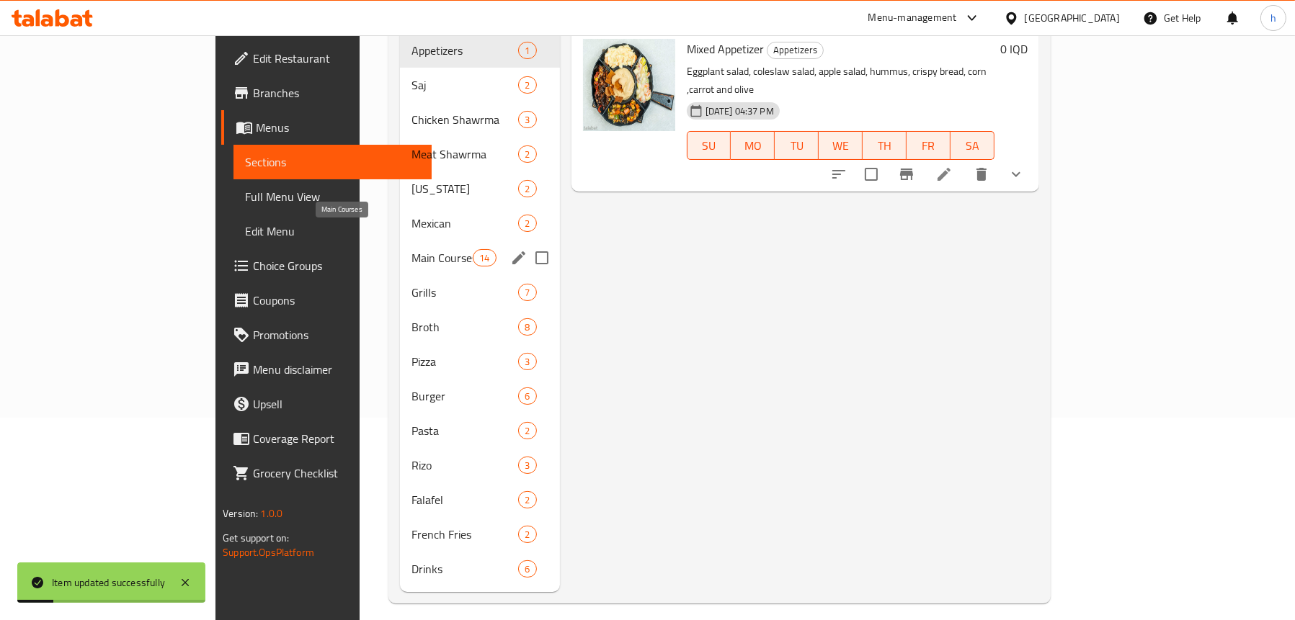
click at [411, 249] on span "Main Courses" at bounding box center [441, 257] width 61 height 17
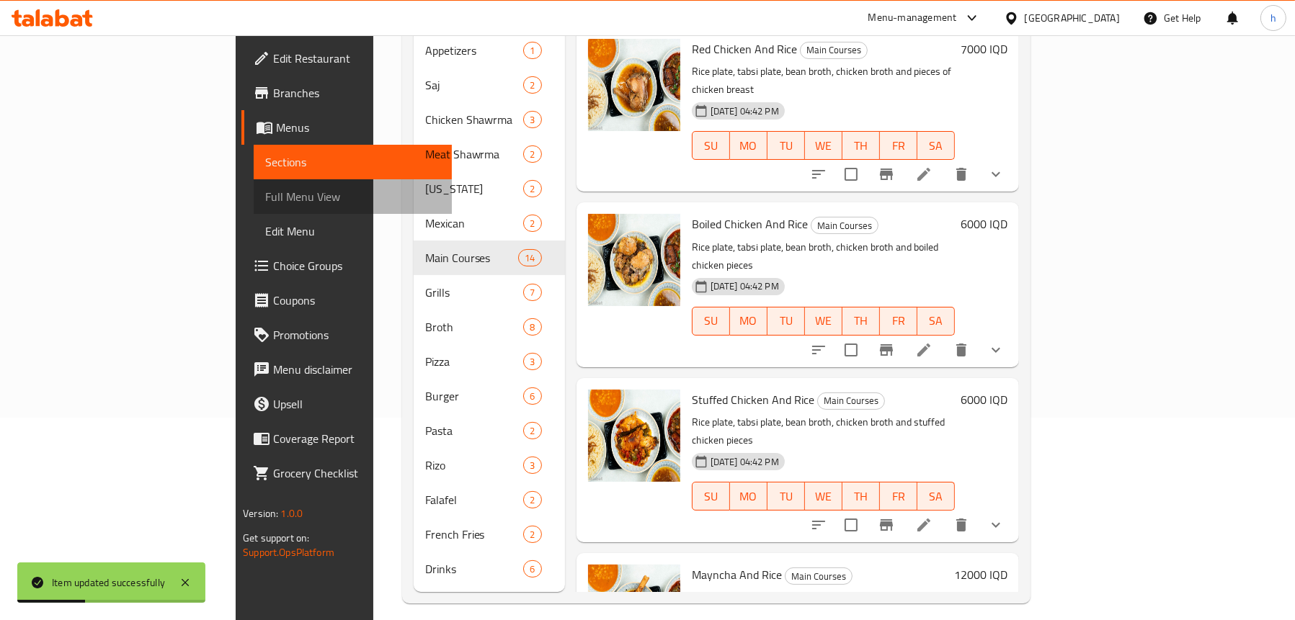
click at [265, 196] on span "Full Menu View" at bounding box center [352, 196] width 175 height 17
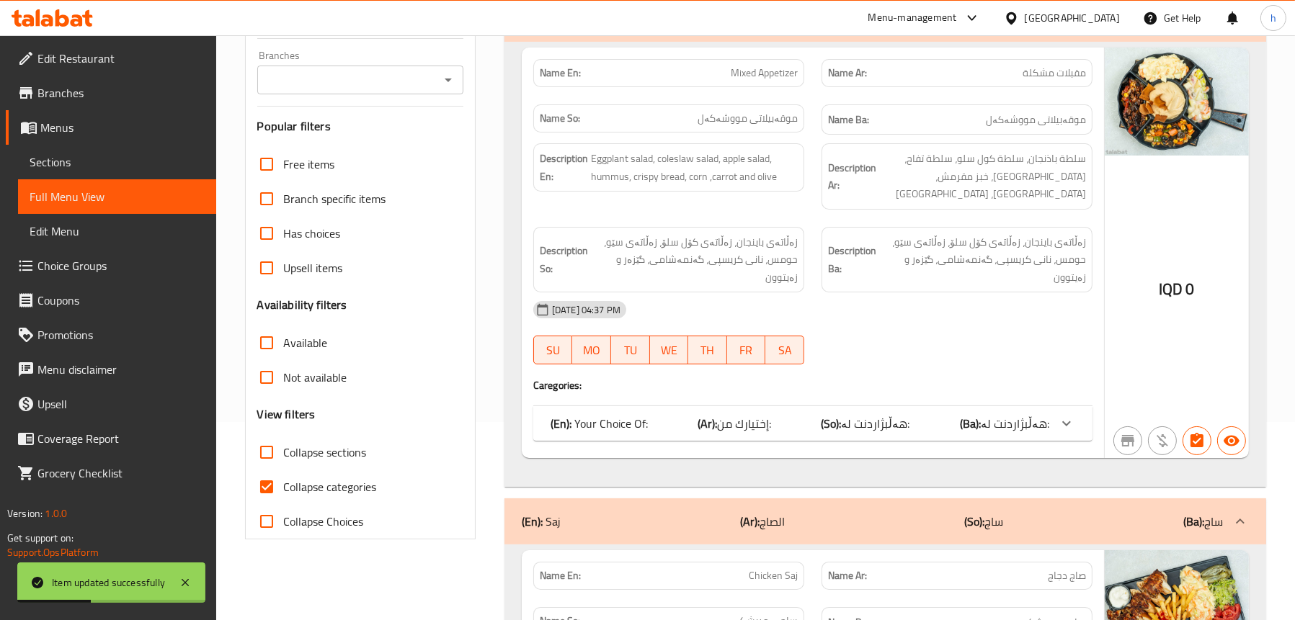
scroll to position [58, 0]
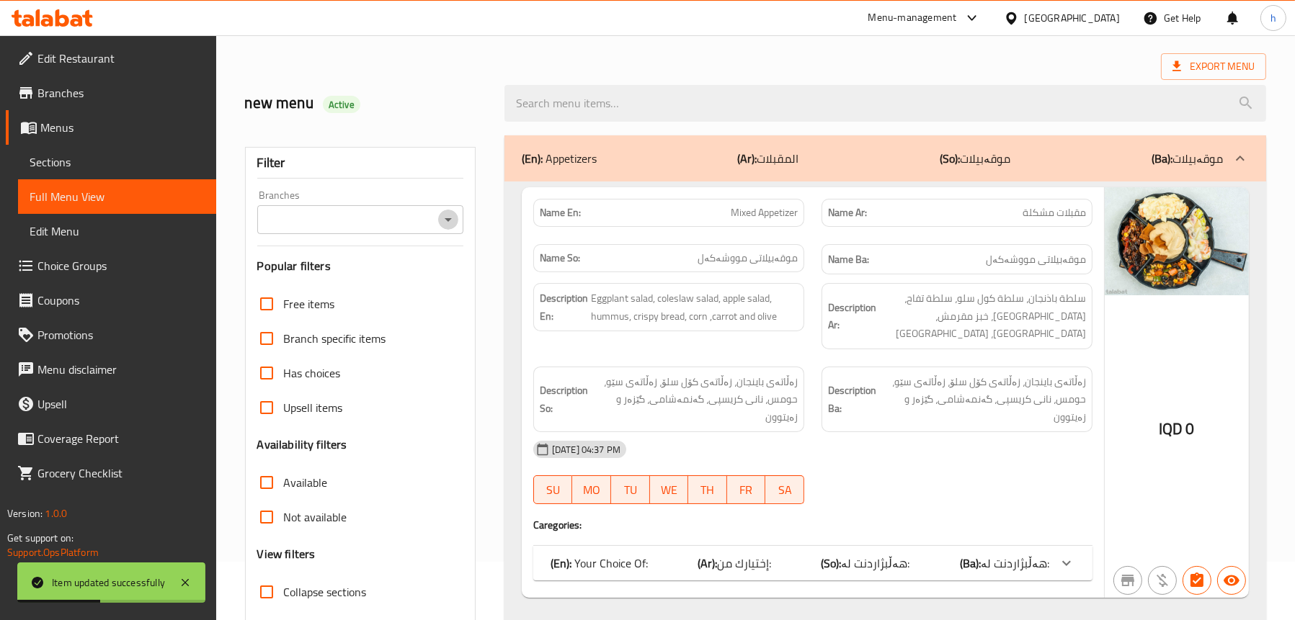
click at [454, 215] on icon "Open" at bounding box center [447, 219] width 17 height 17
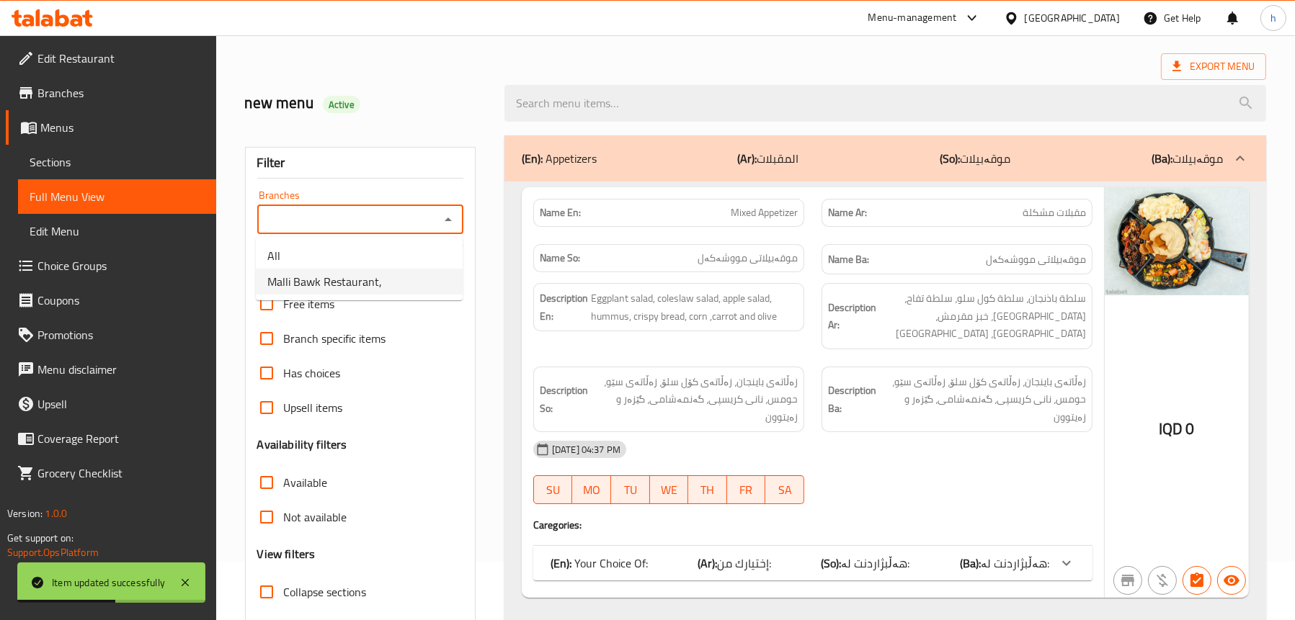
click at [370, 282] on span "Malli Bawk Restaurant," at bounding box center [324, 281] width 115 height 17
type input "Malli Bawk Restaurant,"
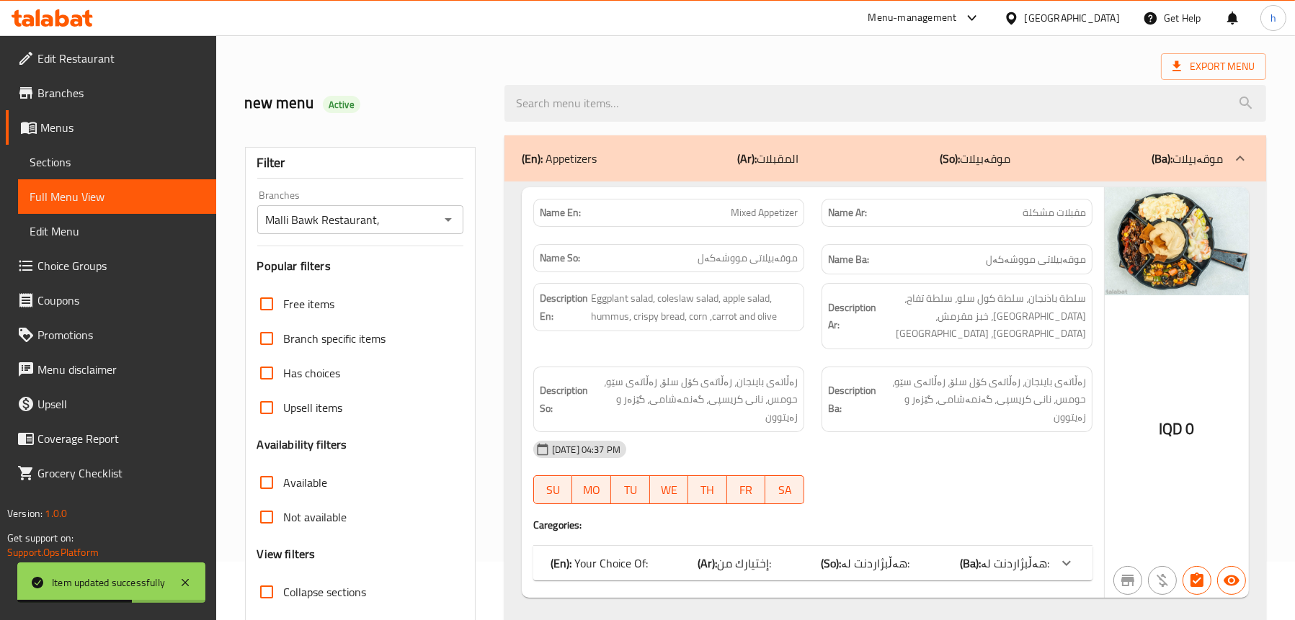
click at [648, 148] on div "(En): Appetizers (Ar): المقبلات (So): موقەبیلات (Ba): موقەبیلات" at bounding box center [885, 158] width 762 height 46
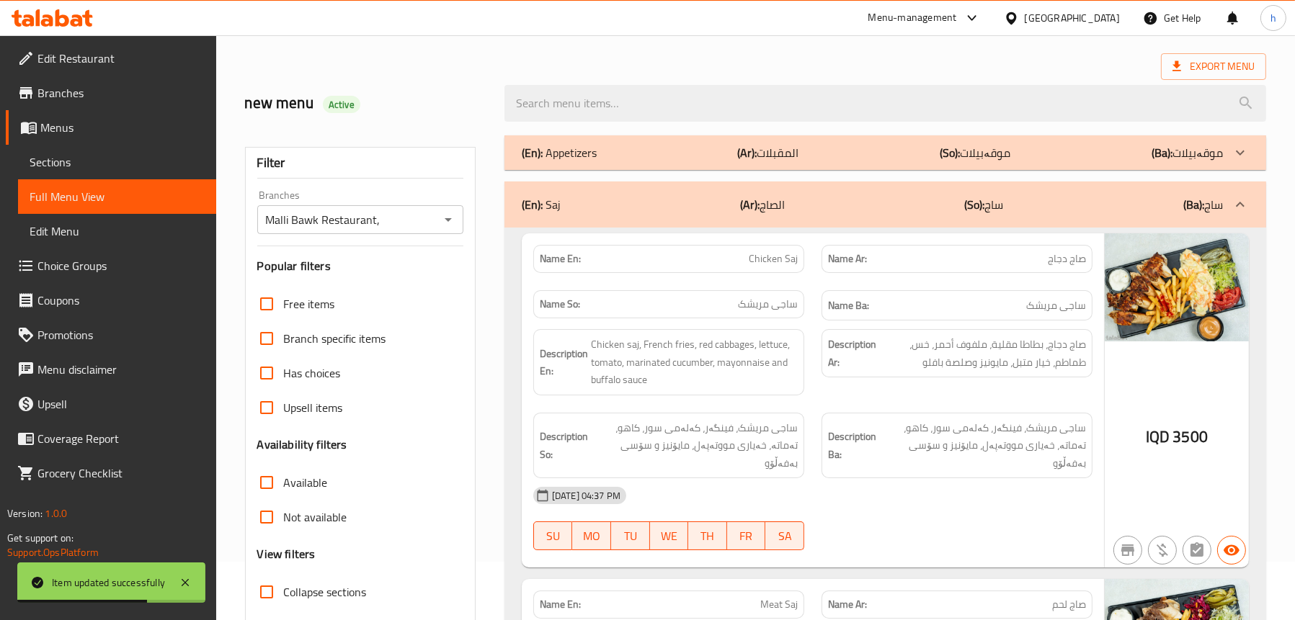
click at [698, 188] on div "(En): Saj (Ar): الصاج (So): ساج (Ba): ساج" at bounding box center [885, 205] width 762 height 46
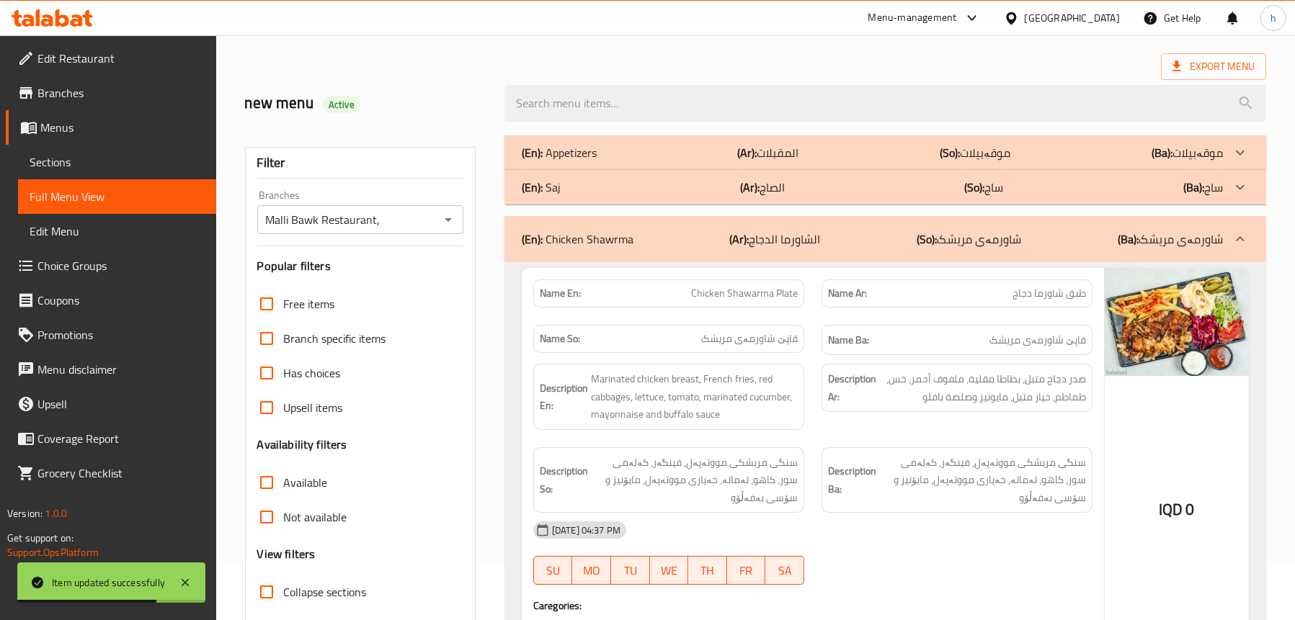
scroll to position [130, 0]
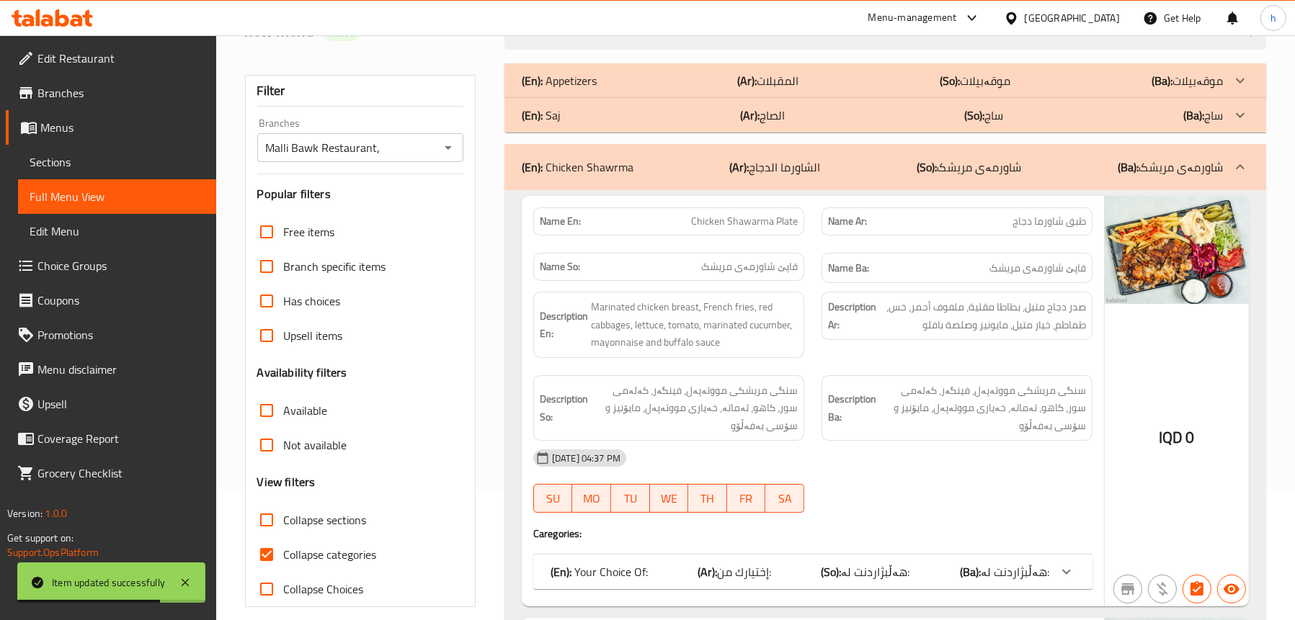
click at [676, 172] on div "(En): Chicken Shawrma (Ar): الشاورما الدجاج (So): شاورمەی مریشک (Ba): شاورمەی م…" at bounding box center [872, 167] width 701 height 17
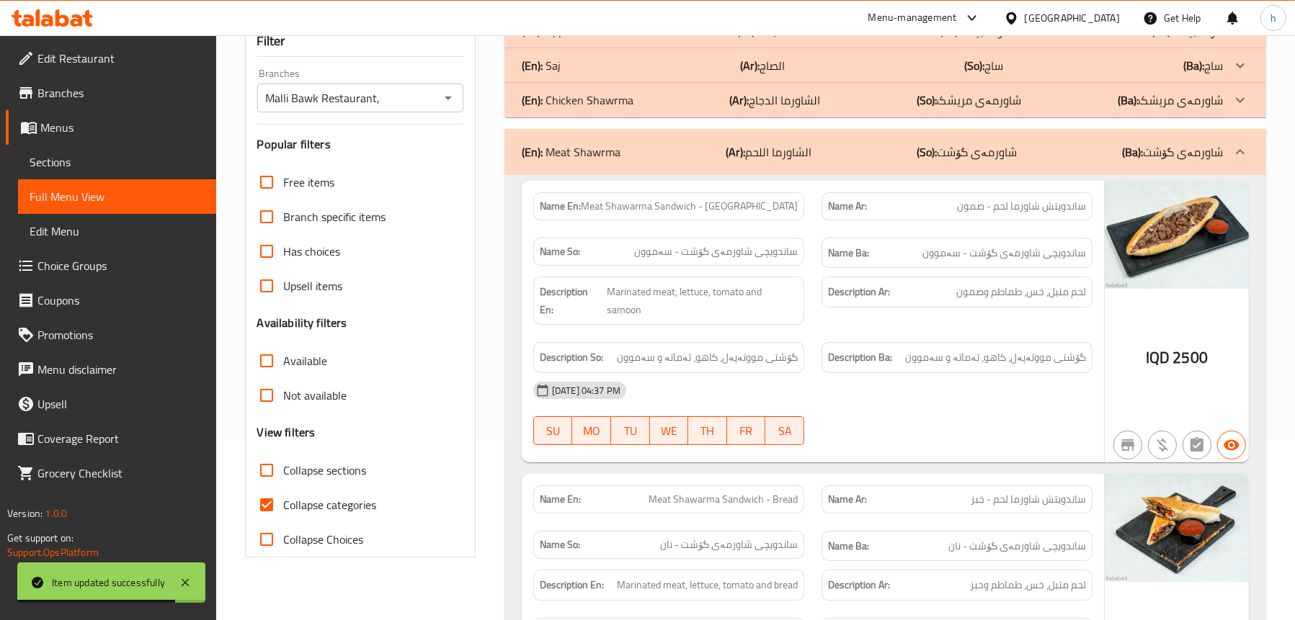
scroll to position [202, 0]
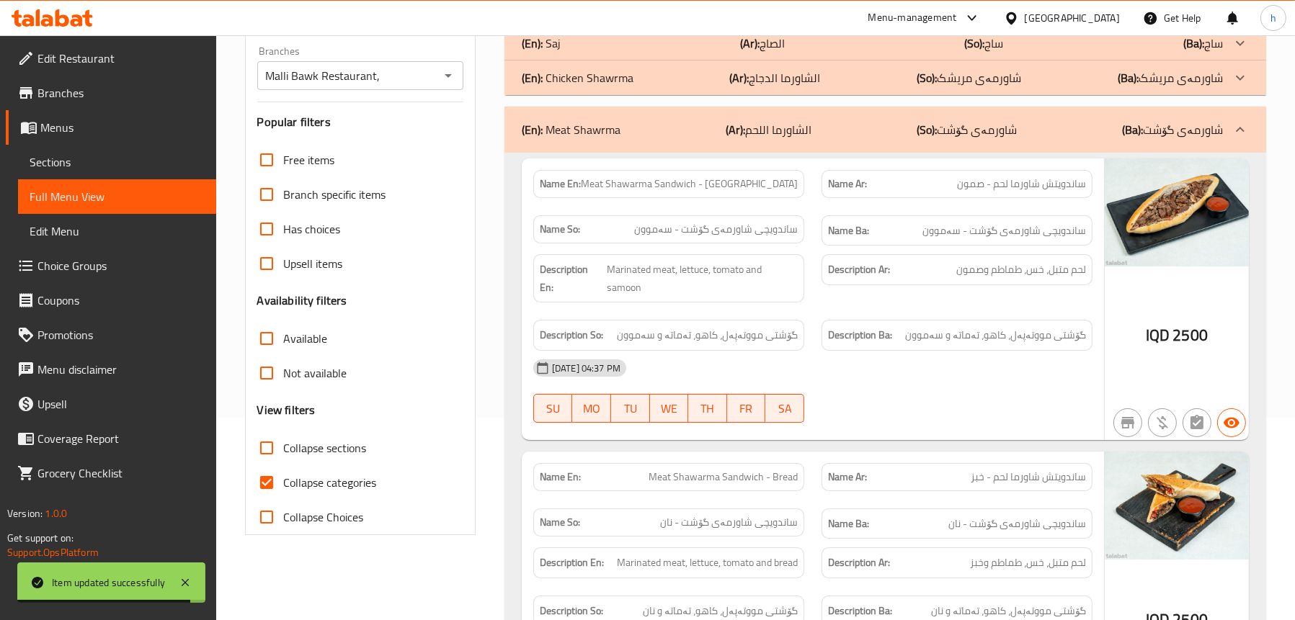
click at [653, 144] on div "(En): Meat Shawrma (Ar): الشاورما اللحم (So): شاورمەی گۆشت (Ba): شاورمەی گۆشت" at bounding box center [885, 130] width 762 height 46
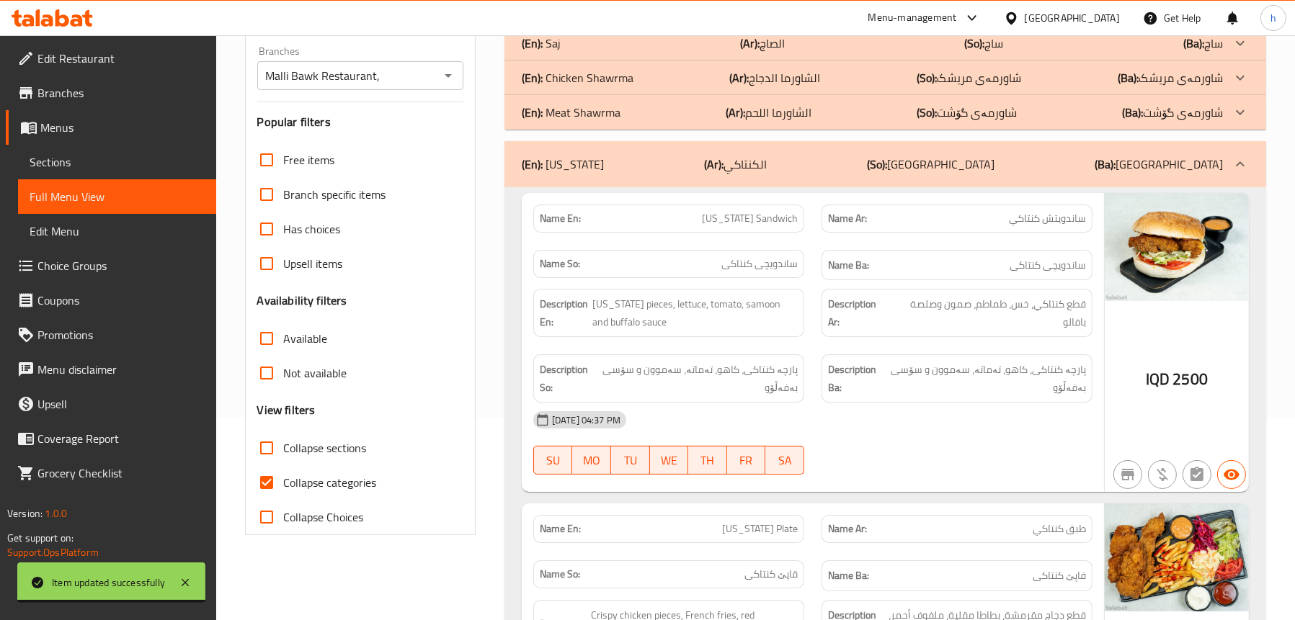
click at [648, 167] on div "(En): [US_STATE] (Ar): الكنتاكي (So): [GEOGRAPHIC_DATA] ([GEOGRAPHIC_DATA]): [G…" at bounding box center [872, 164] width 701 height 17
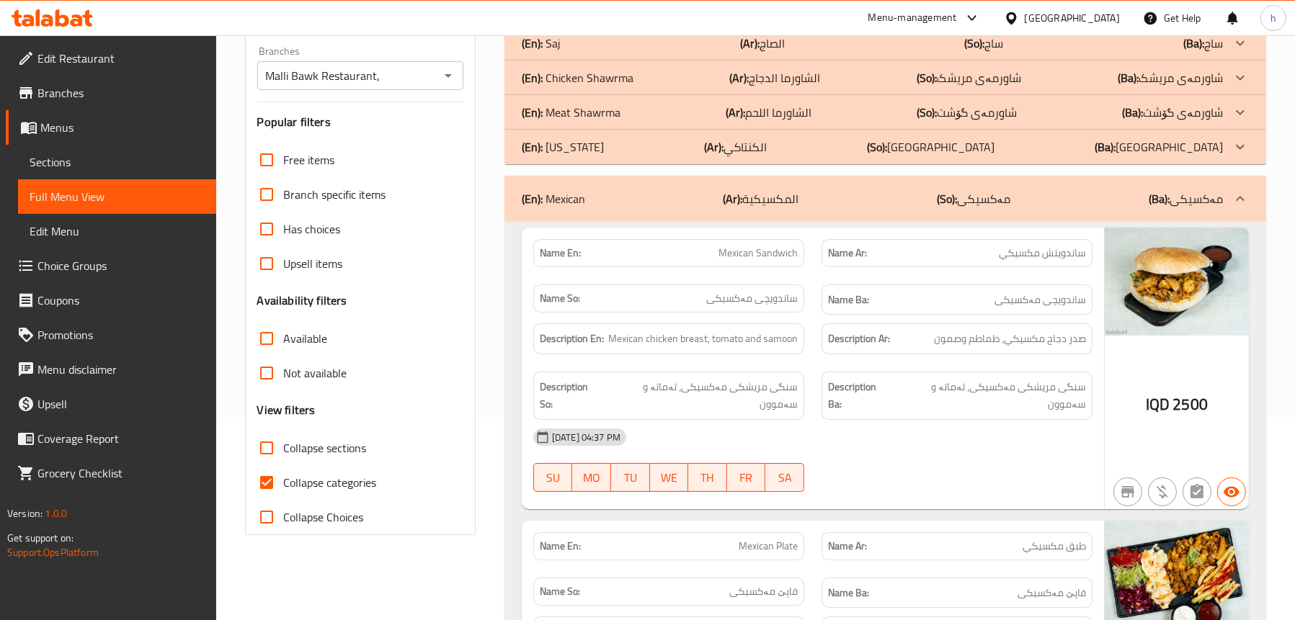
click at [666, 200] on div "(En): Mexican (Ar): المكسيكية (So): مەکسیکی (Ba): مەکسیکی" at bounding box center [872, 198] width 701 height 17
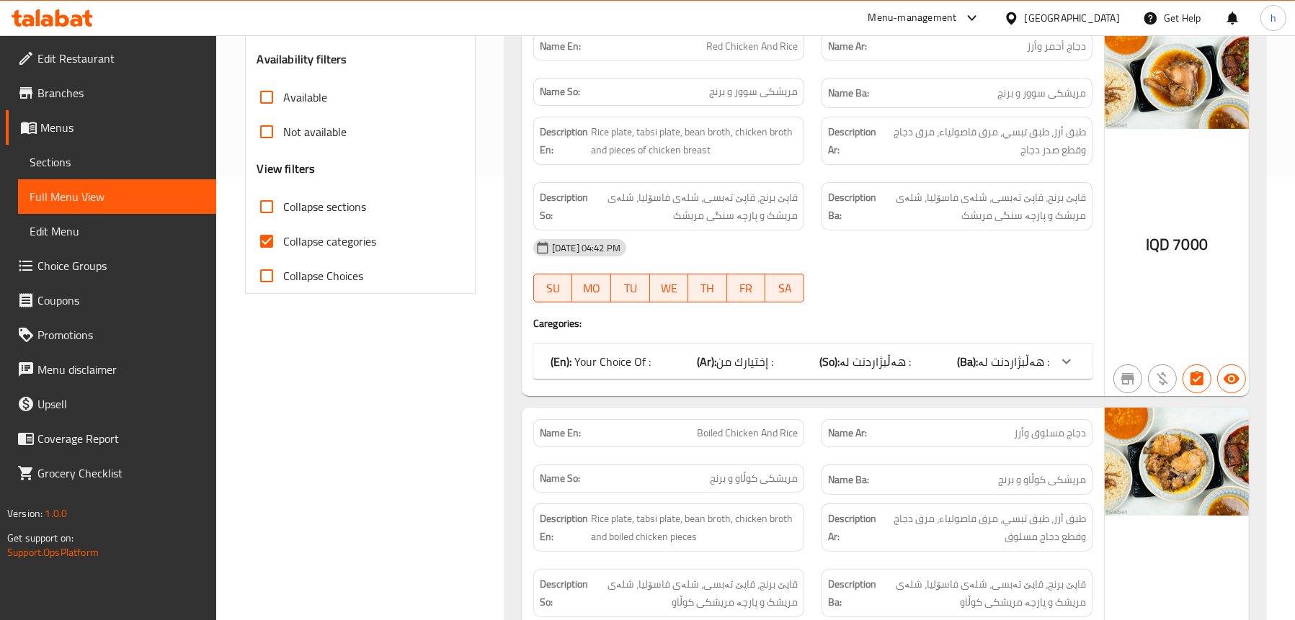
scroll to position [707, 0]
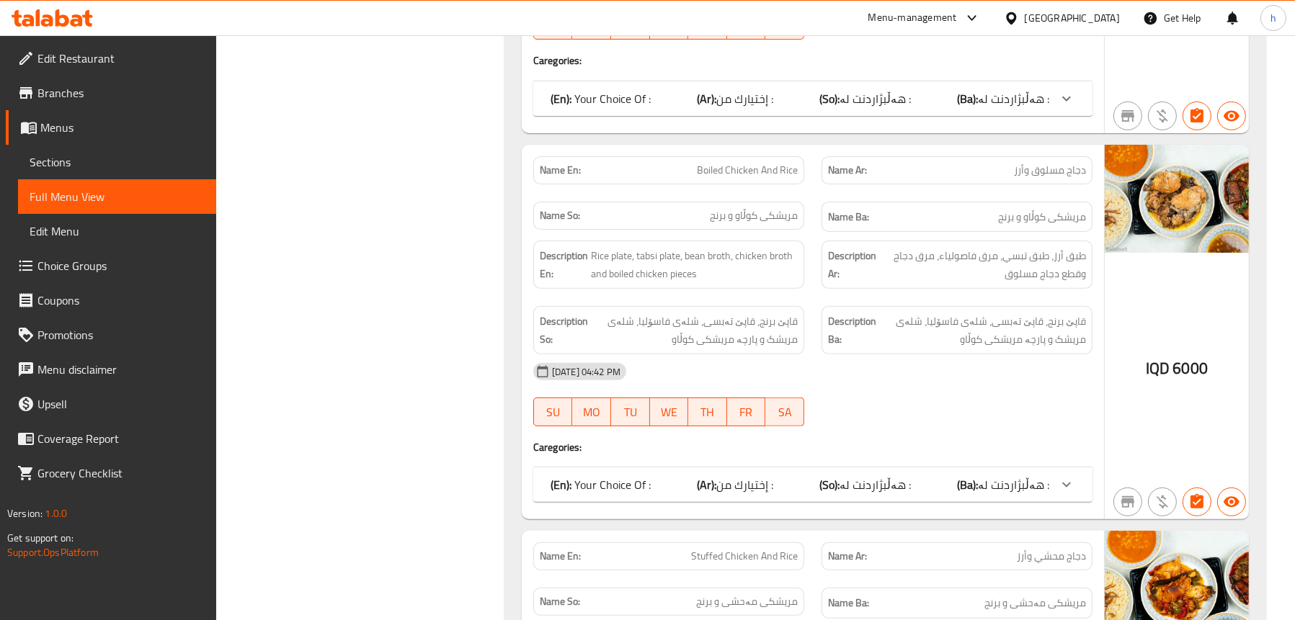
click at [734, 109] on div "(En): Your Choice Of : (Ar): إختيارك من : (So): هەڵبژاردنت لە : (Ba): هەڵبژاردن…" at bounding box center [812, 98] width 559 height 35
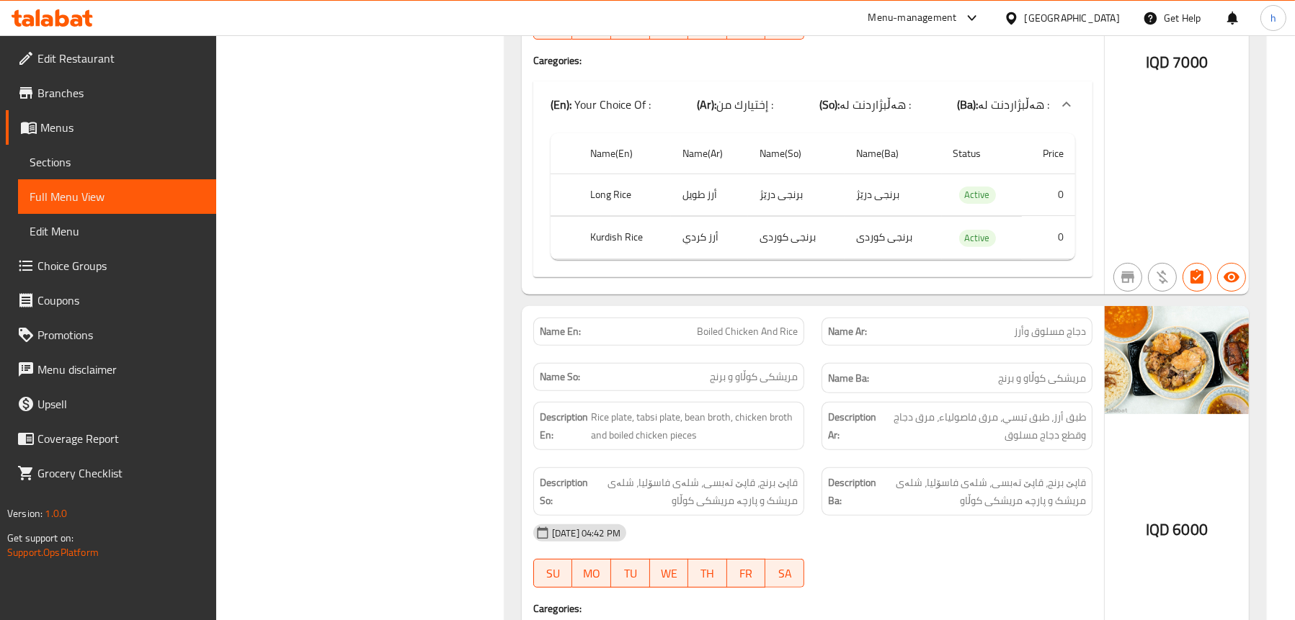
scroll to position [1067, 0]
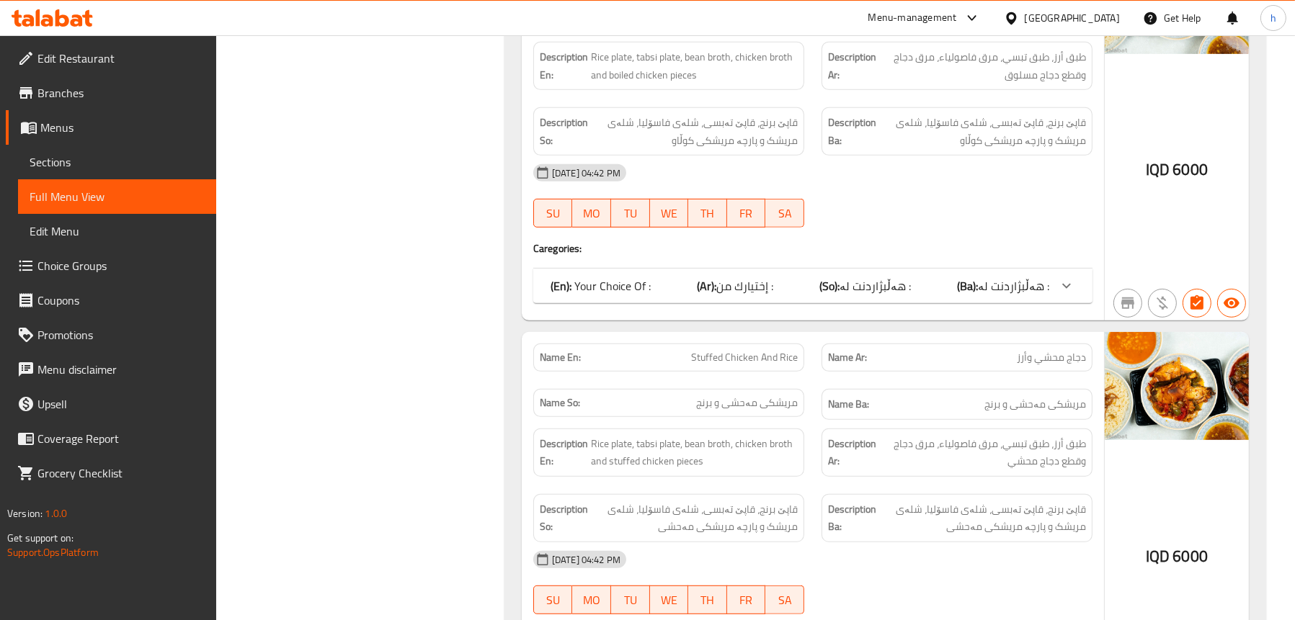
click at [649, 282] on div "(En): Your Choice Of : (Ar): إختيارك من : (So): هەڵبژاردنت لە : (Ba): هەڵبژاردن…" at bounding box center [799, 285] width 499 height 17
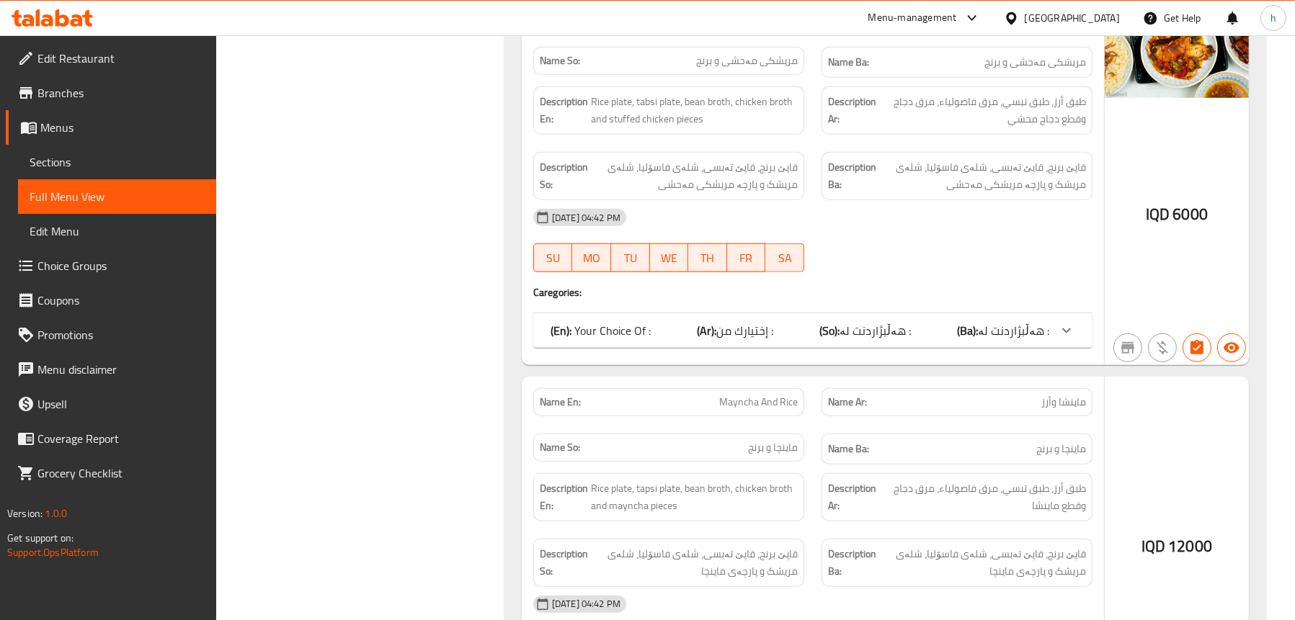
scroll to position [1571, 0]
click at [645, 321] on p "(En): Your Choice Of :" at bounding box center [600, 329] width 100 height 17
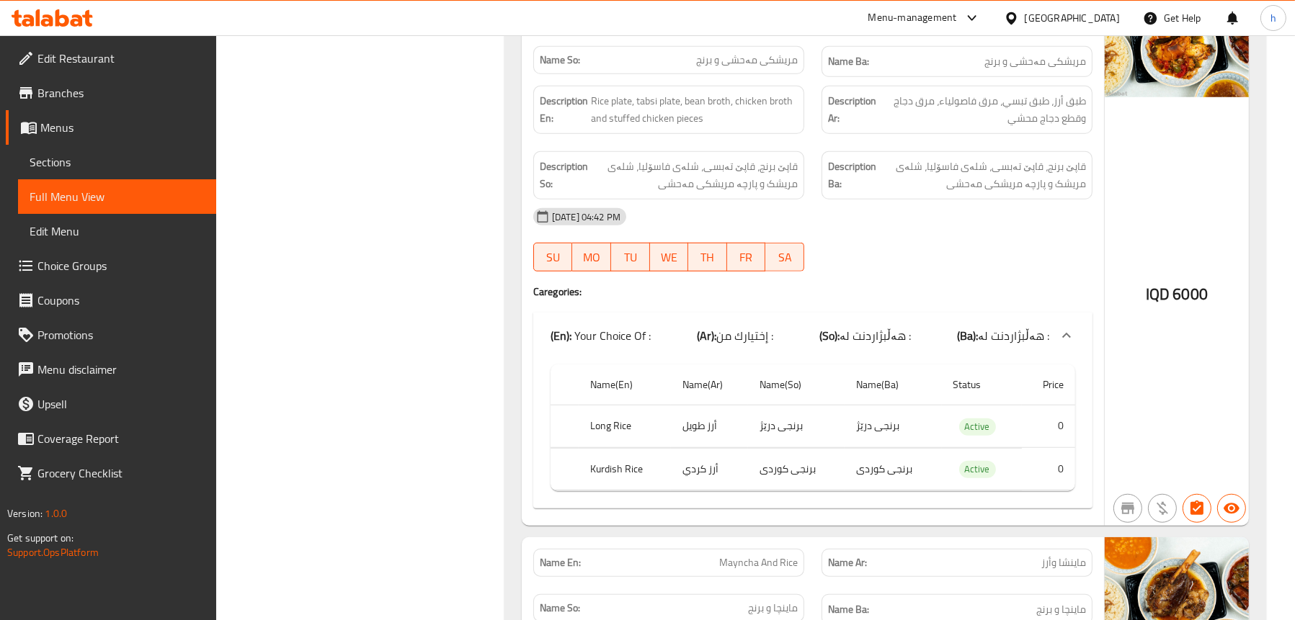
scroll to position [2004, 0]
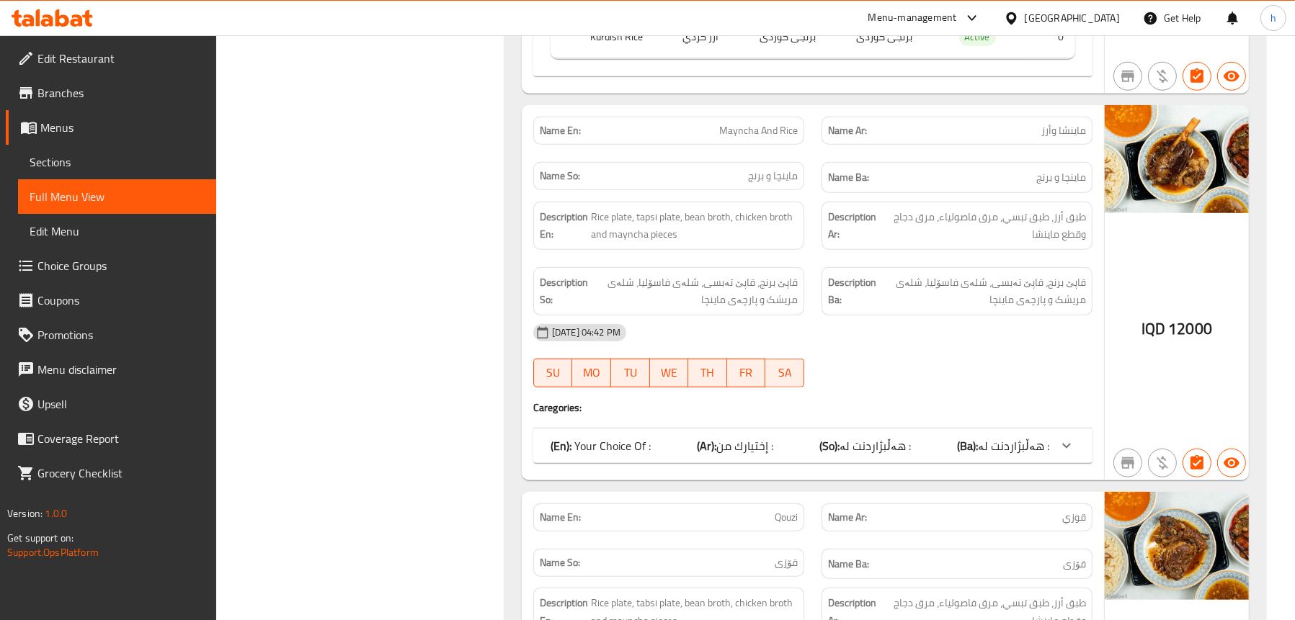
click at [657, 432] on div "(En): Your Choice Of : (Ar): إختيارك من : (So): هەڵبژاردنت لە : (Ba): هەڵبژاردن…" at bounding box center [812, 446] width 559 height 35
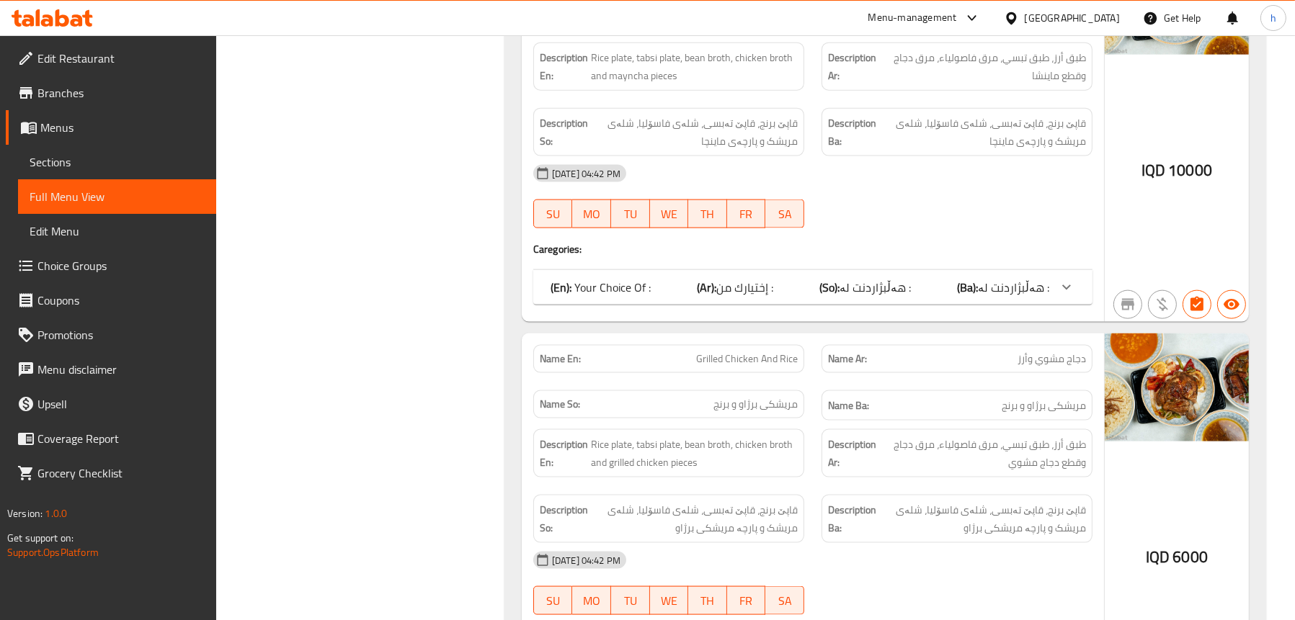
scroll to position [2724, 0]
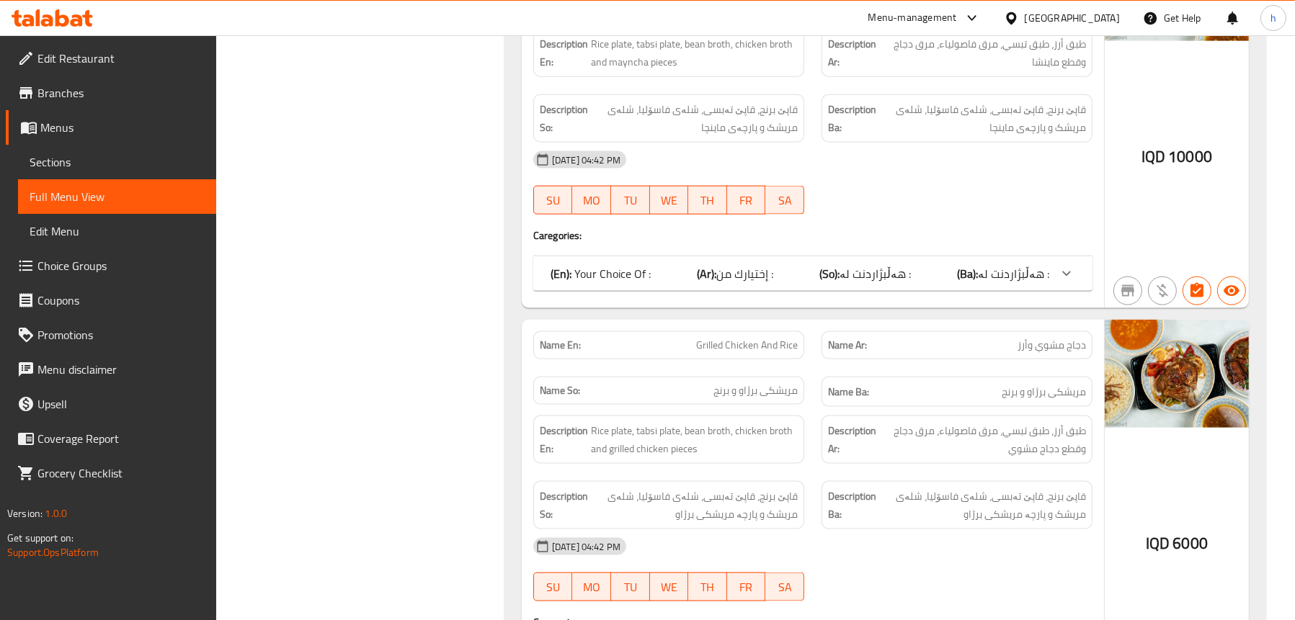
click at [682, 265] on div "(En): Your Choice Of : (Ar): إختيارك من : (So): هەڵبژاردنت لە : (Ba): هەڵبژاردن…" at bounding box center [799, 273] width 499 height 17
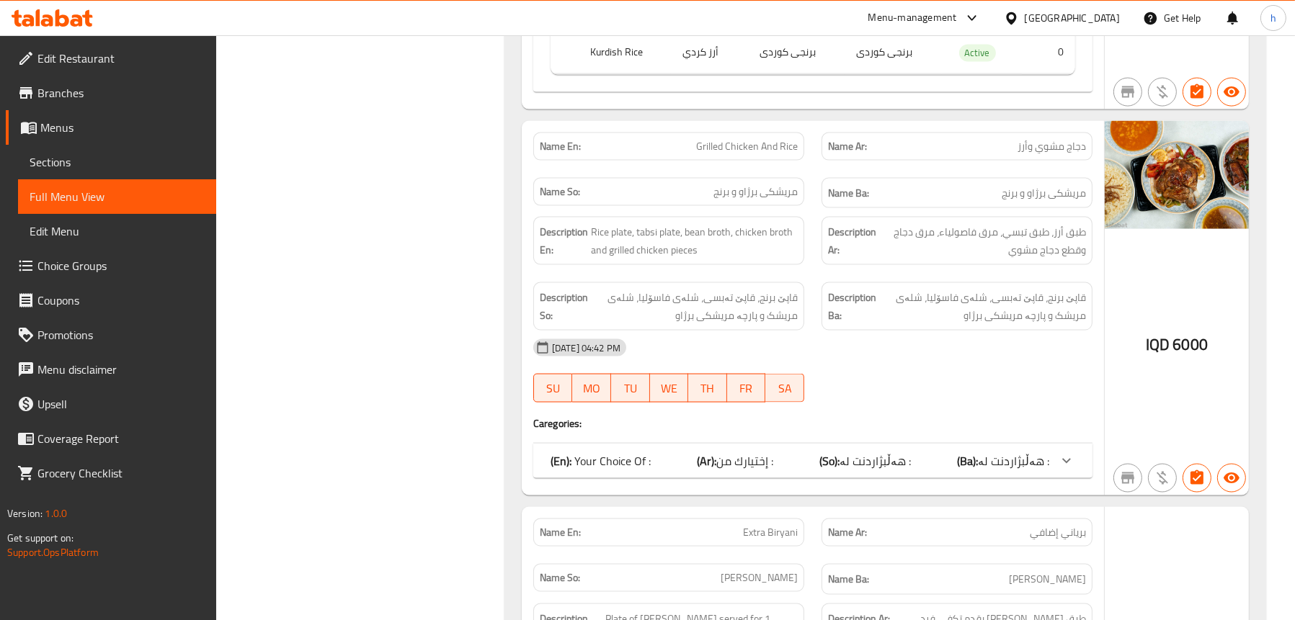
scroll to position [3156, 0]
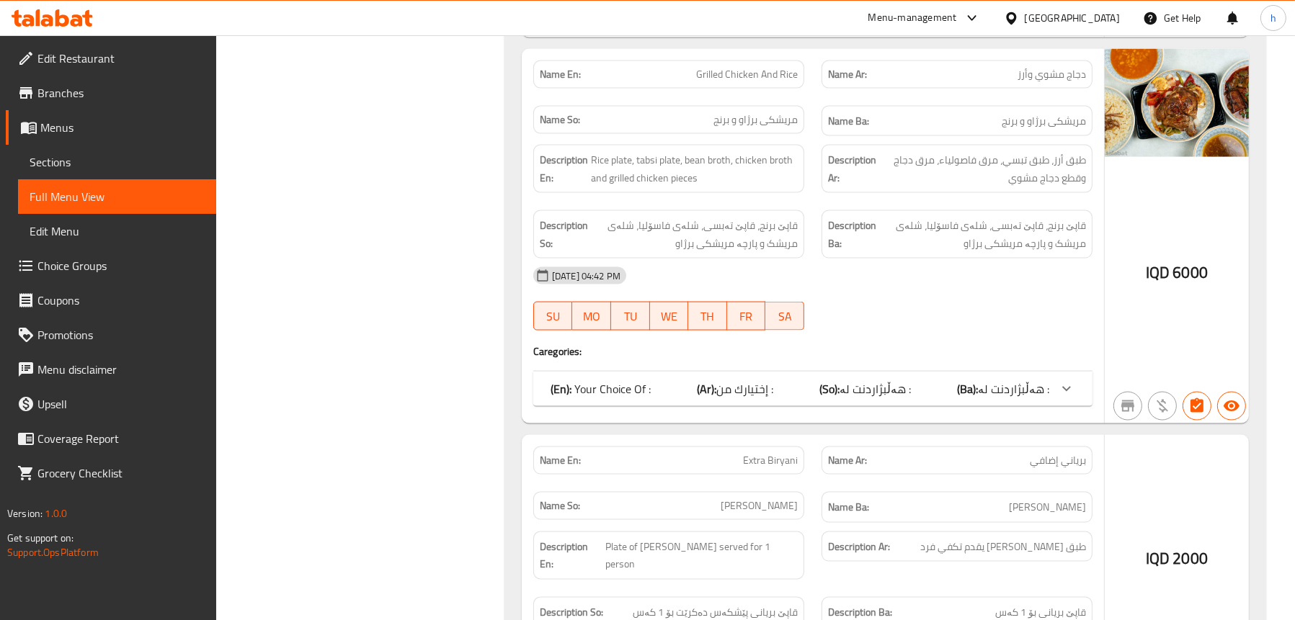
click at [702, 379] on b "(Ar):" at bounding box center [706, 389] width 19 height 22
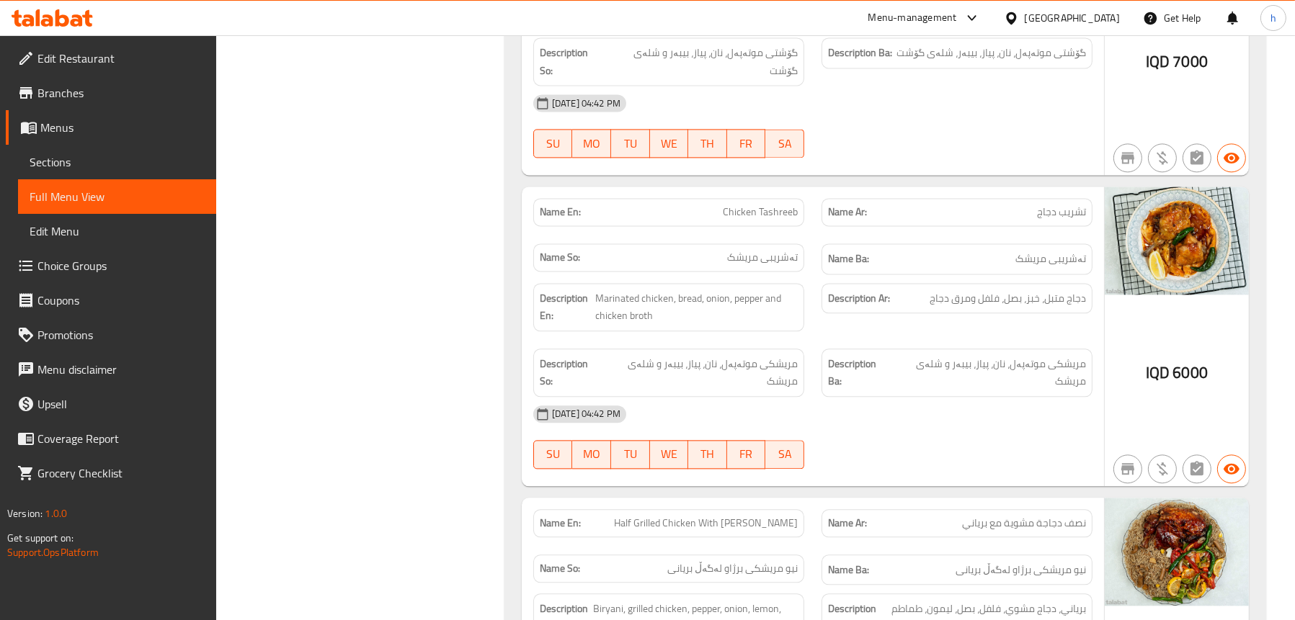
scroll to position [4381, 0]
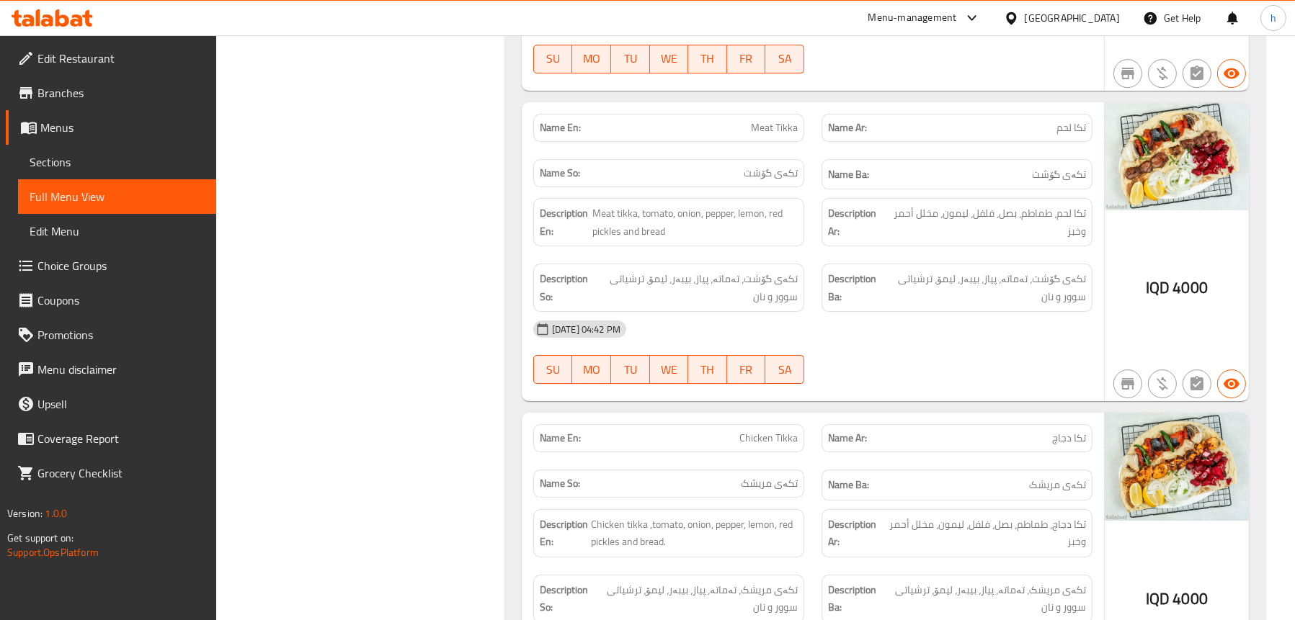
scroll to position [6844, 0]
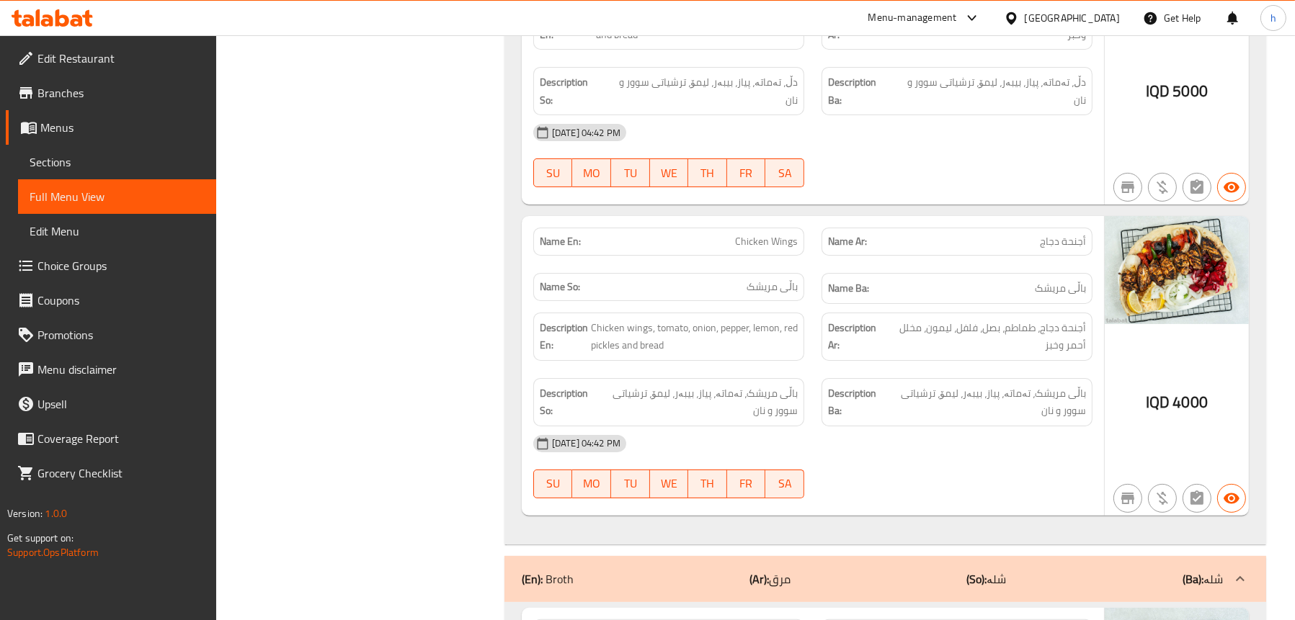
scroll to position [8069, 0]
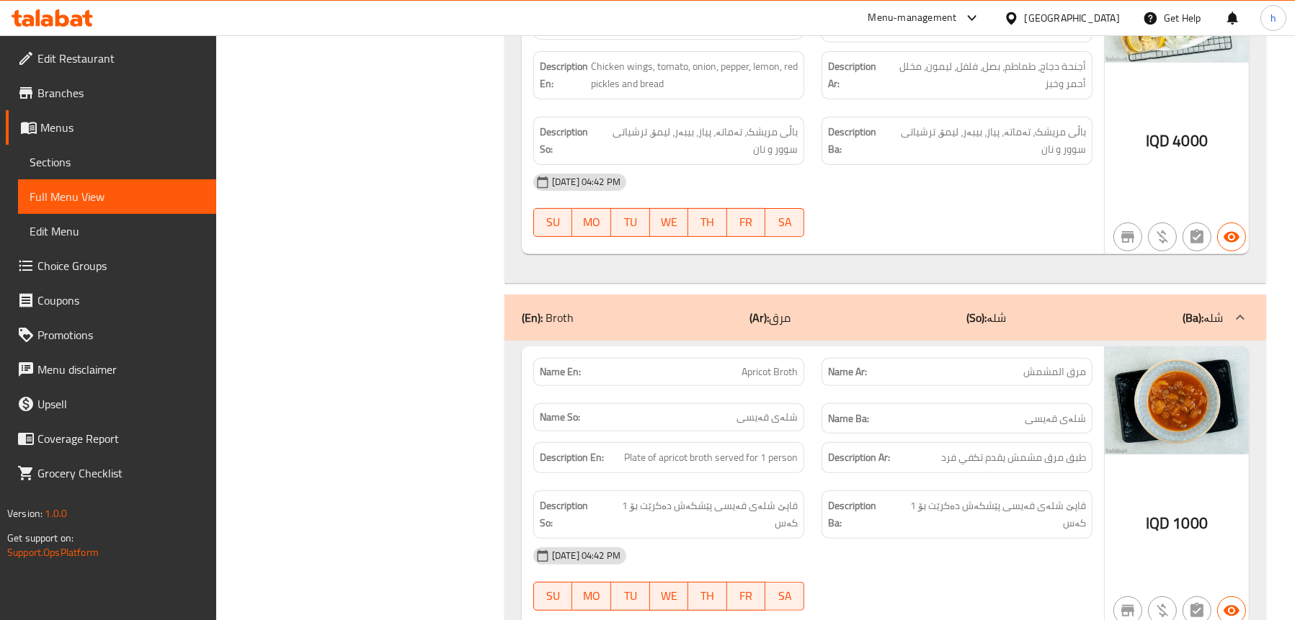
scroll to position [8502, 0]
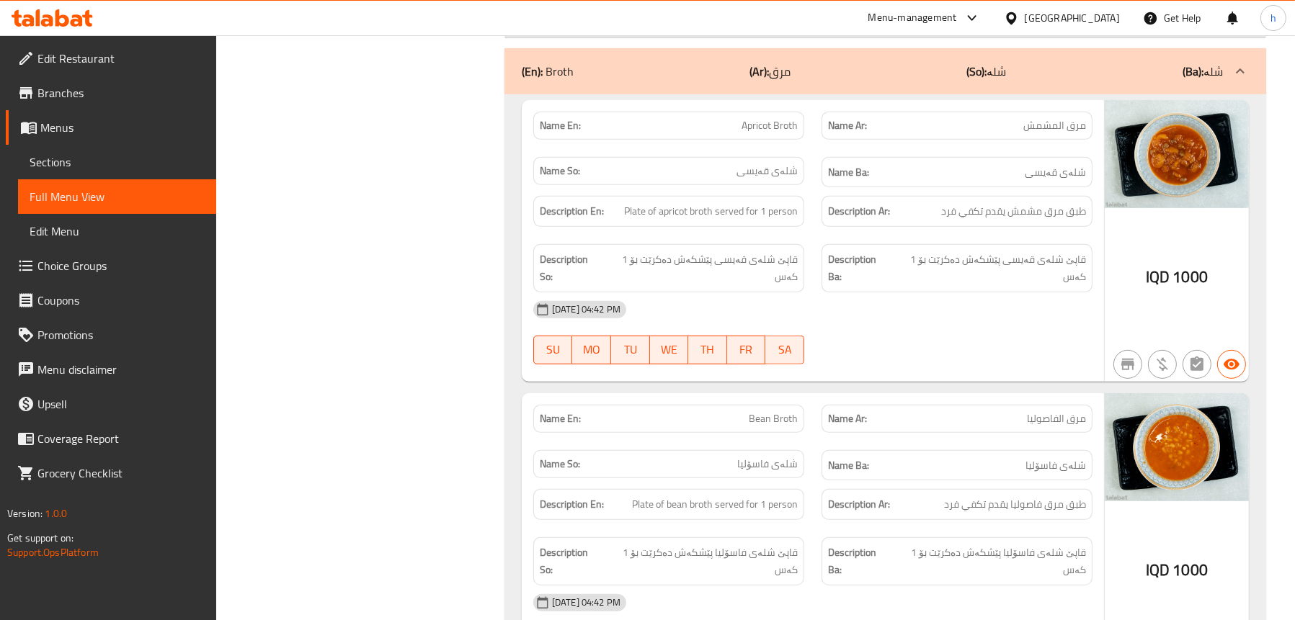
scroll to position [8646, 0]
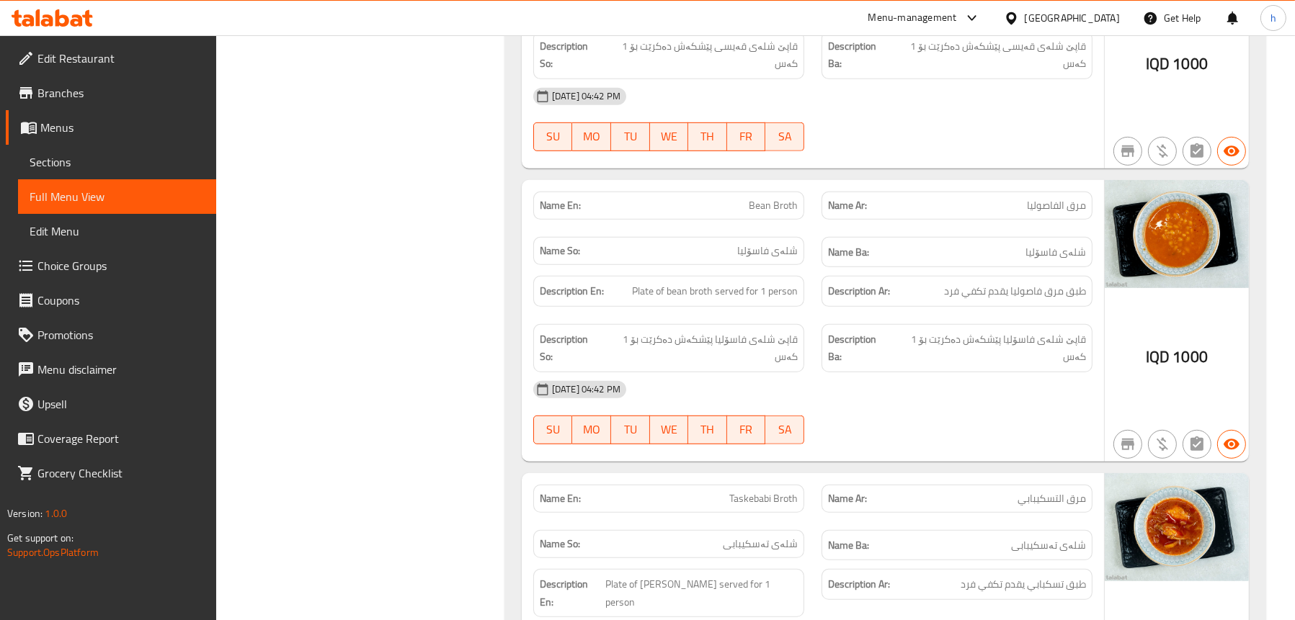
scroll to position [9006, 0]
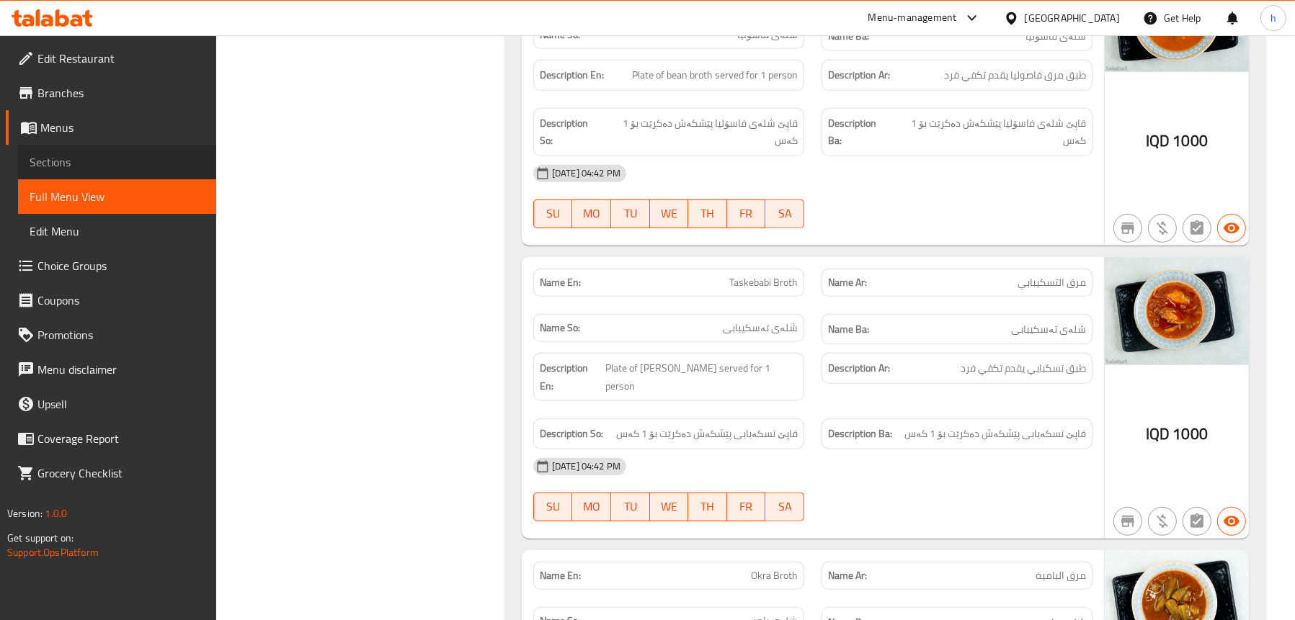
click at [50, 156] on span "Sections" at bounding box center [117, 161] width 175 height 17
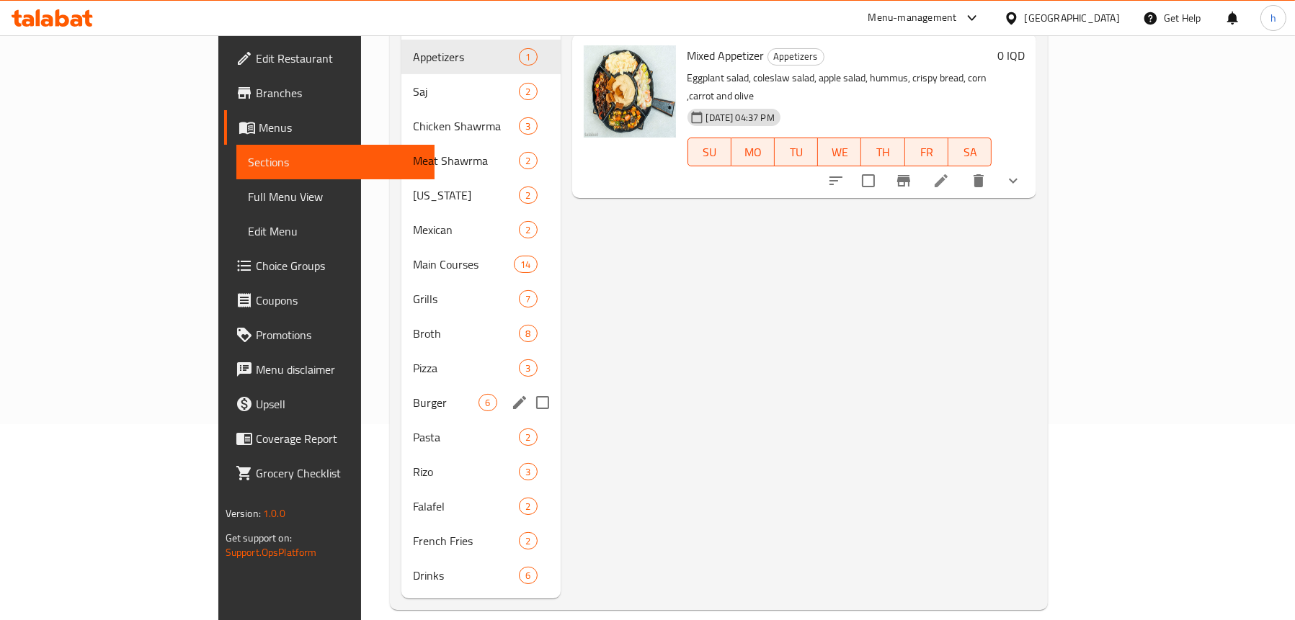
scroll to position [202, 0]
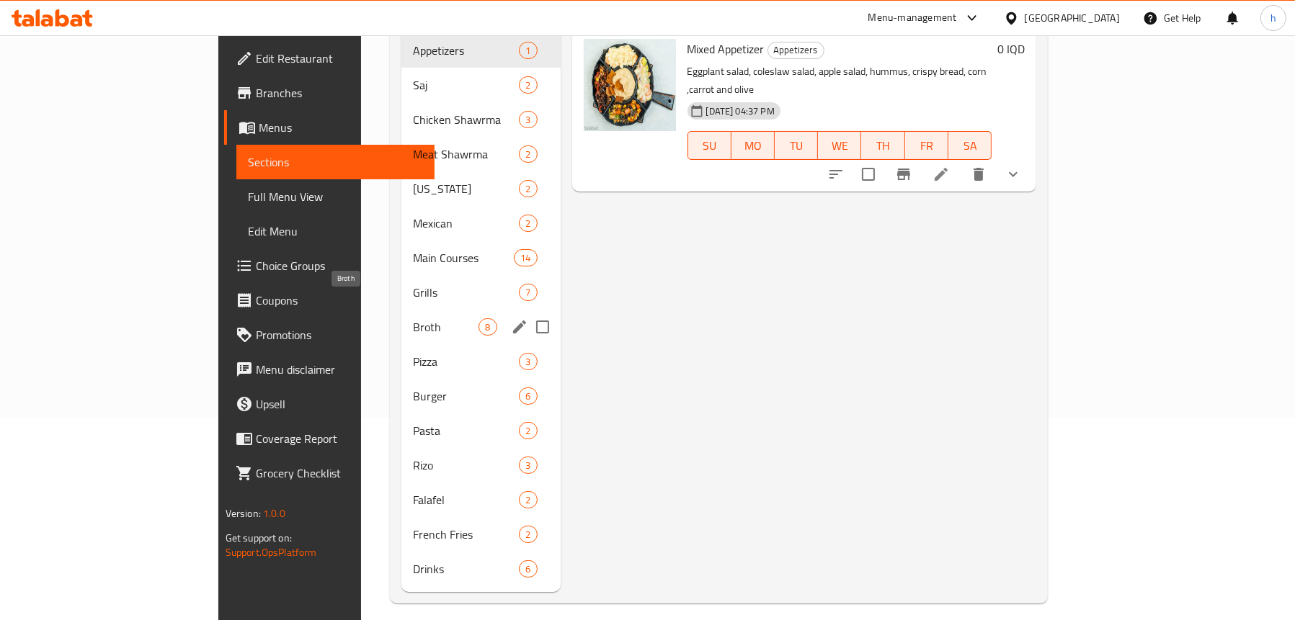
click at [413, 318] on span "Broth" at bounding box center [446, 326] width 66 height 17
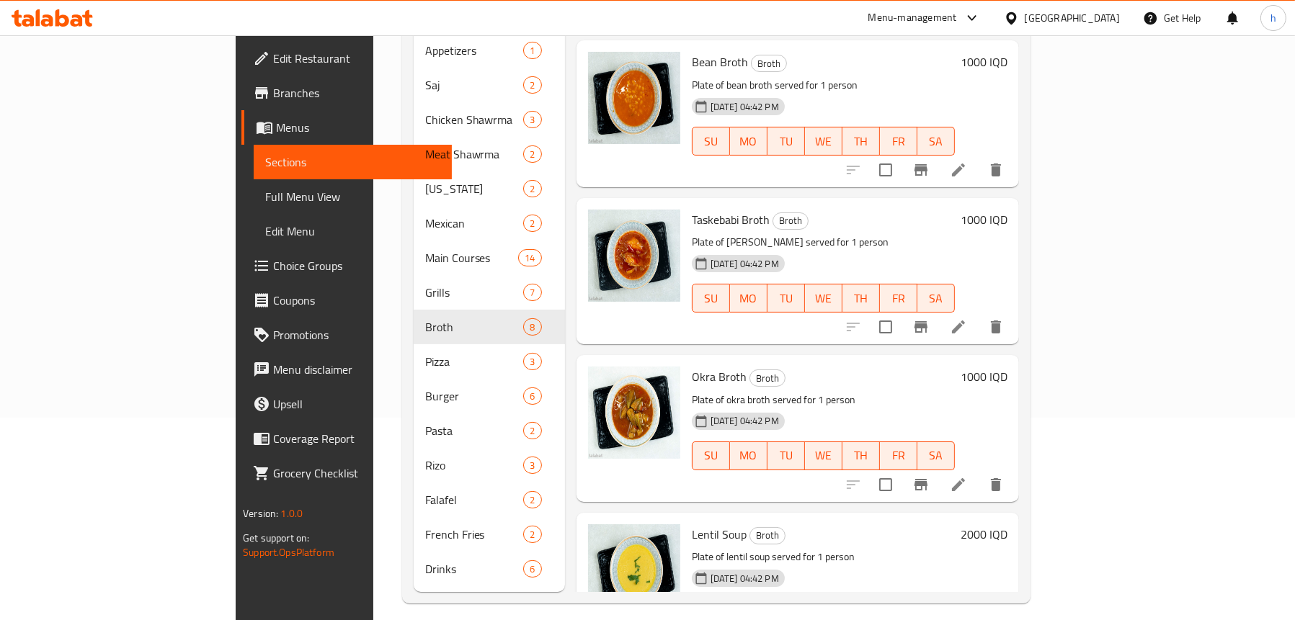
scroll to position [216, 0]
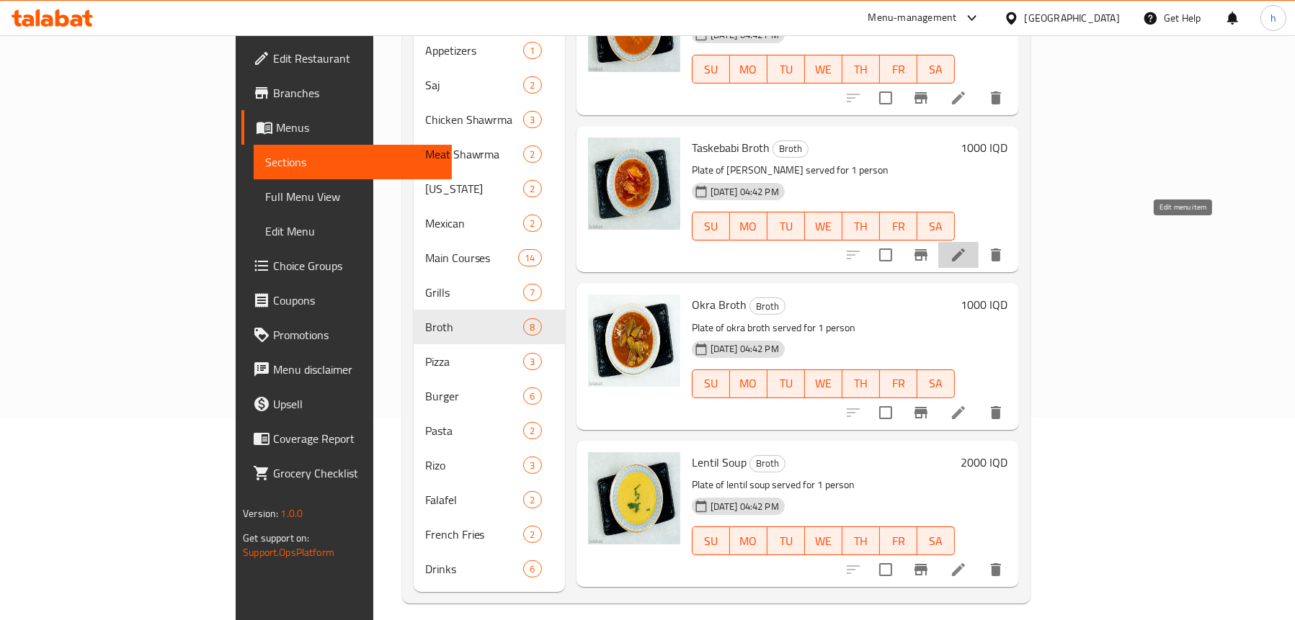
click at [967, 246] on icon at bounding box center [958, 254] width 17 height 17
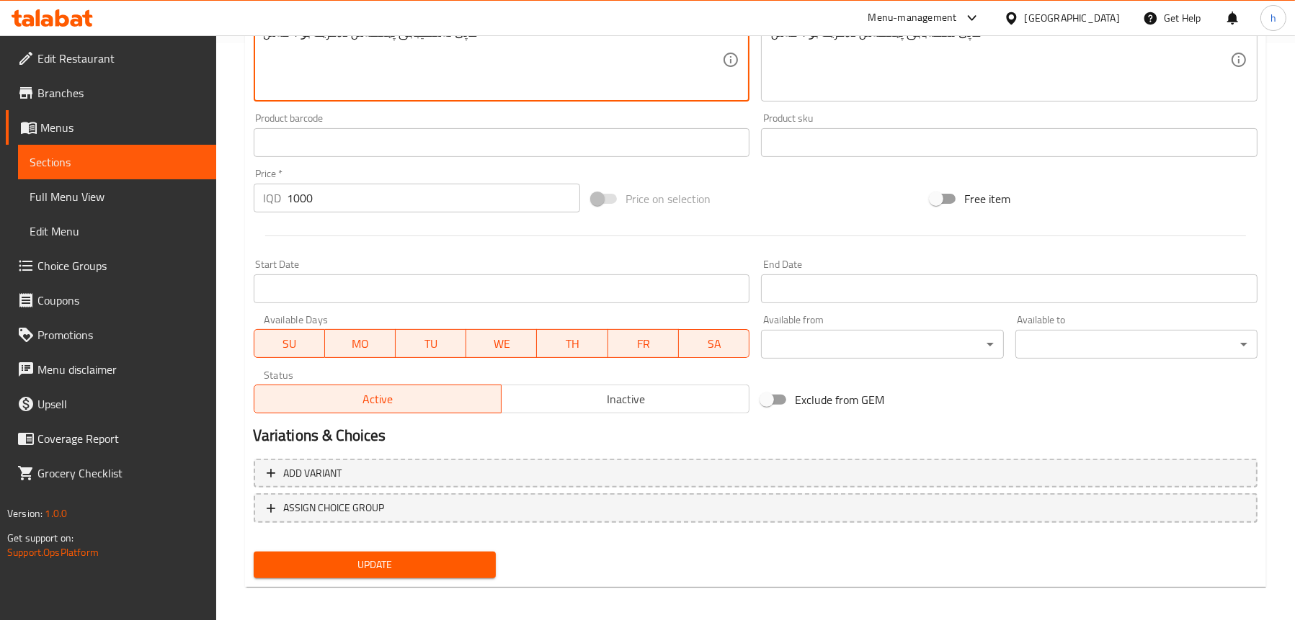
scroll to position [584, 0]
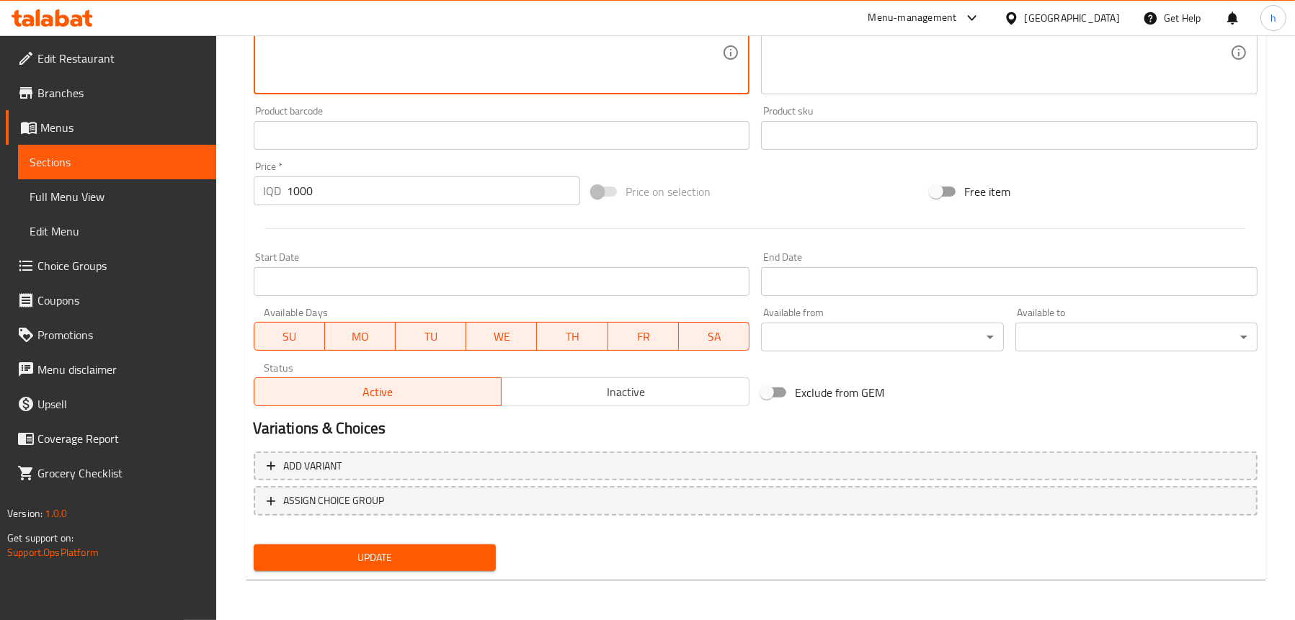
type textarea "قاپێ تەسکیبابی پێشکەش دەکرێت بۆ 1 کەس"
click at [399, 539] on div "Update" at bounding box center [375, 558] width 254 height 38
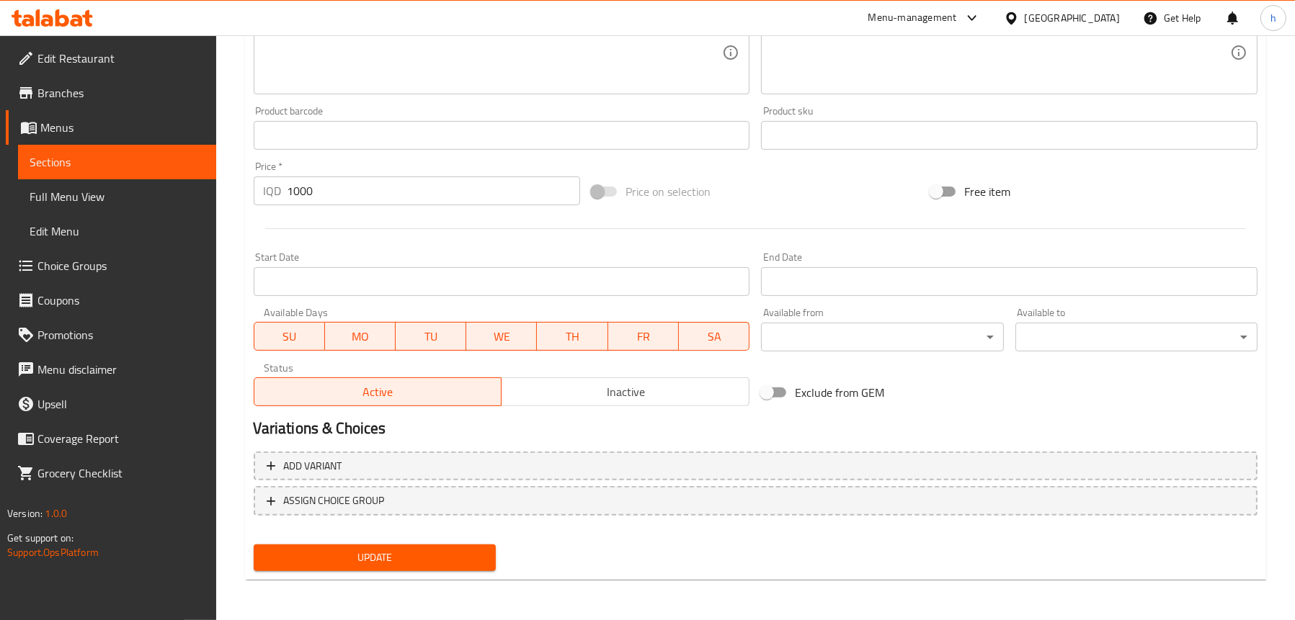
click at [397, 558] on span "Update" at bounding box center [374, 558] width 219 height 18
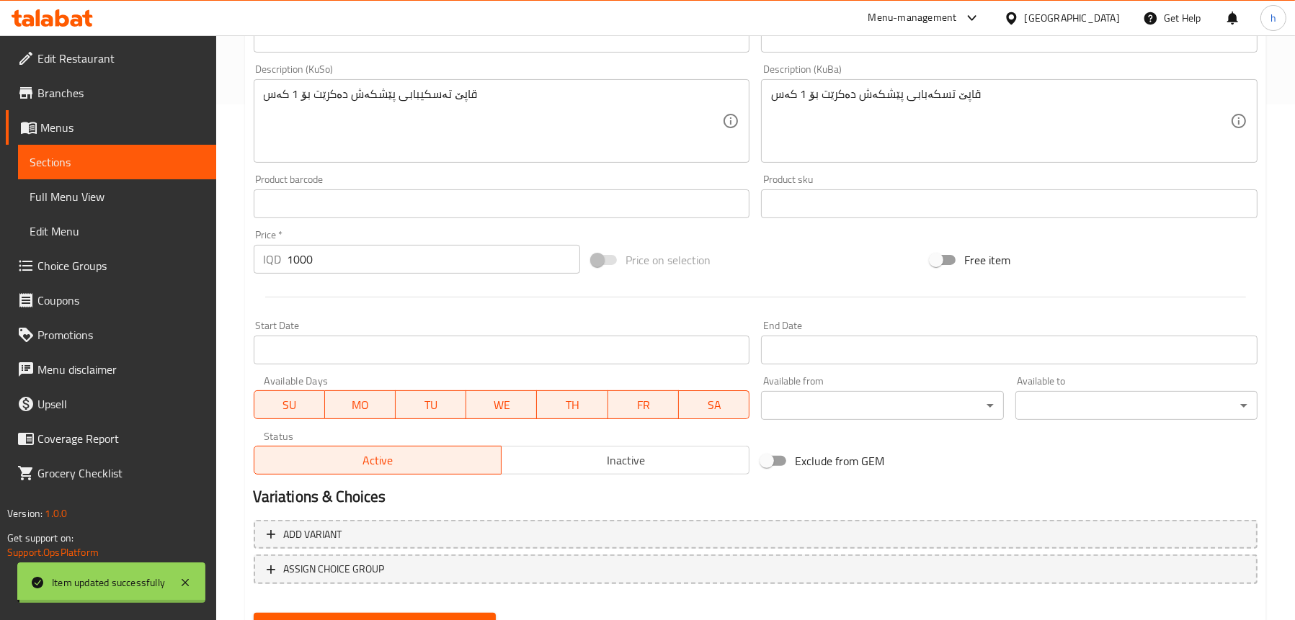
scroll to position [512, 0]
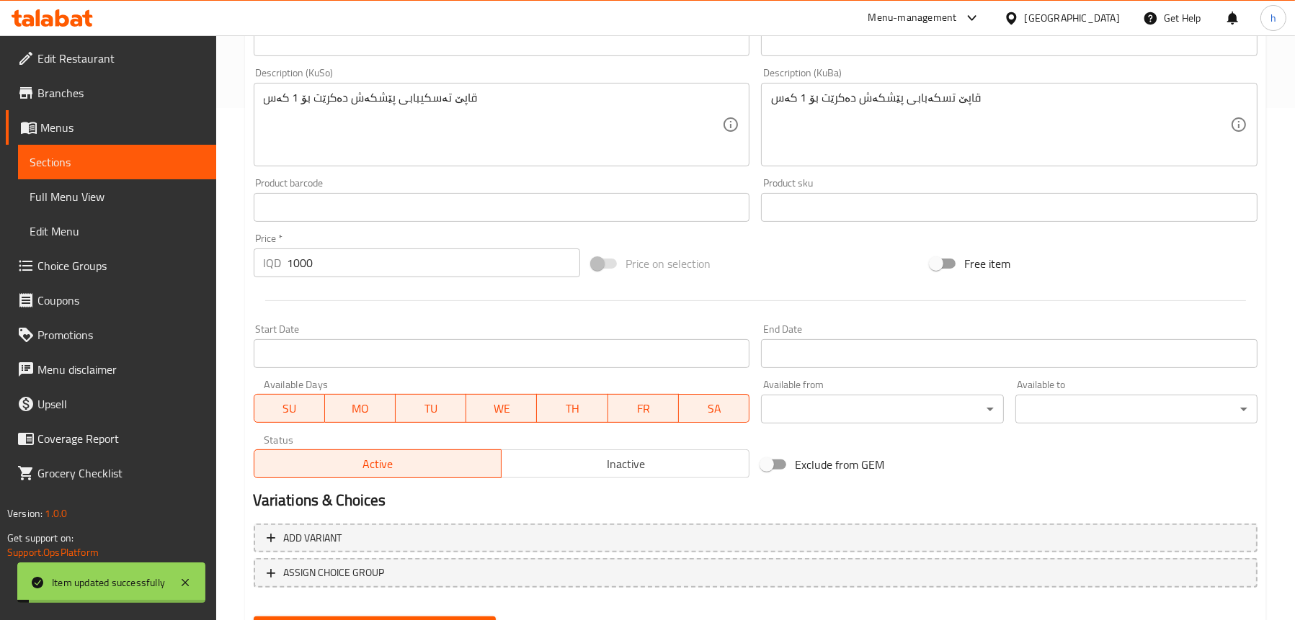
click at [93, 179] on link "Full Menu View" at bounding box center [117, 196] width 198 height 35
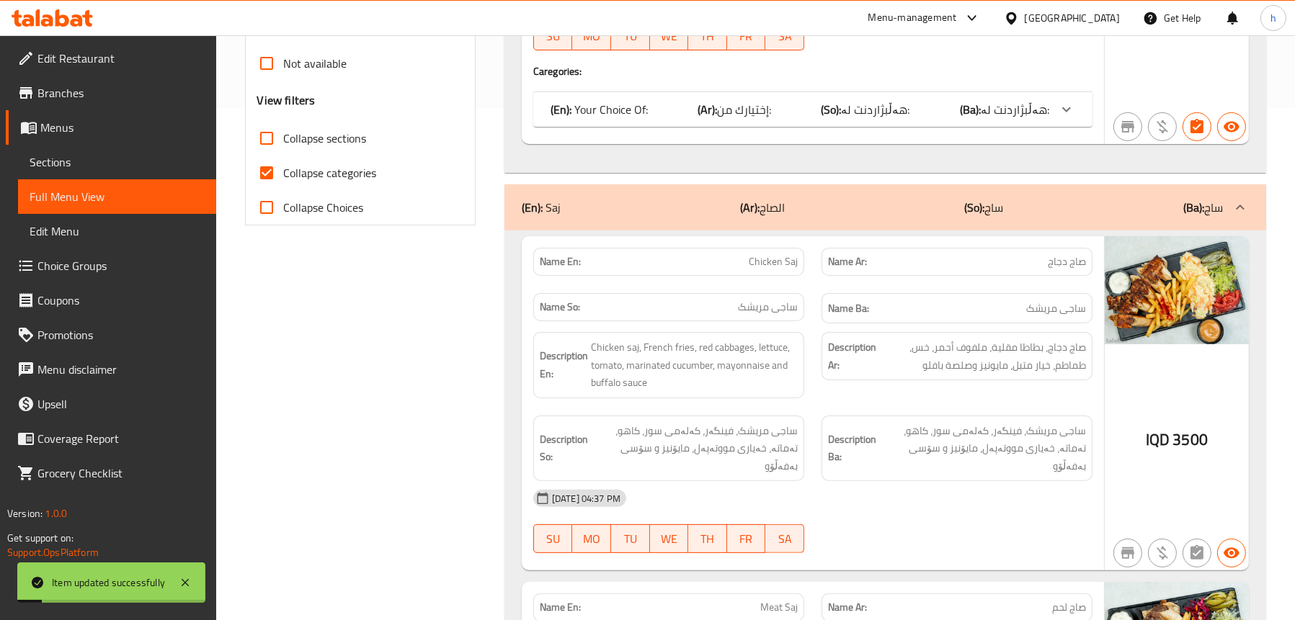
scroll to position [296, 0]
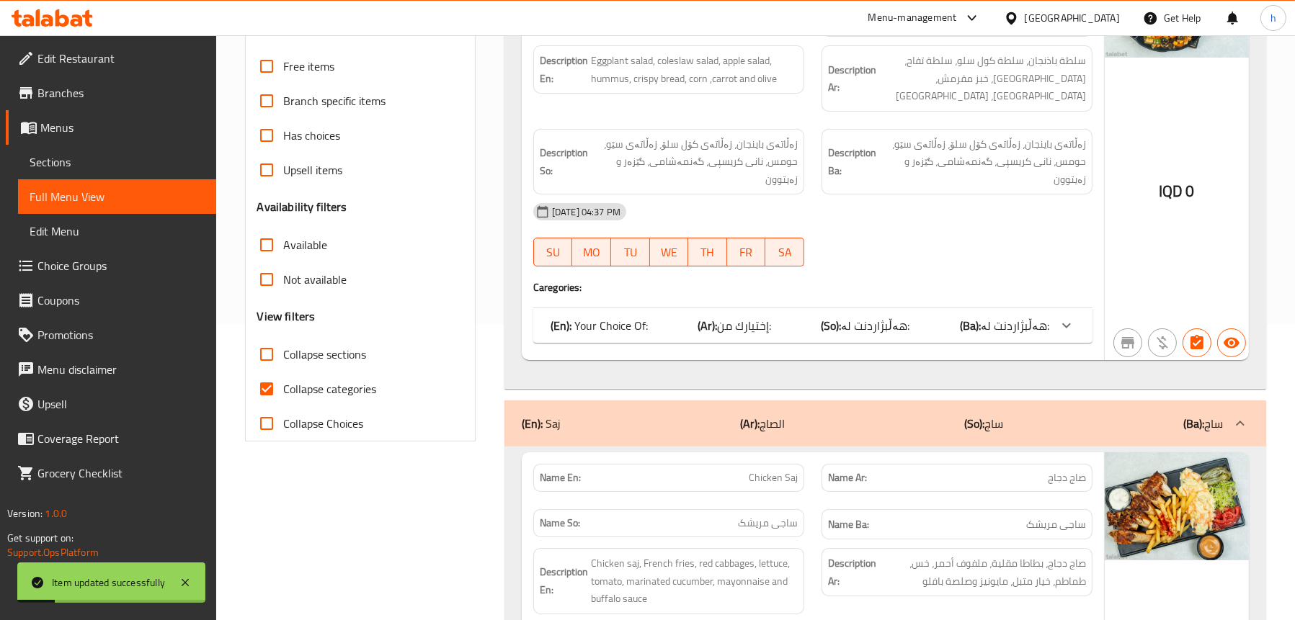
click at [362, 393] on span "Collapse categories" at bounding box center [330, 388] width 93 height 17
click at [284, 393] on input "Collapse categories" at bounding box center [266, 389] width 35 height 35
checkbox input "false"
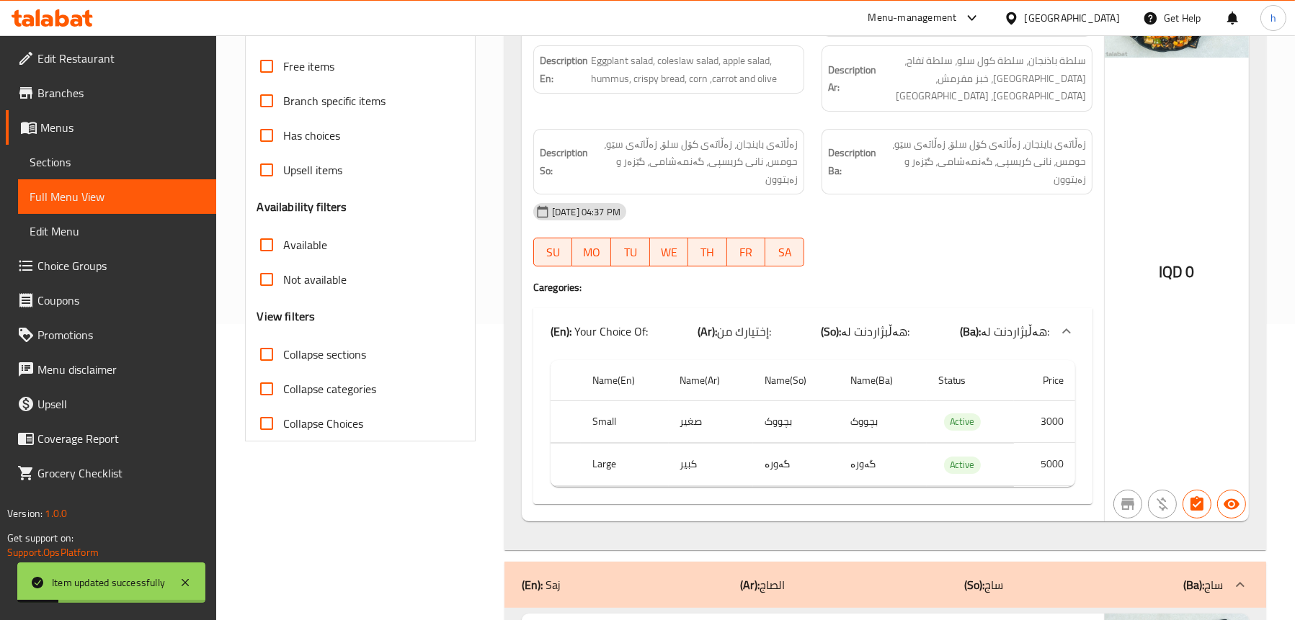
scroll to position [80, 0]
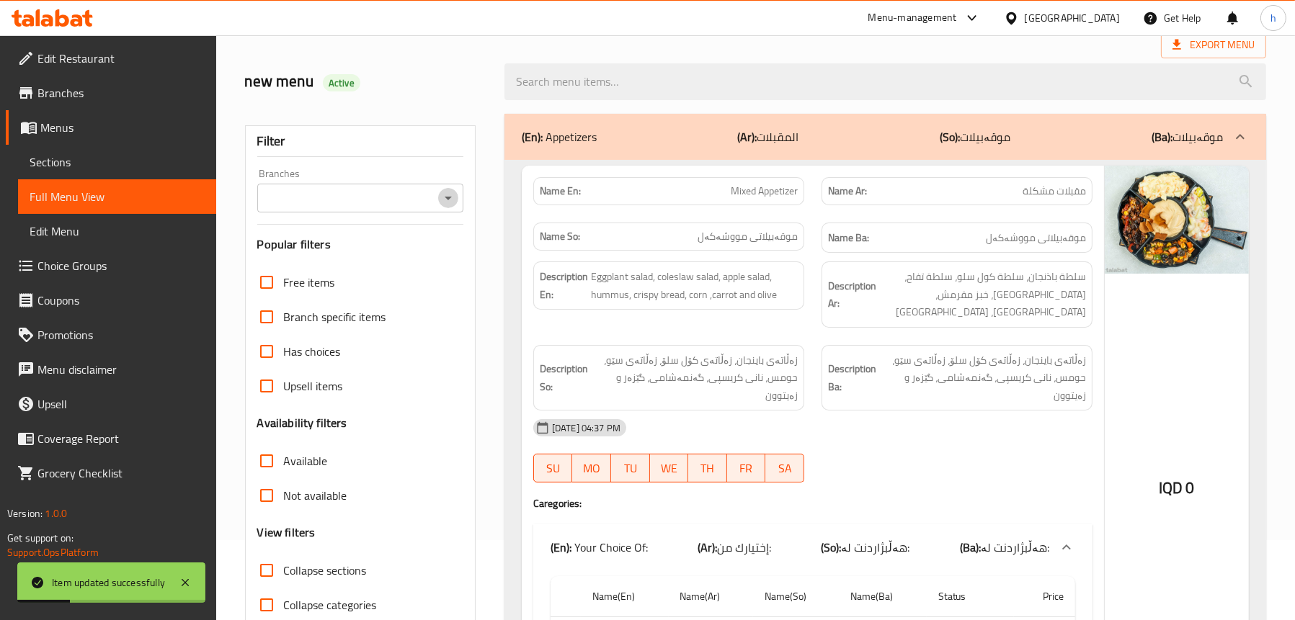
click at [448, 194] on icon "Open" at bounding box center [447, 197] width 17 height 17
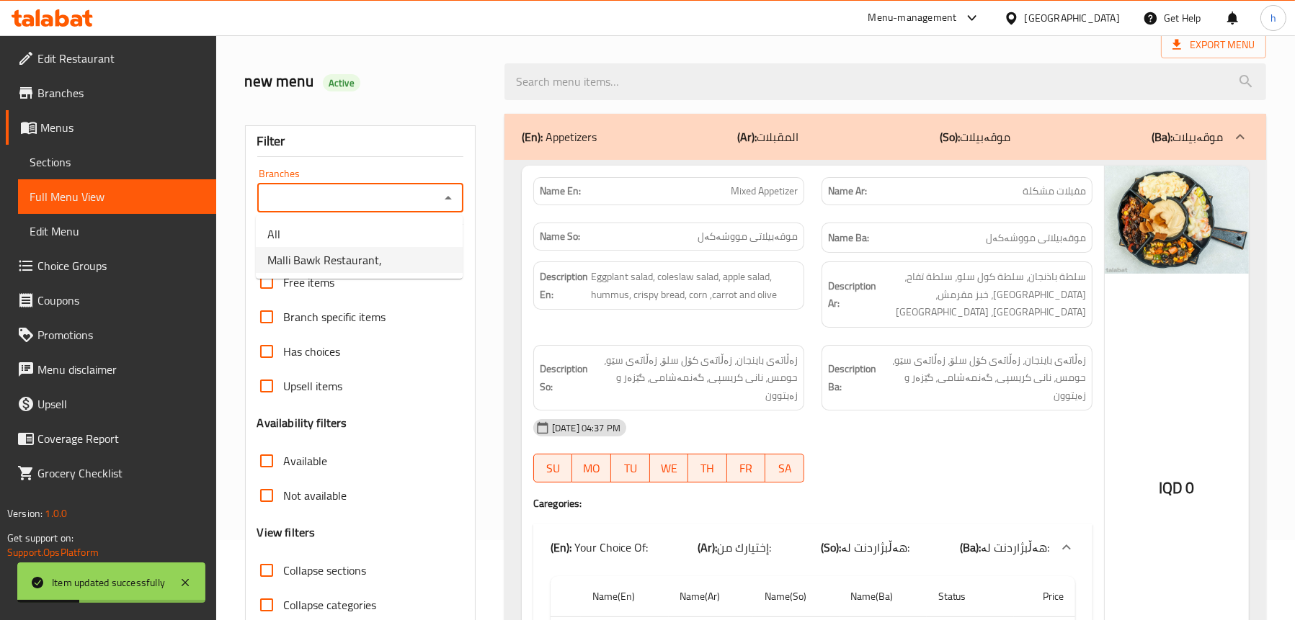
click at [372, 254] on span "Malli Bawk Restaurant," at bounding box center [324, 259] width 115 height 17
type input "Malli Bawk Restaurant,"
click at [744, 136] on b "(Ar):" at bounding box center [747, 137] width 19 height 22
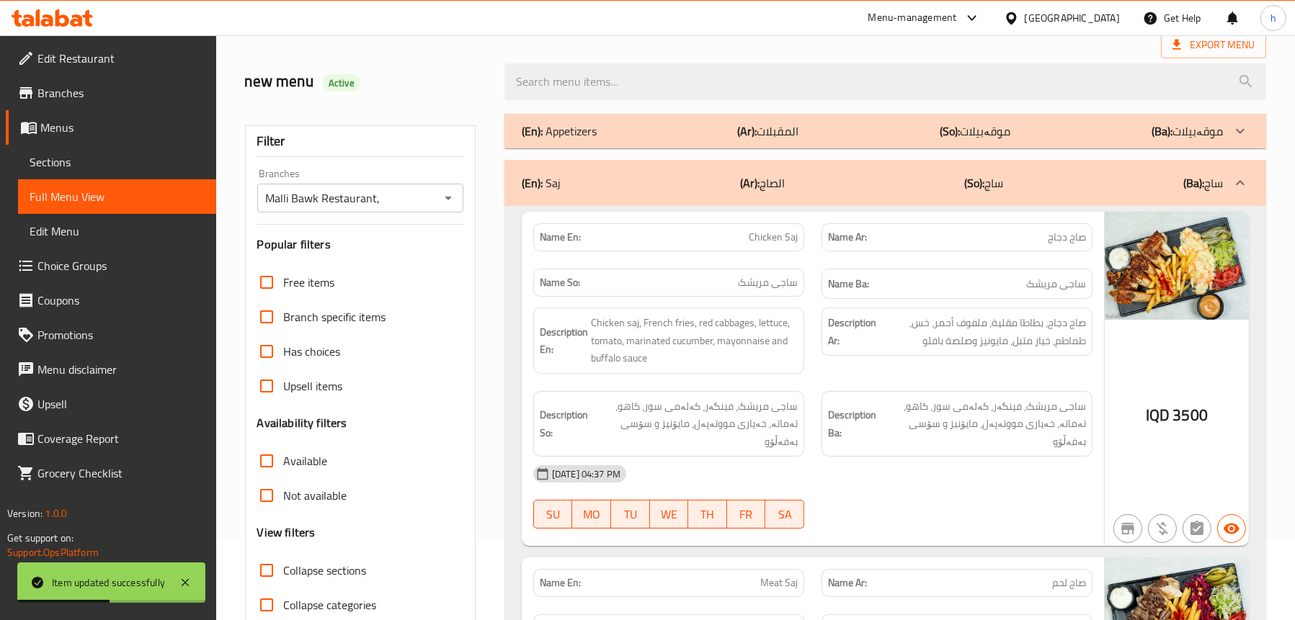
click at [715, 177] on div "(En): Saj (Ar): الصاج (So): ساج (Ba): ساج" at bounding box center [872, 182] width 701 height 17
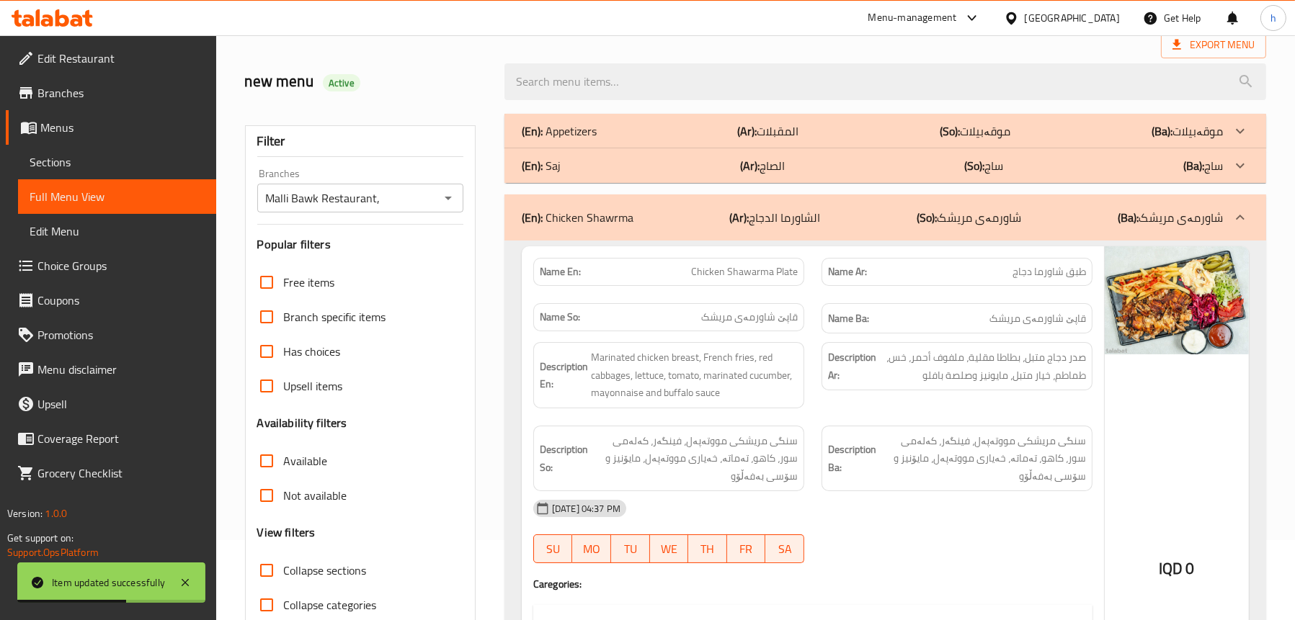
click at [636, 219] on div "(En): Chicken Shawrma (Ar): الشاورما الدجاج (So): شاورمەی مریشک (Ba): شاورمەی م…" at bounding box center [872, 217] width 701 height 17
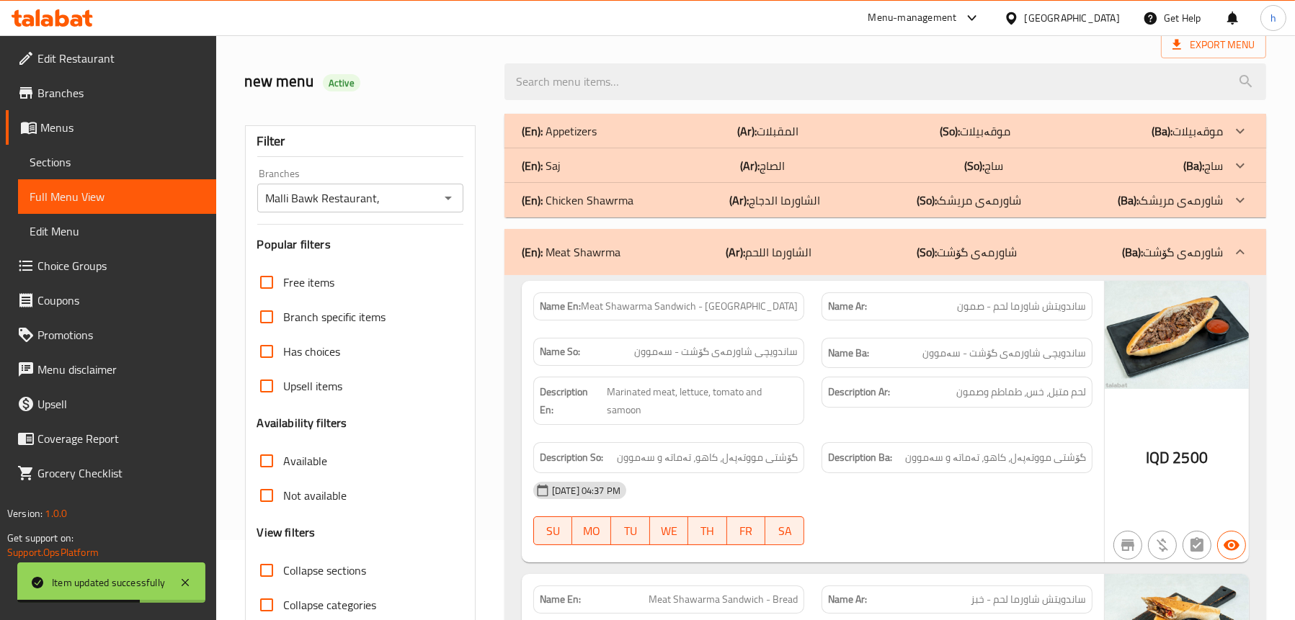
click at [648, 261] on div "(En): Meat Shawrma (Ar): الشاورما اللحم (So): شاورمەی گۆشت (Ba): شاورمەی گۆشت" at bounding box center [885, 252] width 762 height 46
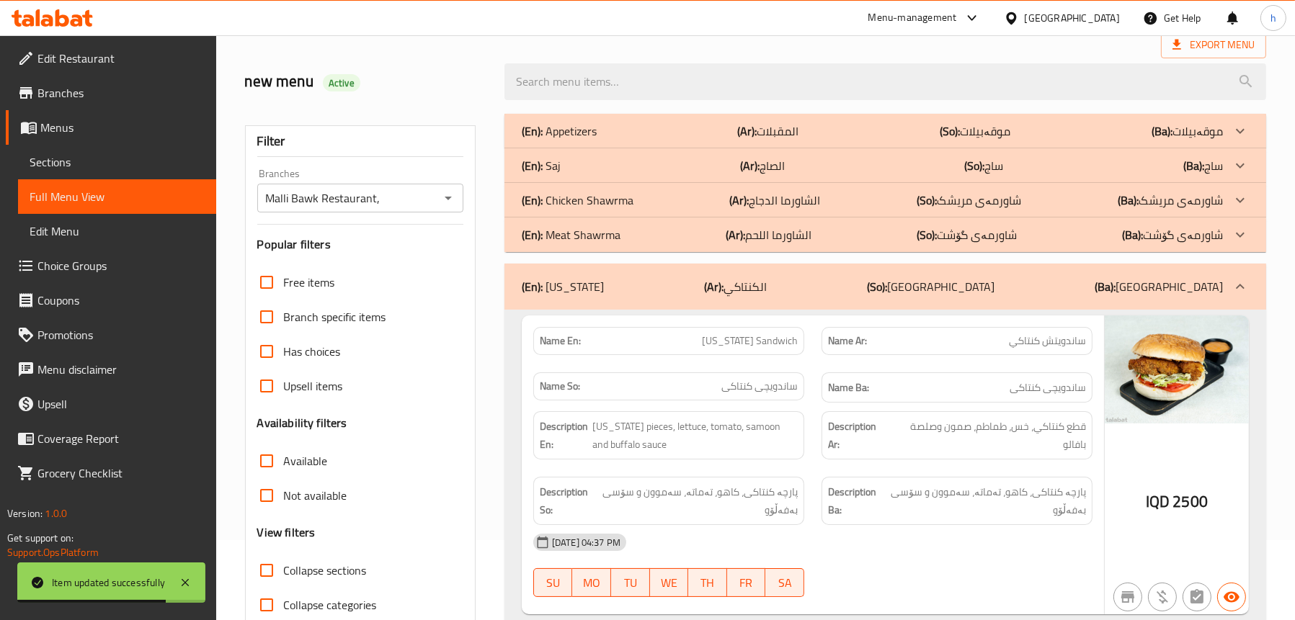
click at [581, 282] on p "(En): [US_STATE]" at bounding box center [563, 286] width 82 height 17
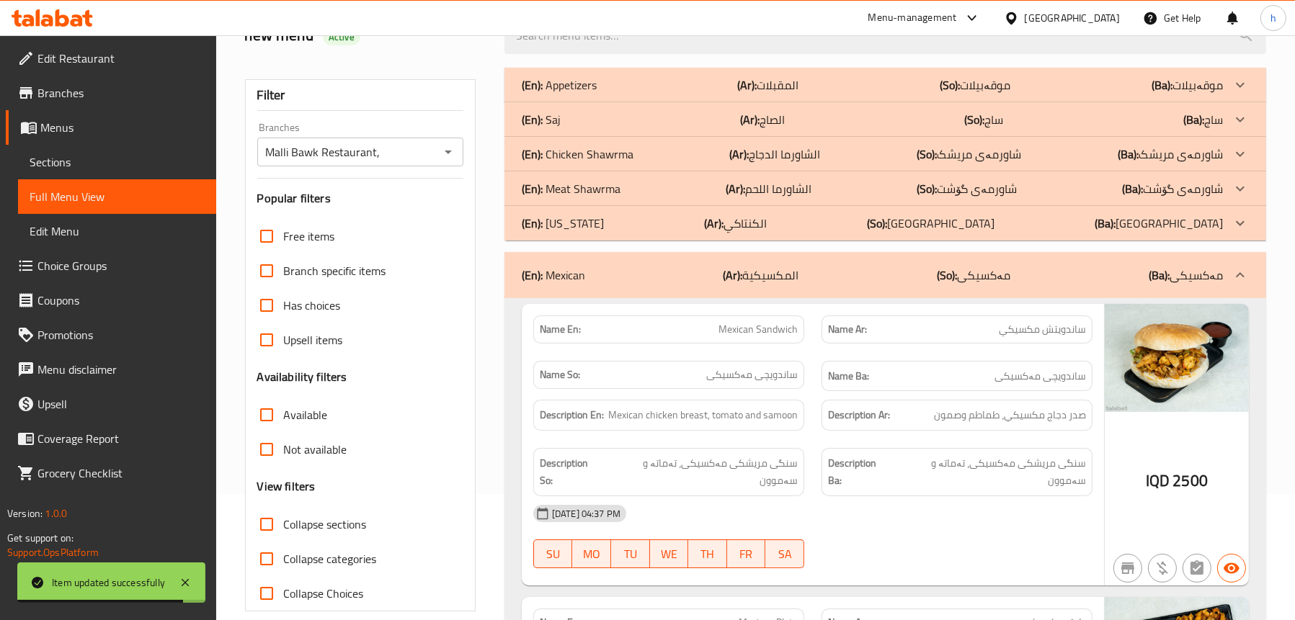
scroll to position [152, 0]
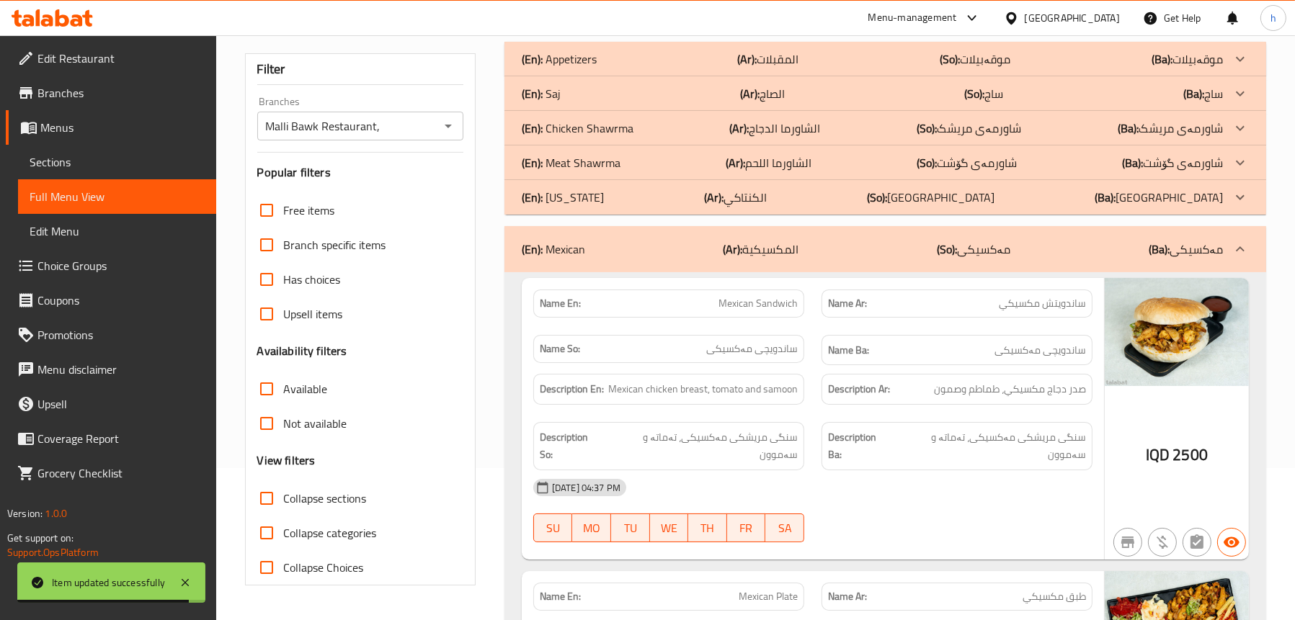
click at [751, 251] on p "(Ar): [DEMOGRAPHIC_DATA]" at bounding box center [761, 249] width 76 height 17
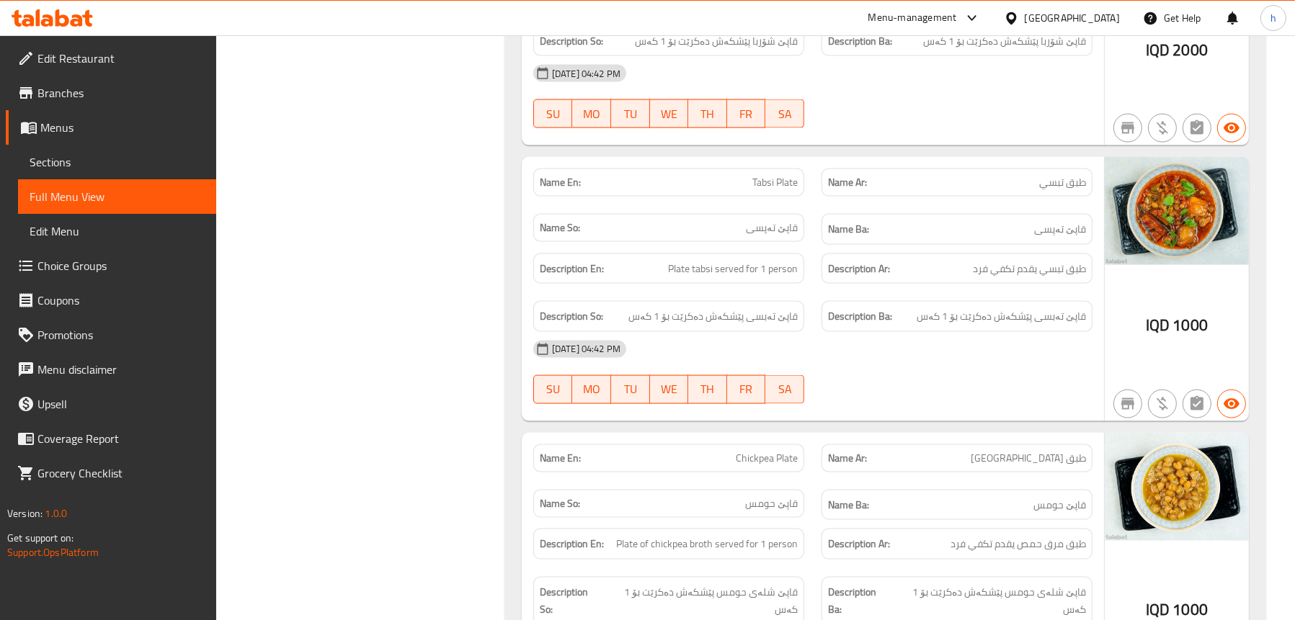
scroll to position [10599, 0]
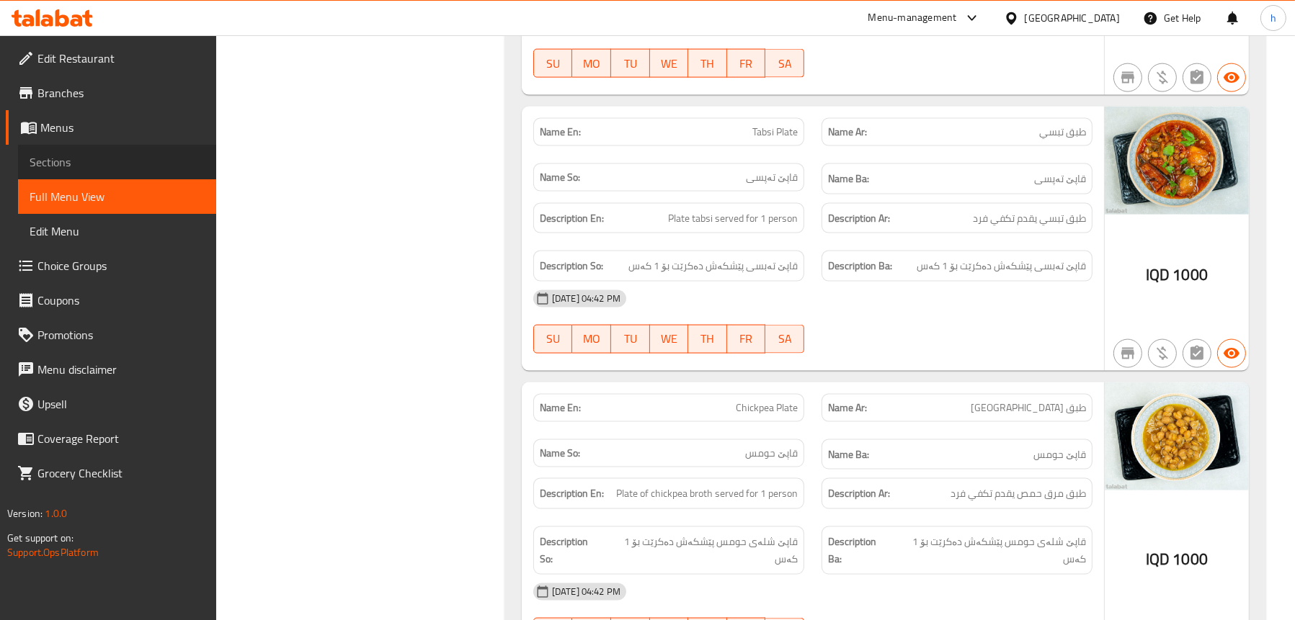
click at [76, 155] on span "Sections" at bounding box center [117, 161] width 175 height 17
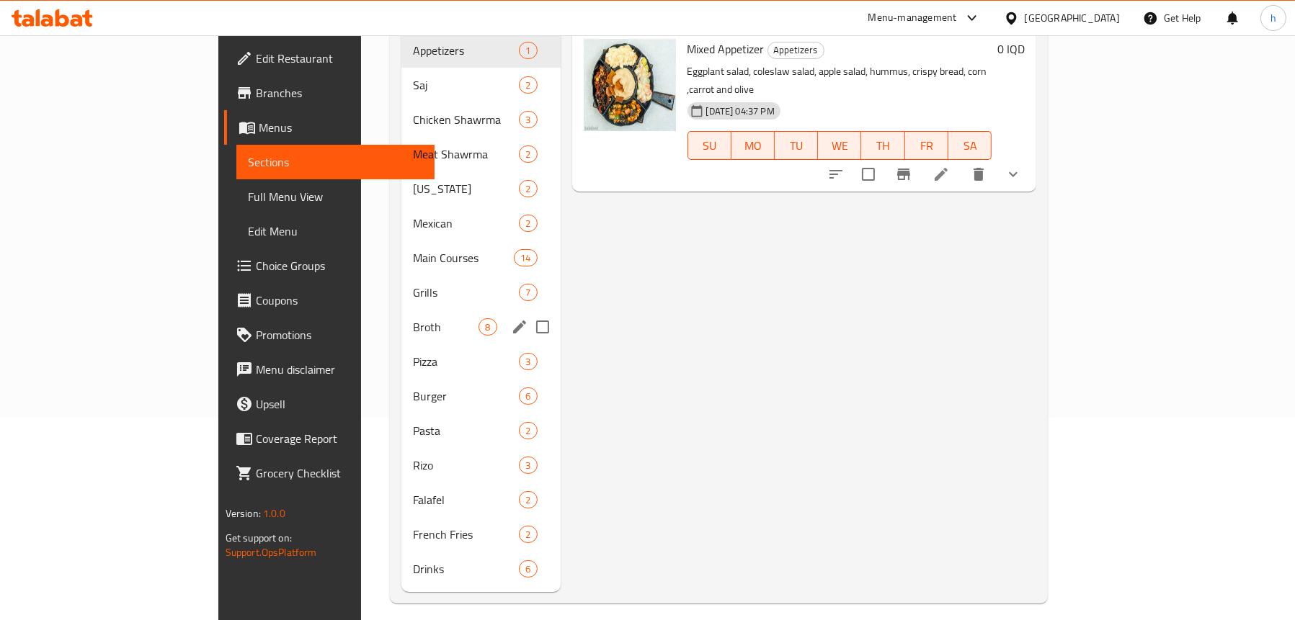
click at [401, 319] on div "Broth 8" at bounding box center [480, 327] width 159 height 35
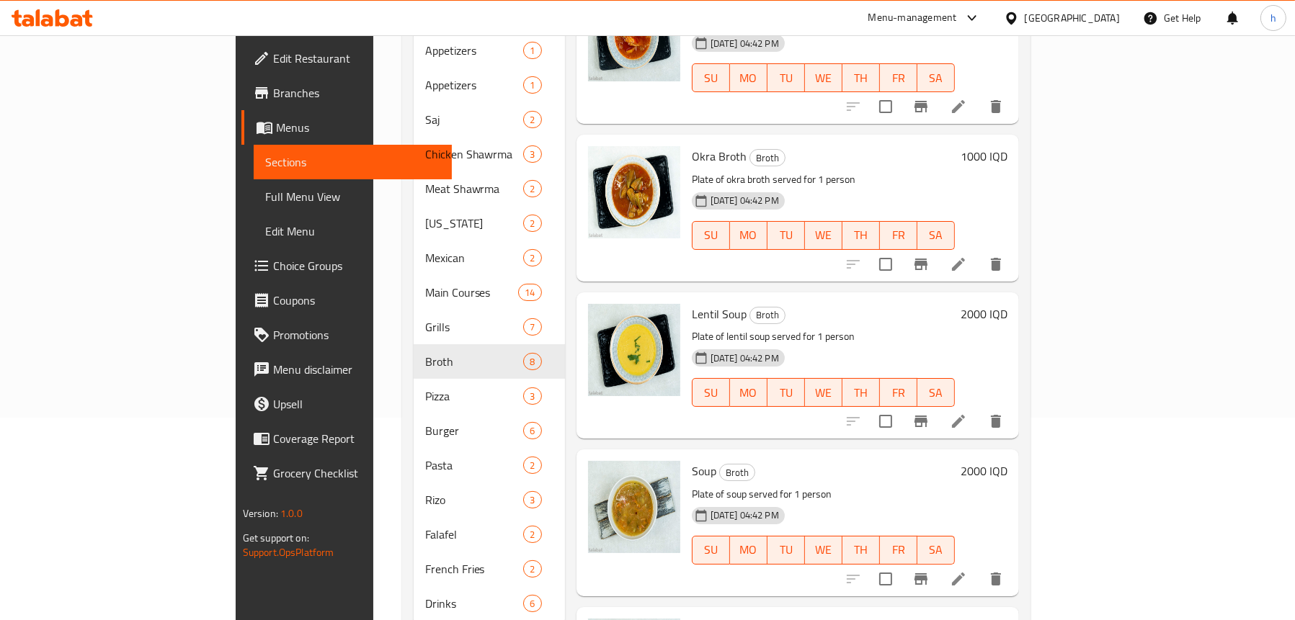
scroll to position [432, 0]
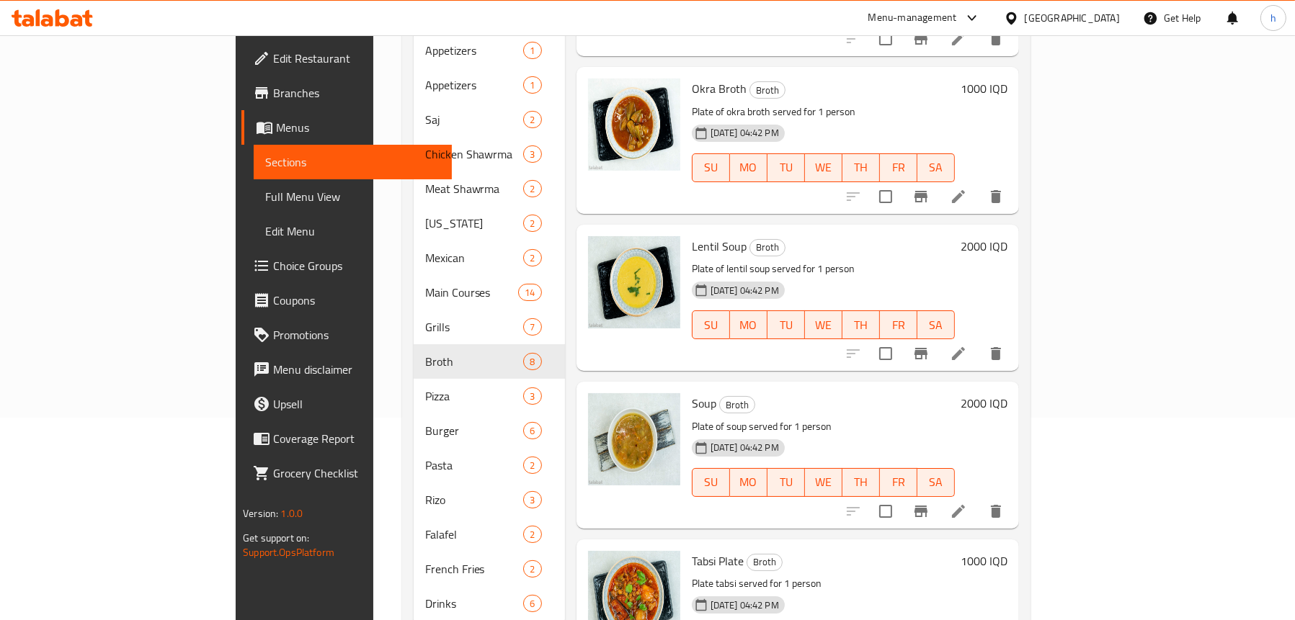
click at [967, 345] on icon at bounding box center [958, 353] width 17 height 17
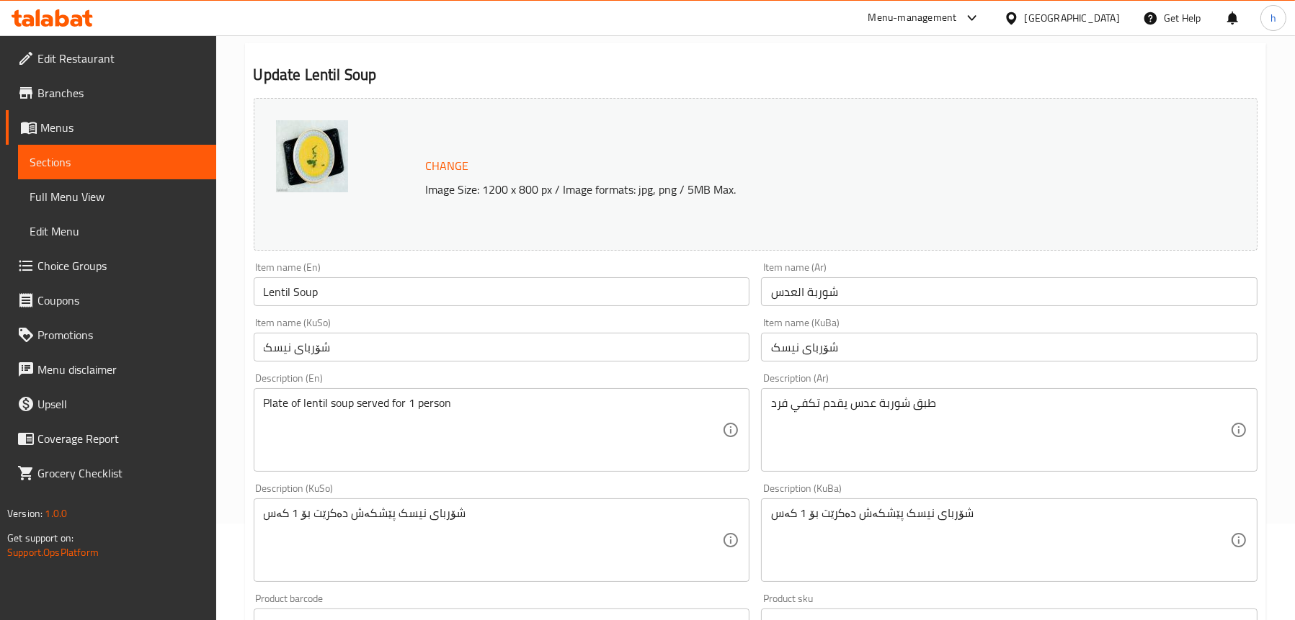
scroll to position [216, 0]
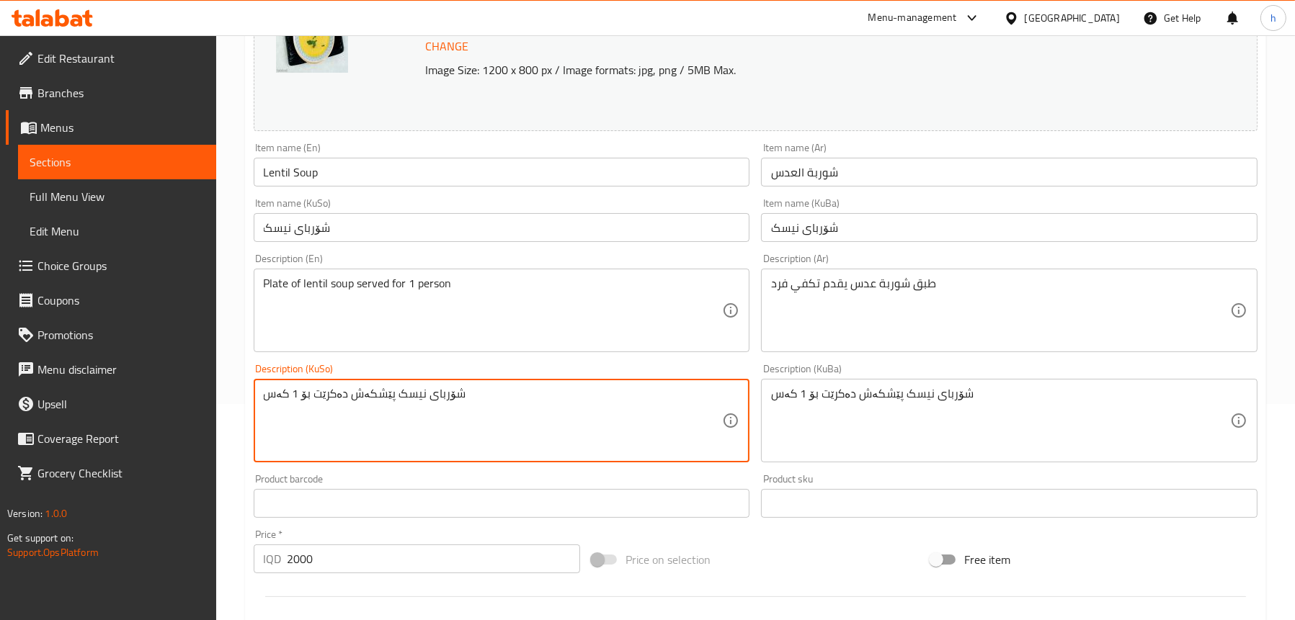
click at [259, 403] on div "شۆربای نیسک پێشکەش دەکرێت بۆ 1 کەس Description (KuSo)" at bounding box center [502, 421] width 496 height 84
click at [262, 393] on div "شۆربای نیسک پێشکەش دەکرێت بۆ 1 کەس Description (KuSo)" at bounding box center [502, 421] width 496 height 84
click at [264, 396] on textarea "شۆربای نیسک پێشکەش دەکرێت بۆ 1 کەس" at bounding box center [493, 421] width 459 height 68
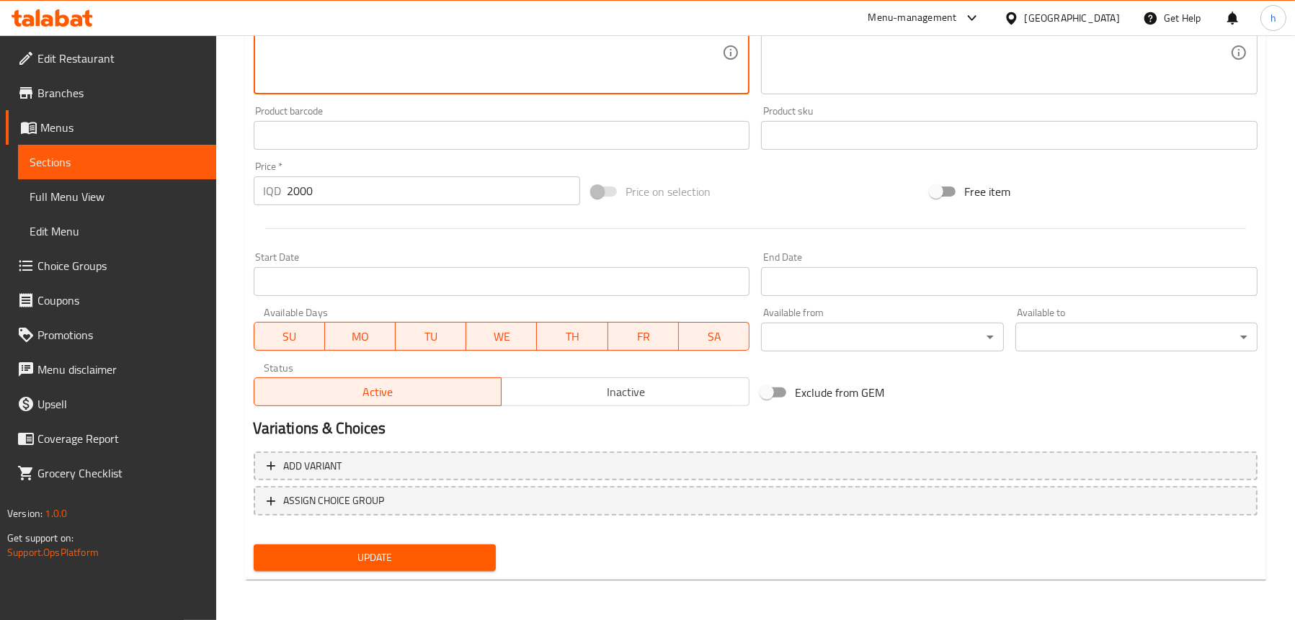
type textarea "قاپێ شۆربای نیسک پێشکەش دەکرێت بۆ 1 کەس"
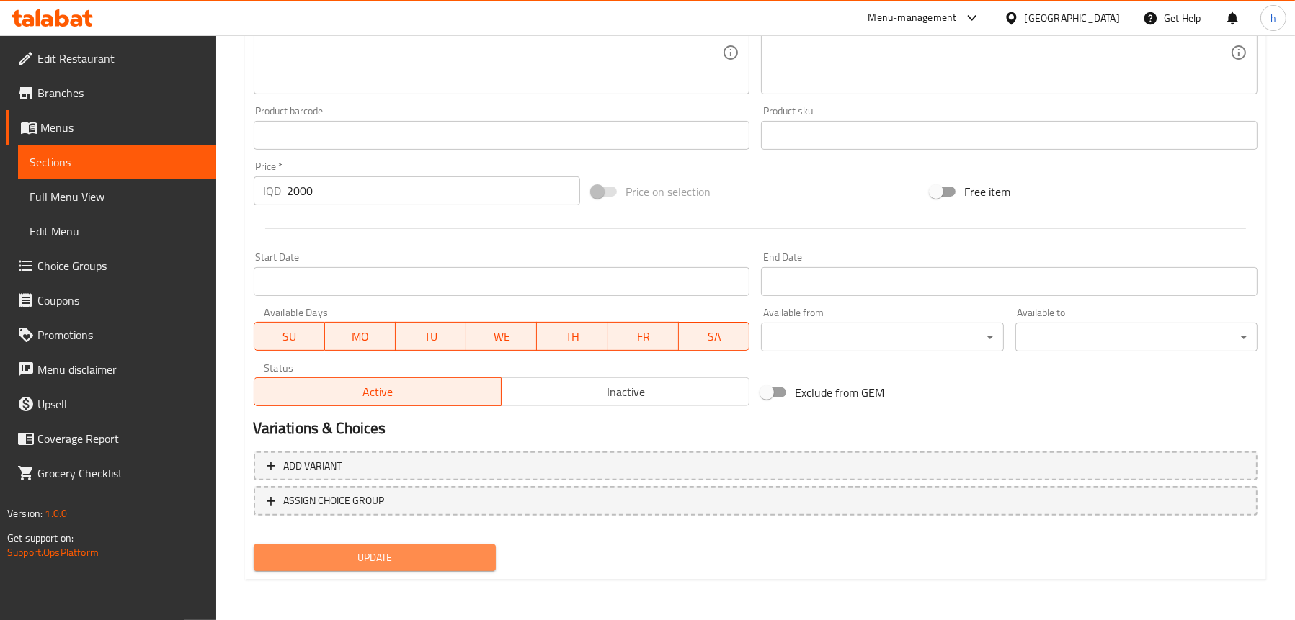
click at [442, 561] on span "Update" at bounding box center [374, 558] width 219 height 18
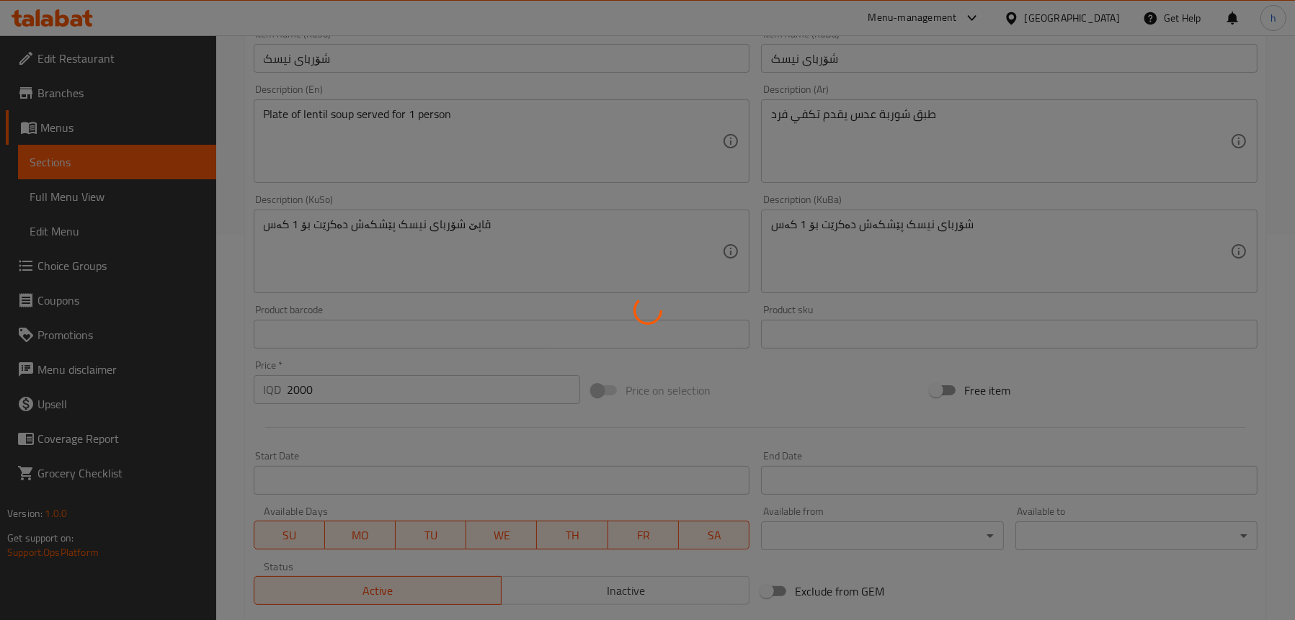
scroll to position [224, 0]
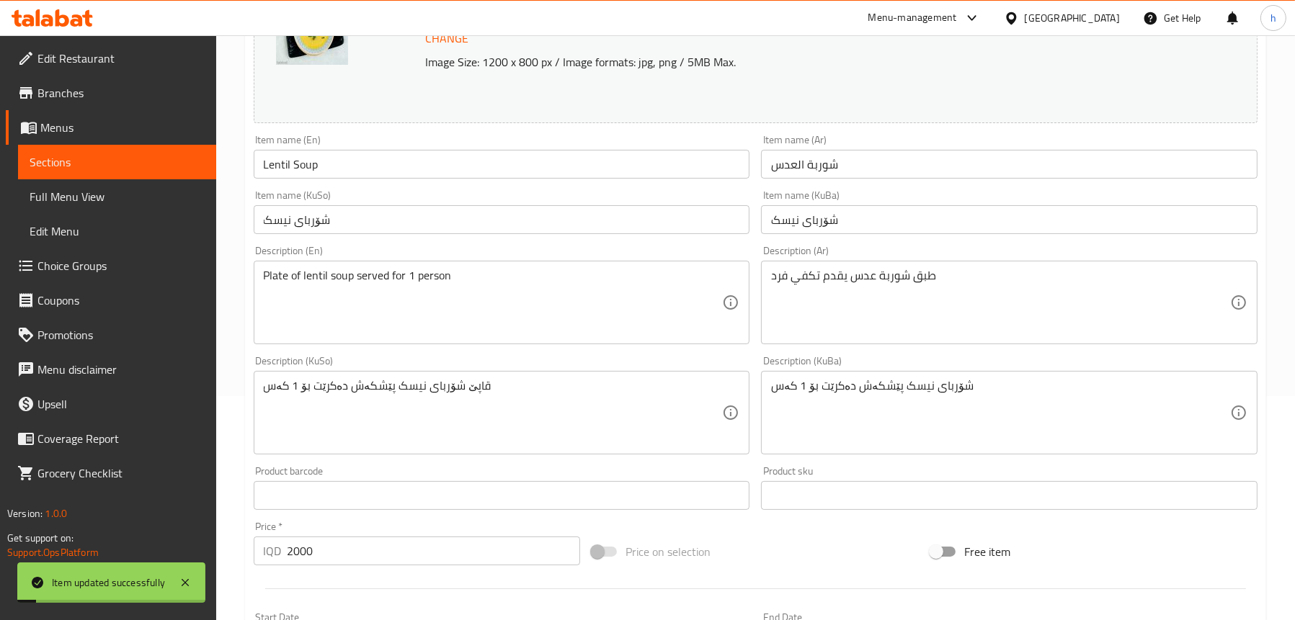
click at [94, 189] on span "Full Menu View" at bounding box center [117, 196] width 175 height 17
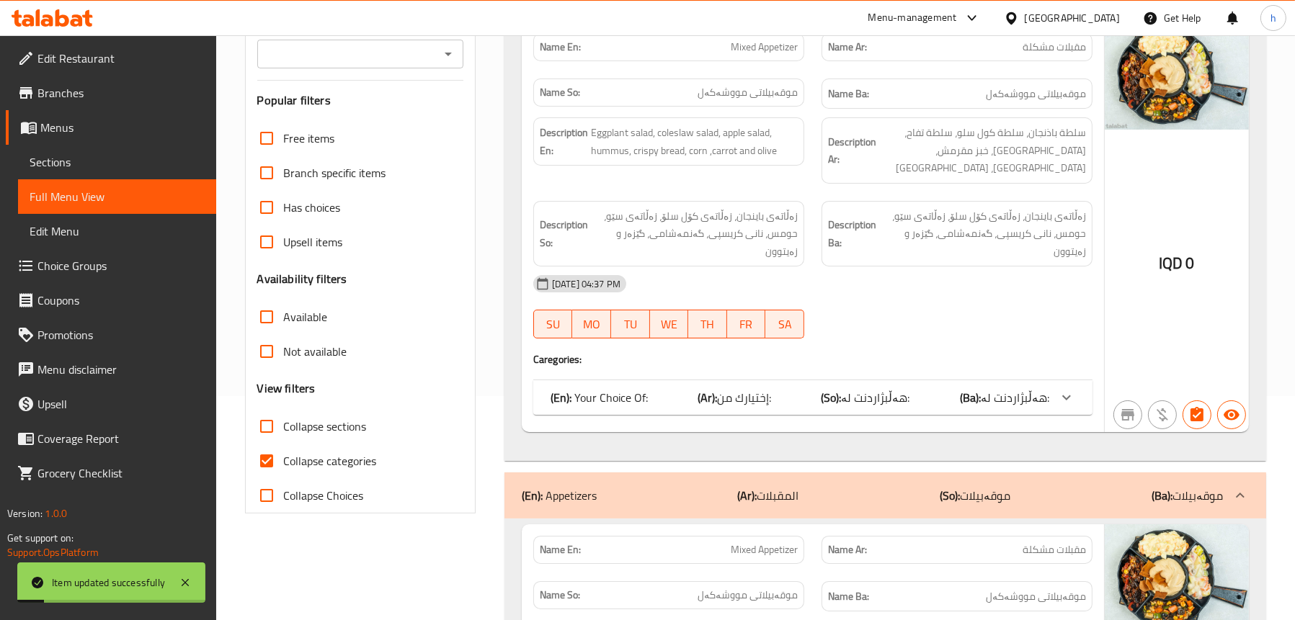
scroll to position [8, 0]
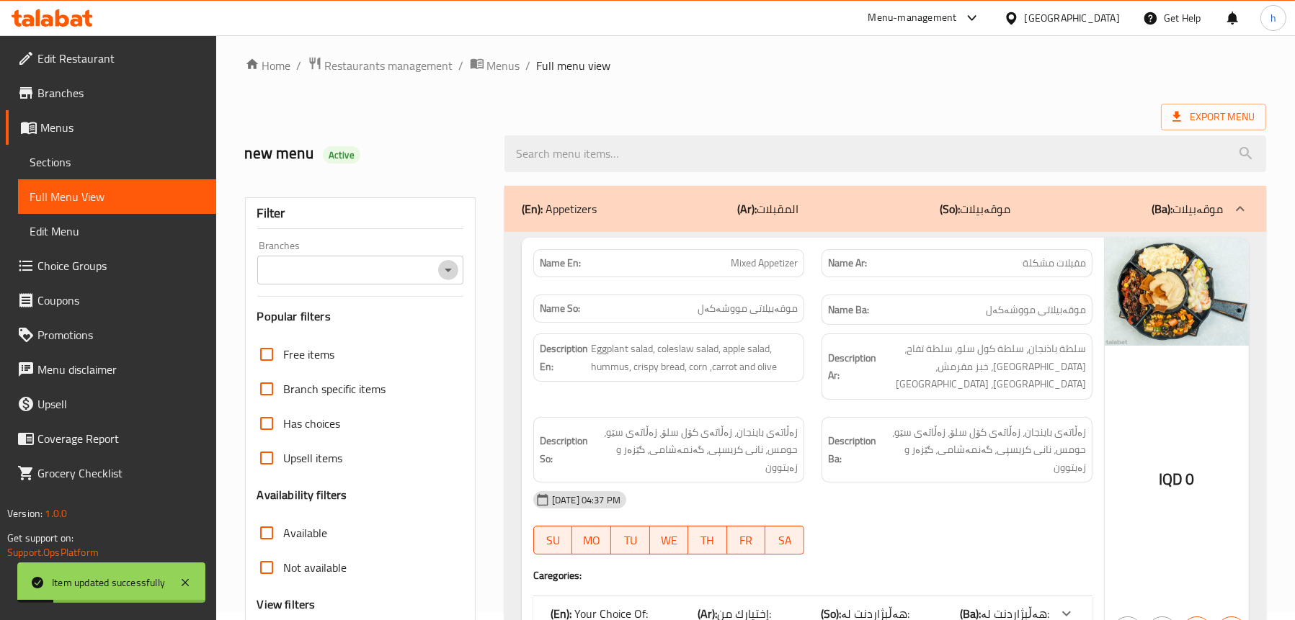
click at [439, 275] on icon "Open" at bounding box center [447, 270] width 17 height 17
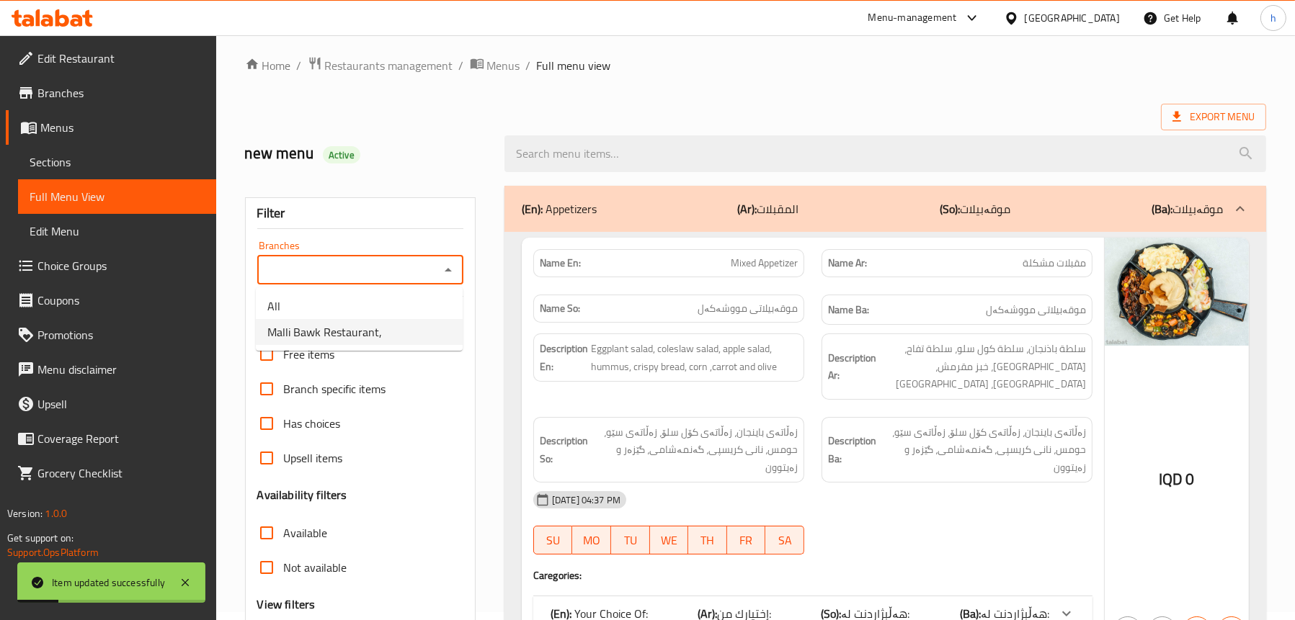
click at [414, 327] on li "Malli Bawk Restaurant," at bounding box center [359, 332] width 207 height 26
type input "Malli Bawk Restaurant,"
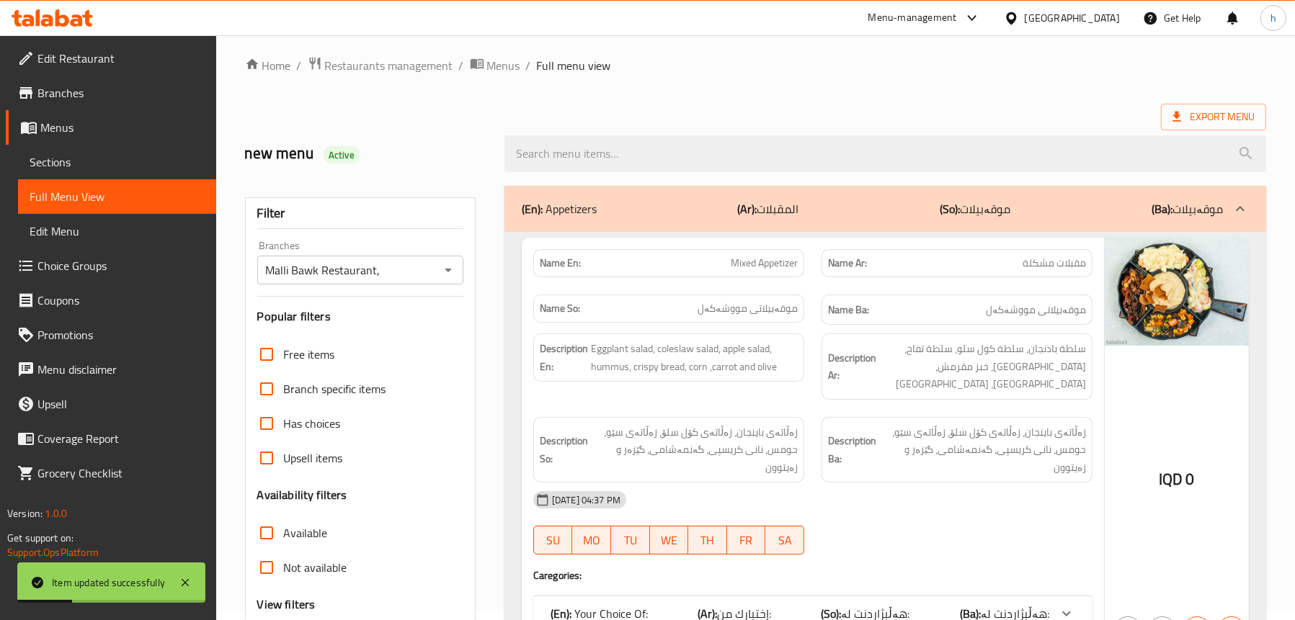
click at [675, 207] on div "(En): Appetizers (Ar): المقبلات (So): موقەبیلات (Ba): موقەبیلات" at bounding box center [872, 208] width 701 height 17
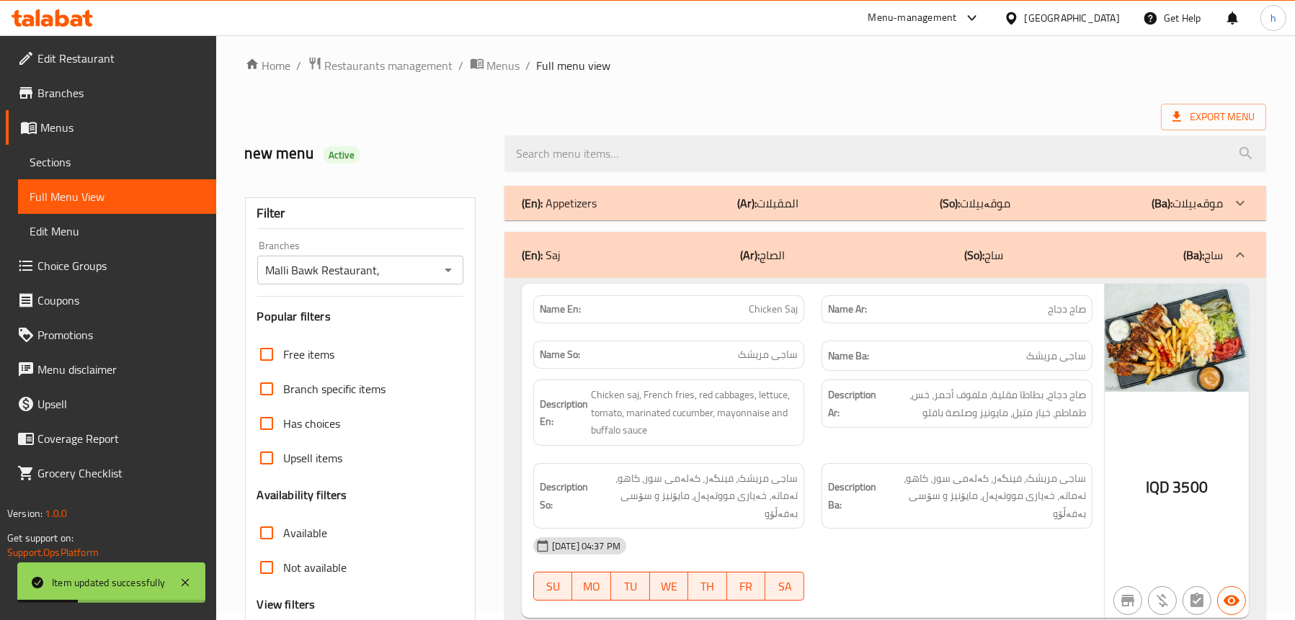
scroll to position [152, 0]
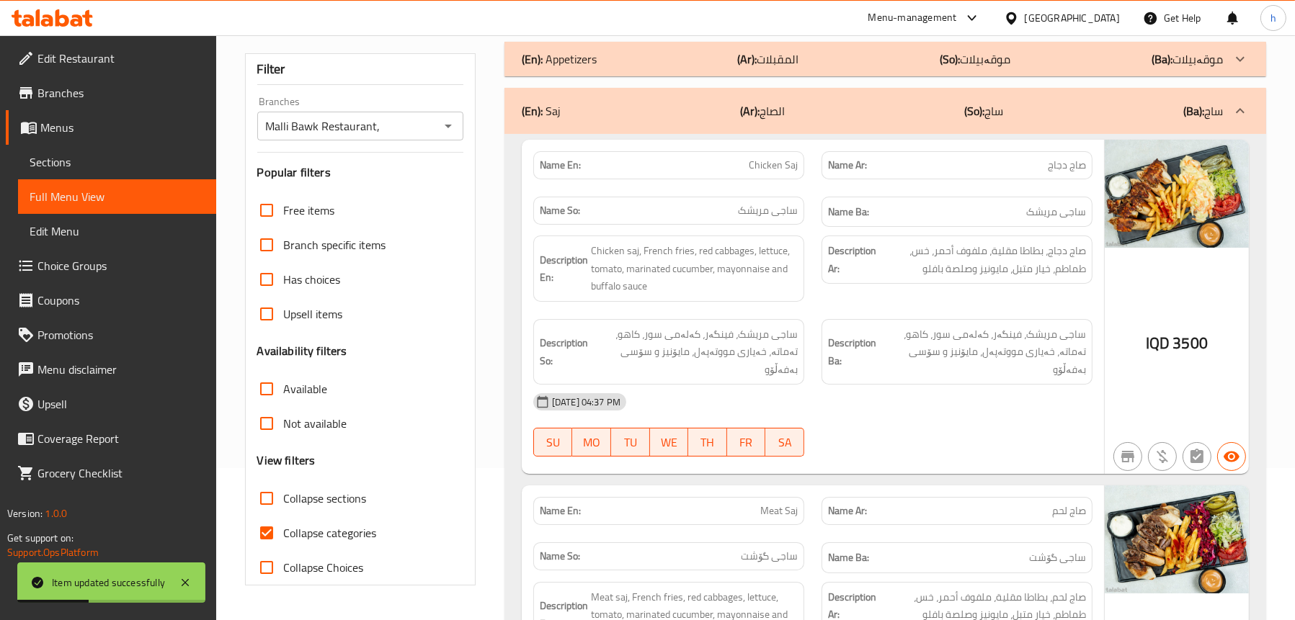
click at [719, 105] on div "(En): Saj (Ar): الصاج (So): ساج (Ba): ساج" at bounding box center [872, 110] width 701 height 17
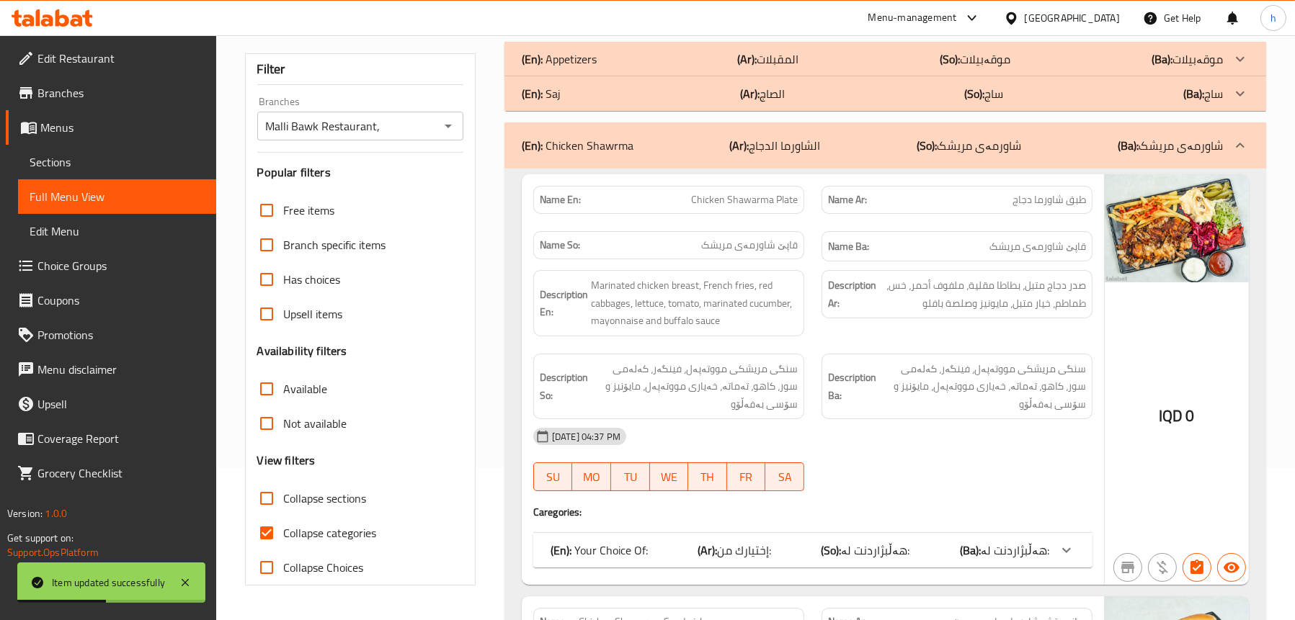
click at [618, 148] on p "(En): Chicken Shawrma" at bounding box center [578, 145] width 112 height 17
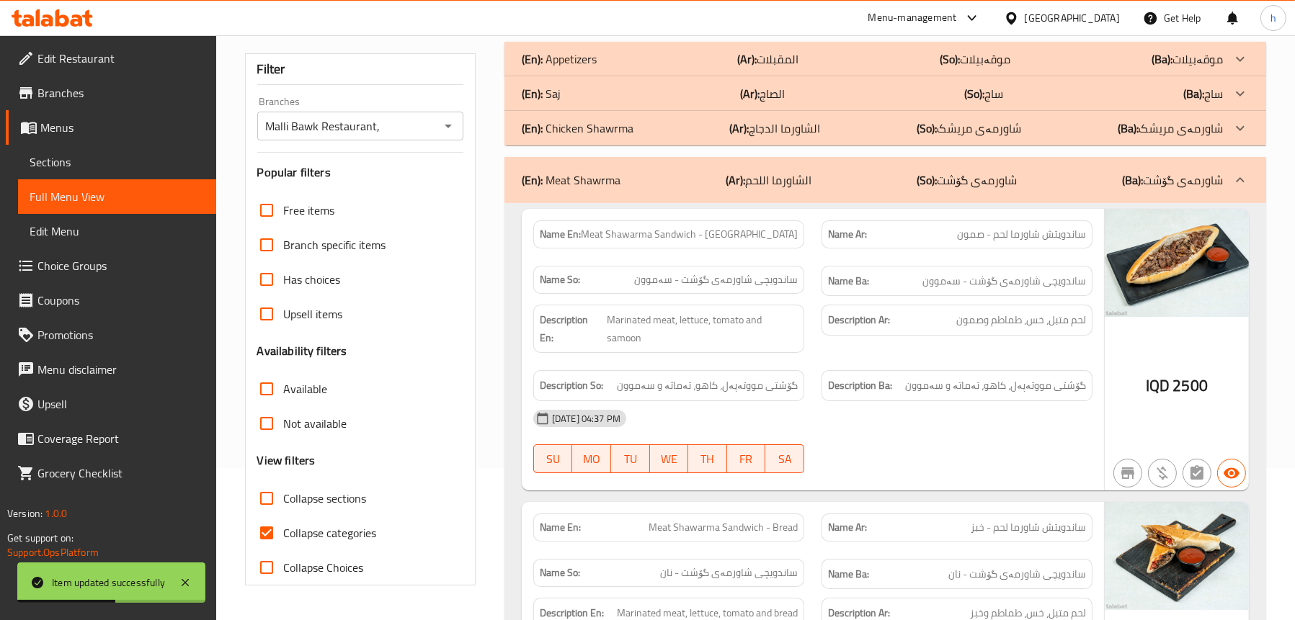
click at [615, 184] on p "(En): Meat Shawrma" at bounding box center [571, 179] width 99 height 17
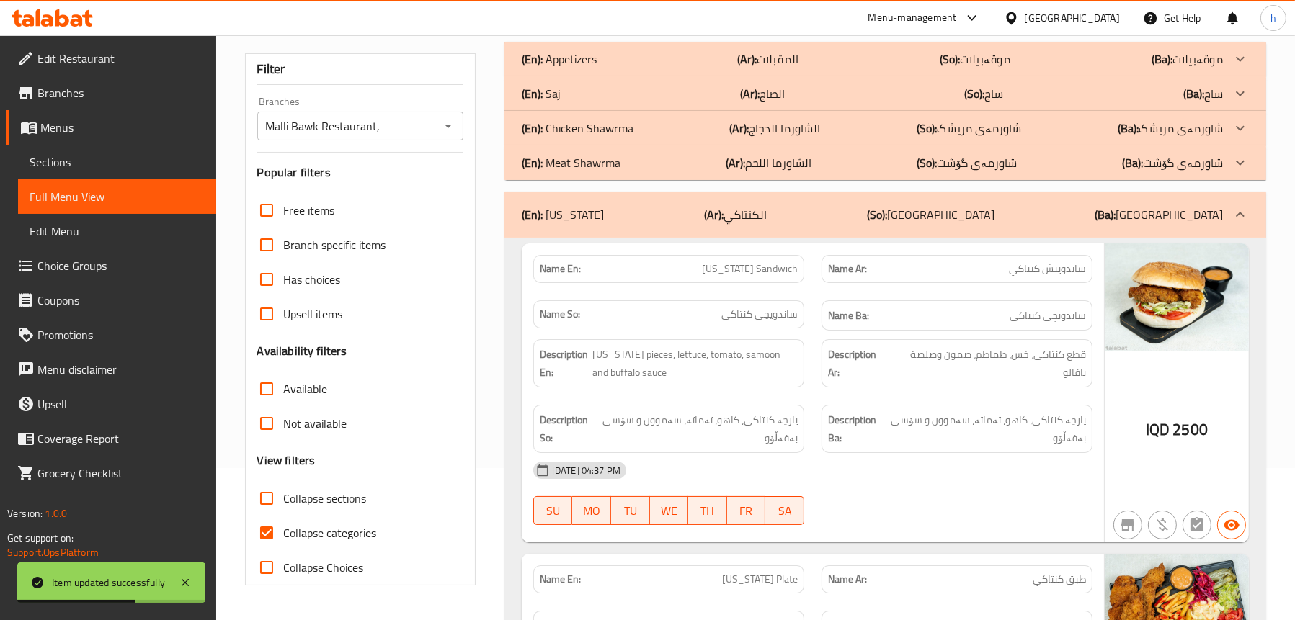
click at [611, 210] on div "(En): [US_STATE] (Ar): الكنتاكي (So): [GEOGRAPHIC_DATA] ([GEOGRAPHIC_DATA]): [G…" at bounding box center [872, 214] width 701 height 17
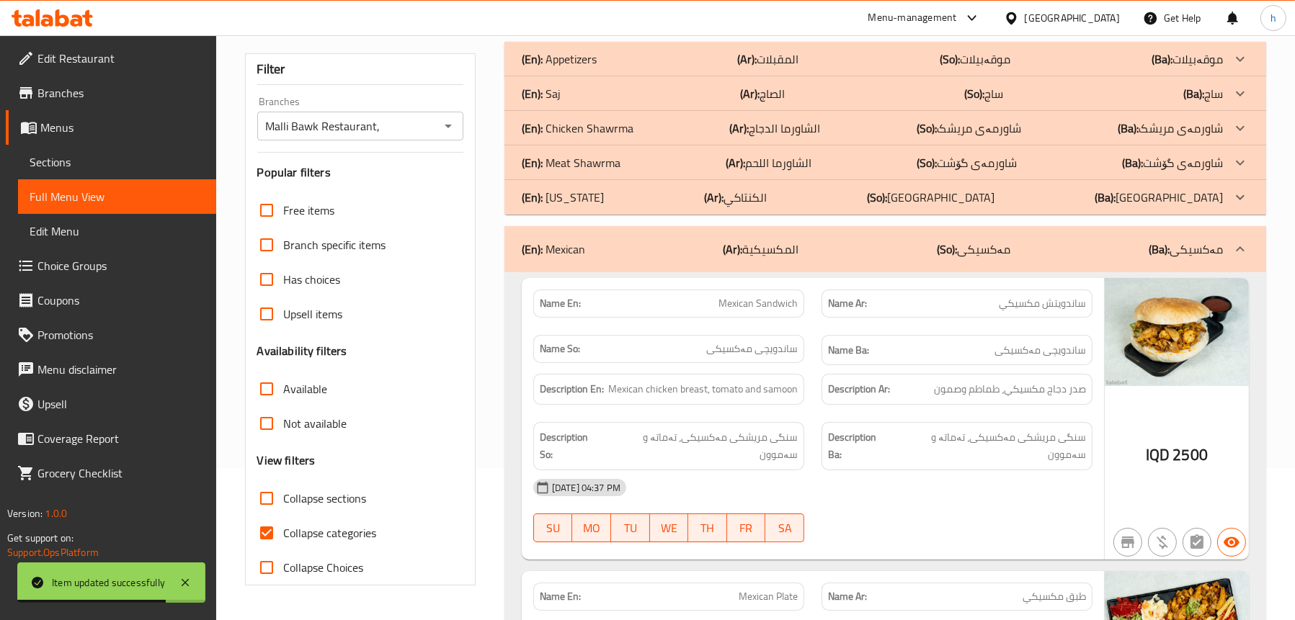
click at [630, 244] on div "(En): Mexican (Ar): المكسيكية (So): مەکسیکی (Ba): مەکسیکی" at bounding box center [872, 249] width 701 height 17
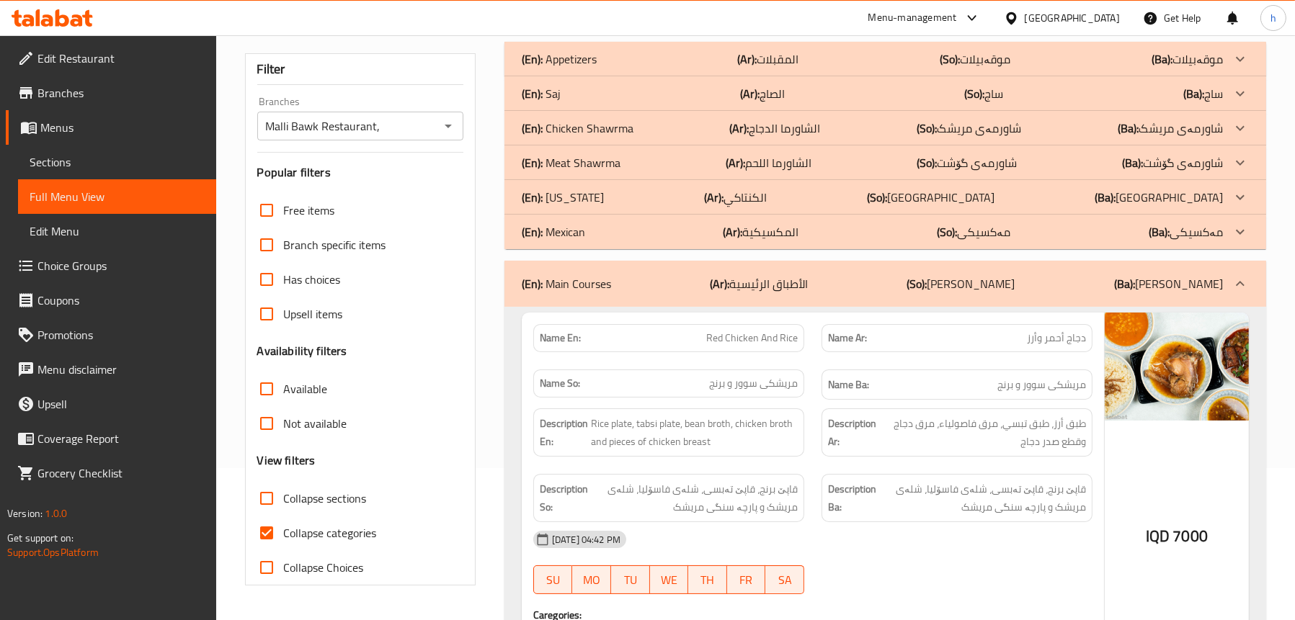
click at [633, 274] on div "(En): Main Courses (Ar): الأطباق الرئيسية (So): ژەمە سەرەکییەکان (Ba): ژەمە سەر…" at bounding box center [885, 284] width 762 height 46
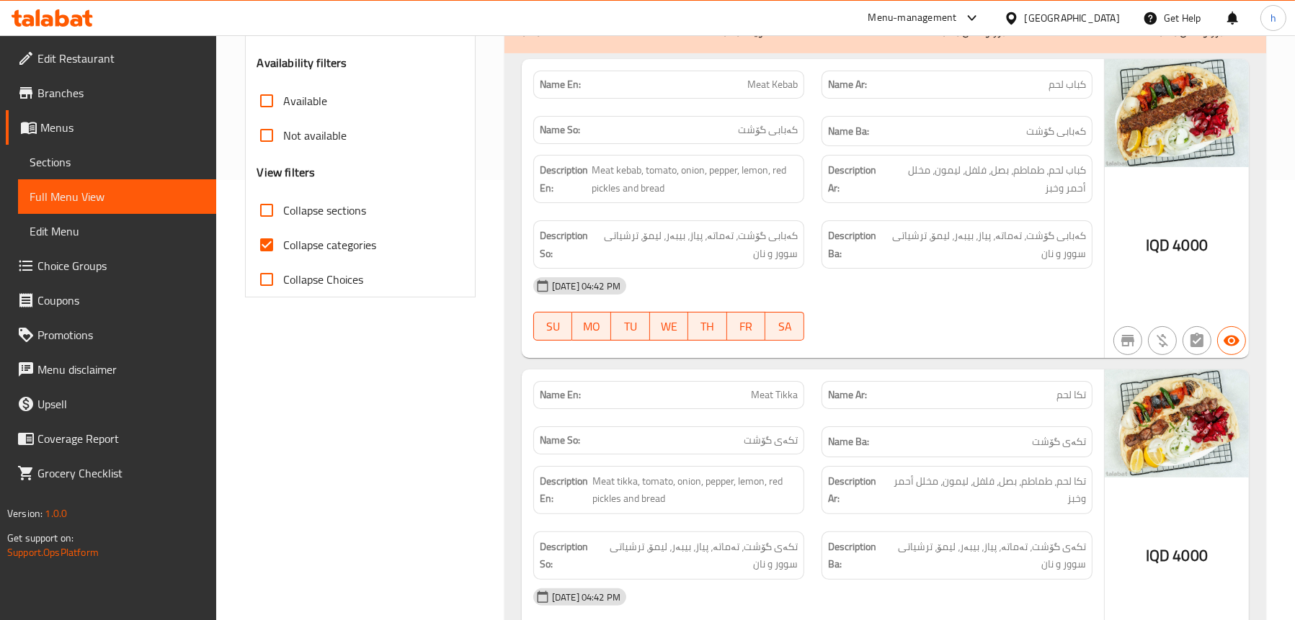
scroll to position [224, 0]
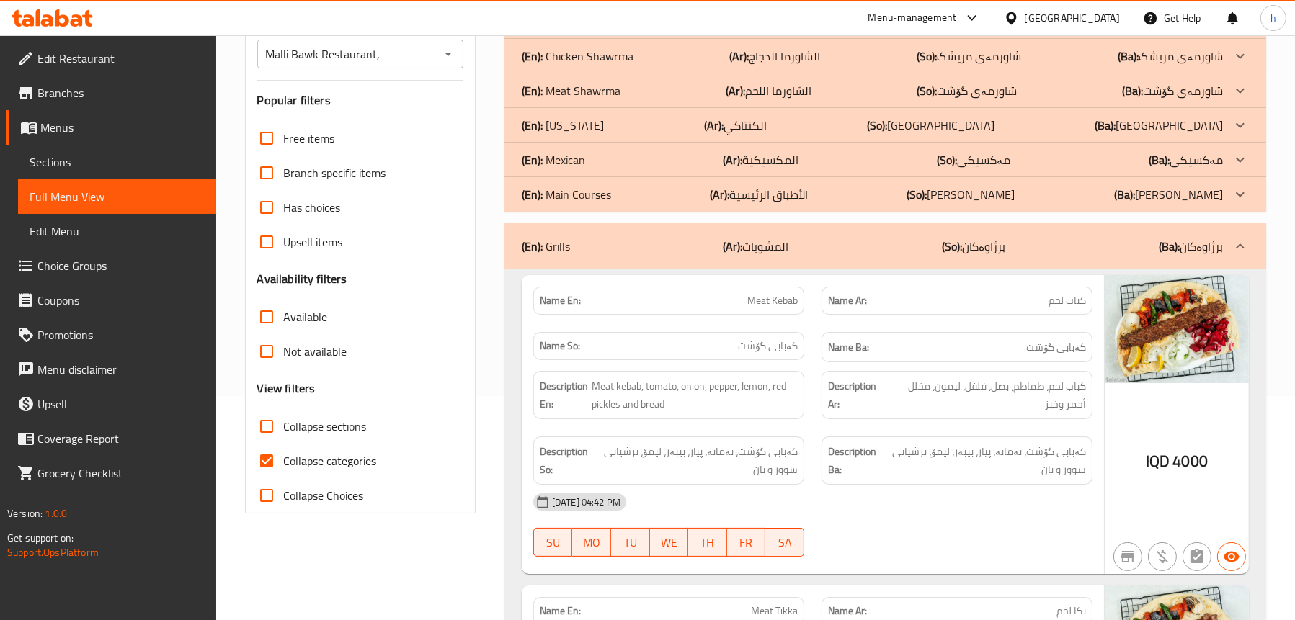
click at [595, 196] on p "(En): Main Courses" at bounding box center [566, 194] width 89 height 17
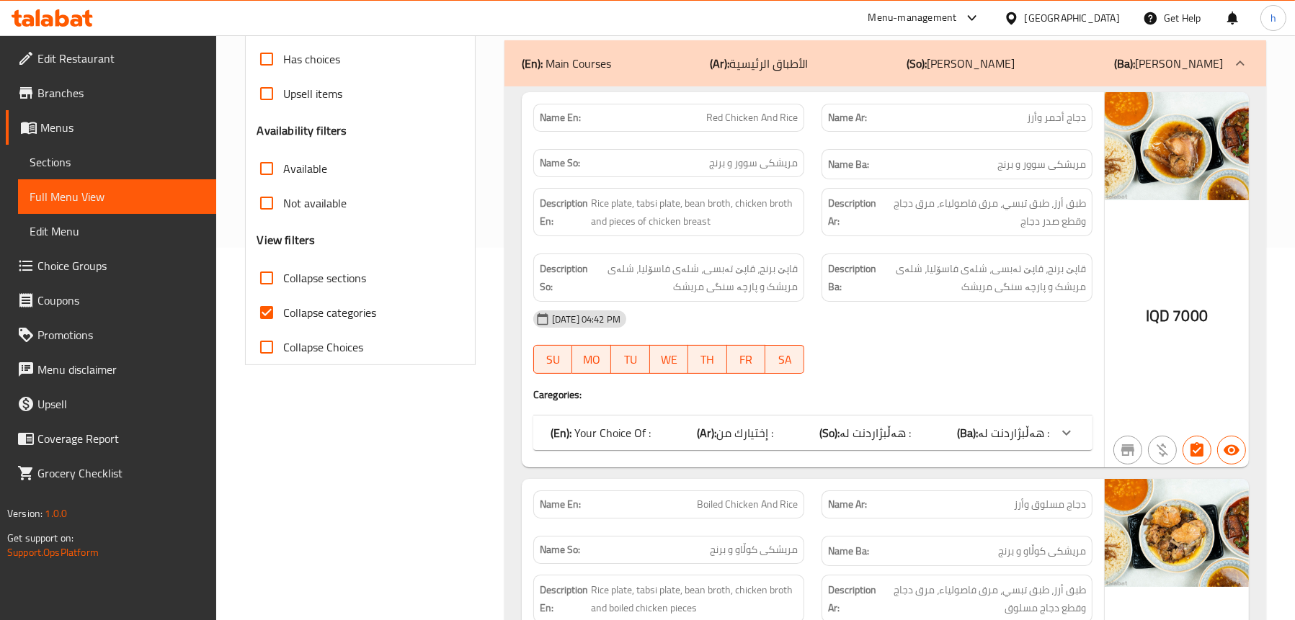
scroll to position [368, 0]
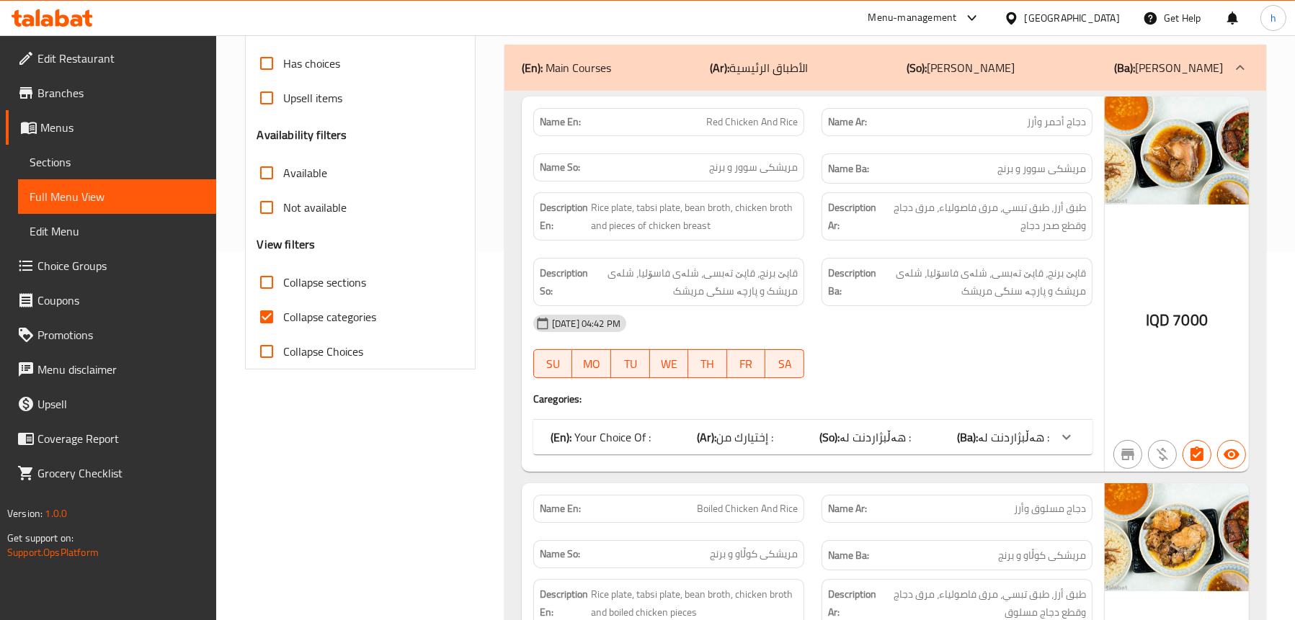
click at [324, 303] on label "Collapse categories" at bounding box center [313, 317] width 128 height 35
click at [284, 303] on input "Collapse categories" at bounding box center [266, 317] width 35 height 35
checkbox input "false"
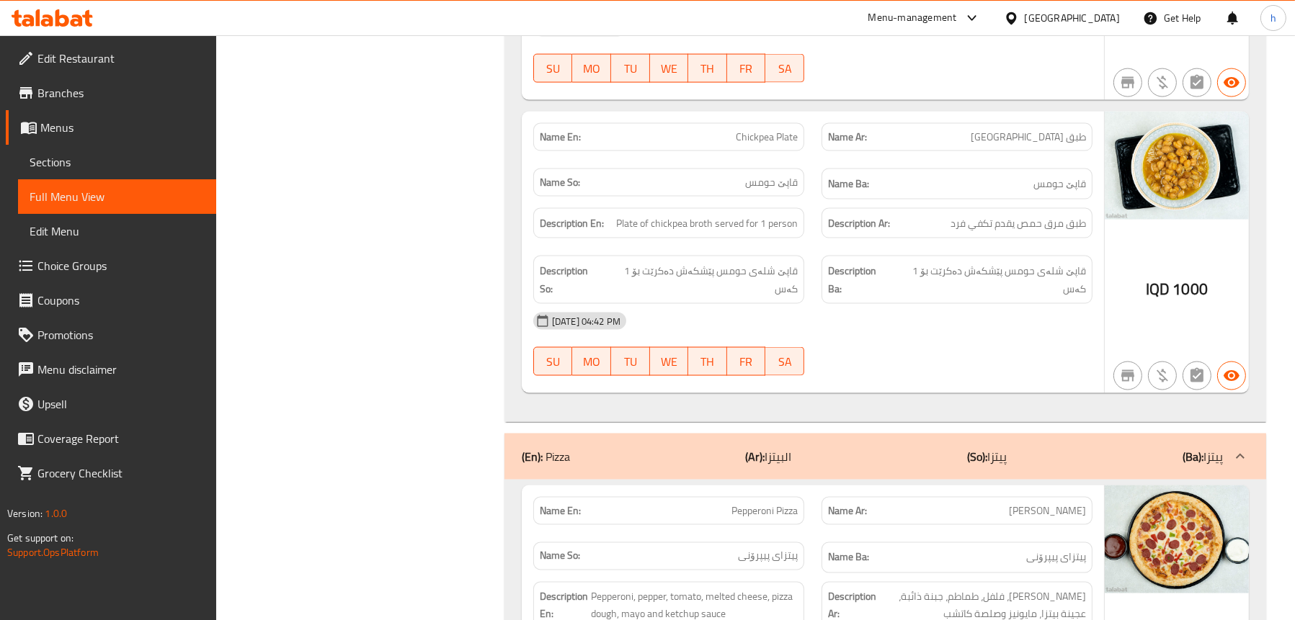
scroll to position [10959, 0]
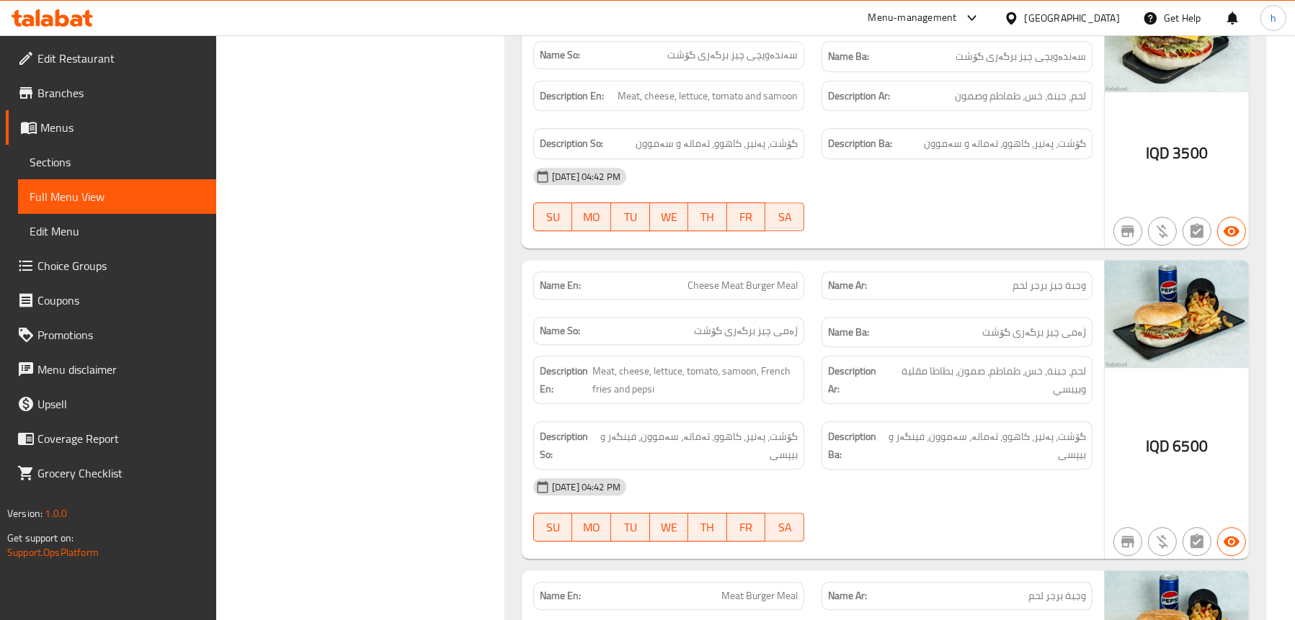
scroll to position [13625, 0]
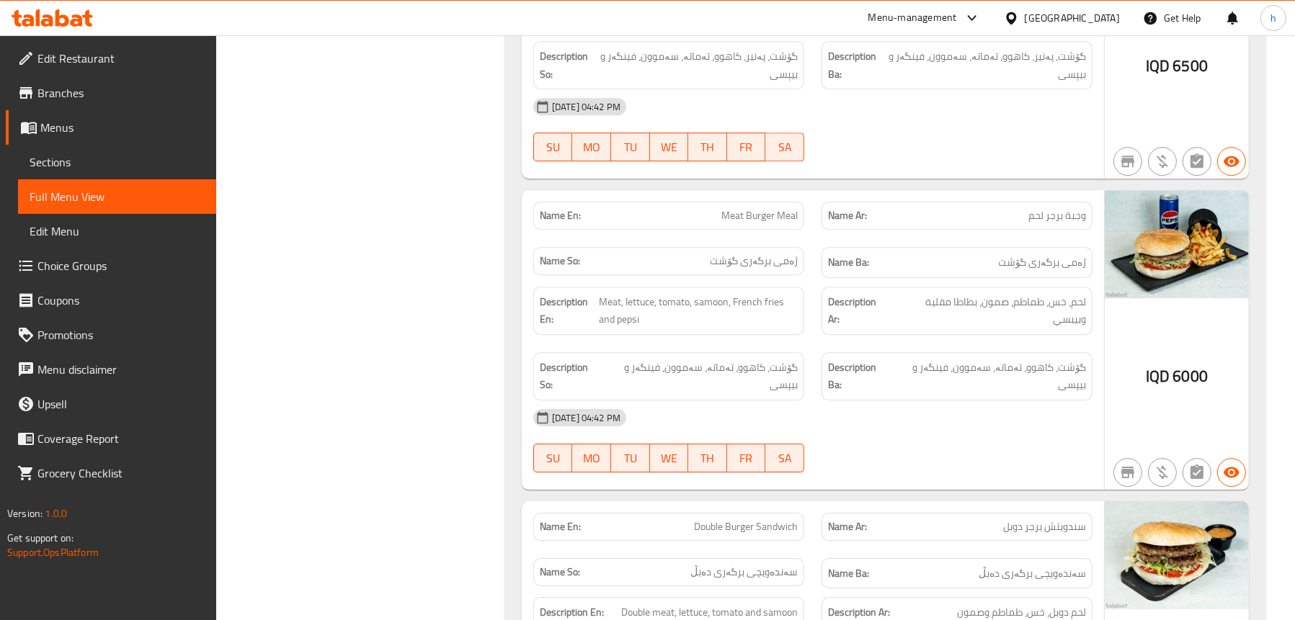
scroll to position [13841, 0]
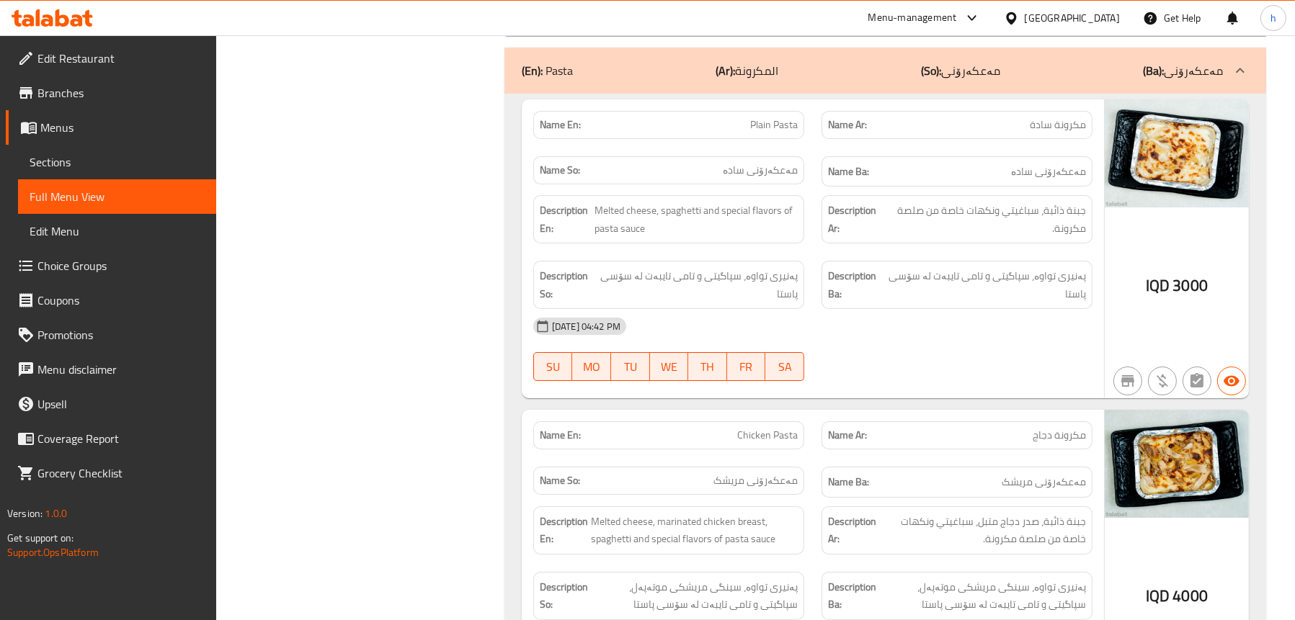
scroll to position [14994, 0]
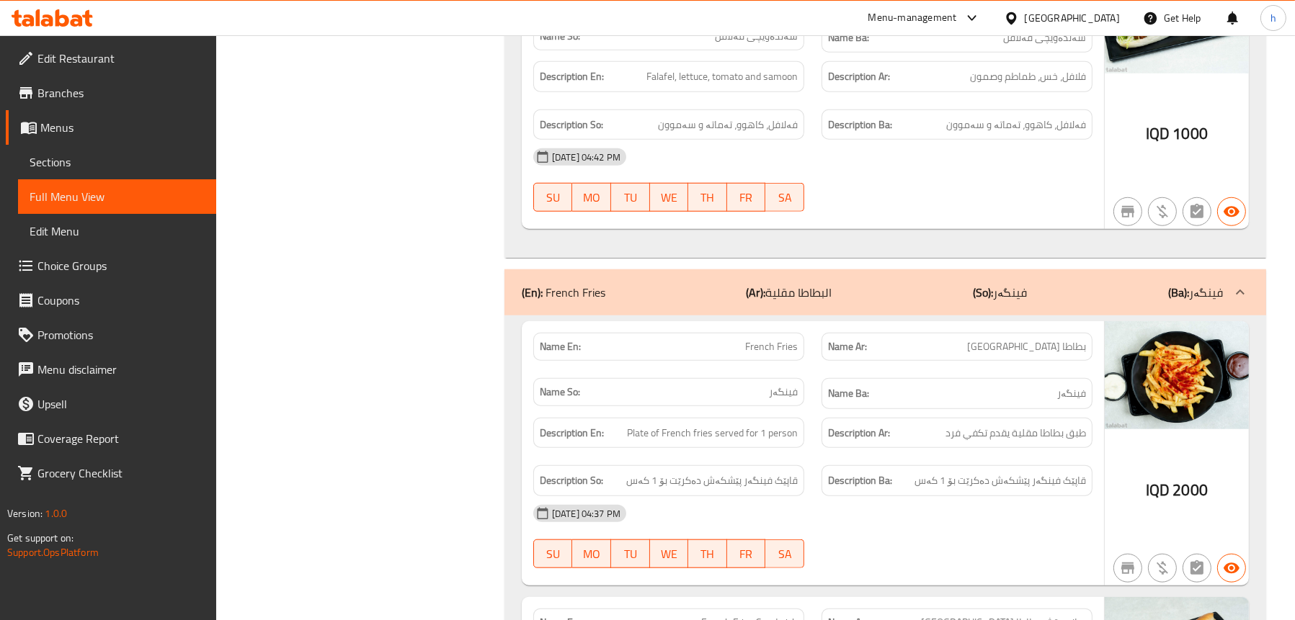
scroll to position [17155, 0]
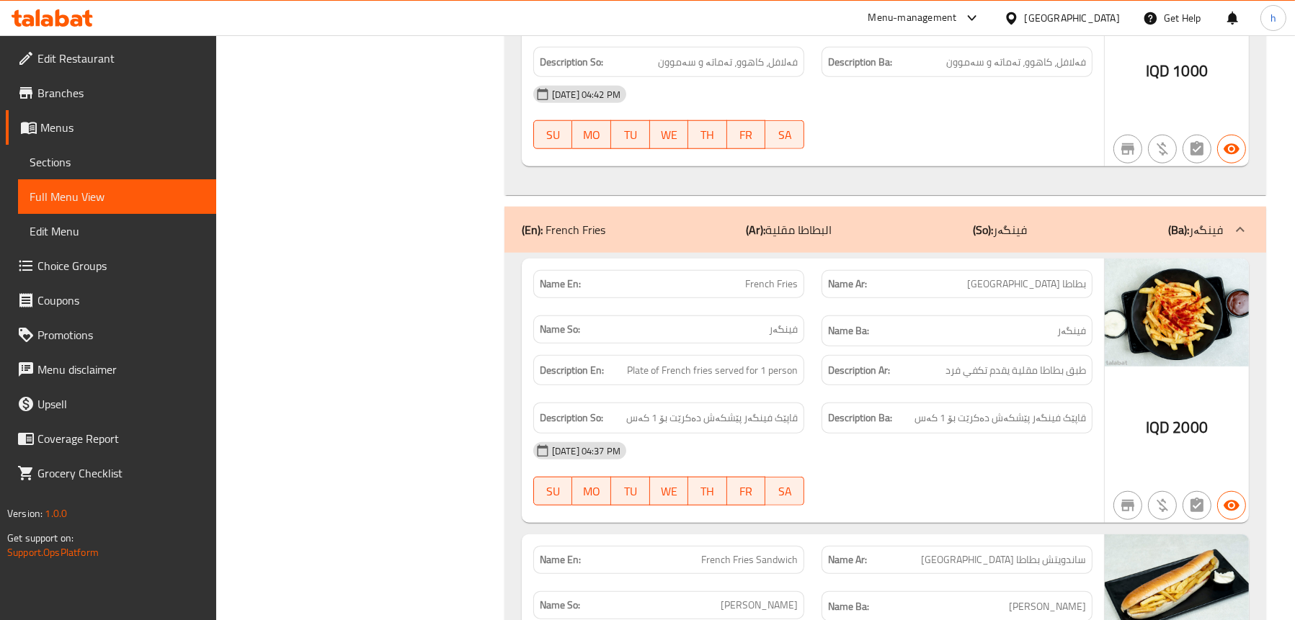
click at [872, 221] on div "(En): French Fries (Ar): البطاطا مقلية (So): فینگەر (Ba): فینگەر" at bounding box center [872, 229] width 701 height 17
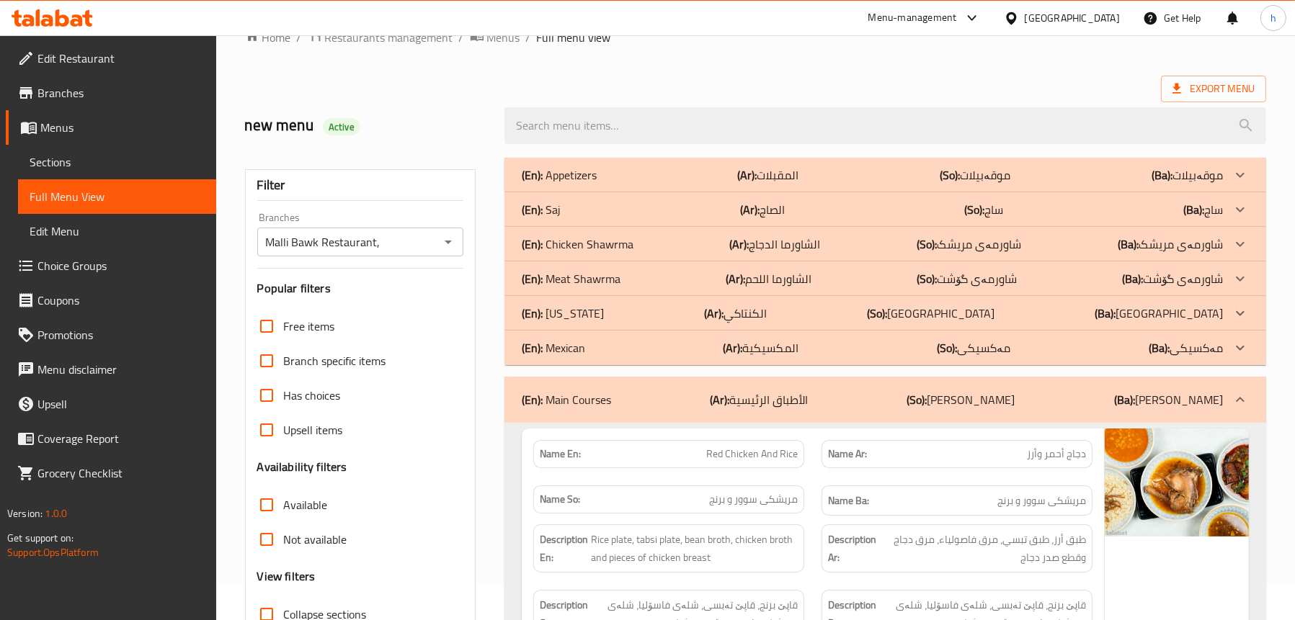
scroll to position [0, 0]
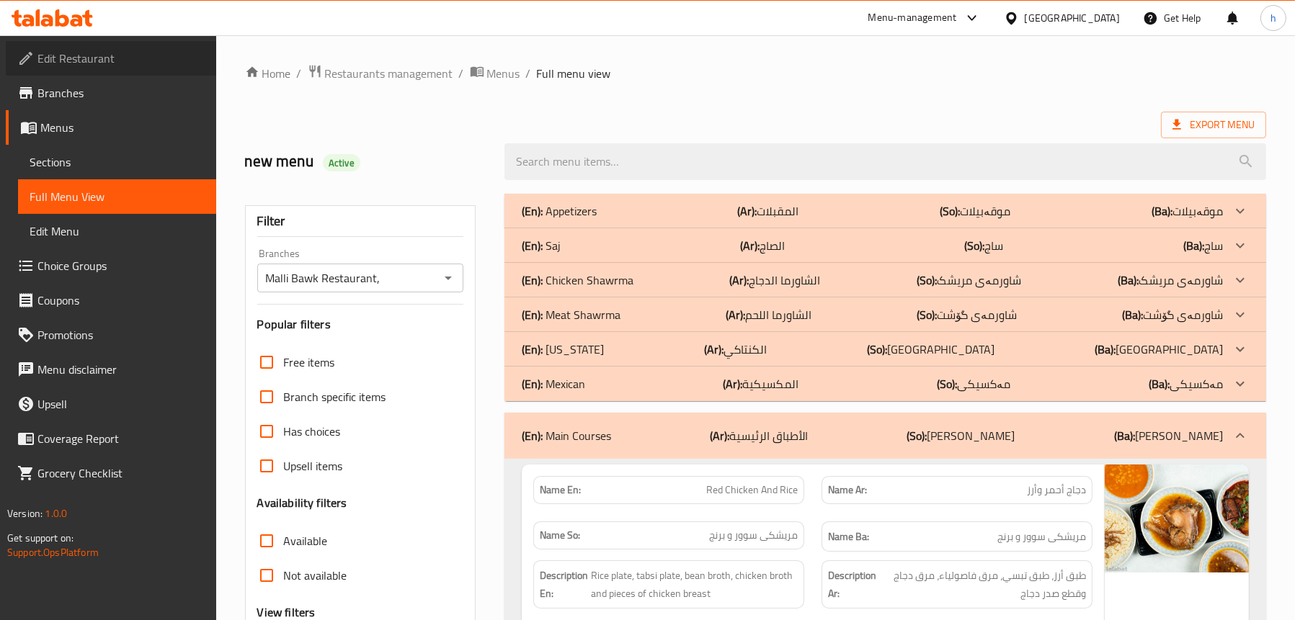
click at [68, 57] on span "Edit Restaurant" at bounding box center [120, 58] width 167 height 17
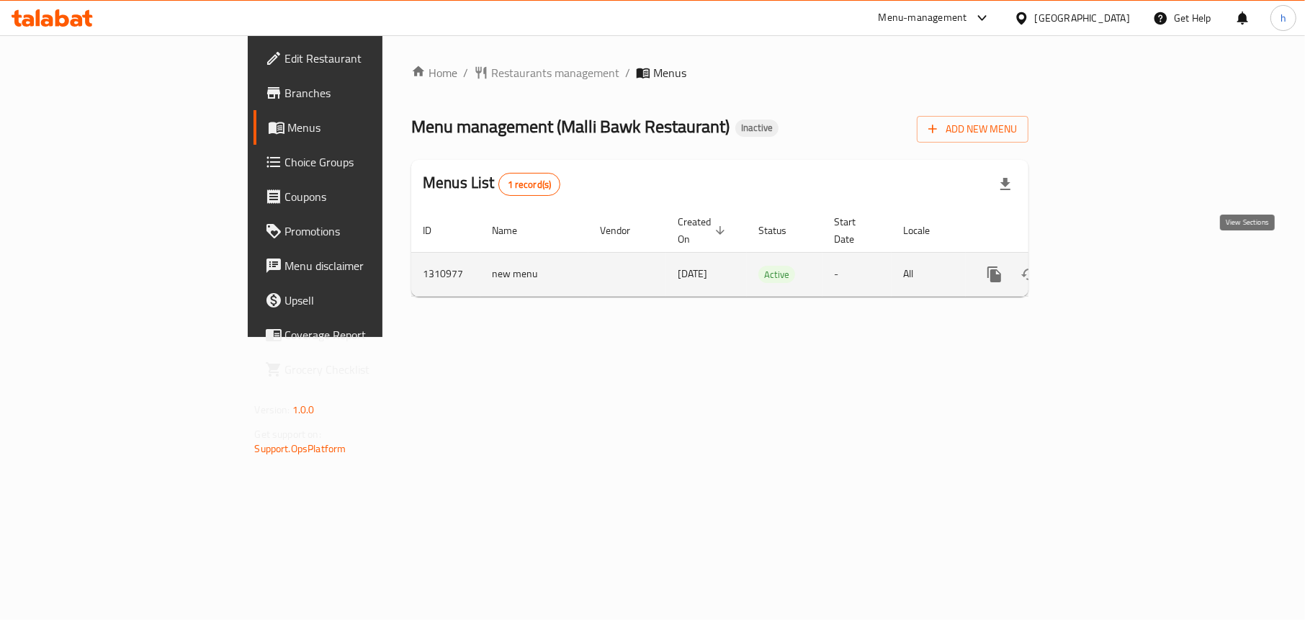
click at [1107, 266] on icon "enhanced table" at bounding box center [1098, 274] width 17 height 17
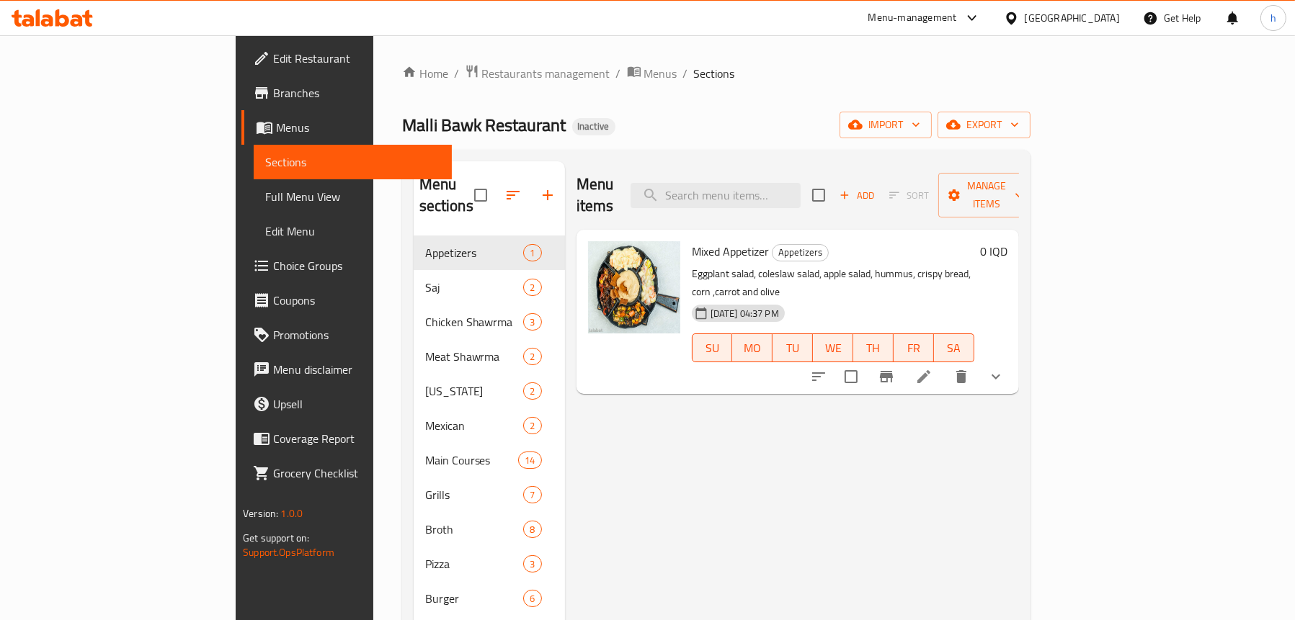
click at [265, 193] on span "Full Menu View" at bounding box center [352, 196] width 175 height 17
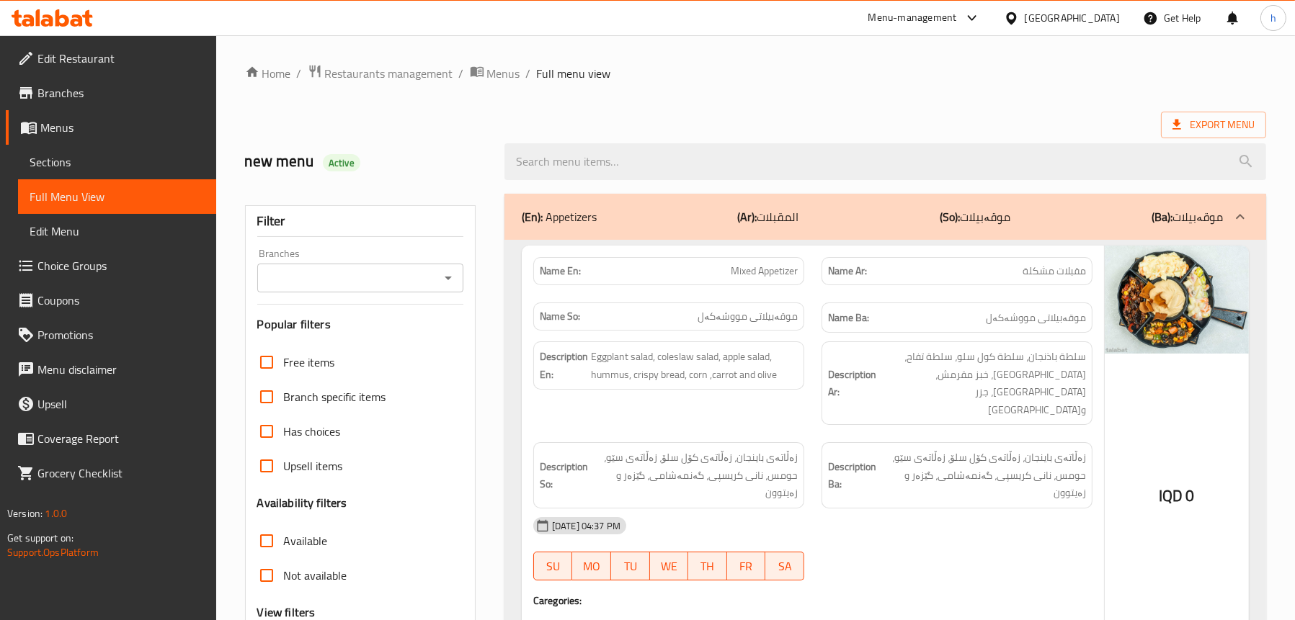
click at [434, 282] on input "Branches" at bounding box center [349, 278] width 174 height 20
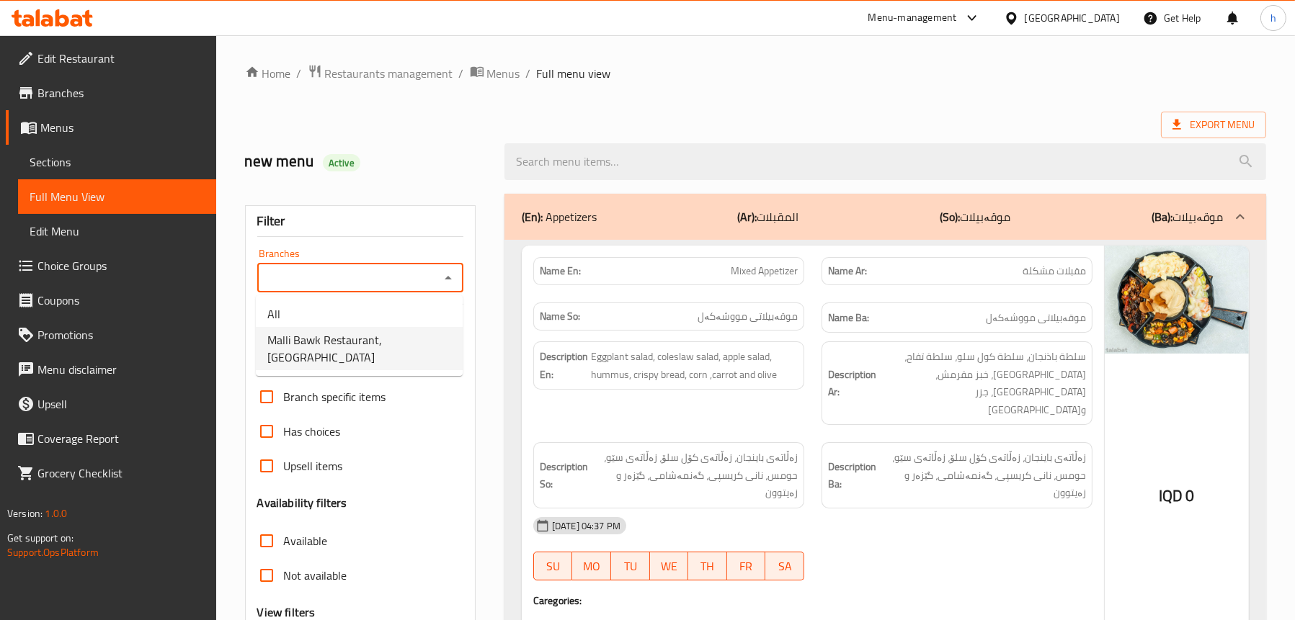
click at [391, 338] on span "Malli Bawk Restaurant, Qrga" at bounding box center [359, 348] width 184 height 35
type input "Malli Bawk Restaurant, Qrga"
click at [595, 223] on p "(En): Appetizers" at bounding box center [559, 216] width 75 height 17
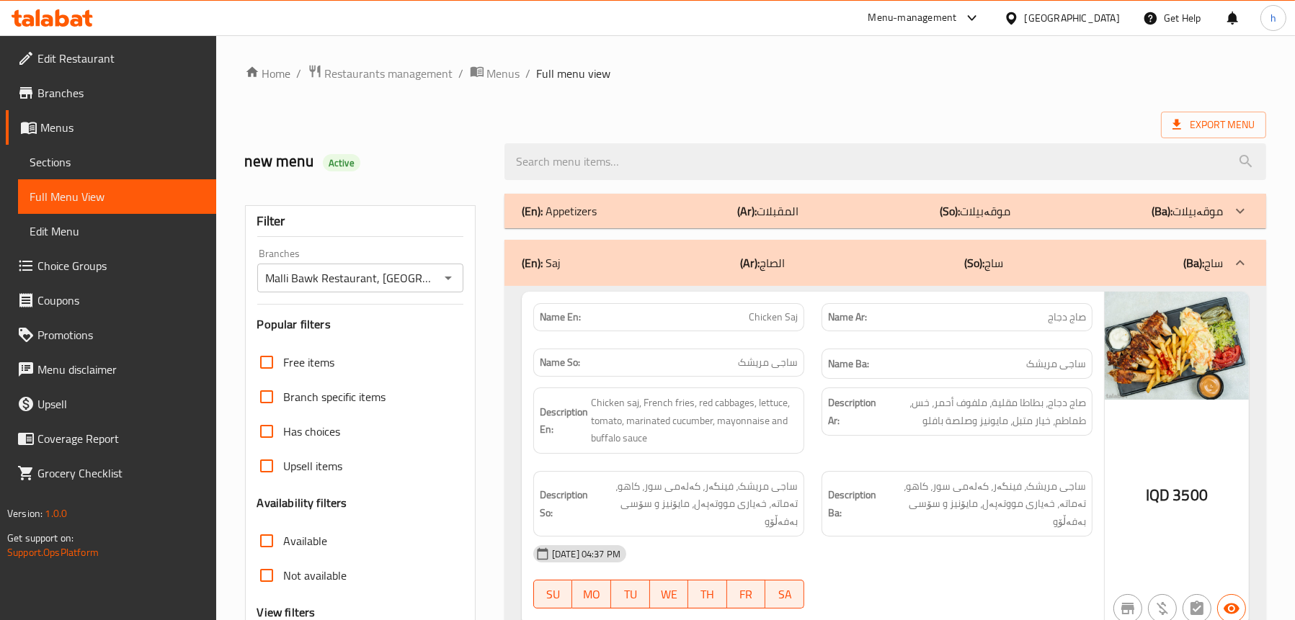
click at [592, 258] on div "(En): Saj (Ar): الصاج (So): ساج (Ba): ساج" at bounding box center [872, 262] width 701 height 17
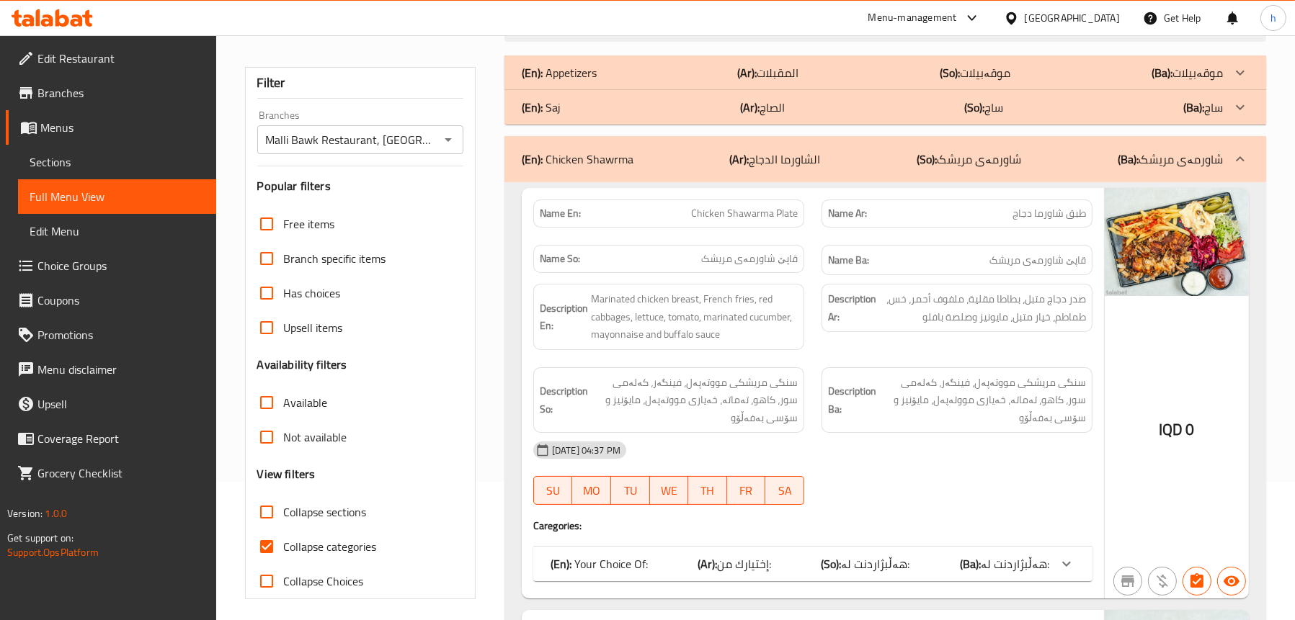
scroll to position [144, 0]
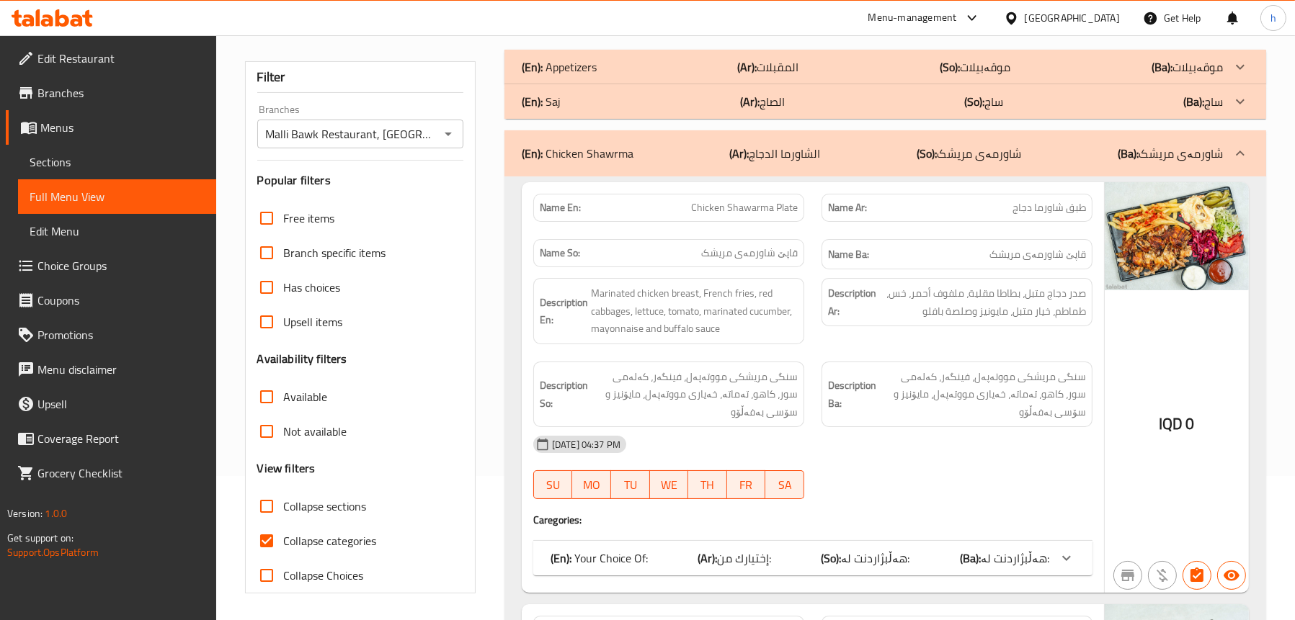
click at [599, 157] on p "(En): Chicken Shawrma" at bounding box center [578, 153] width 112 height 17
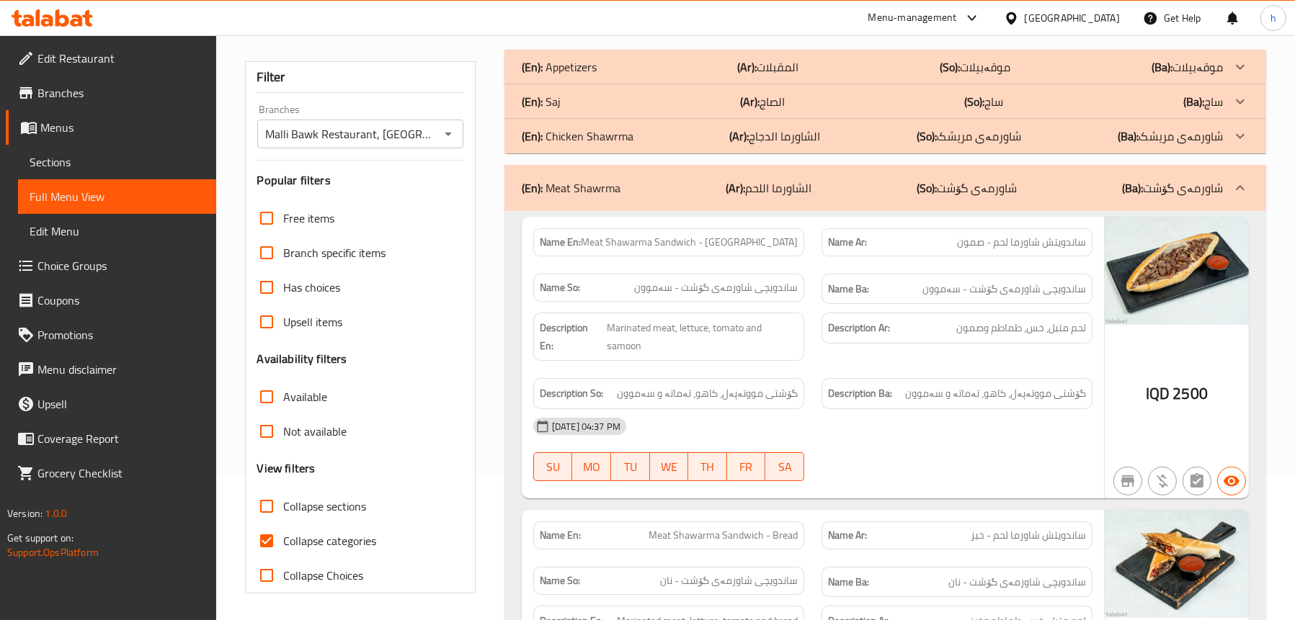
click at [584, 190] on p "(En): Meat Shawrma" at bounding box center [571, 187] width 99 height 17
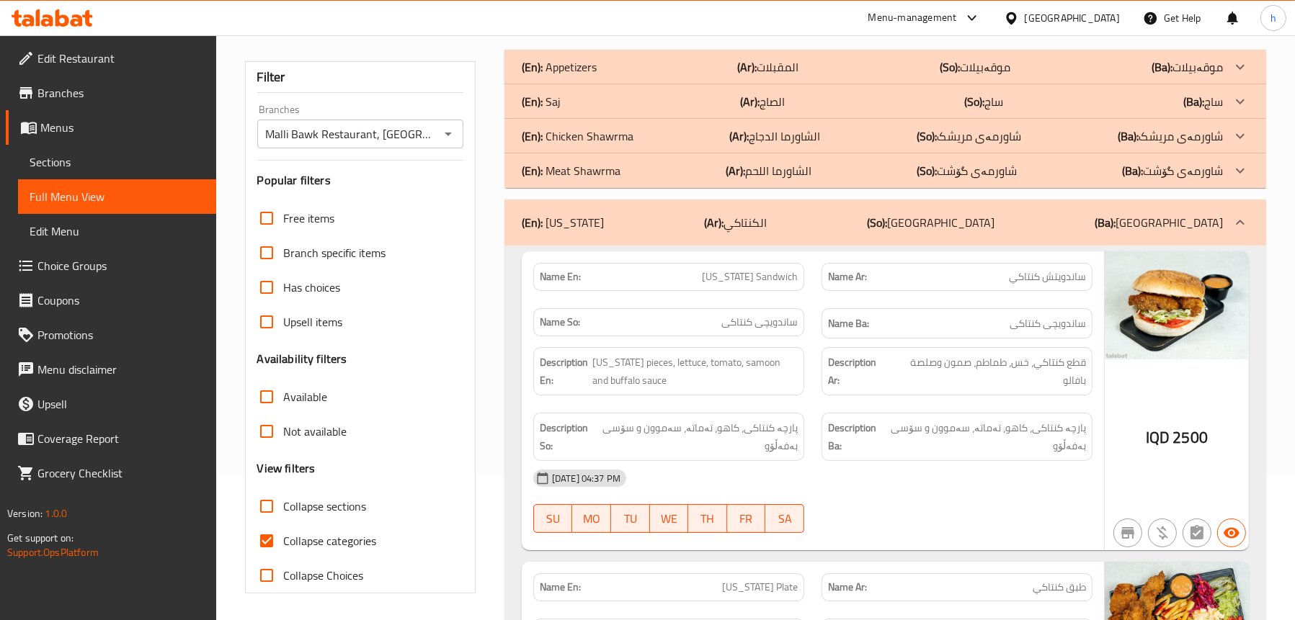
click at [584, 221] on p "(En): [US_STATE]" at bounding box center [563, 222] width 82 height 17
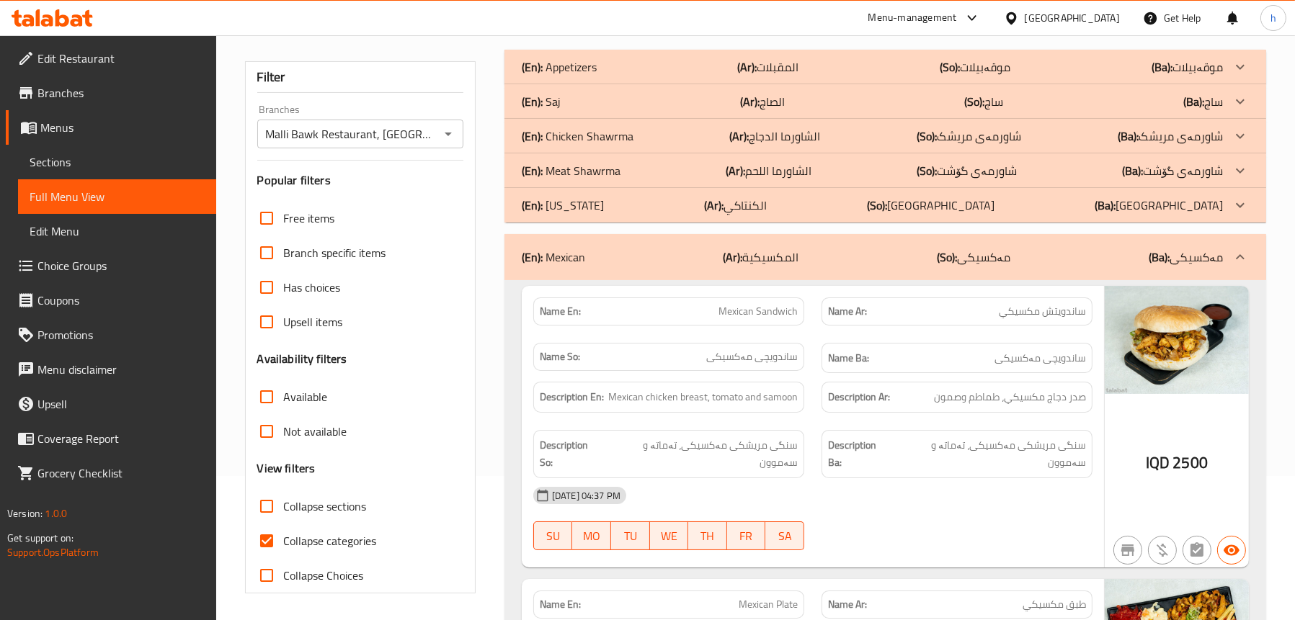
click at [607, 254] on div "(En): Mexican (Ar): المكسيكية (So): مەکسیکی (Ba): مەکسیکی" at bounding box center [872, 257] width 701 height 17
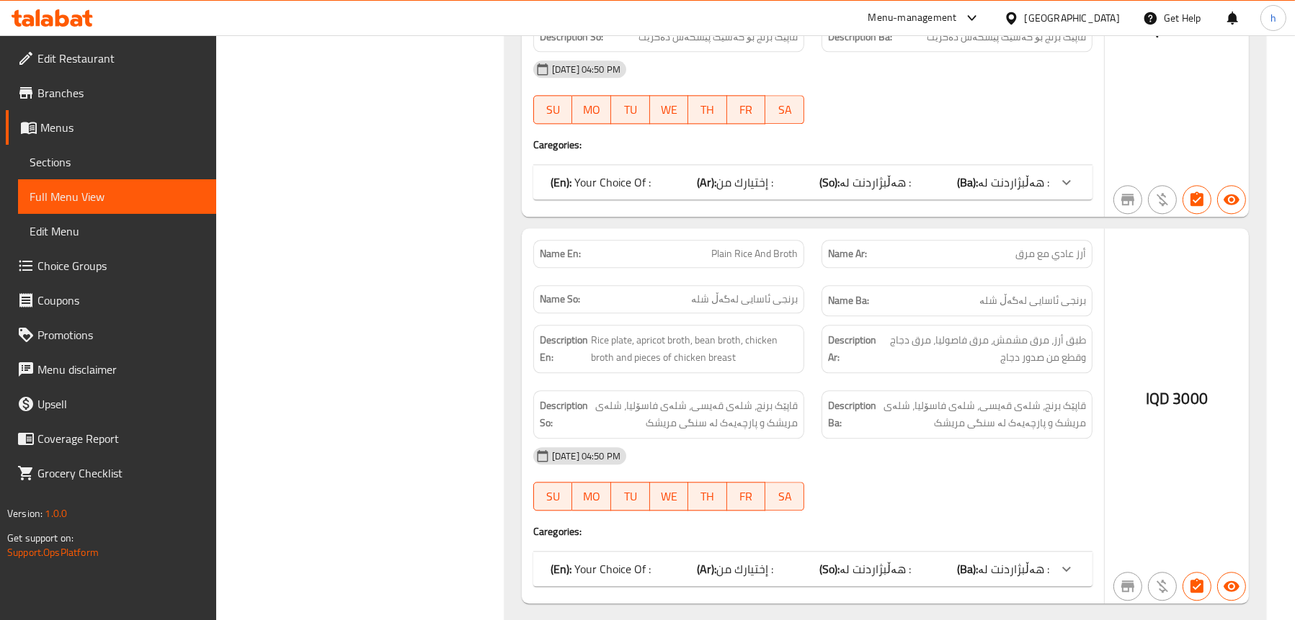
scroll to position [4539, 0]
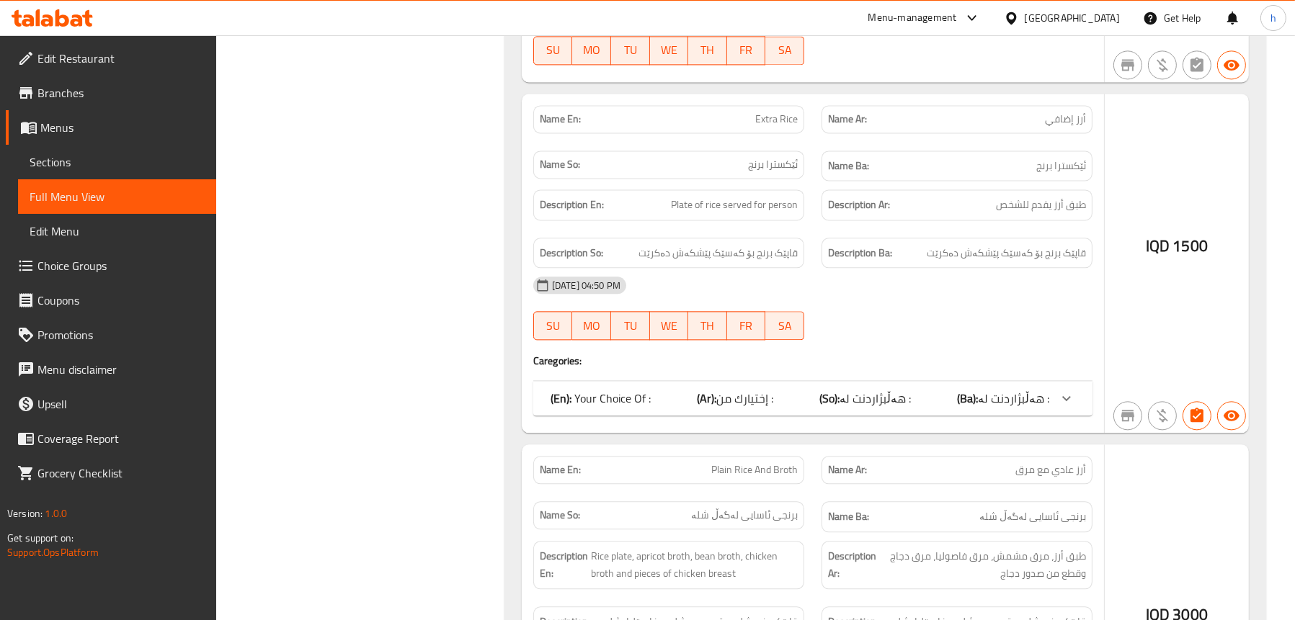
click at [768, 388] on span "إختيارك من :" at bounding box center [744, 399] width 57 height 22
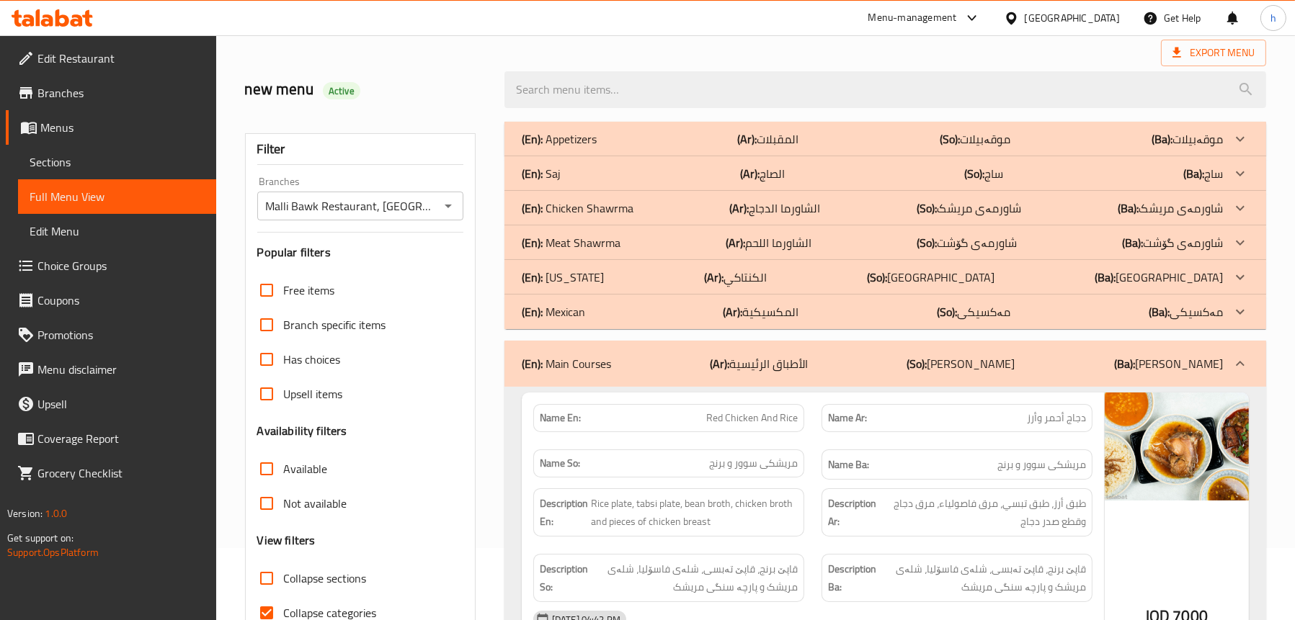
scroll to position [0, 0]
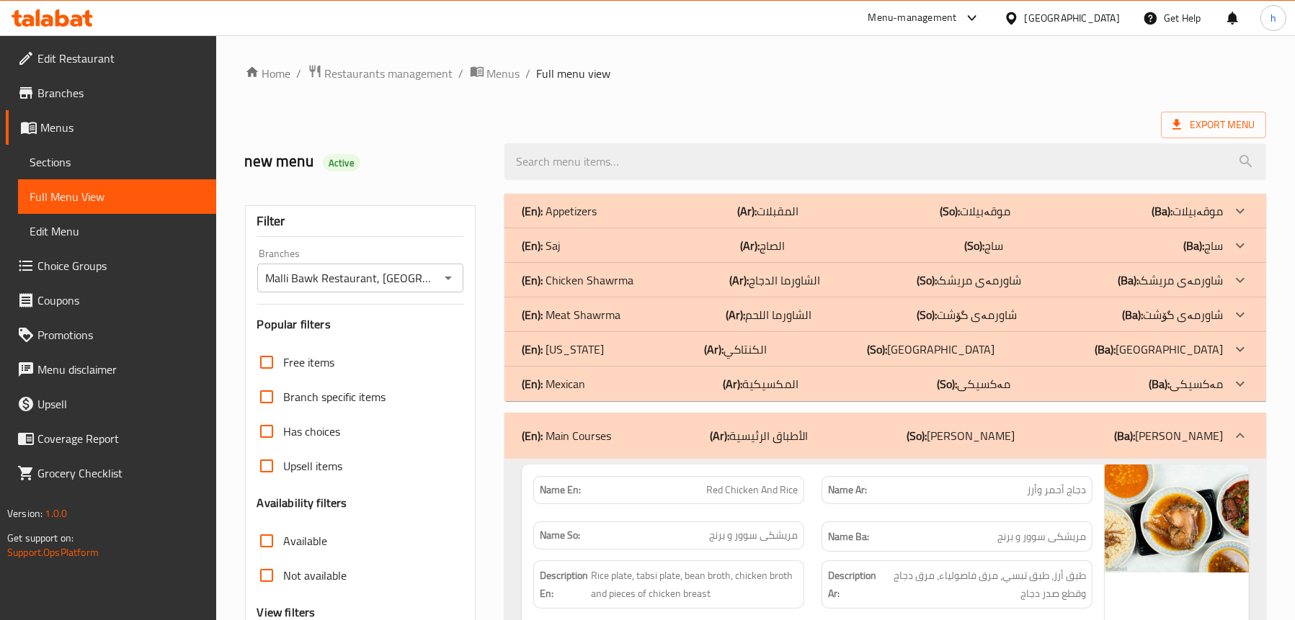
click at [66, 21] on icon at bounding box center [62, 17] width 14 height 17
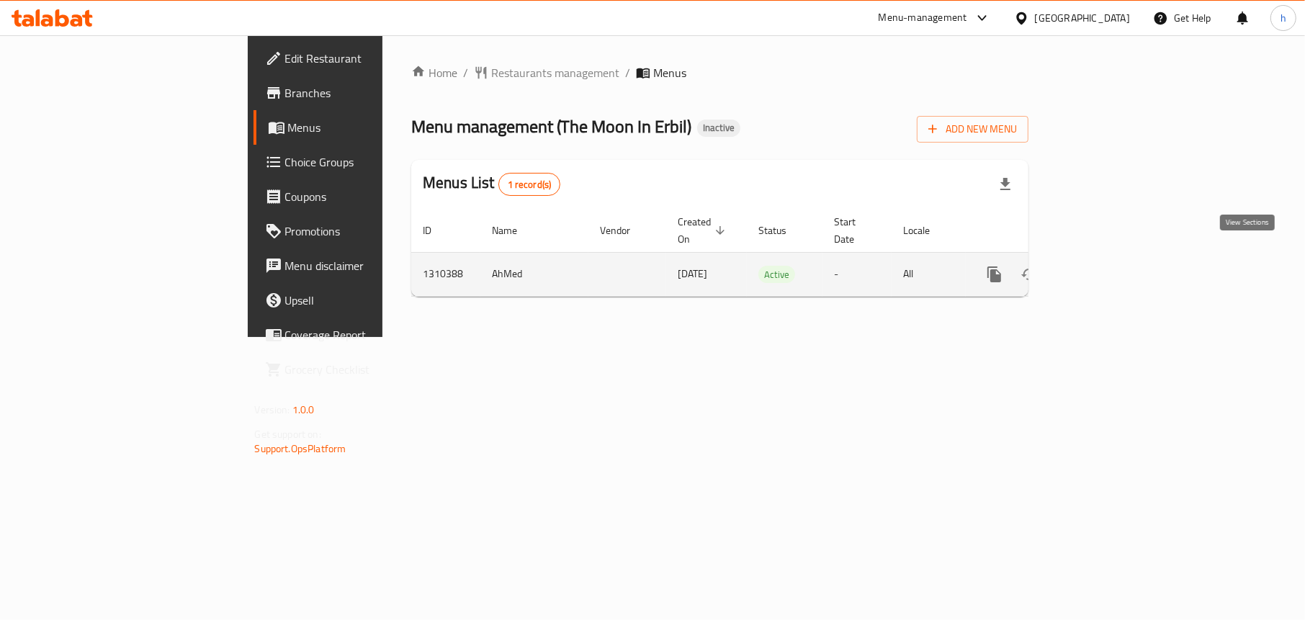
click at [1107, 266] on icon "enhanced table" at bounding box center [1098, 274] width 17 height 17
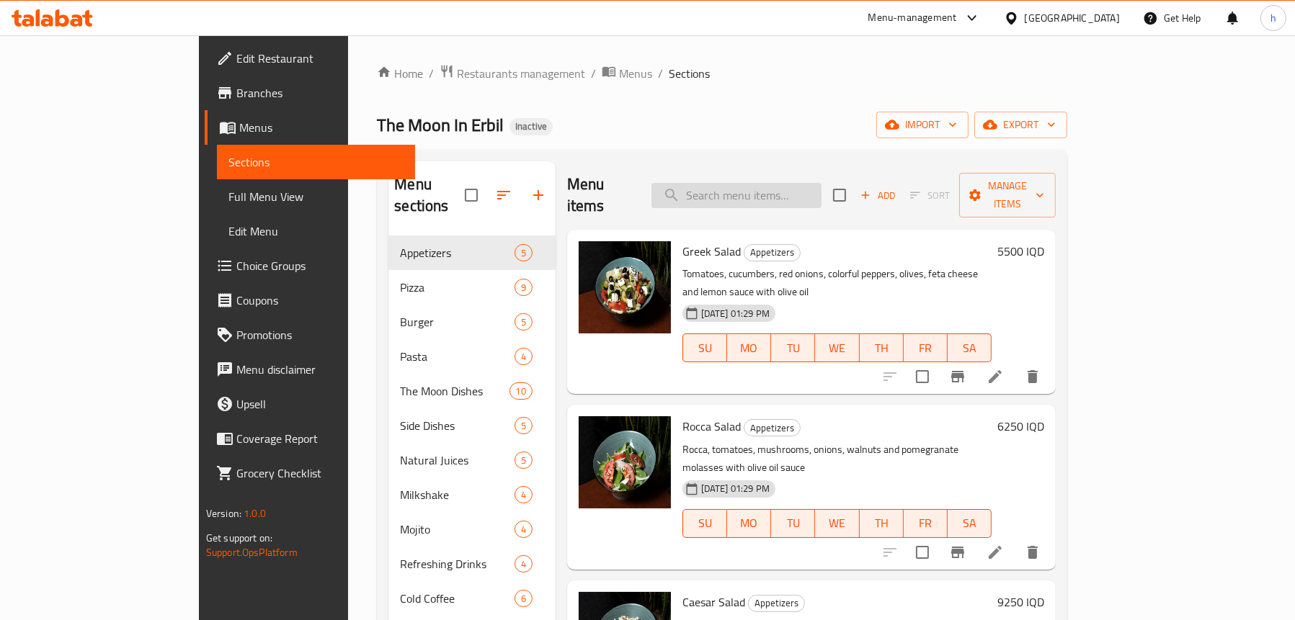
click at [740, 183] on input "search" at bounding box center [736, 195] width 170 height 25
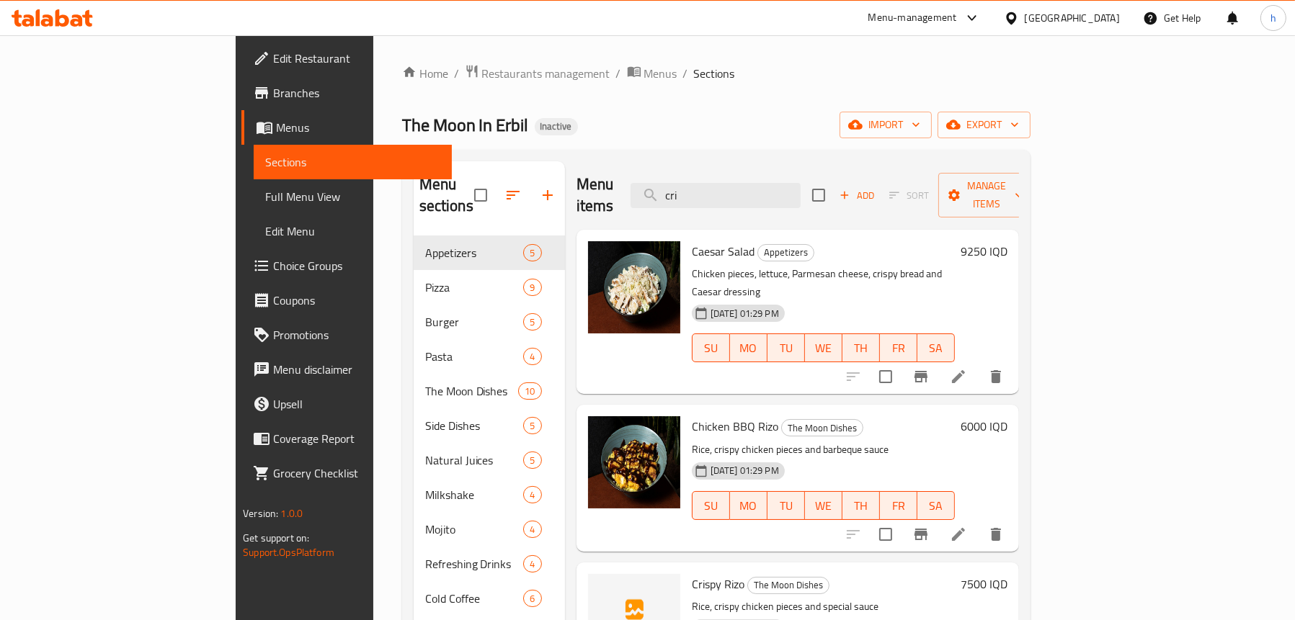
drag, startPoint x: 790, startPoint y: 182, endPoint x: 704, endPoint y: 189, distance: 86.8
click at [704, 189] on div "Menu items cri Add Sort Manage items" at bounding box center [797, 195] width 442 height 68
paste input "Crispy Mozzarella Sticks"
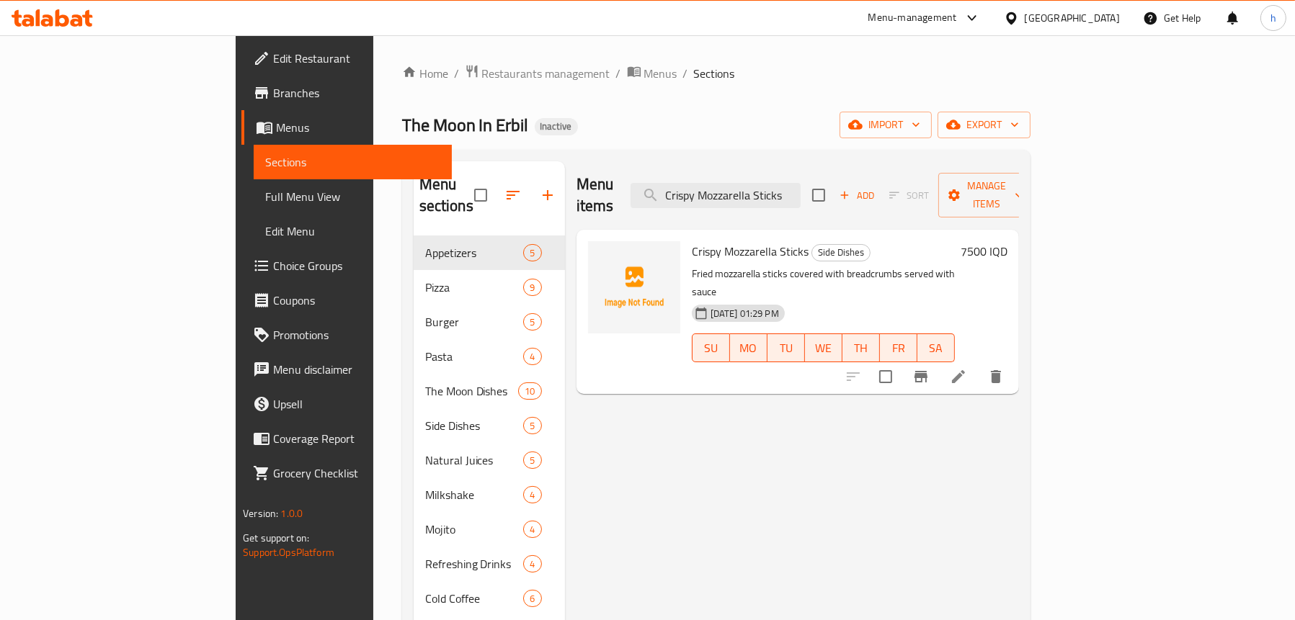
type input "Crispy Mozzarella Sticks"
click at [276, 125] on span "Menus" at bounding box center [358, 127] width 164 height 17
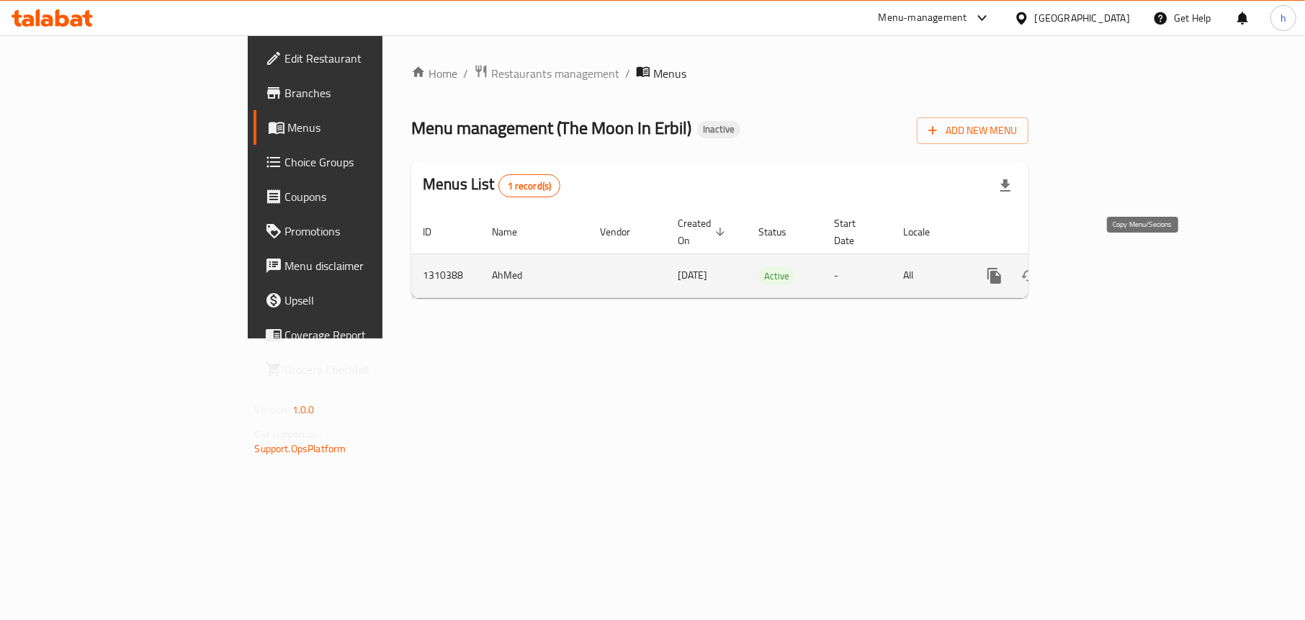
click at [1004, 267] on icon "more" at bounding box center [994, 275] width 17 height 17
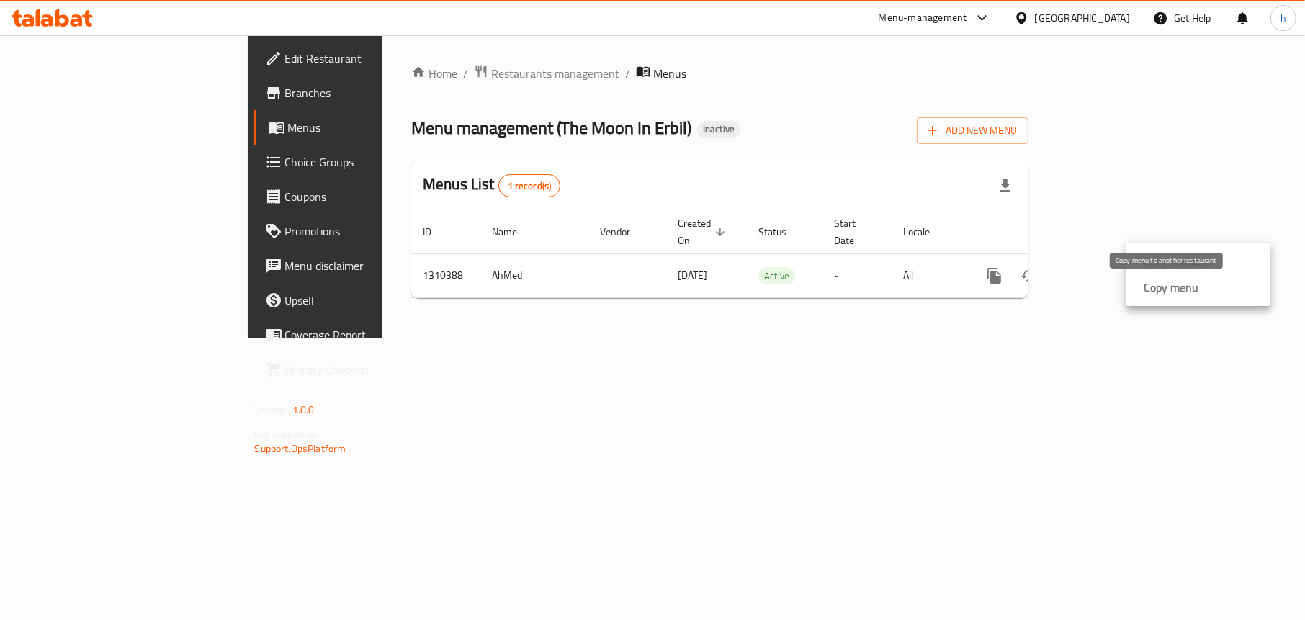
click at [1151, 290] on strong "Copy menu" at bounding box center [1171, 287] width 55 height 17
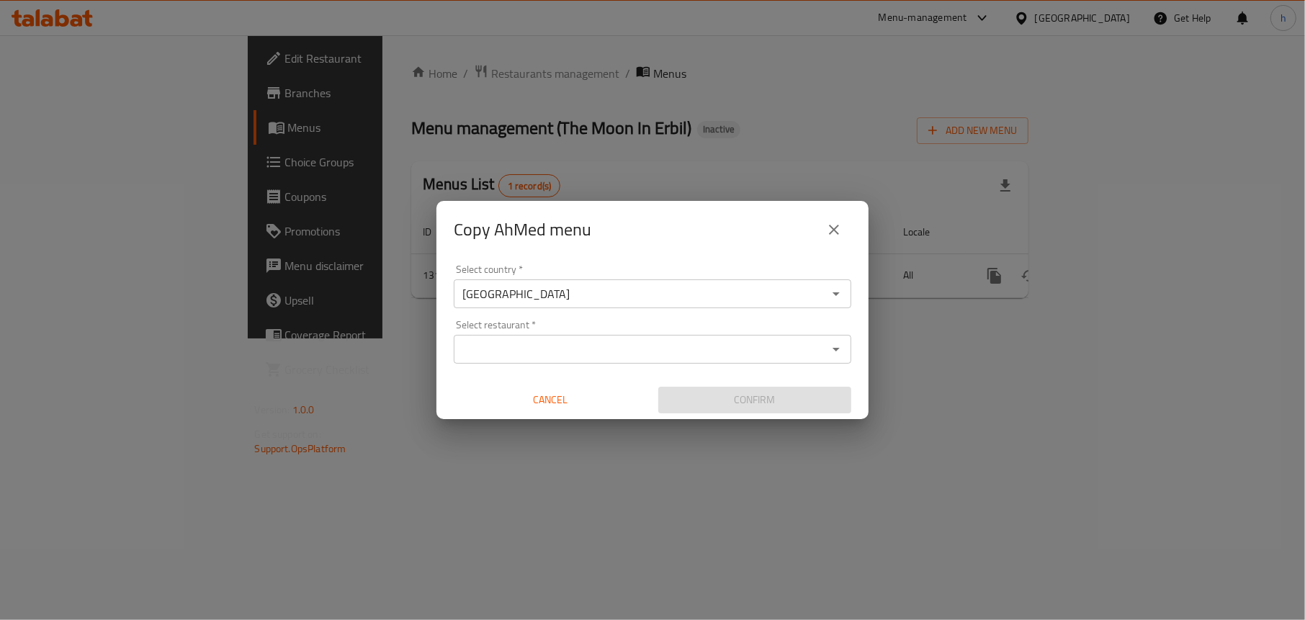
click at [736, 348] on input "Select restaurant   *" at bounding box center [640, 349] width 365 height 20
click at [832, 241] on button "close" at bounding box center [834, 230] width 35 height 35
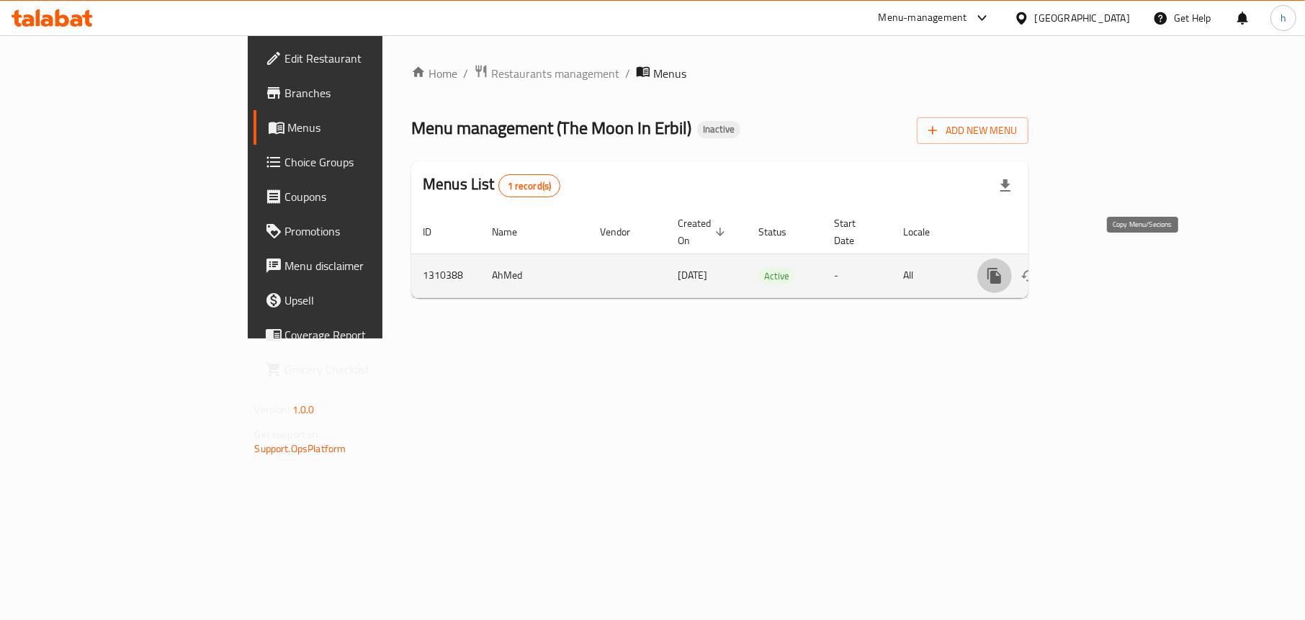
click at [1001, 268] on icon "more" at bounding box center [995, 276] width 14 height 16
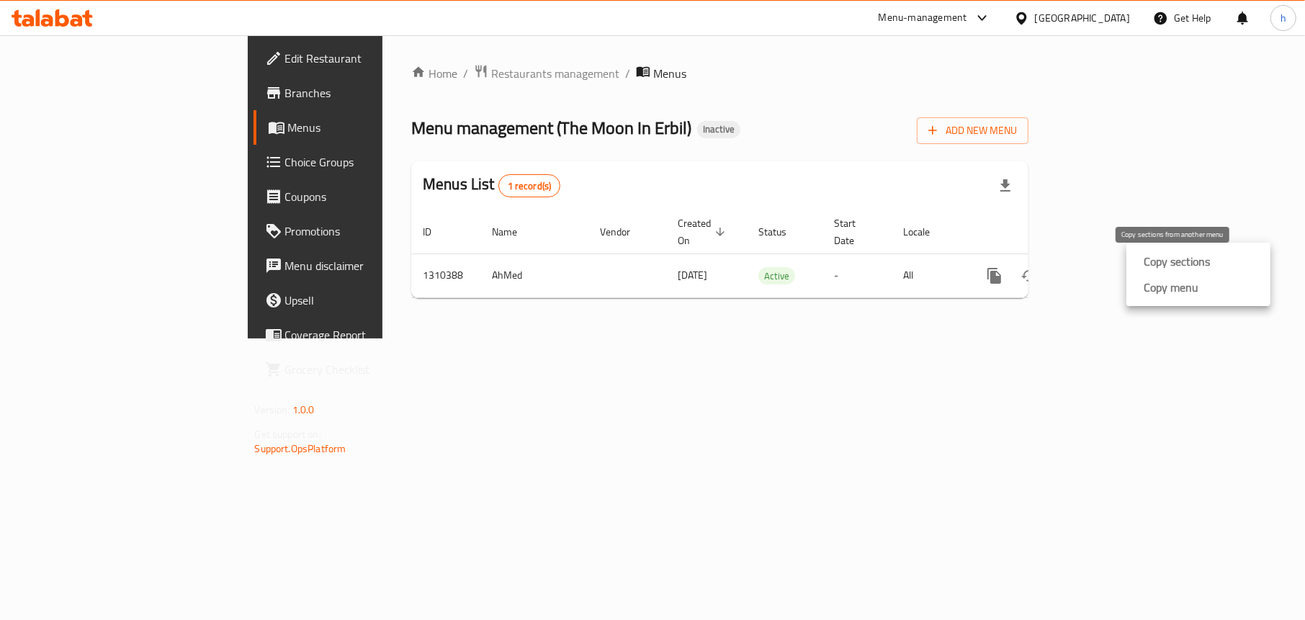
click at [1161, 262] on strong "Copy sections" at bounding box center [1177, 261] width 66 height 17
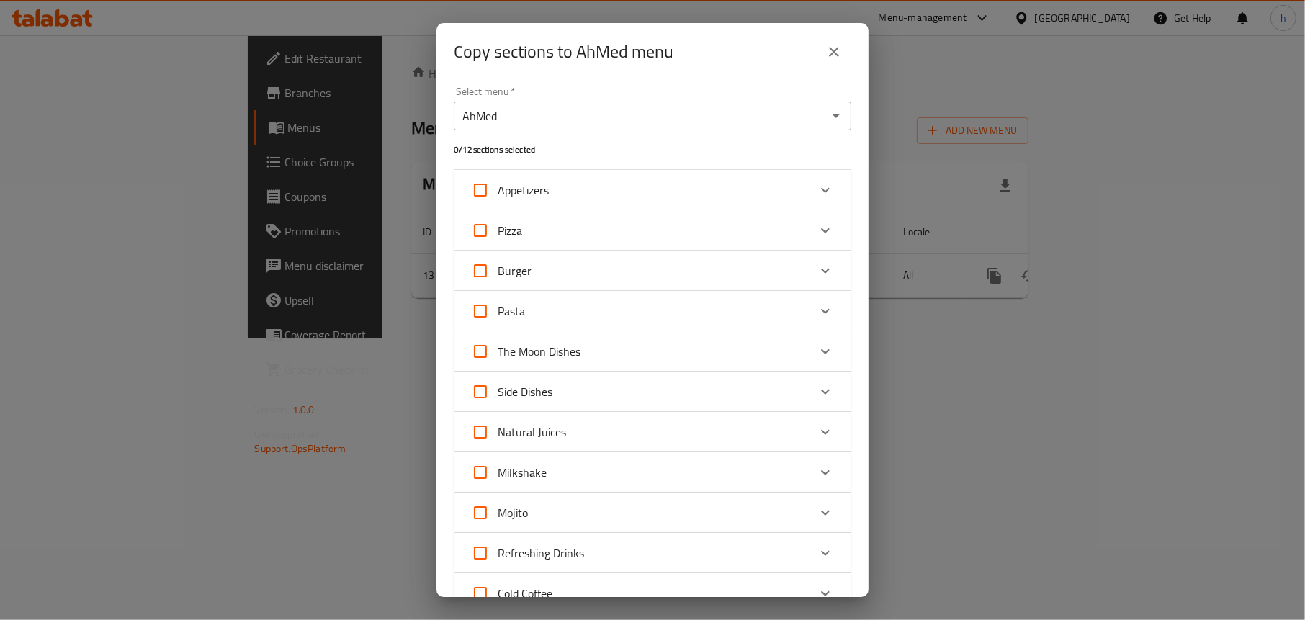
click at [480, 190] on input "Appetizers" at bounding box center [480, 190] width 35 height 35
checkbox input "true"
click at [481, 230] on input "Pizza" at bounding box center [480, 230] width 35 height 35
checkbox input "true"
click at [475, 274] on input "Burger" at bounding box center [480, 271] width 35 height 35
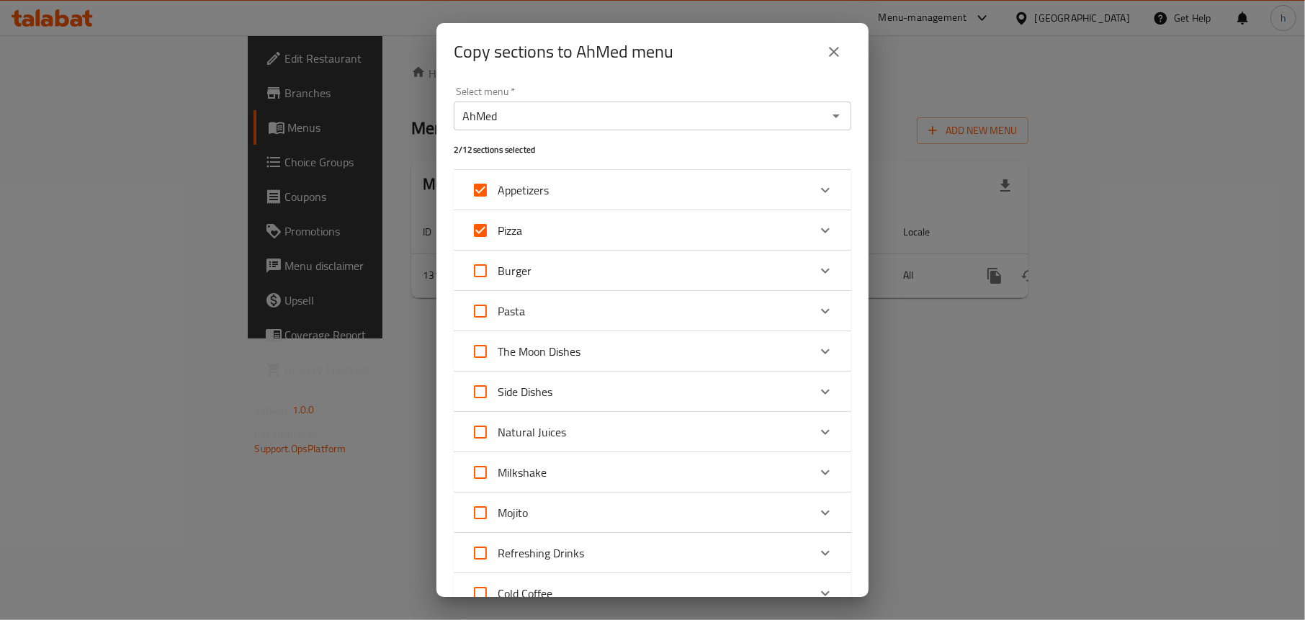
checkbox input "true"
click at [483, 308] on input "Pasta" at bounding box center [480, 311] width 35 height 35
checkbox input "true"
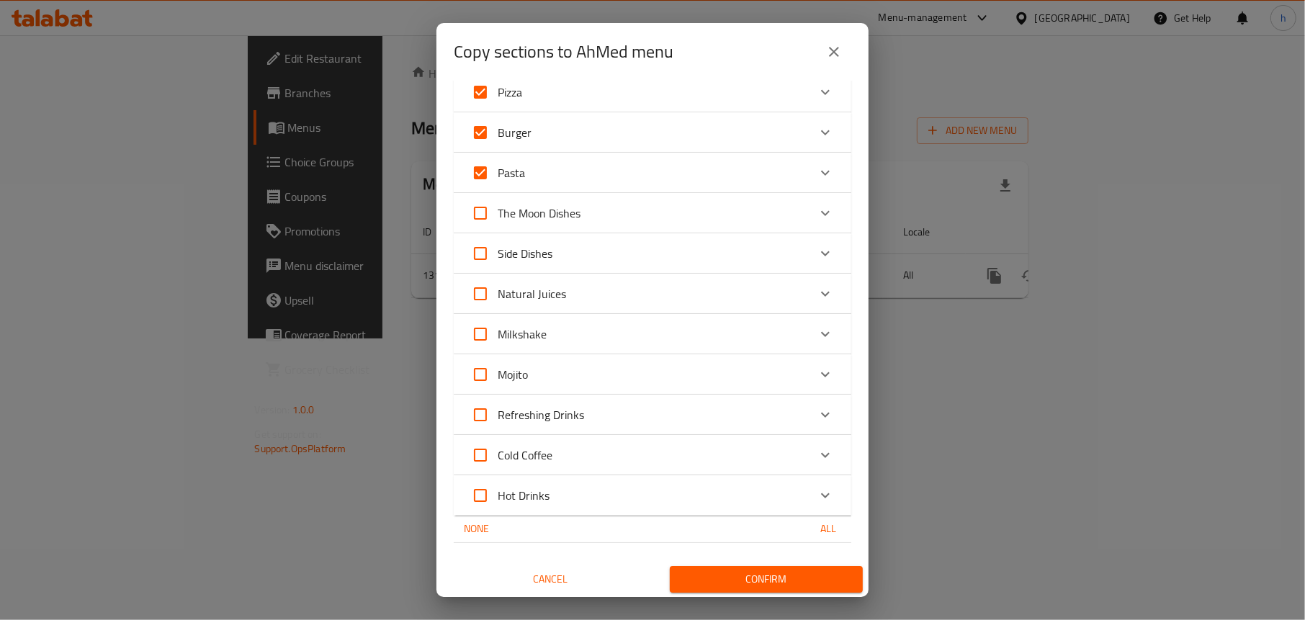
scroll to position [139, 0]
click at [478, 214] on input "The Moon Dishes" at bounding box center [480, 212] width 35 height 35
checkbox input "true"
click at [489, 258] on input "Side Dishes" at bounding box center [480, 253] width 35 height 35
checkbox input "true"
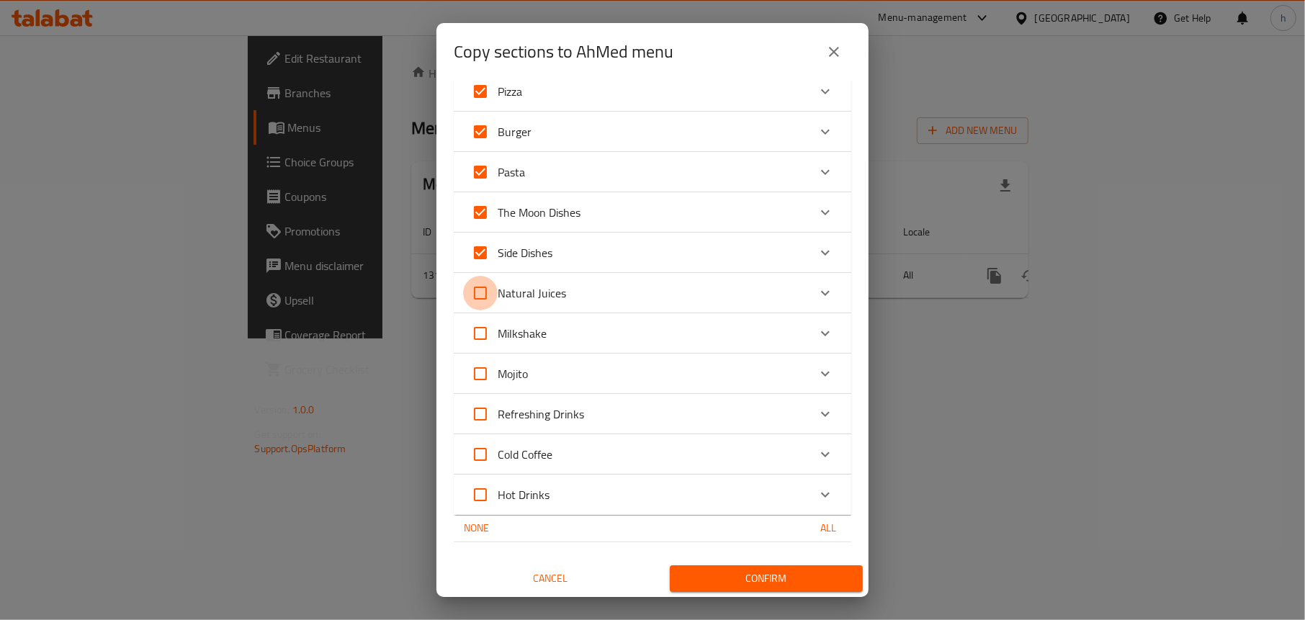
click at [483, 287] on input "Natural Juices" at bounding box center [480, 293] width 35 height 35
checkbox input "true"
click at [486, 329] on input "Milkshake" at bounding box center [480, 333] width 35 height 35
checkbox input "true"
click at [486, 359] on input "Mojito" at bounding box center [480, 374] width 35 height 35
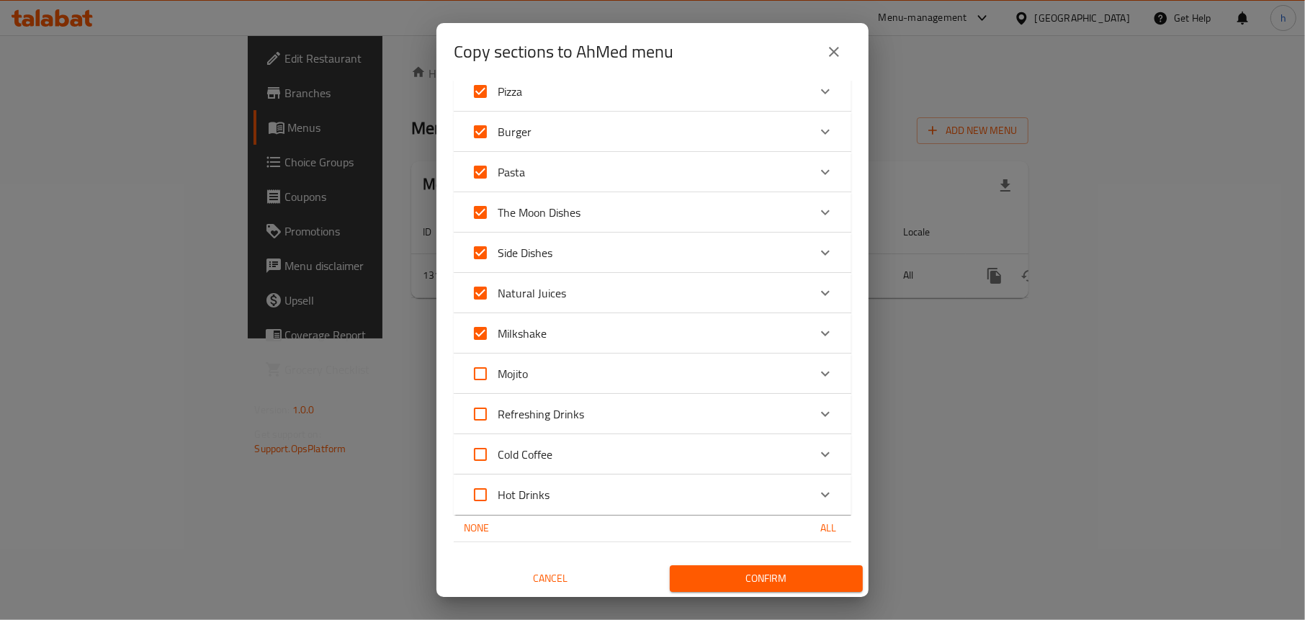
checkbox input "true"
click at [478, 411] on input "Refreshing Drinks" at bounding box center [480, 414] width 35 height 35
checkbox input "true"
click at [481, 452] on input "Cold Coffee" at bounding box center [480, 454] width 35 height 35
checkbox input "true"
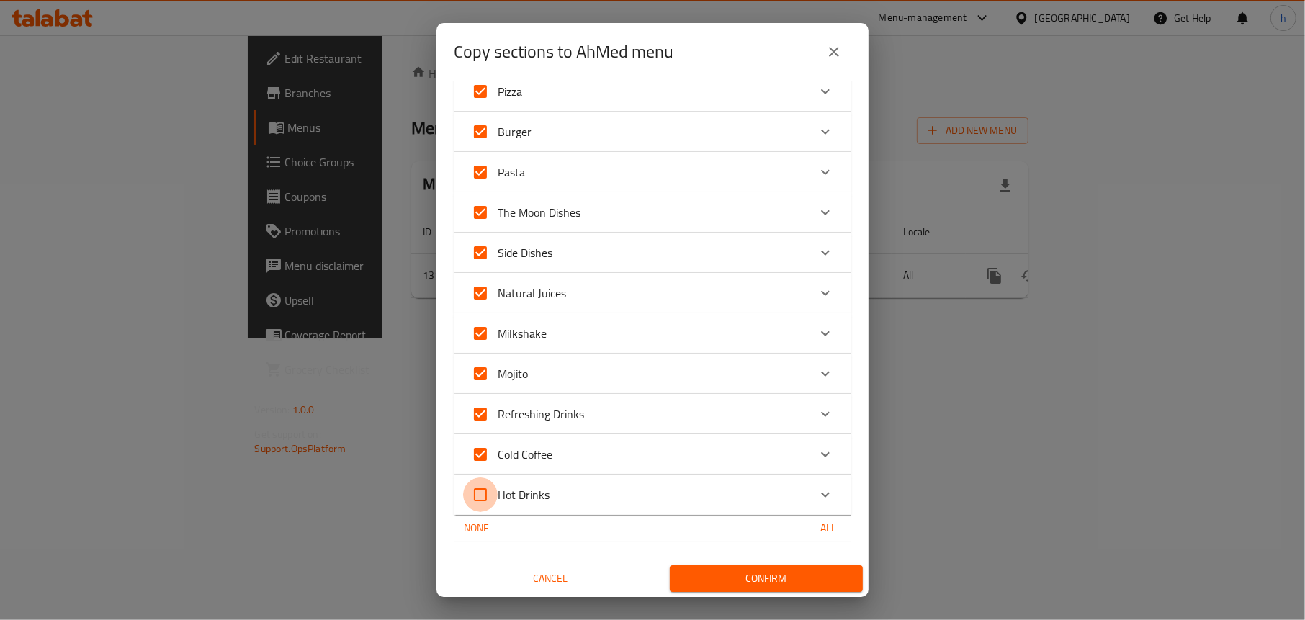
click at [488, 494] on input "Hot Drinks" at bounding box center [480, 495] width 35 height 35
checkbox input "true"
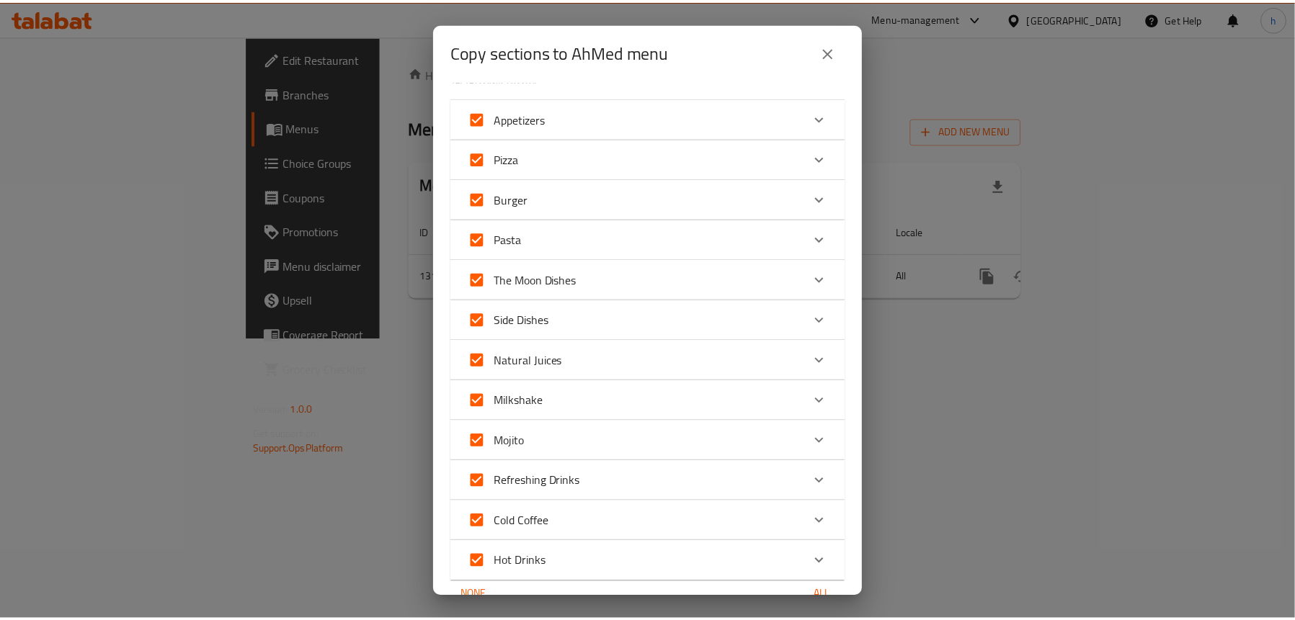
scroll to position [0, 0]
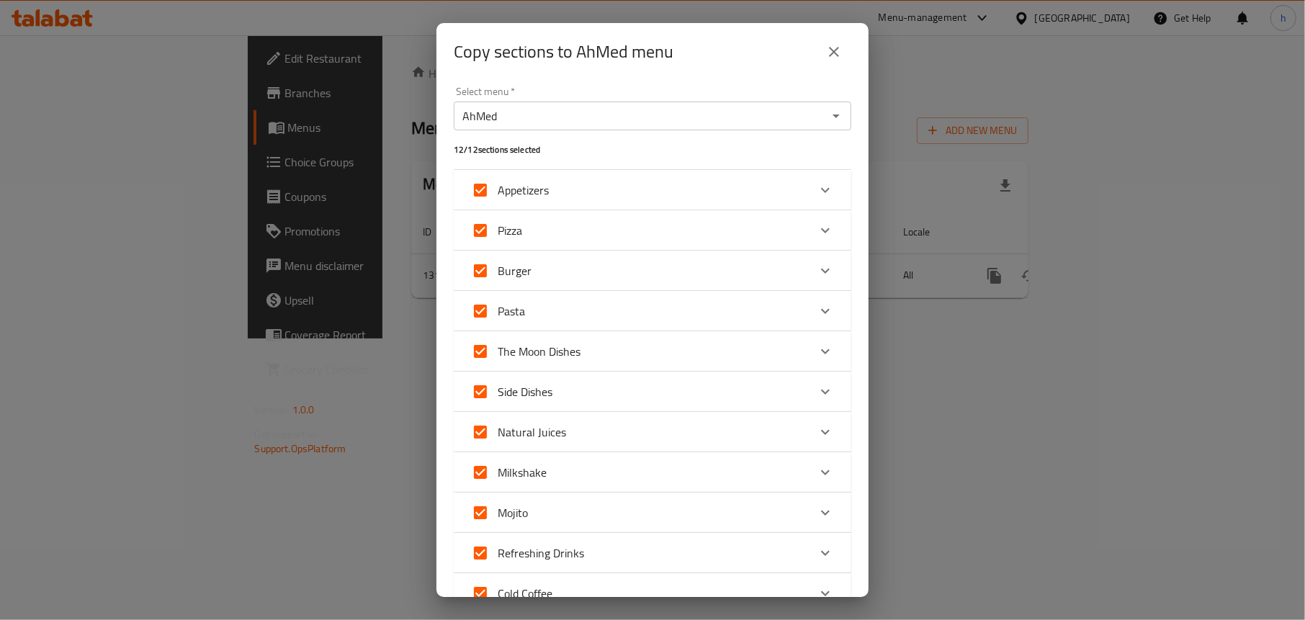
click at [697, 116] on input "AhMed" at bounding box center [640, 116] width 365 height 20
click at [827, 50] on icon "close" at bounding box center [834, 51] width 17 height 17
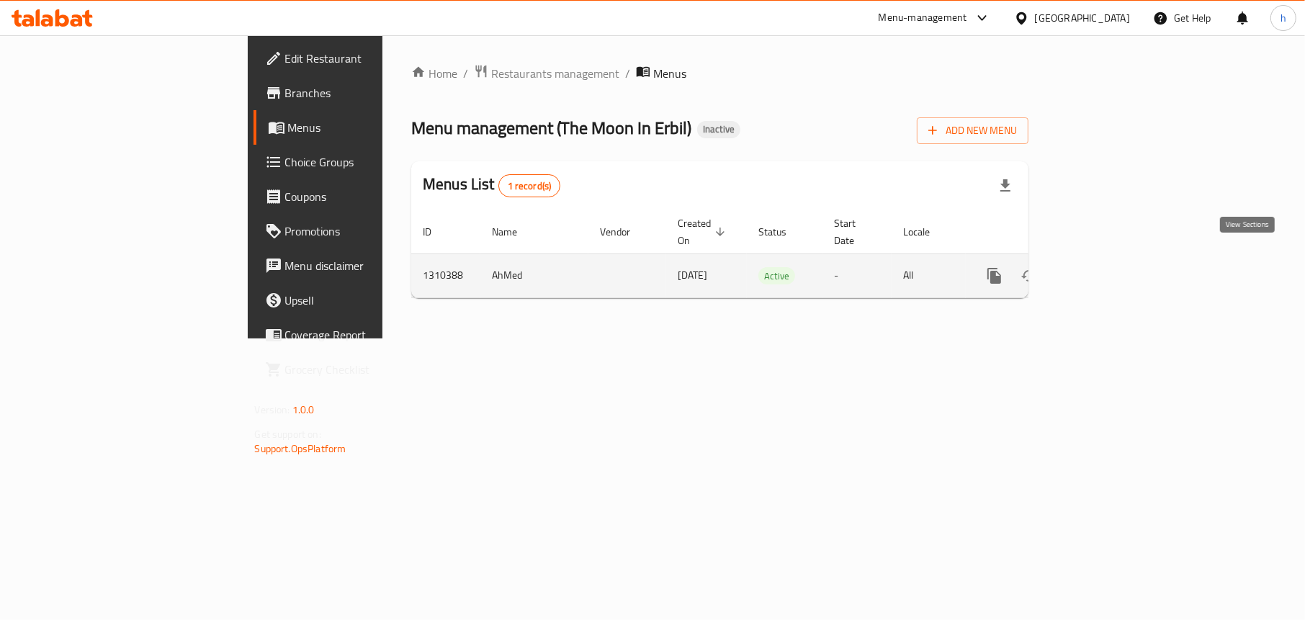
click at [1107, 267] on icon "enhanced table" at bounding box center [1098, 275] width 17 height 17
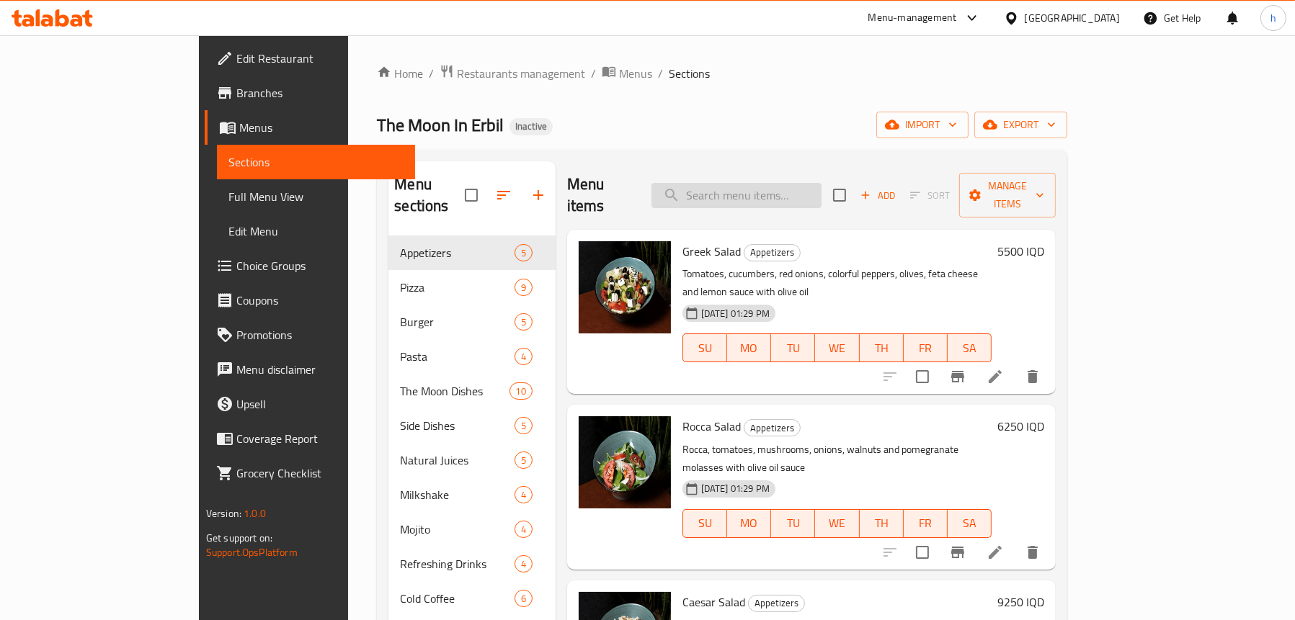
click at [779, 183] on input "search" at bounding box center [736, 195] width 170 height 25
paste input "Crispy Mozzarella Sticks"
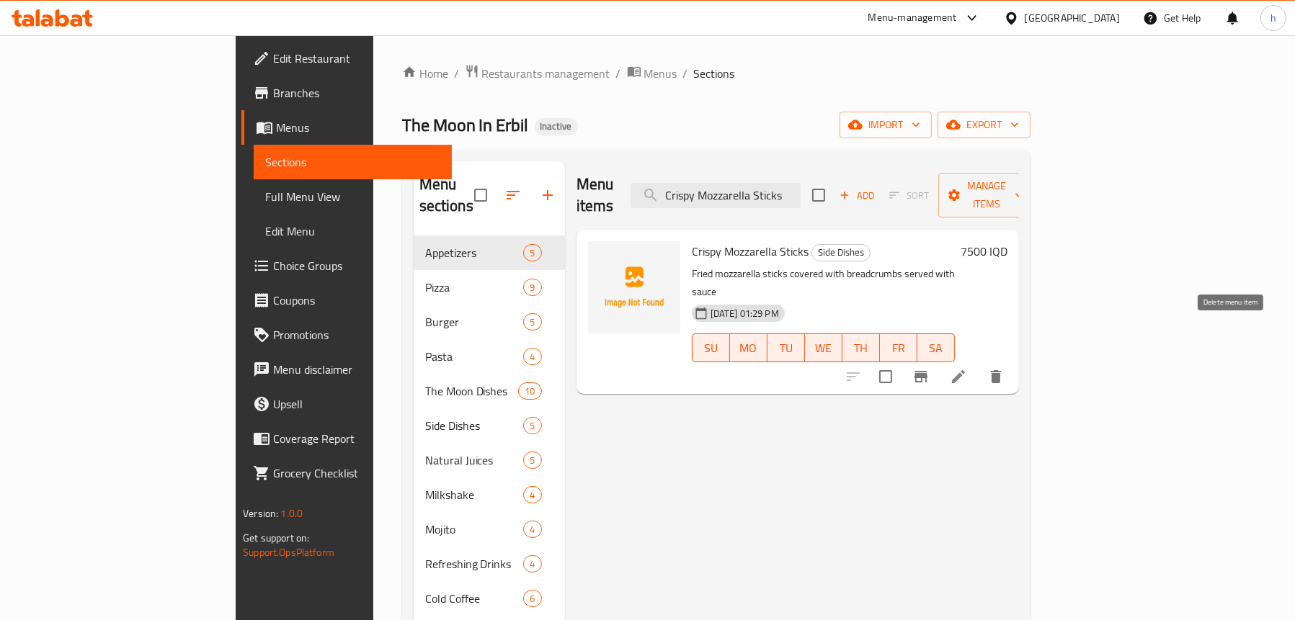
click at [1013, 360] on button "delete" at bounding box center [995, 377] width 35 height 35
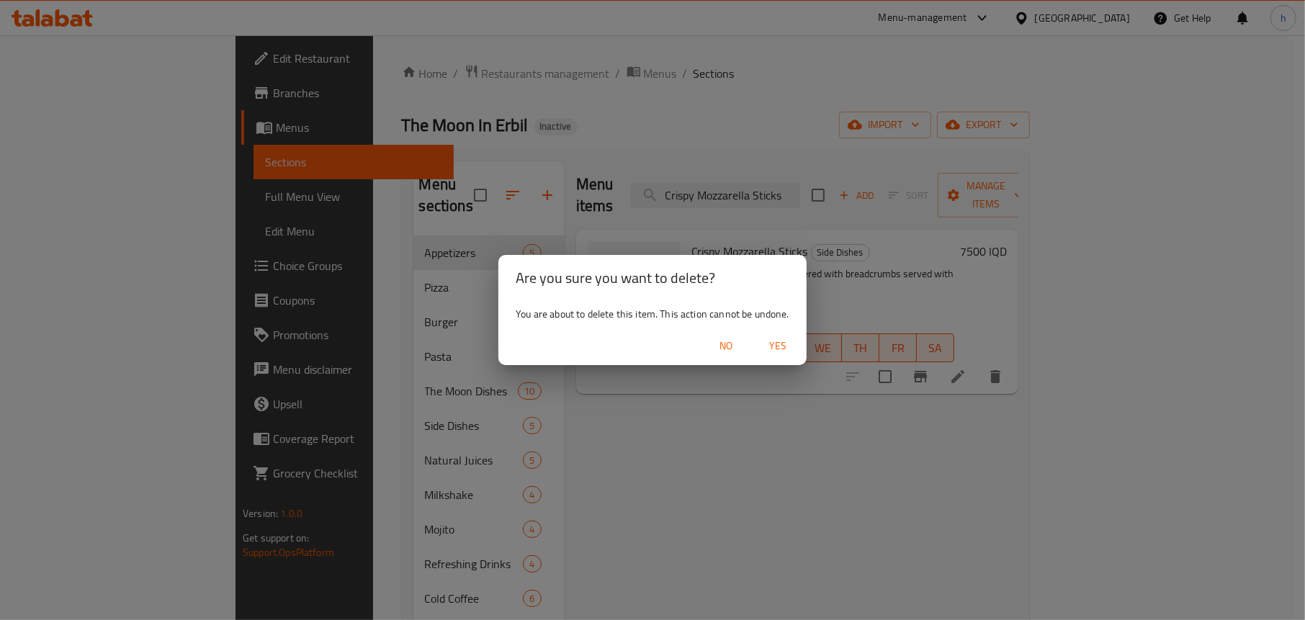
click at [776, 340] on span "Yes" at bounding box center [778, 346] width 35 height 18
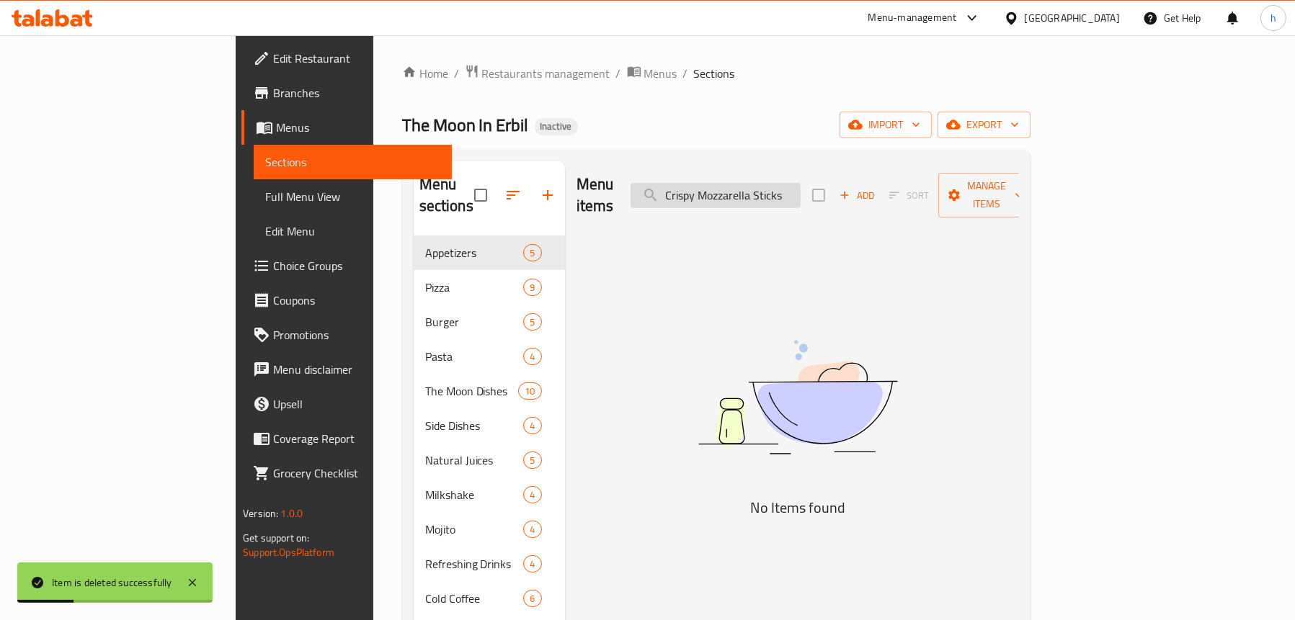
click at [795, 183] on input "Crispy Mozzarella Sticks" at bounding box center [715, 195] width 170 height 25
paste input "hicken Wings With BBQ Sauce"
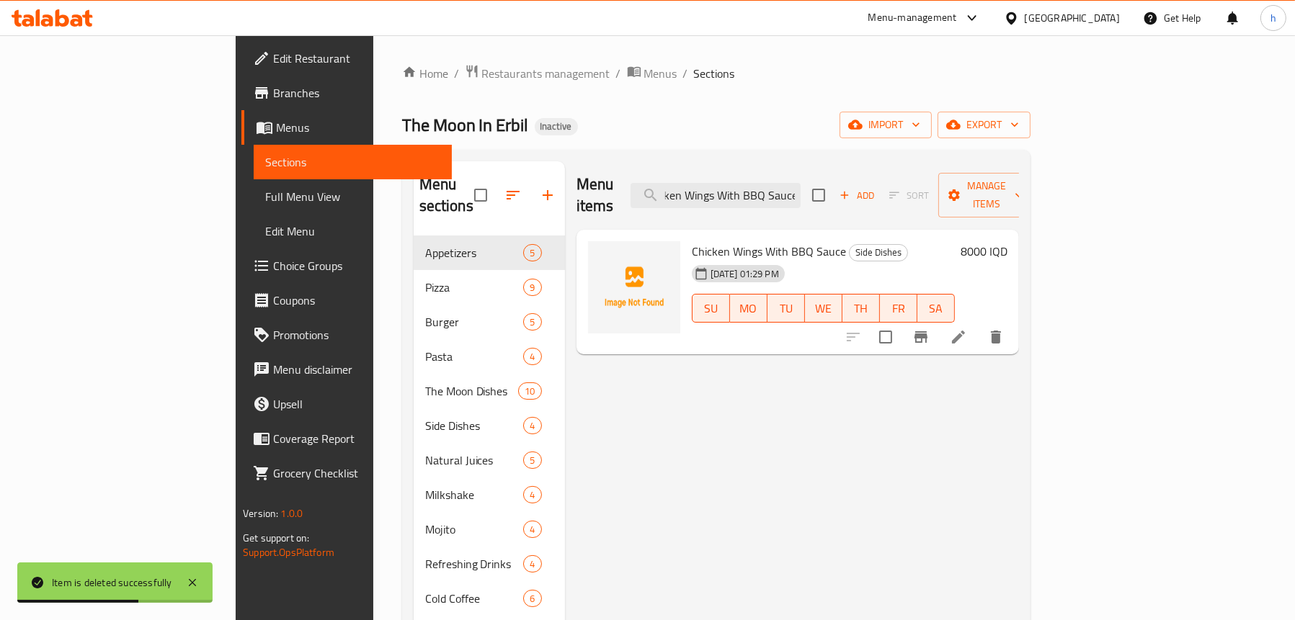
click at [1013, 331] on button "delete" at bounding box center [995, 337] width 35 height 35
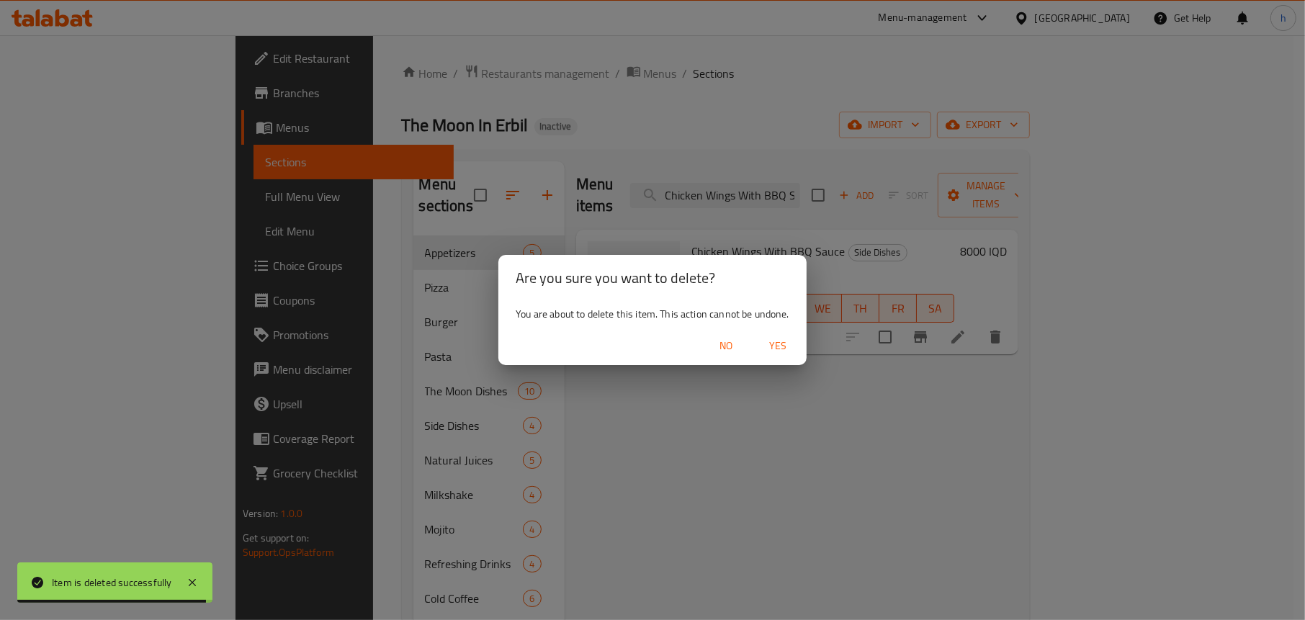
click at [780, 340] on span "Yes" at bounding box center [778, 346] width 35 height 18
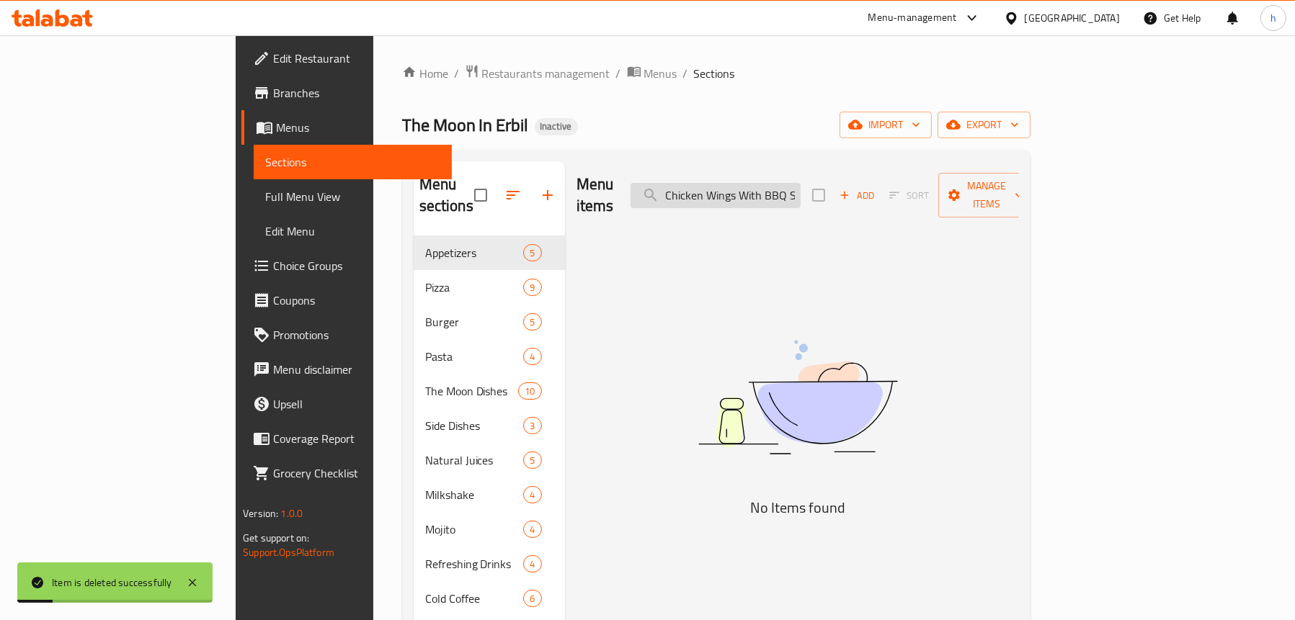
click at [763, 183] on input "Chicken Wings With BBQ Sauce" at bounding box center [715, 195] width 170 height 25
paste input "Americano Burger"
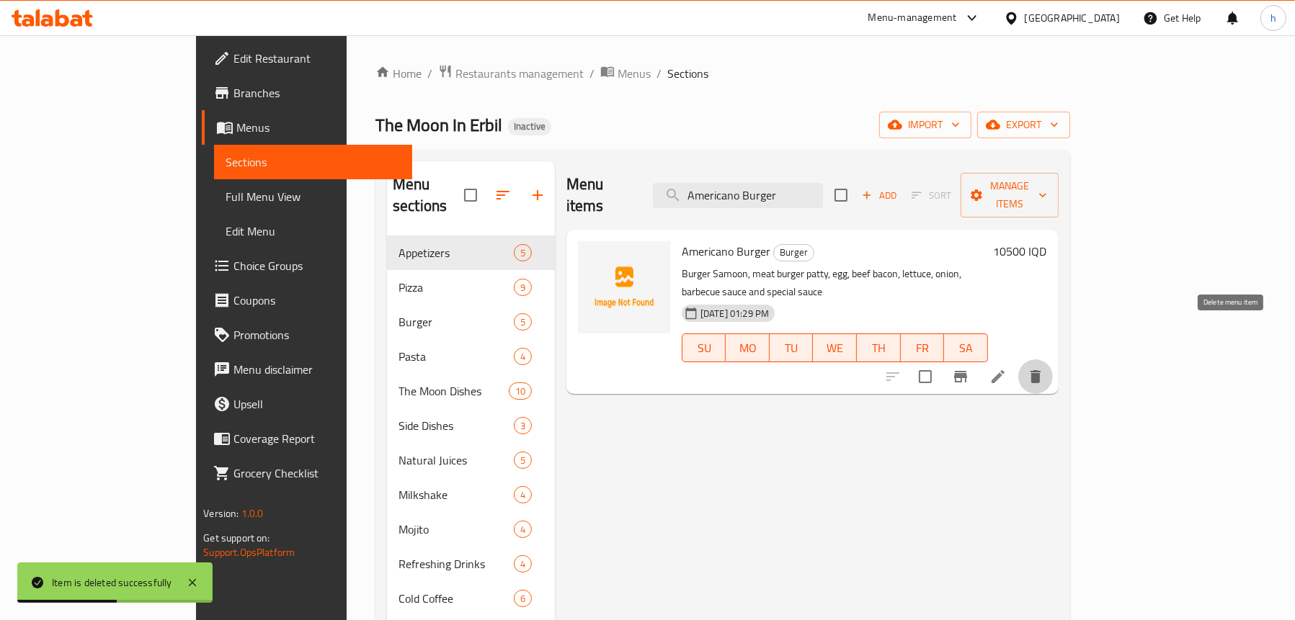
click at [1040, 370] on icon "delete" at bounding box center [1035, 376] width 10 height 13
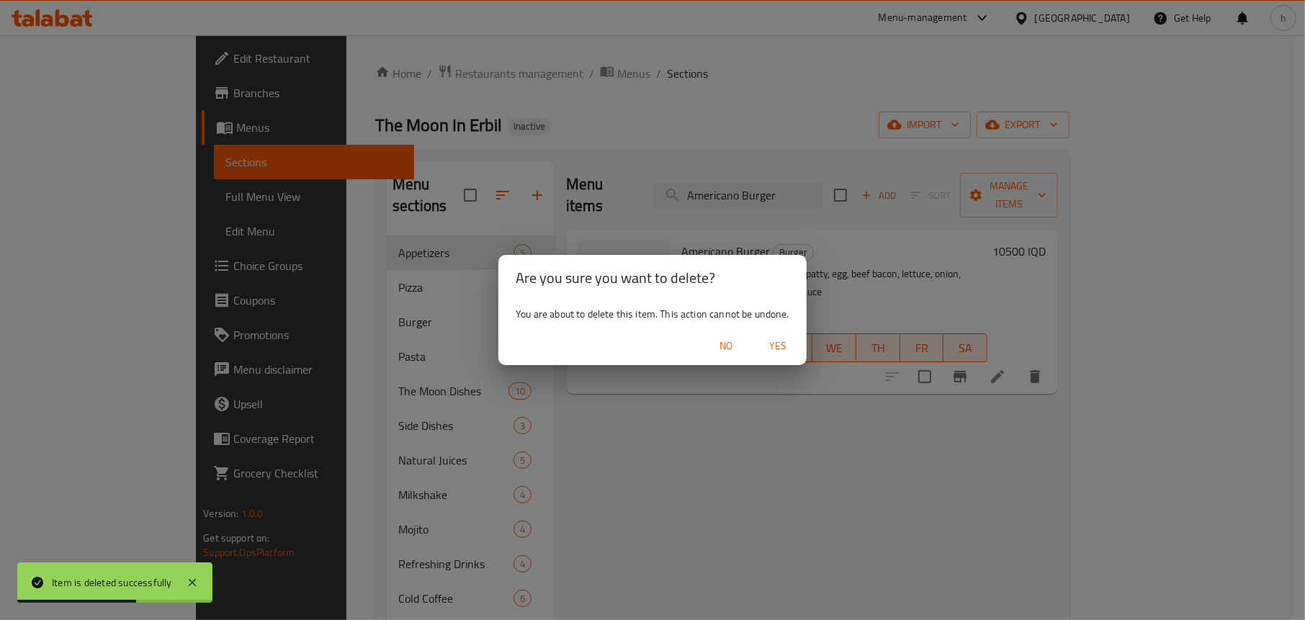
click at [790, 347] on span "Yes" at bounding box center [778, 346] width 35 height 18
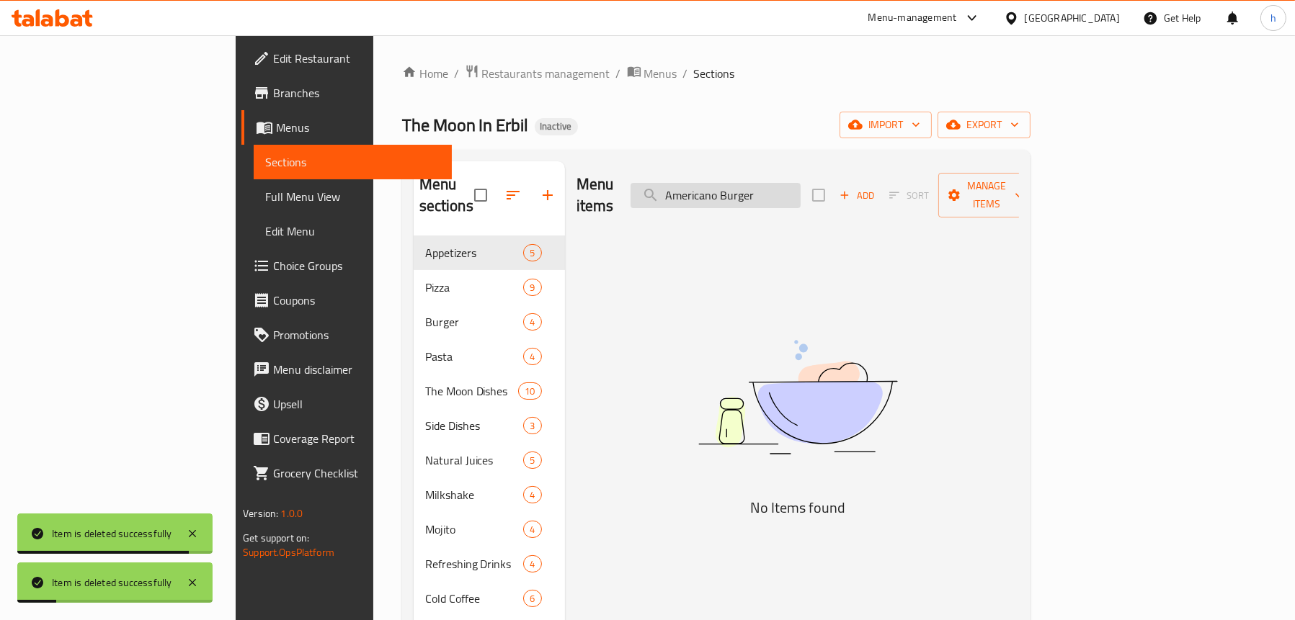
click at [790, 186] on input "Americano Burger" at bounding box center [715, 195] width 170 height 25
paste input "Fettuccine Pasta"
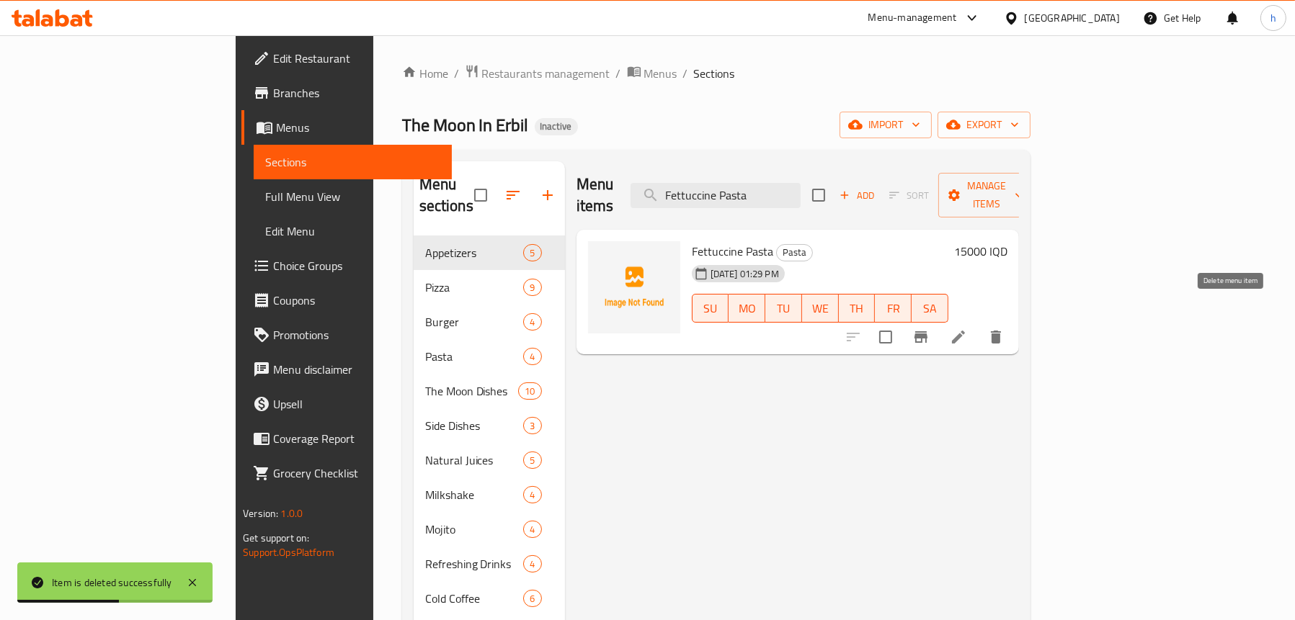
click at [1013, 320] on button "delete" at bounding box center [995, 337] width 35 height 35
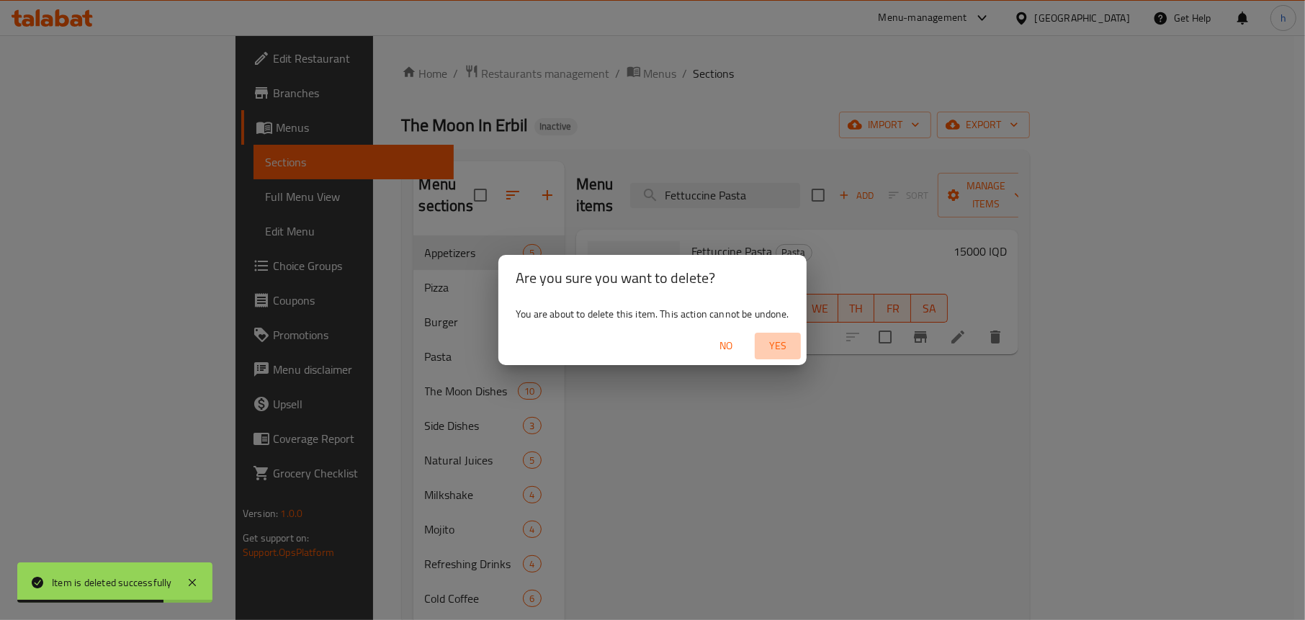
click at [781, 347] on span "Yes" at bounding box center [778, 346] width 35 height 18
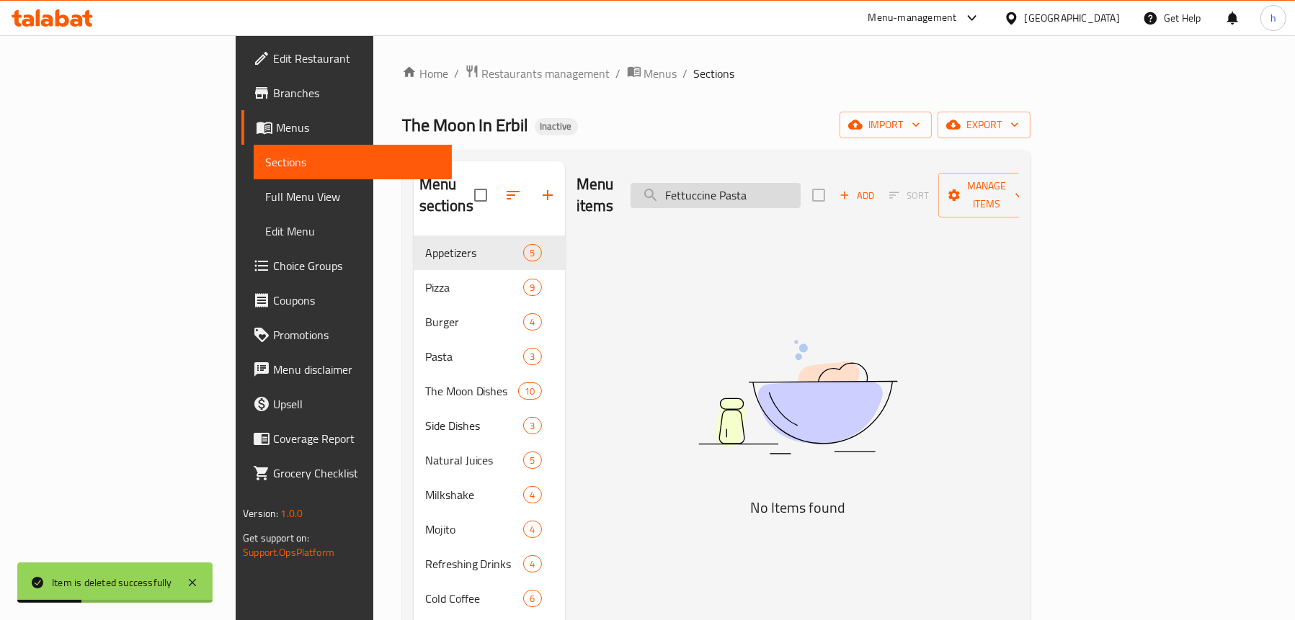
click at [800, 191] on input "Fettuccine Pasta" at bounding box center [715, 195] width 170 height 25
paste input "Mixed Vegetabl"
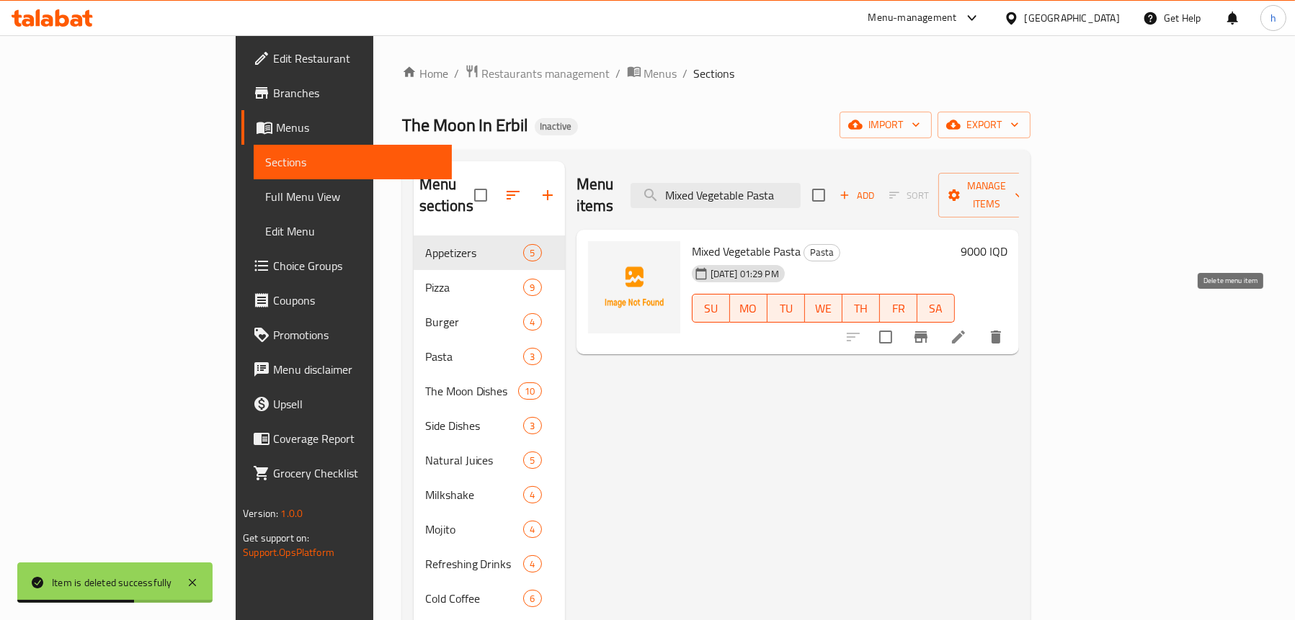
click at [1001, 331] on icon "delete" at bounding box center [996, 337] width 10 height 13
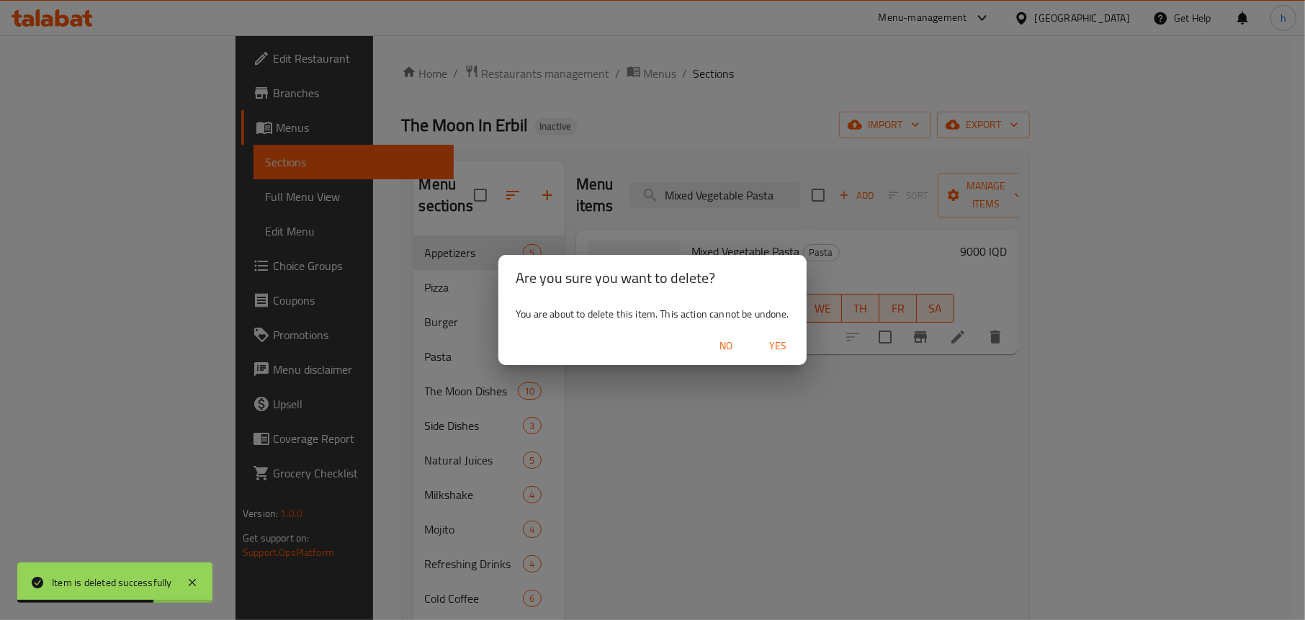
click at [782, 341] on span "Yes" at bounding box center [778, 346] width 35 height 18
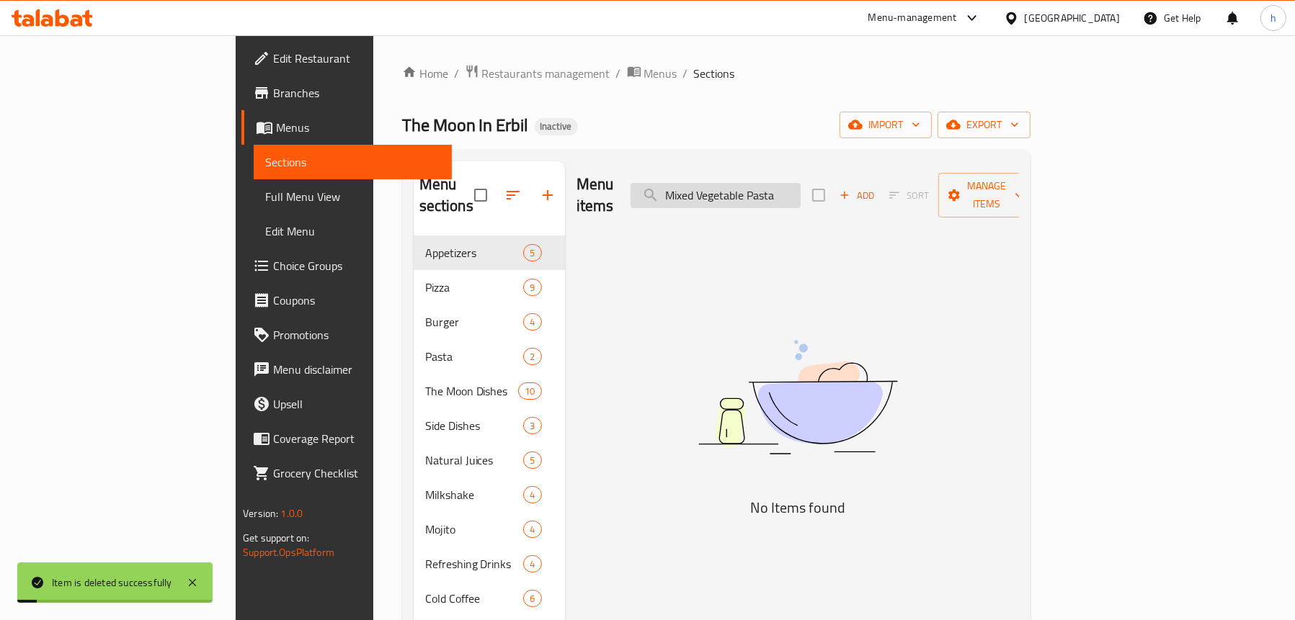
click at [775, 195] on input "Mixed Vegetable Pasta" at bounding box center [715, 195] width 170 height 25
paste input "Chicken Pasta"
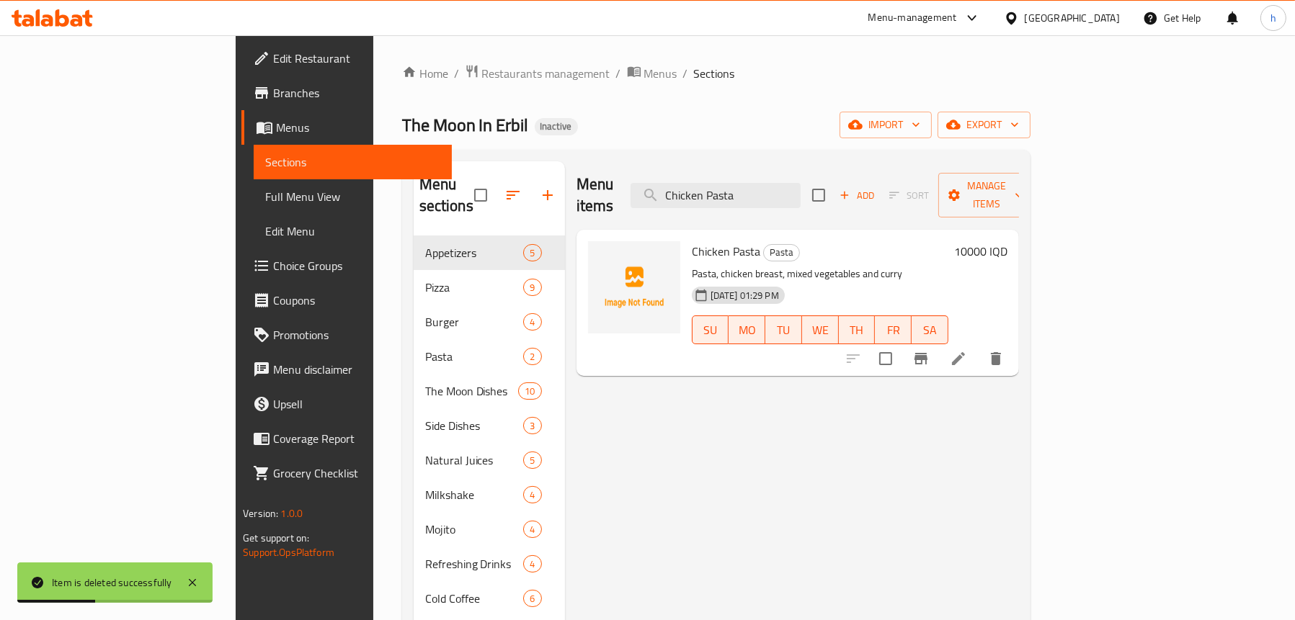
click at [1004, 350] on icon "delete" at bounding box center [995, 358] width 17 height 17
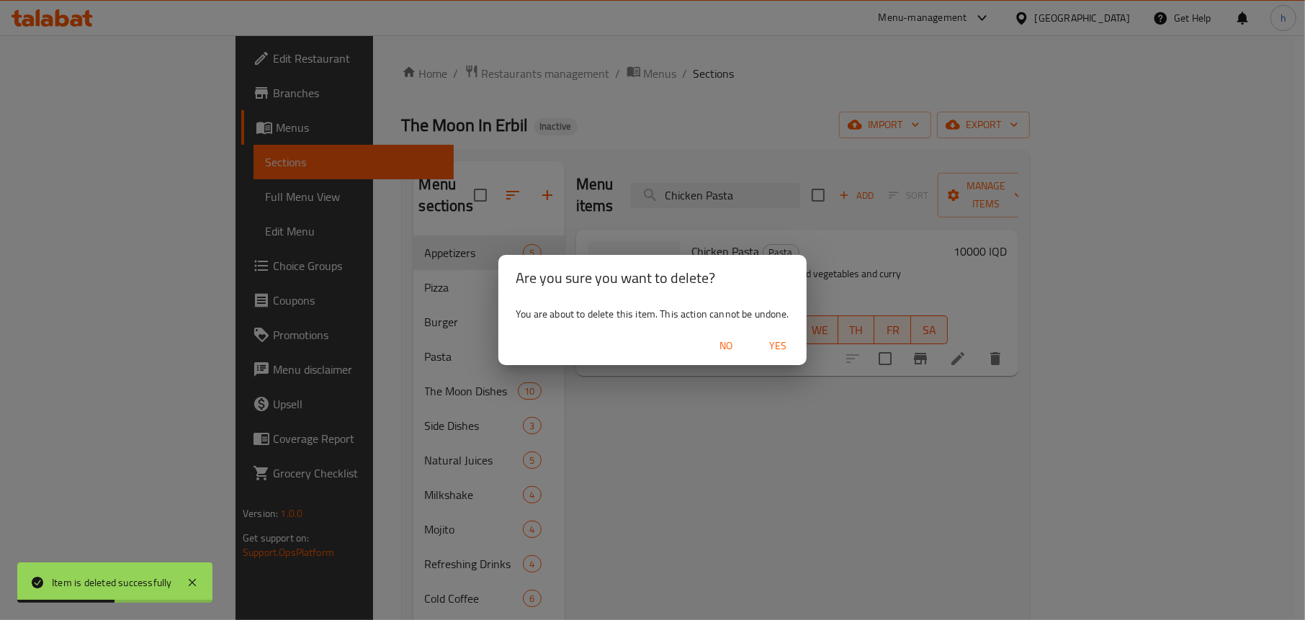
click at [777, 343] on span "Yes" at bounding box center [778, 346] width 35 height 18
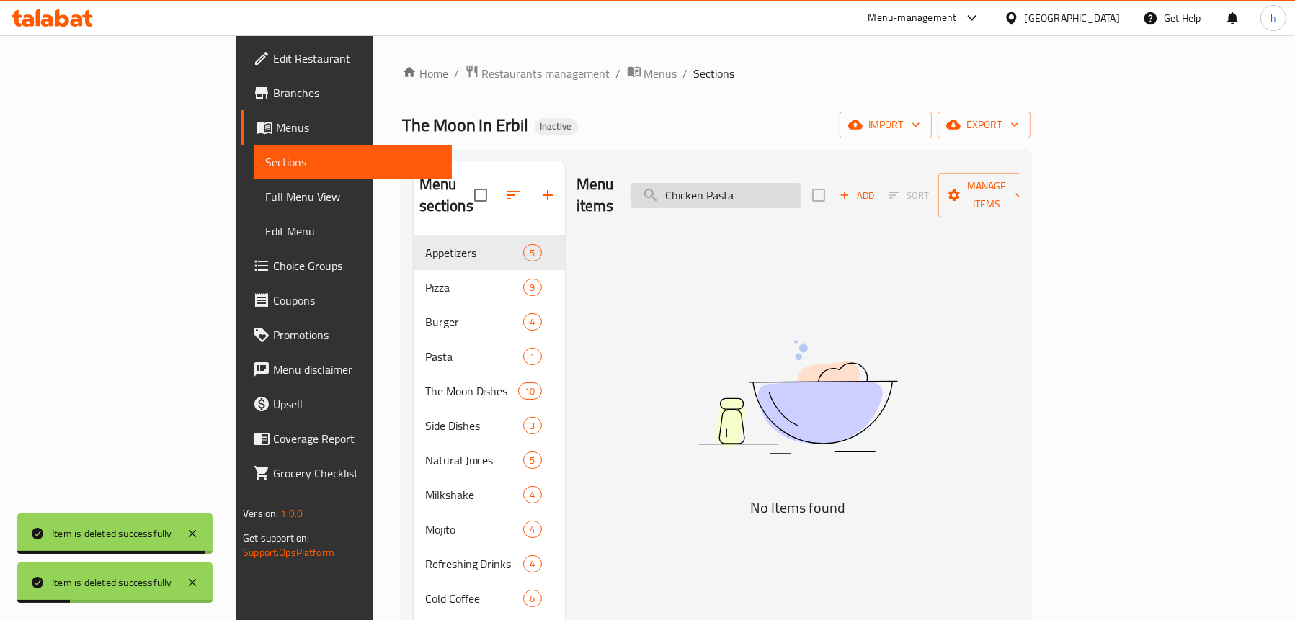
click at [800, 184] on input "Chicken Pasta" at bounding box center [715, 195] width 170 height 25
paste input "Steak"
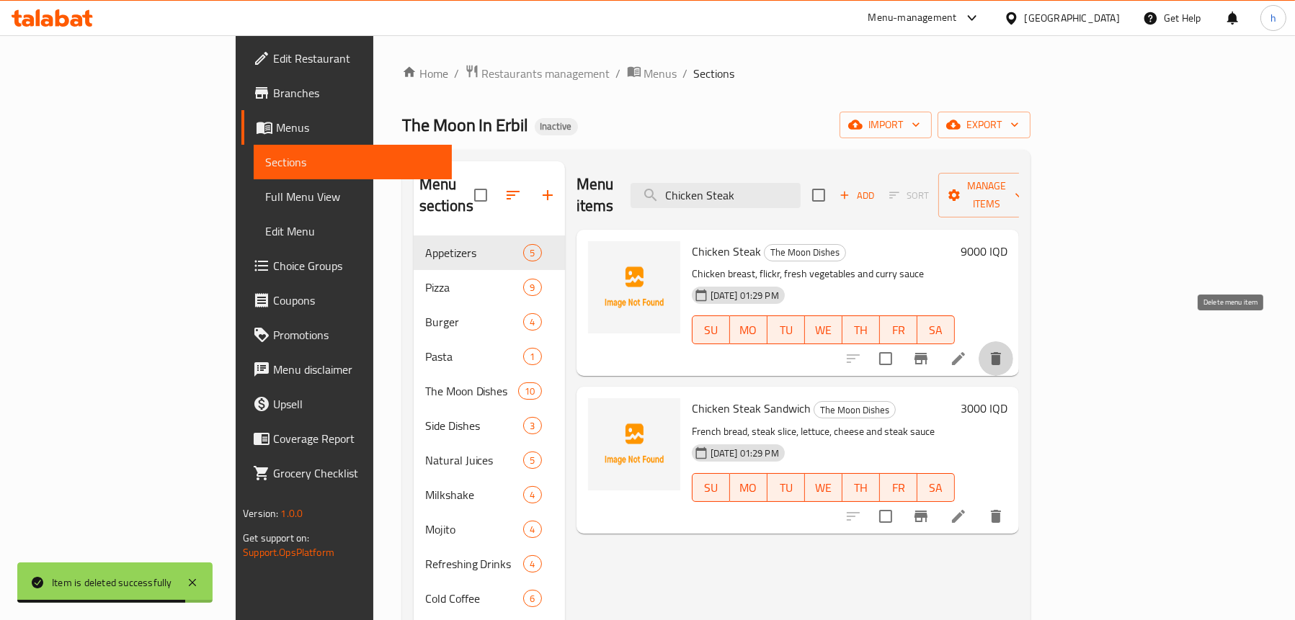
click at [1013, 342] on button "delete" at bounding box center [995, 359] width 35 height 35
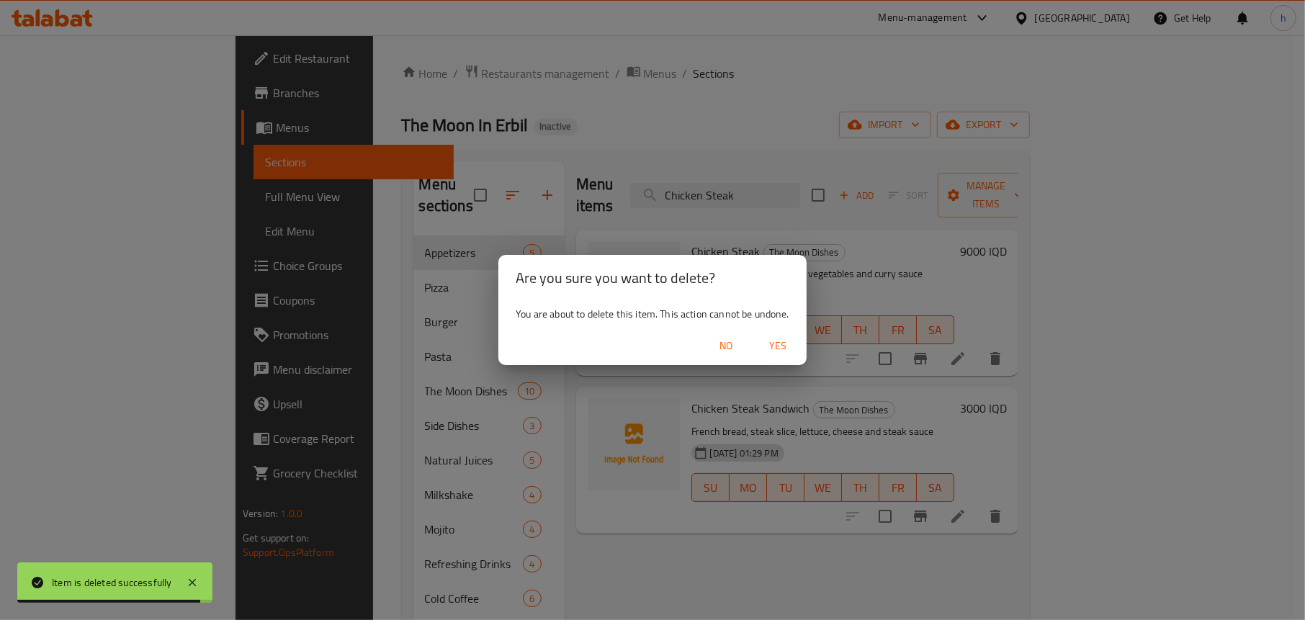
click at [785, 339] on span "Yes" at bounding box center [778, 346] width 35 height 18
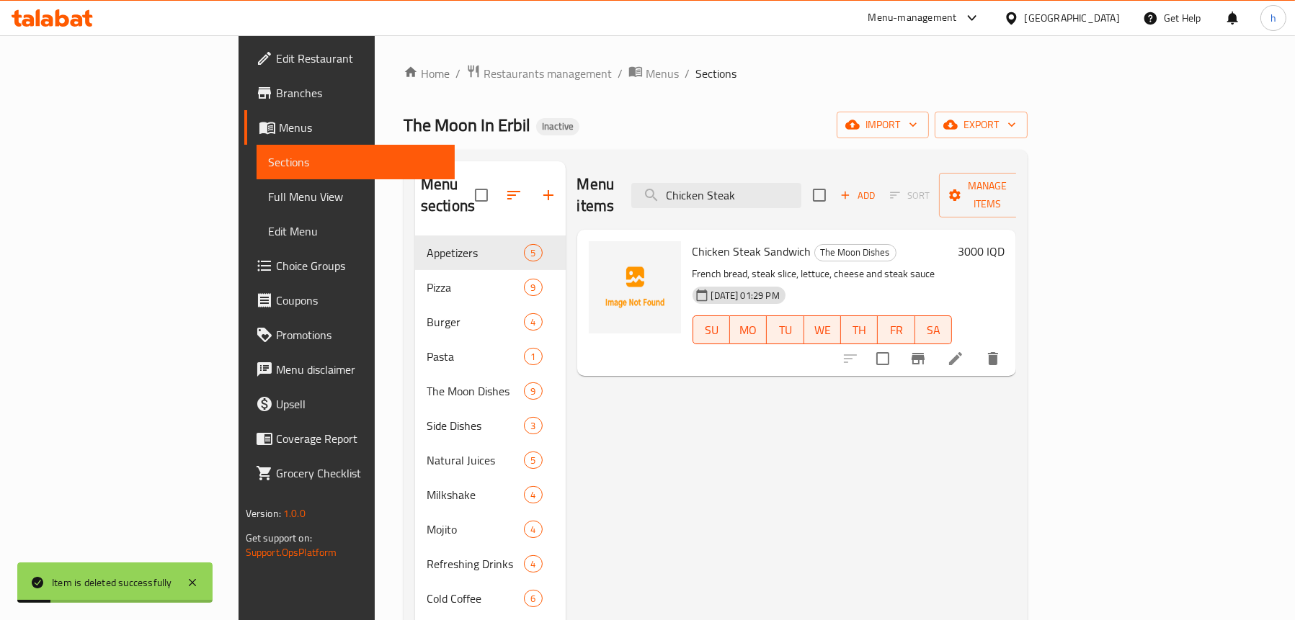
click at [998, 352] on icon "delete" at bounding box center [993, 358] width 10 height 13
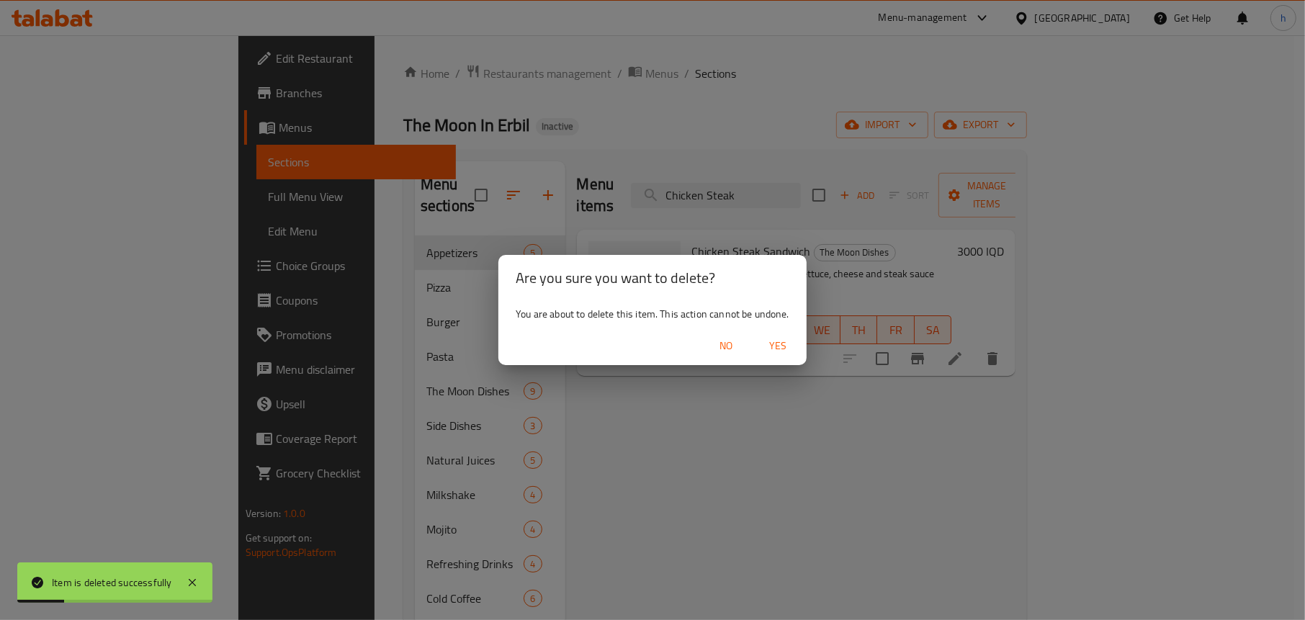
click at [782, 343] on span "Yes" at bounding box center [778, 346] width 35 height 18
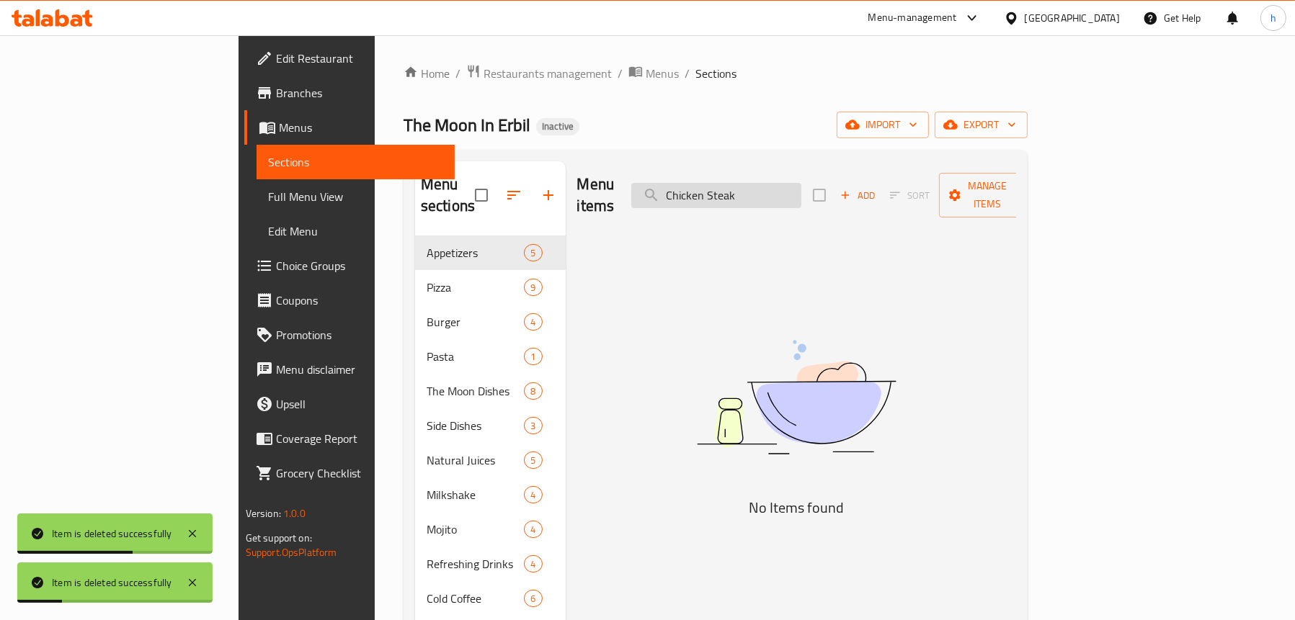
click at [801, 189] on input "Chicken Steak" at bounding box center [716, 195] width 170 height 25
paste input "rispy Rizo"
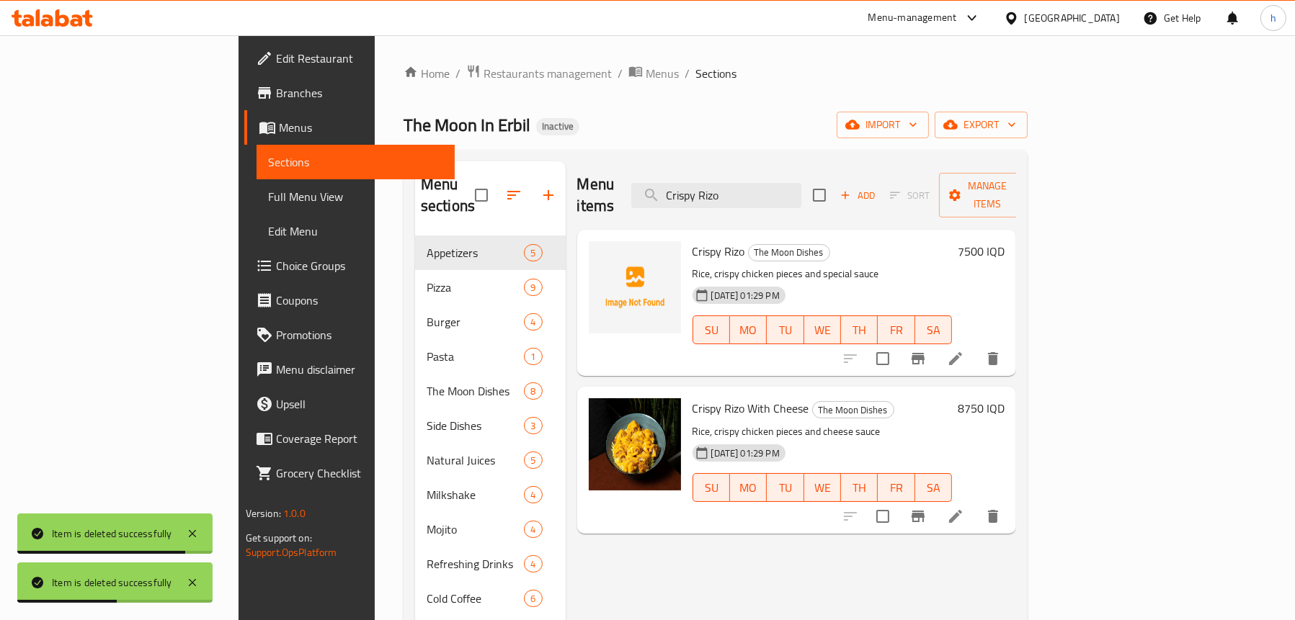
click at [998, 352] on icon "delete" at bounding box center [993, 358] width 10 height 13
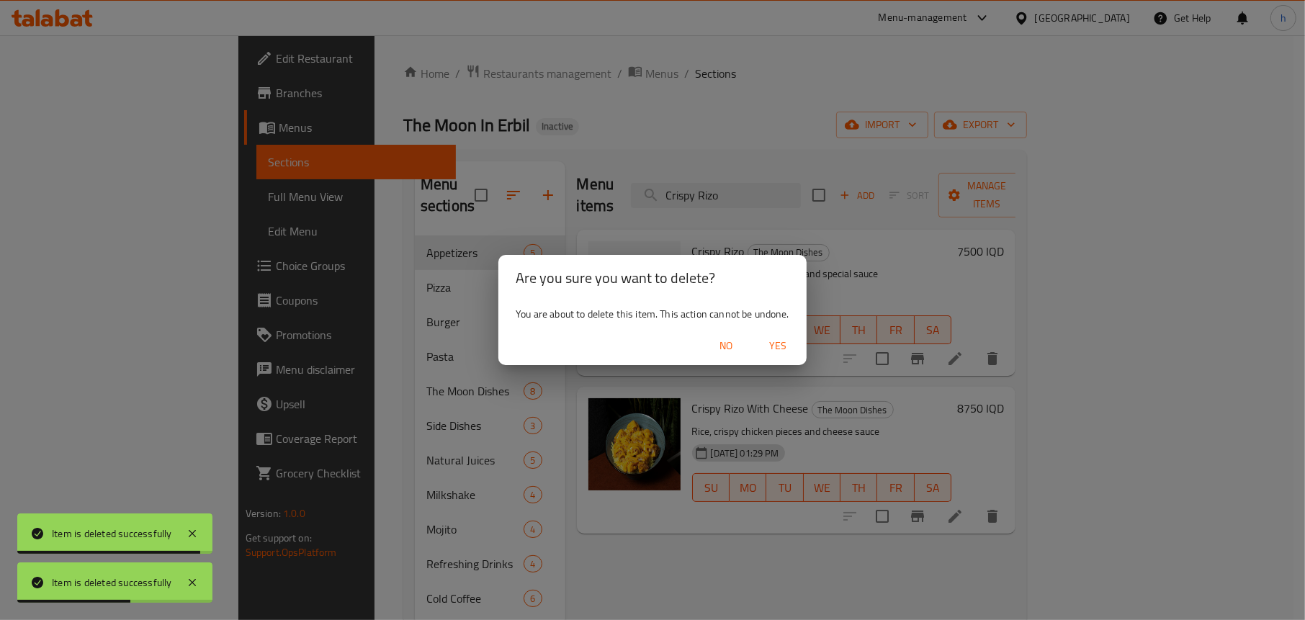
click at [787, 342] on span "Yes" at bounding box center [778, 346] width 35 height 18
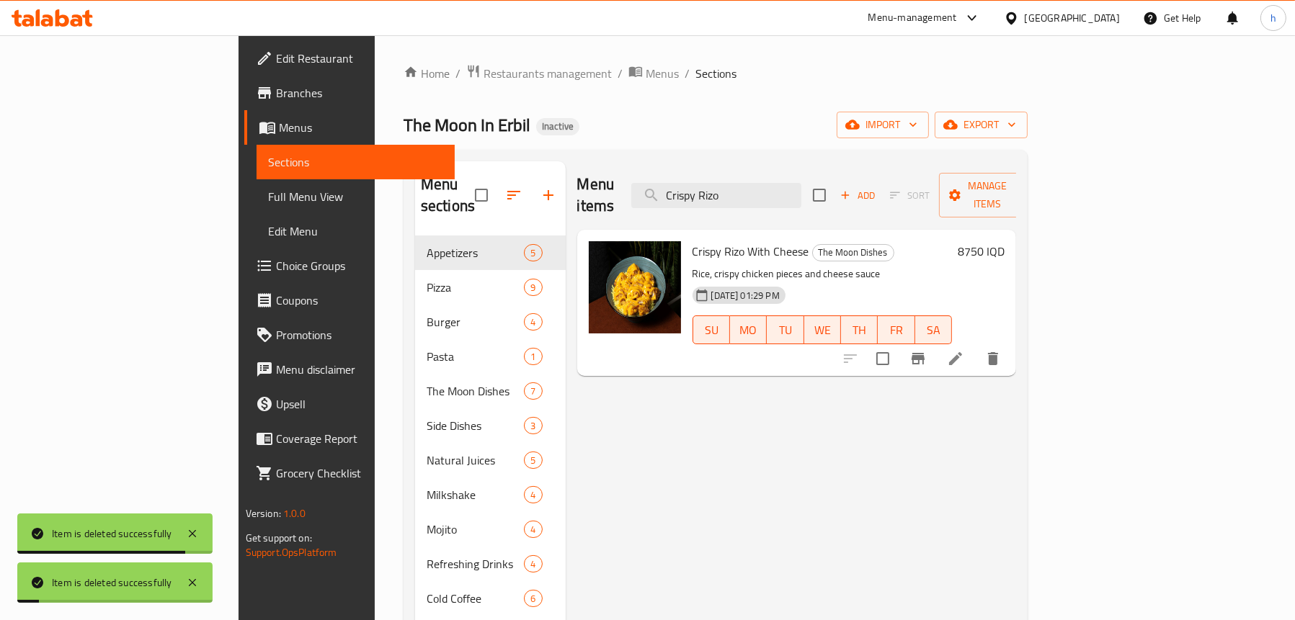
click at [764, 167] on div "Menu items Crispy Rizo Add Sort Manage items" at bounding box center [796, 195] width 439 height 68
click at [779, 183] on input "Crispy Rizo" at bounding box center [716, 195] width 170 height 25
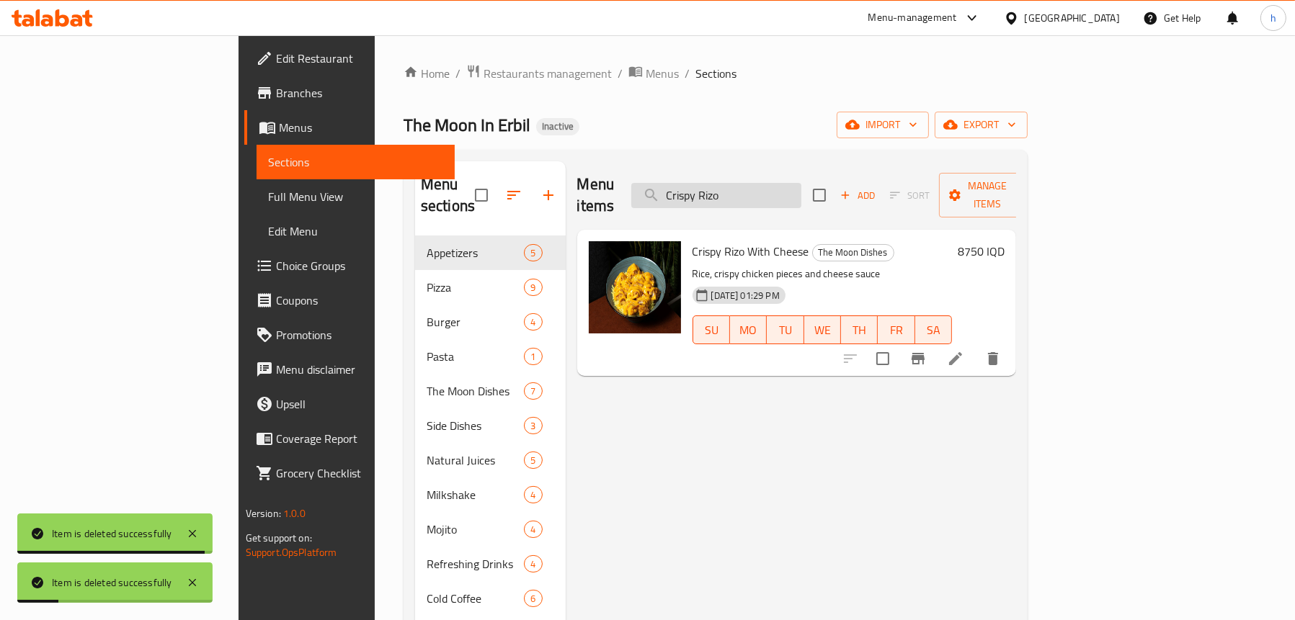
paste input "Chicken"
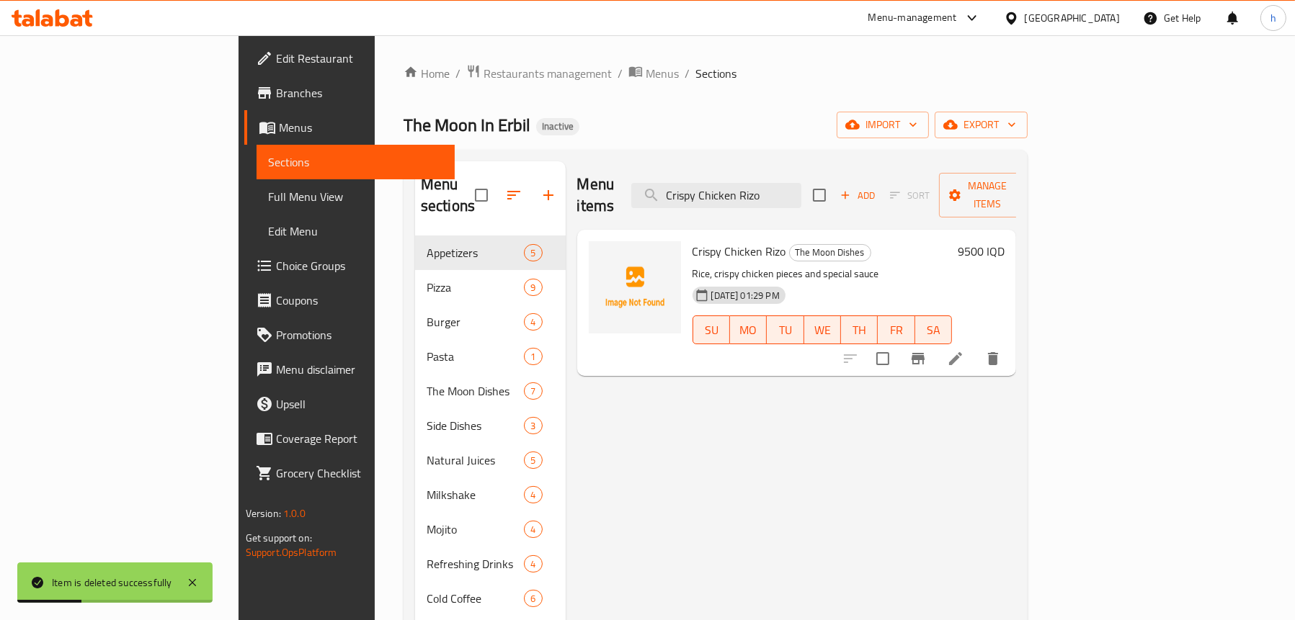
click at [998, 352] on icon "delete" at bounding box center [993, 358] width 10 height 13
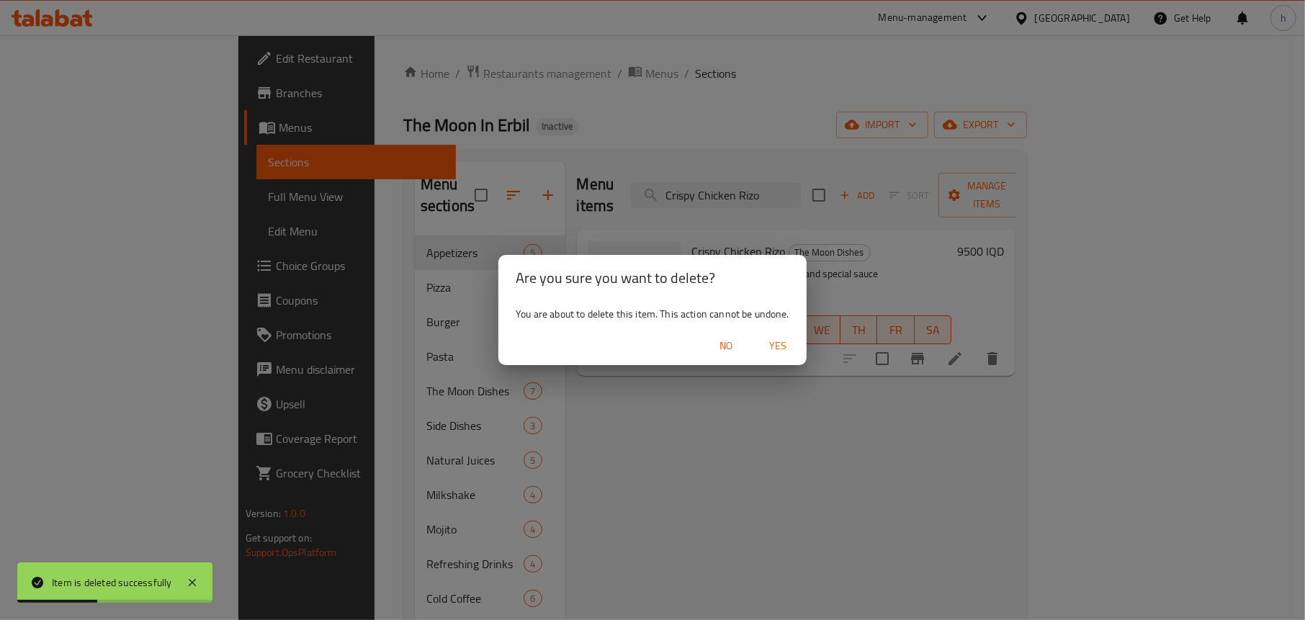
click at [792, 340] on span "Yes" at bounding box center [778, 346] width 35 height 18
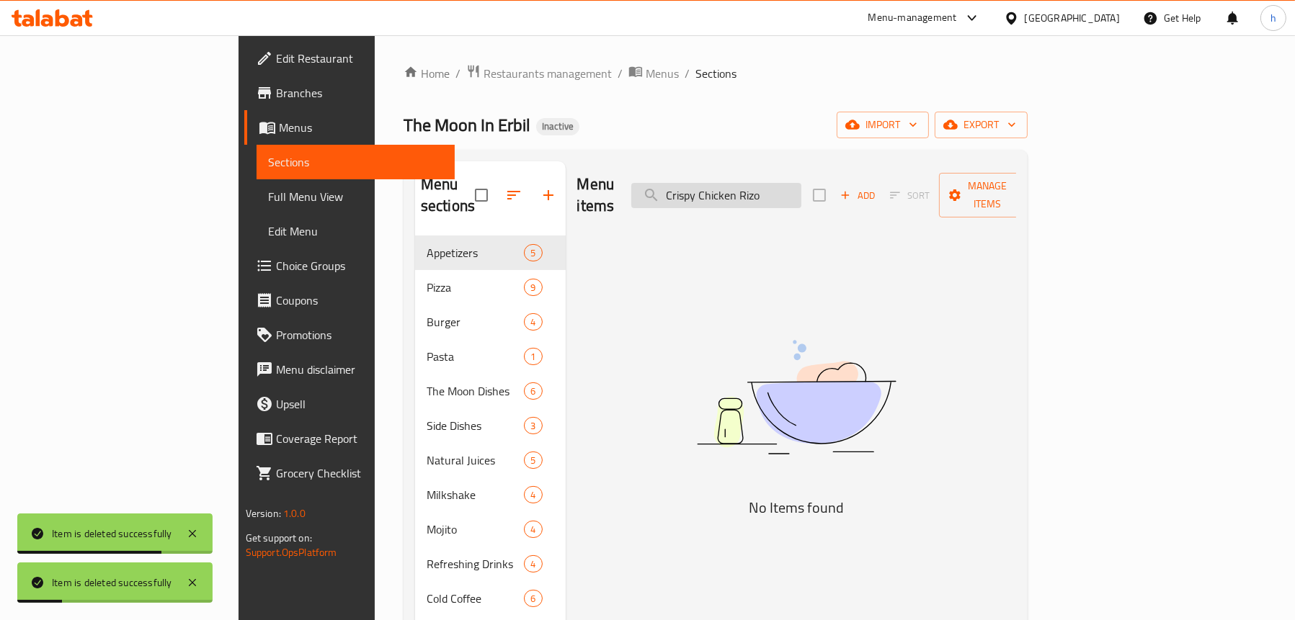
click at [756, 187] on input "Crispy Chicken Rizo" at bounding box center [716, 195] width 170 height 25
paste input "hicken Steak Sandwich"
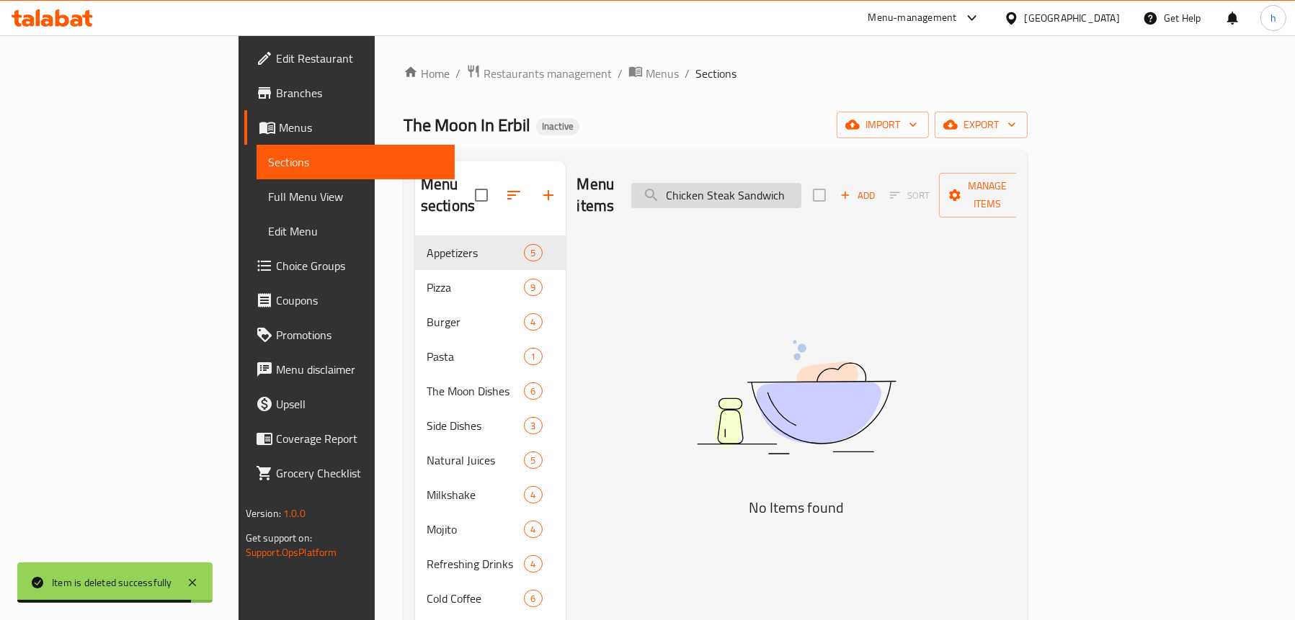
click at [801, 183] on input "Chicken Steak Sandwich" at bounding box center [716, 195] width 170 height 25
paste input "آيس كوفي باردة"
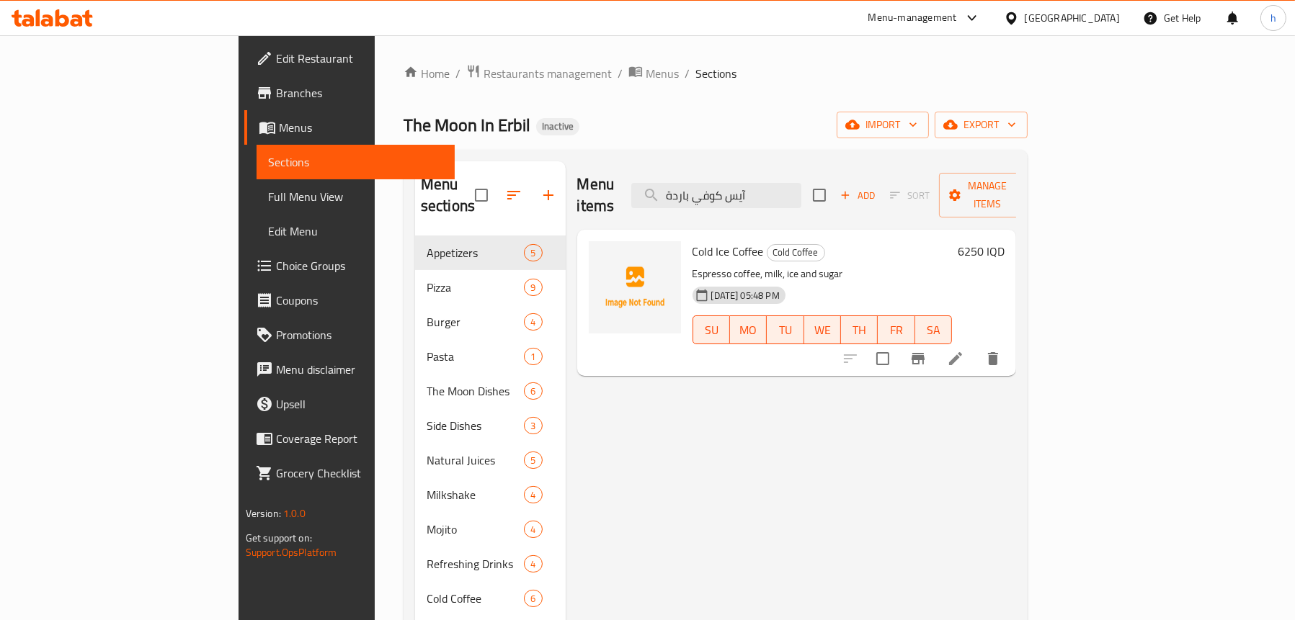
click at [1001, 350] on icon "delete" at bounding box center [992, 358] width 17 height 17
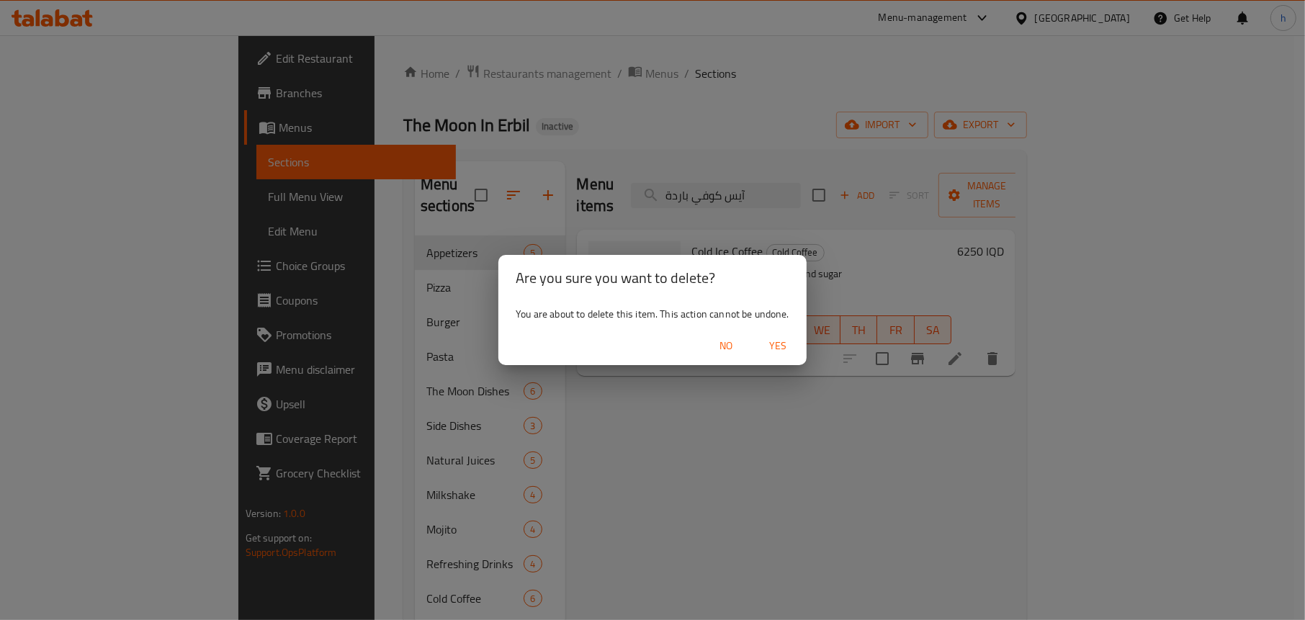
click at [777, 344] on span "Yes" at bounding box center [778, 346] width 35 height 18
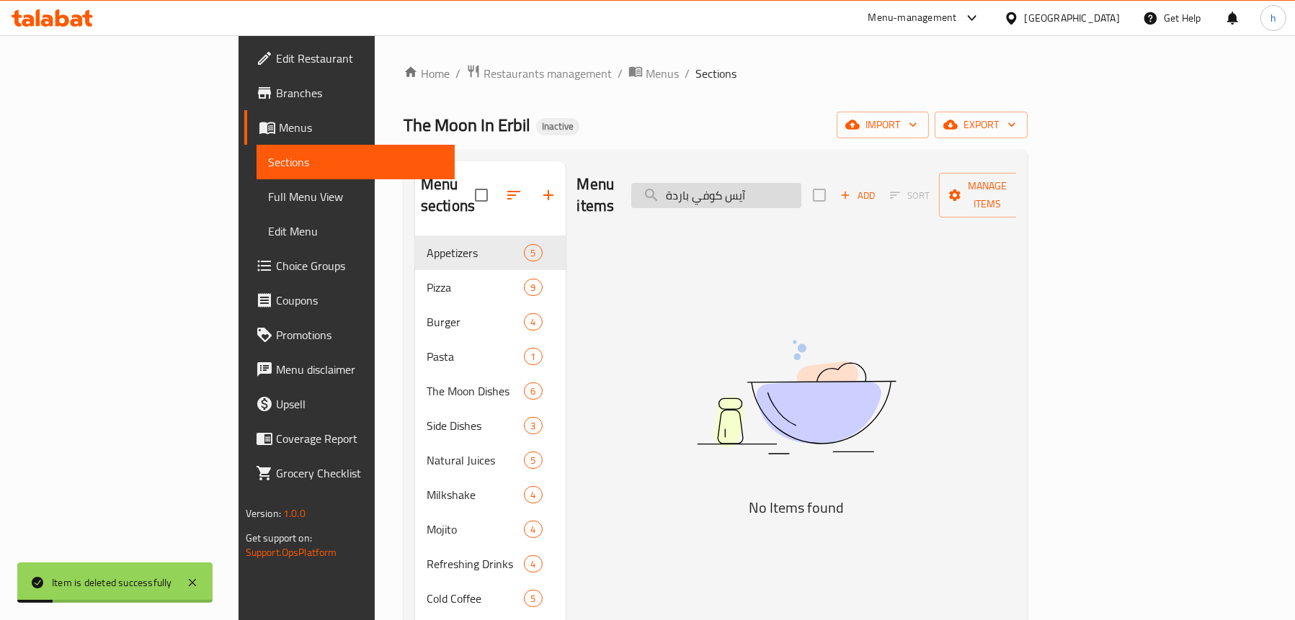
click at [792, 183] on input "آيس كوفي باردة" at bounding box center [716, 195] width 170 height 25
paste input "اتيه كراميل"
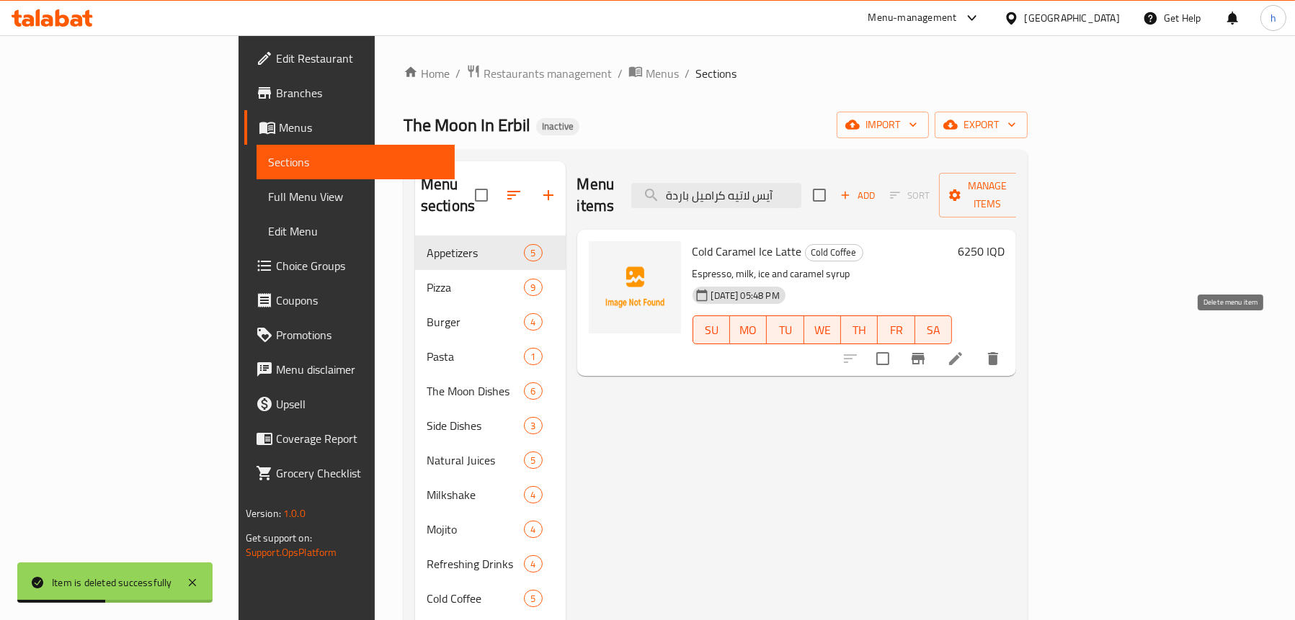
click at [1001, 350] on icon "delete" at bounding box center [992, 358] width 17 height 17
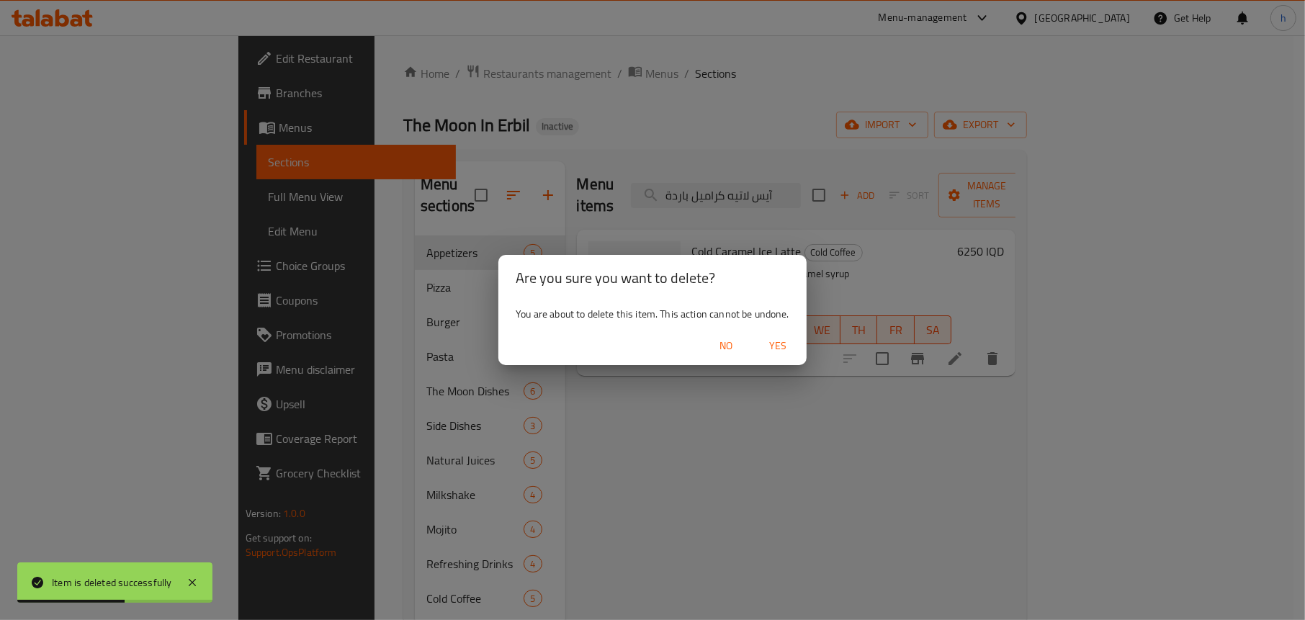
click at [777, 343] on span "Yes" at bounding box center [778, 346] width 35 height 18
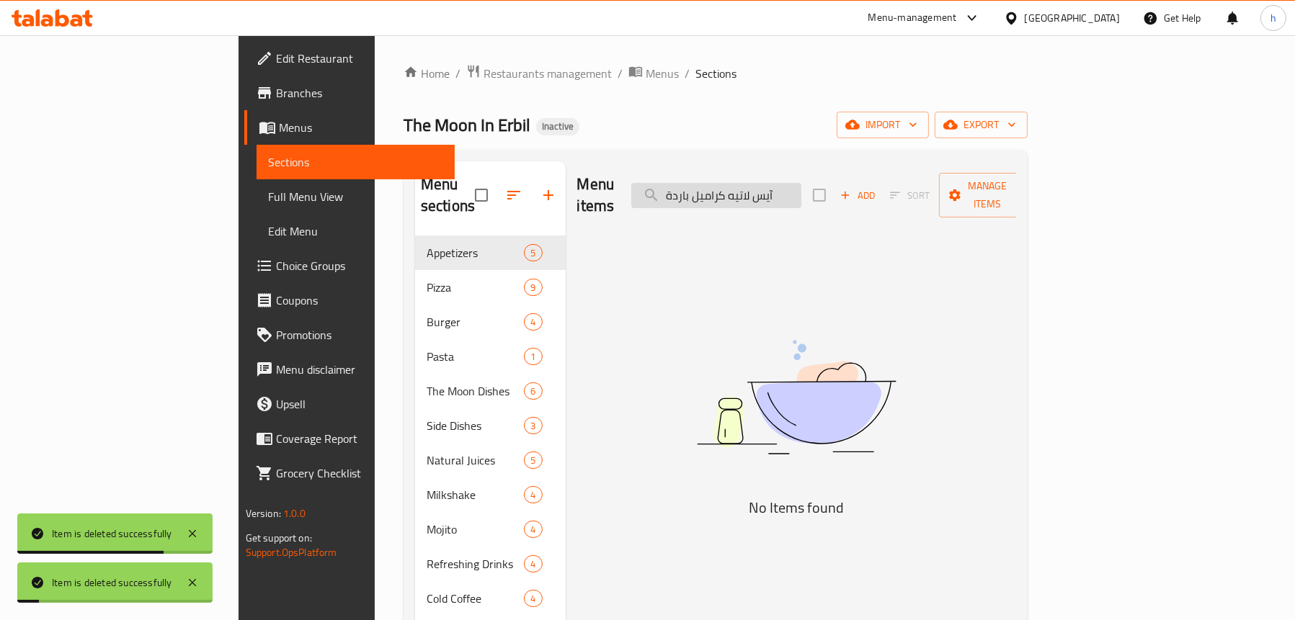
click at [801, 183] on input "آيس لاتيه كراميل باردة" at bounding box center [716, 195] width 170 height 25
paste input "موهيتو باشن فروت"
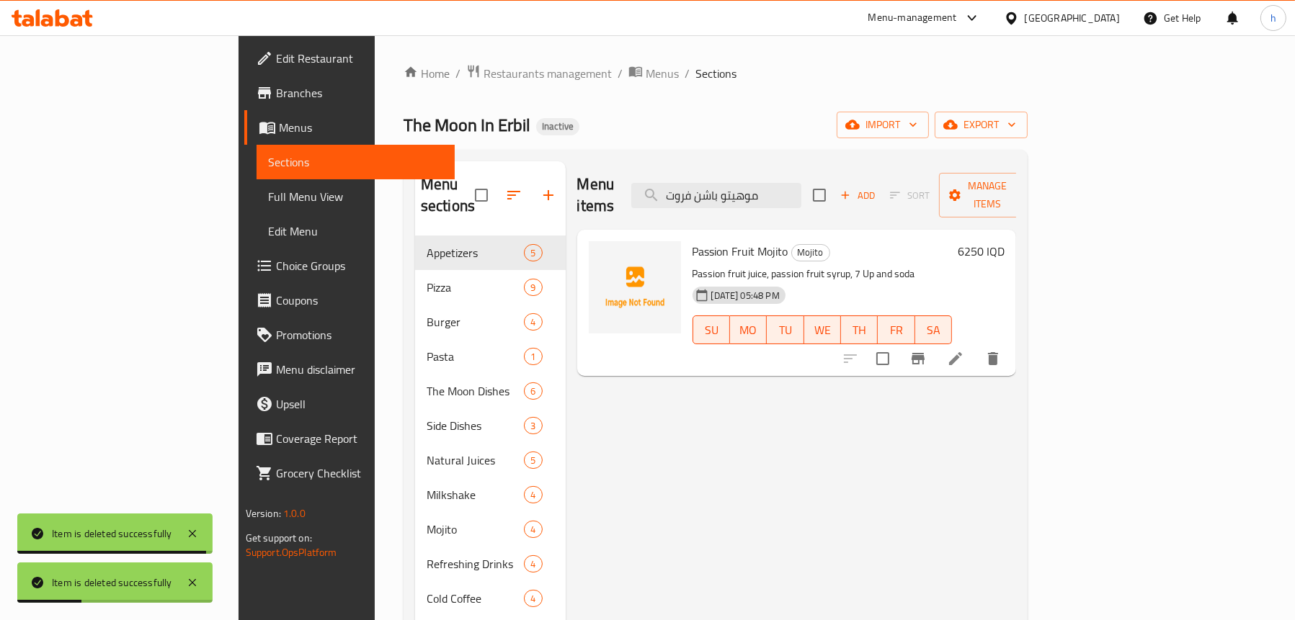
click at [998, 352] on icon "delete" at bounding box center [993, 358] width 10 height 13
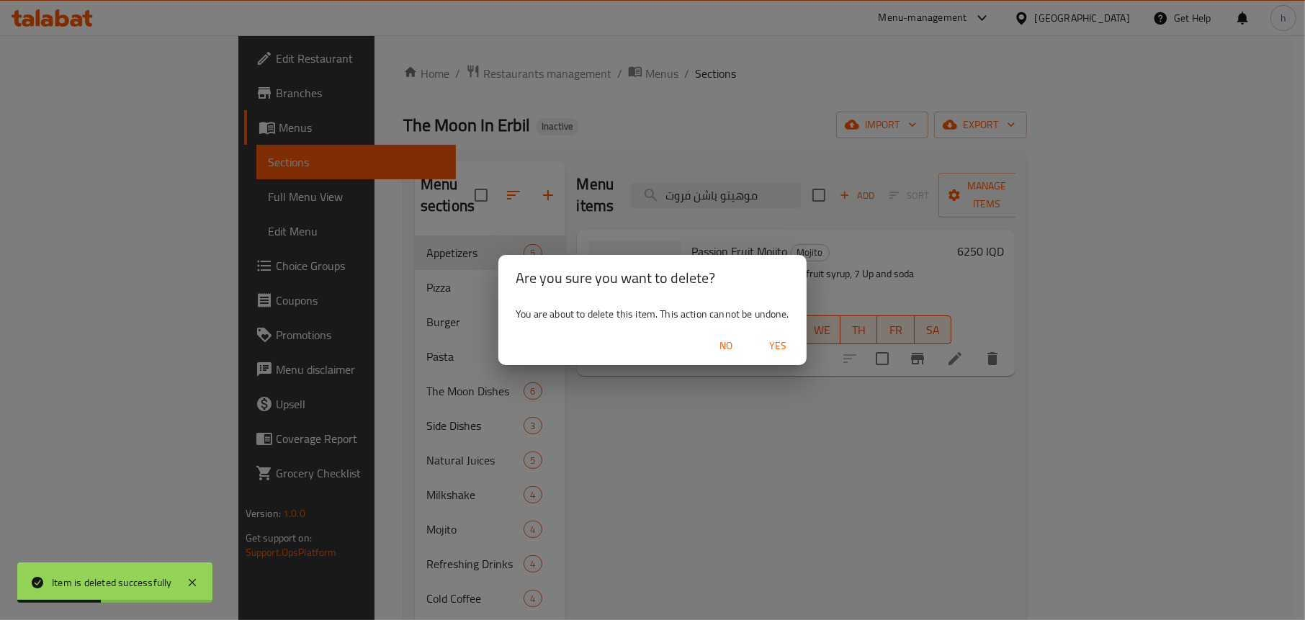
click at [777, 346] on span "Yes" at bounding box center [778, 346] width 35 height 18
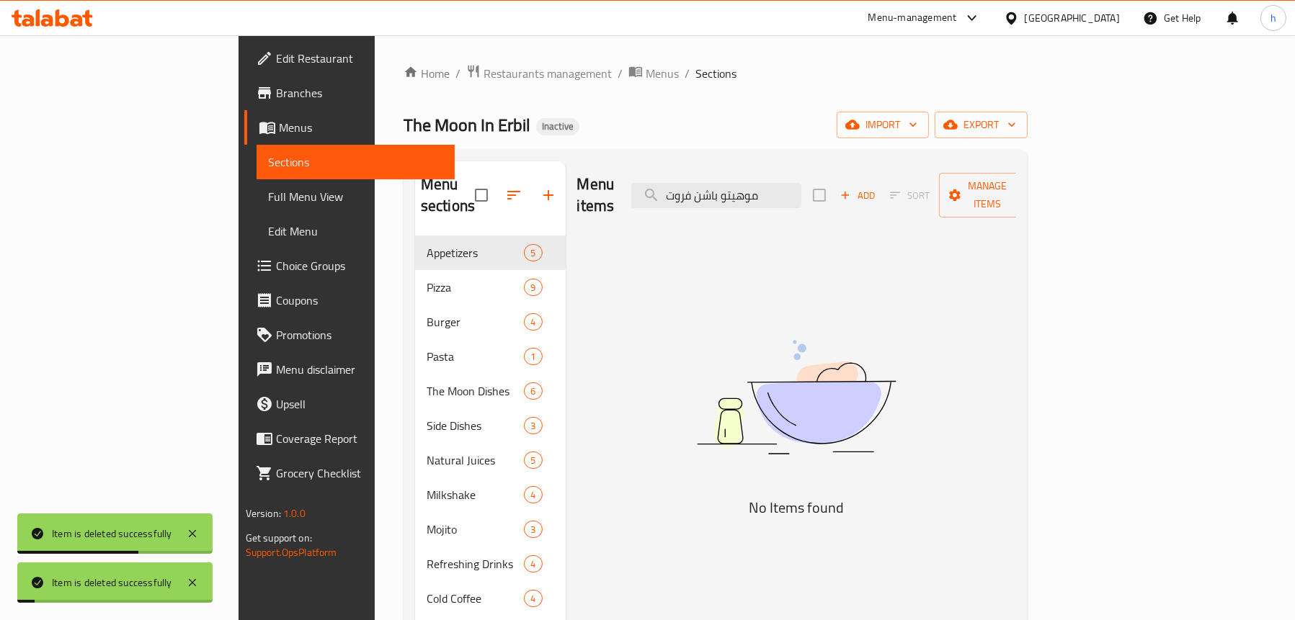
click at [780, 165] on div "Menu items موهيتو باشن فروت Add Sort Manage items" at bounding box center [796, 195] width 439 height 68
click at [787, 183] on input "موهيتو باشن فروت" at bounding box center [716, 195] width 170 height 25
paste input "يوي طبيعي"
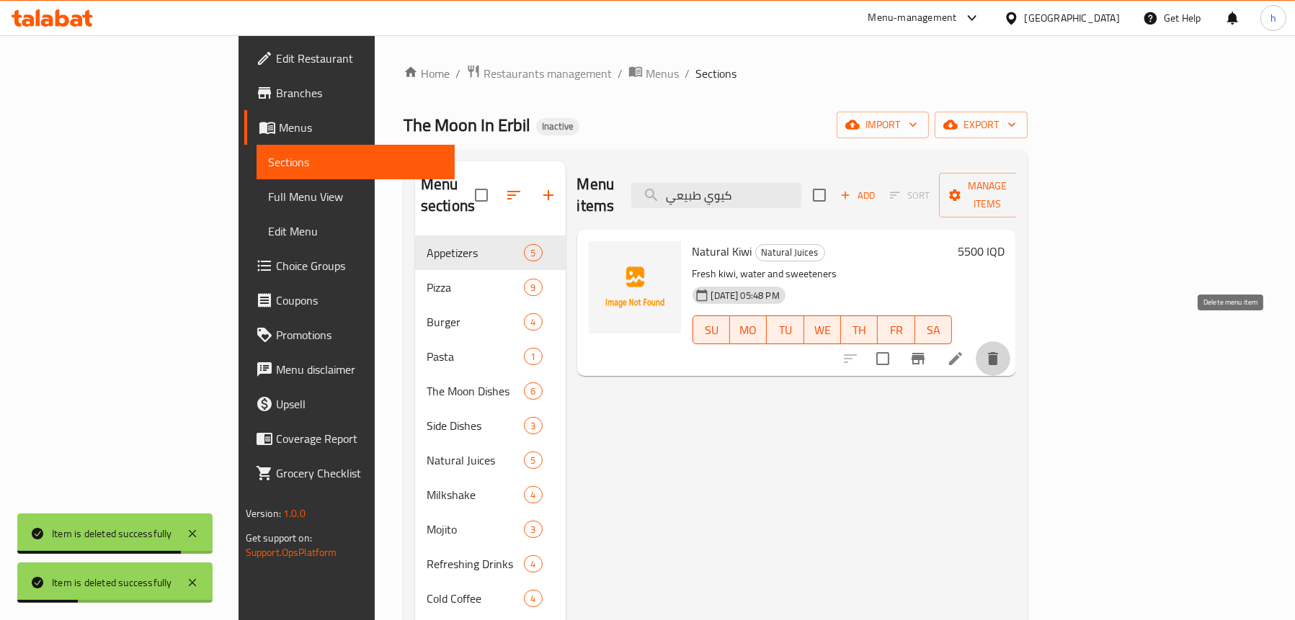
click at [1010, 342] on button "delete" at bounding box center [993, 359] width 35 height 35
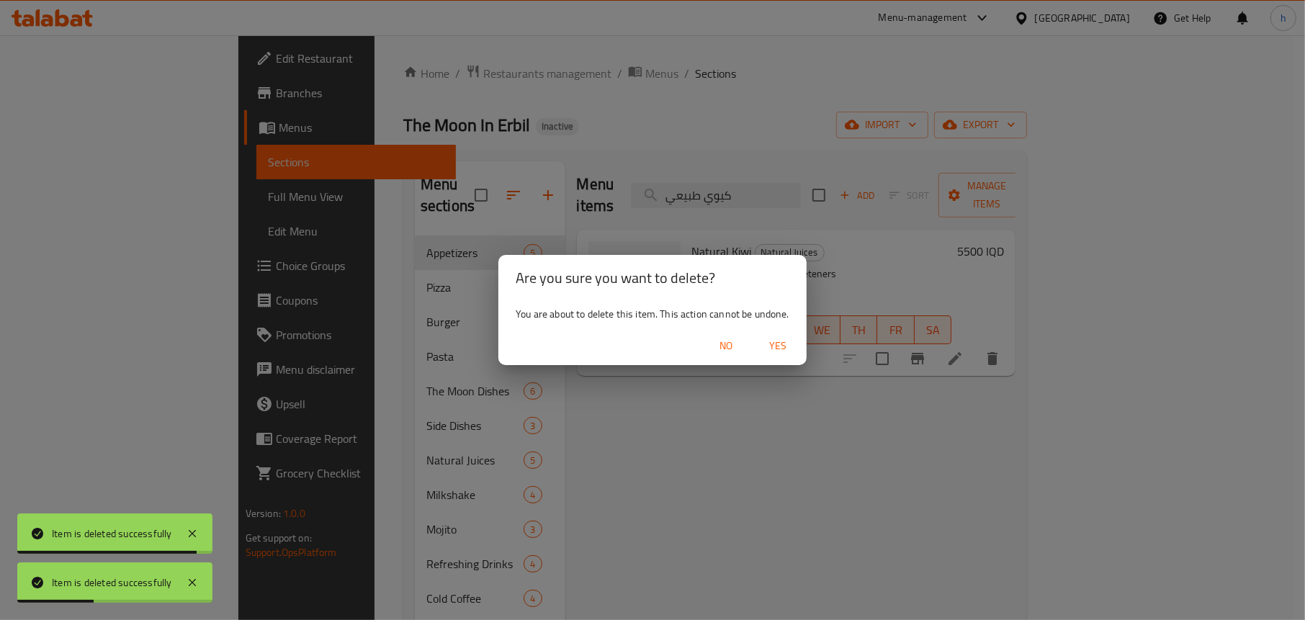
click at [782, 338] on span "Yes" at bounding box center [778, 346] width 35 height 18
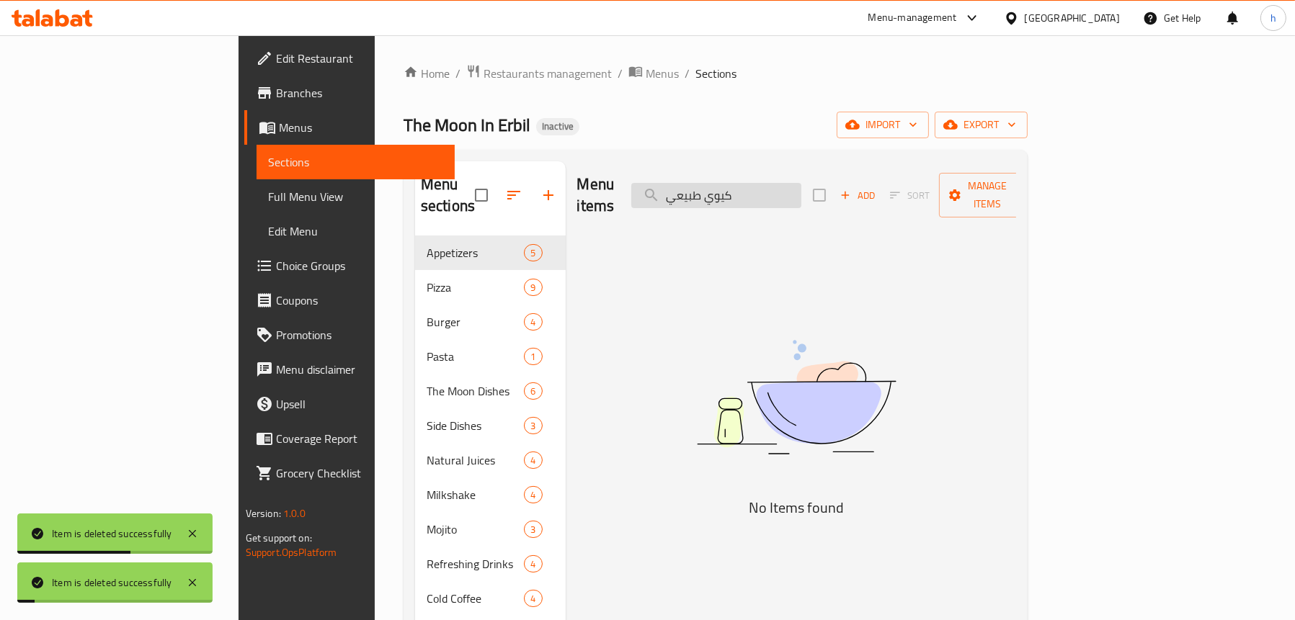
click at [801, 191] on input "كيوي طبيعي" at bounding box center [716, 195] width 170 height 25
paste input "ركديه"
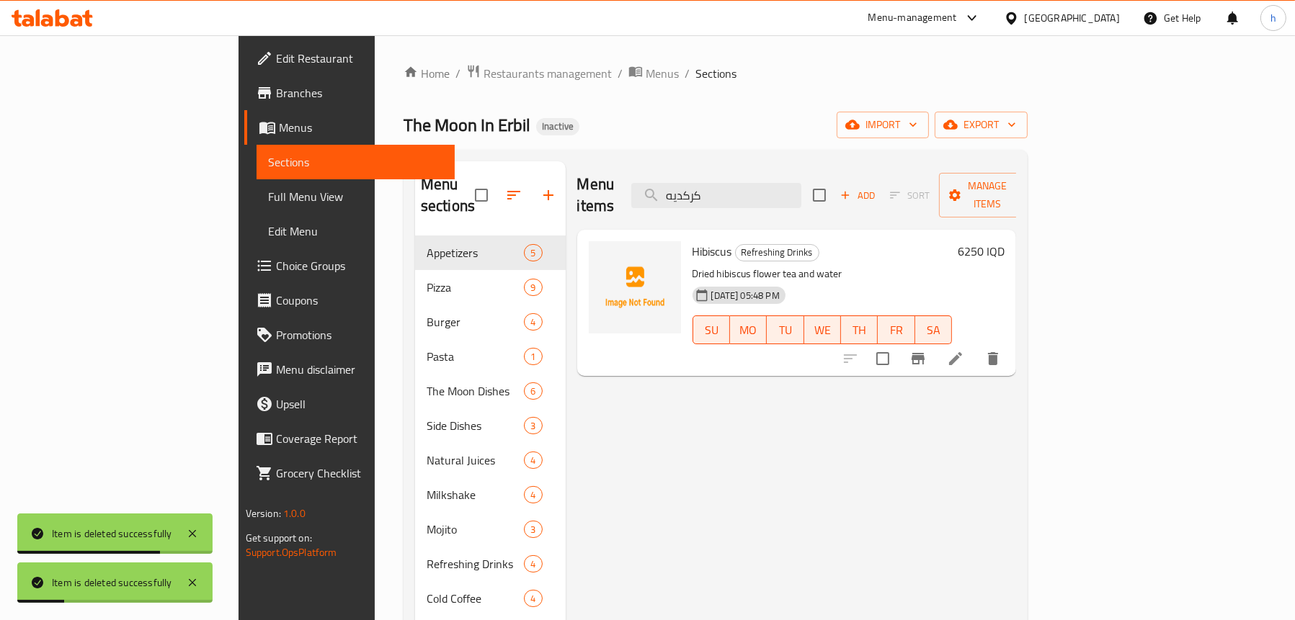
click at [1010, 342] on button "delete" at bounding box center [993, 359] width 35 height 35
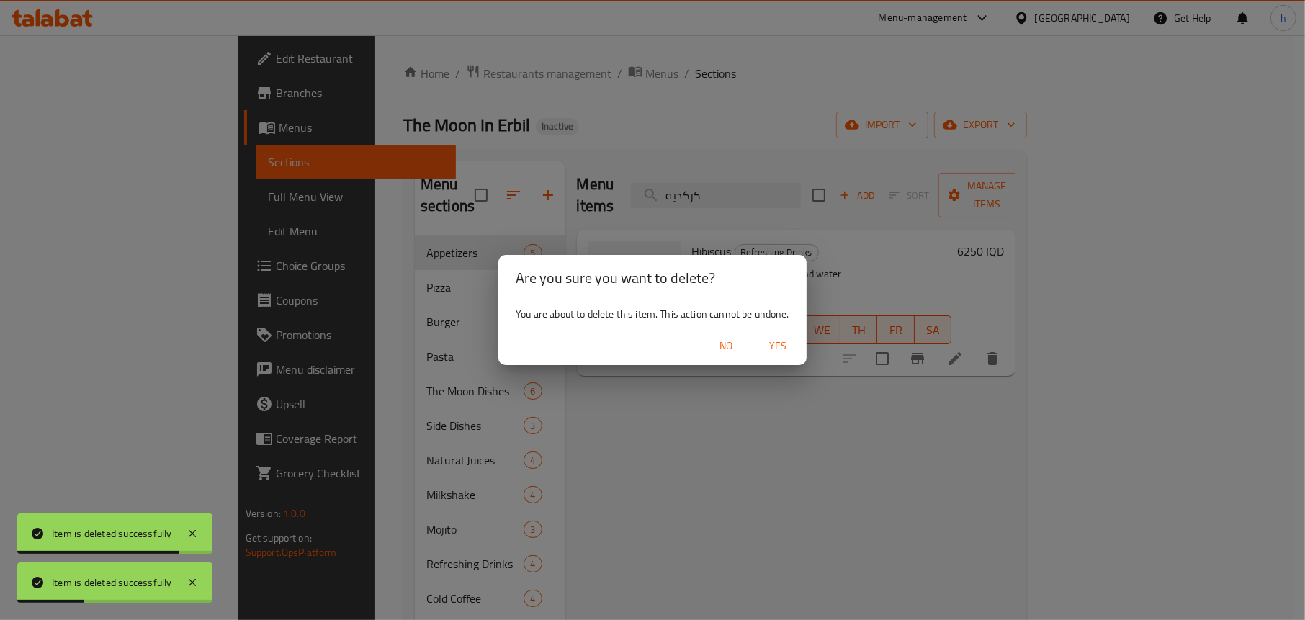
click at [776, 337] on span "Yes" at bounding box center [778, 346] width 35 height 18
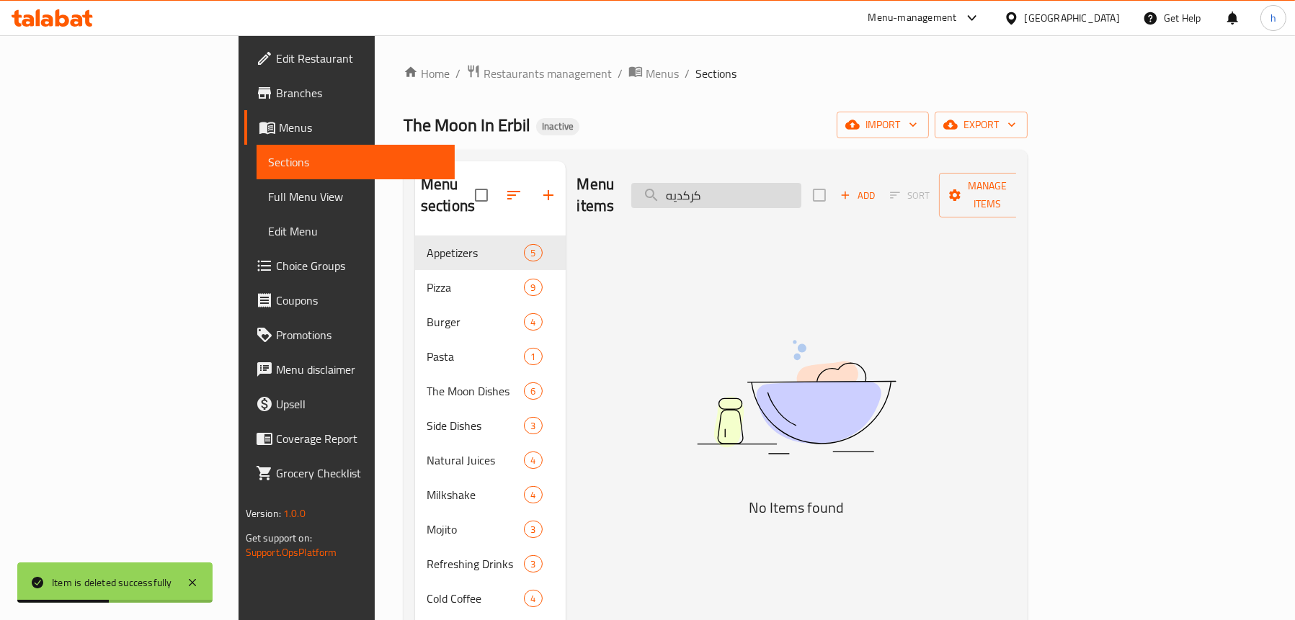
drag, startPoint x: 794, startPoint y: 185, endPoint x: 744, endPoint y: 193, distance: 50.3
click at [744, 193] on input "كركديه" at bounding box center [716, 195] width 170 height 25
paste input "آيس تي خوخ منعش"
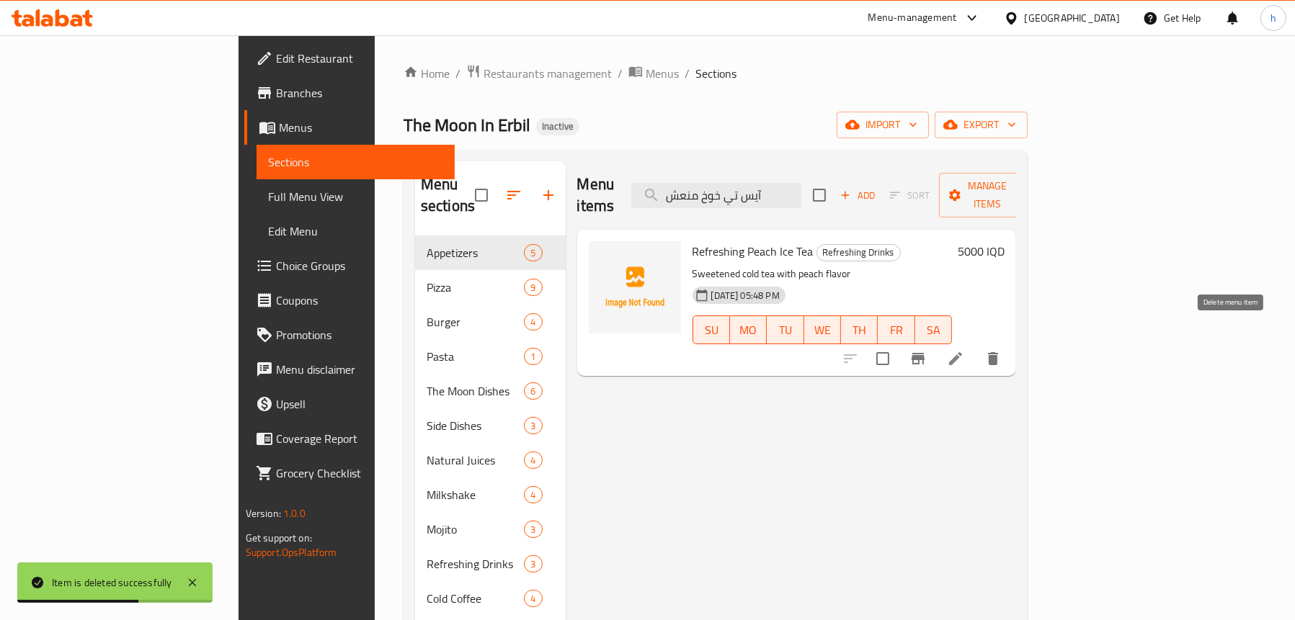
type input "آيس تي خوخ منعش"
click at [1001, 350] on icon "delete" at bounding box center [992, 358] width 17 height 17
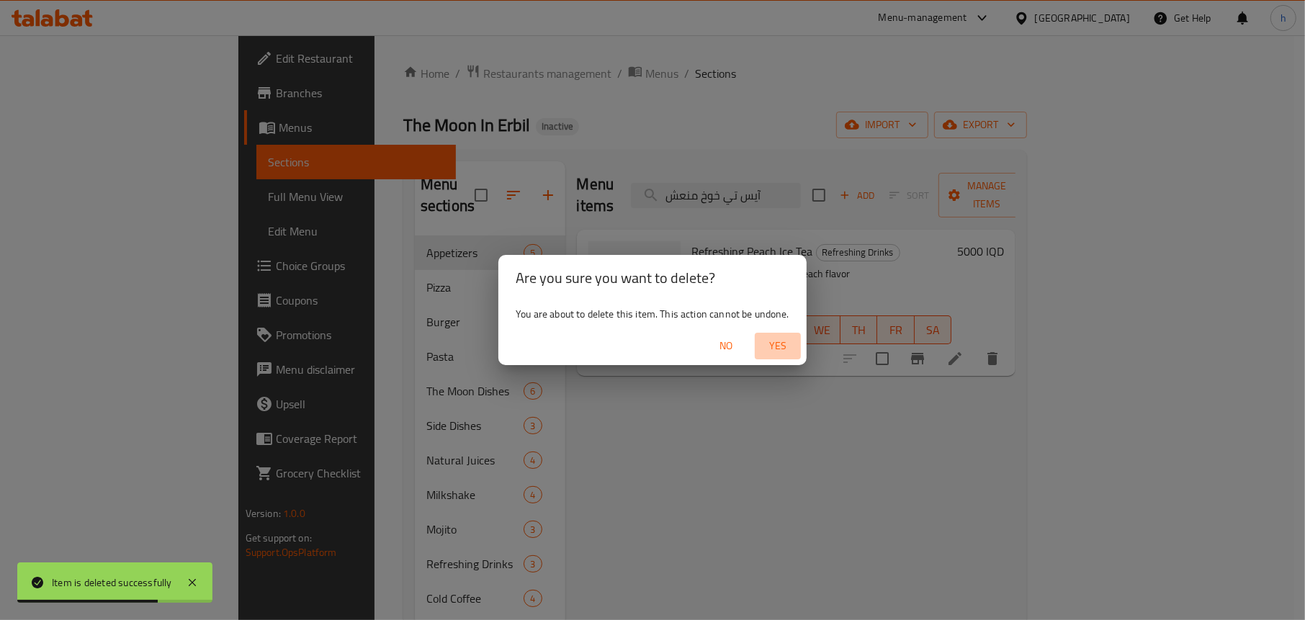
click at [779, 337] on span "Yes" at bounding box center [778, 346] width 35 height 18
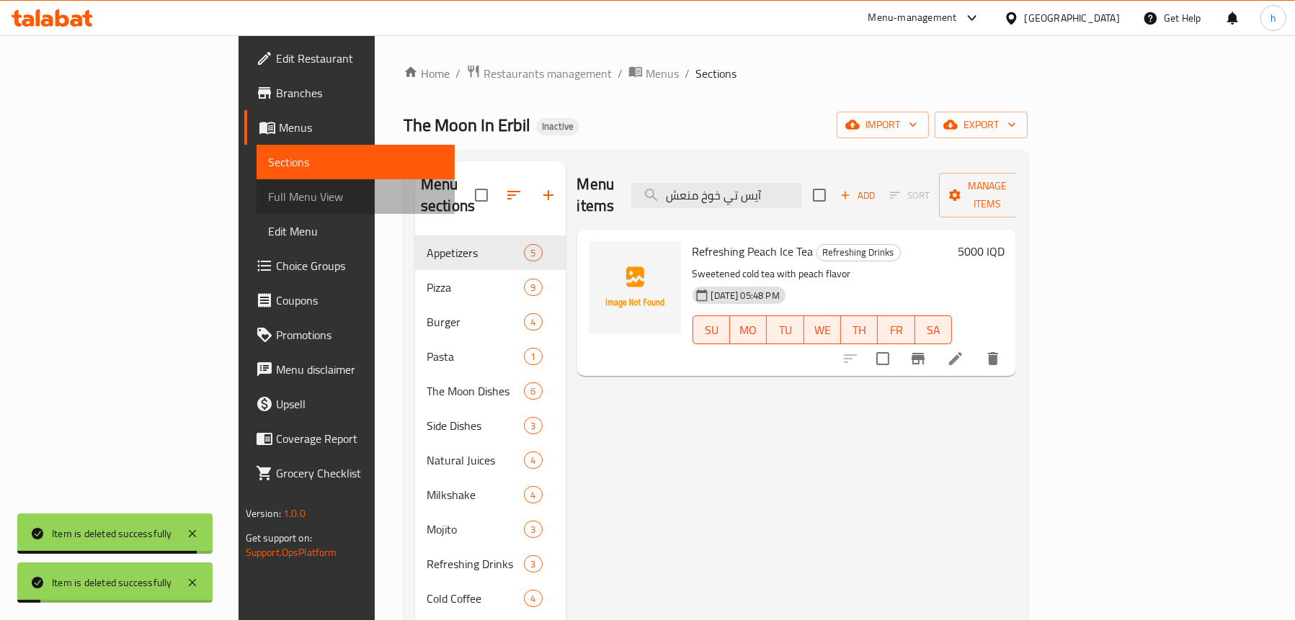
click at [268, 201] on span "Full Menu View" at bounding box center [355, 196] width 175 height 17
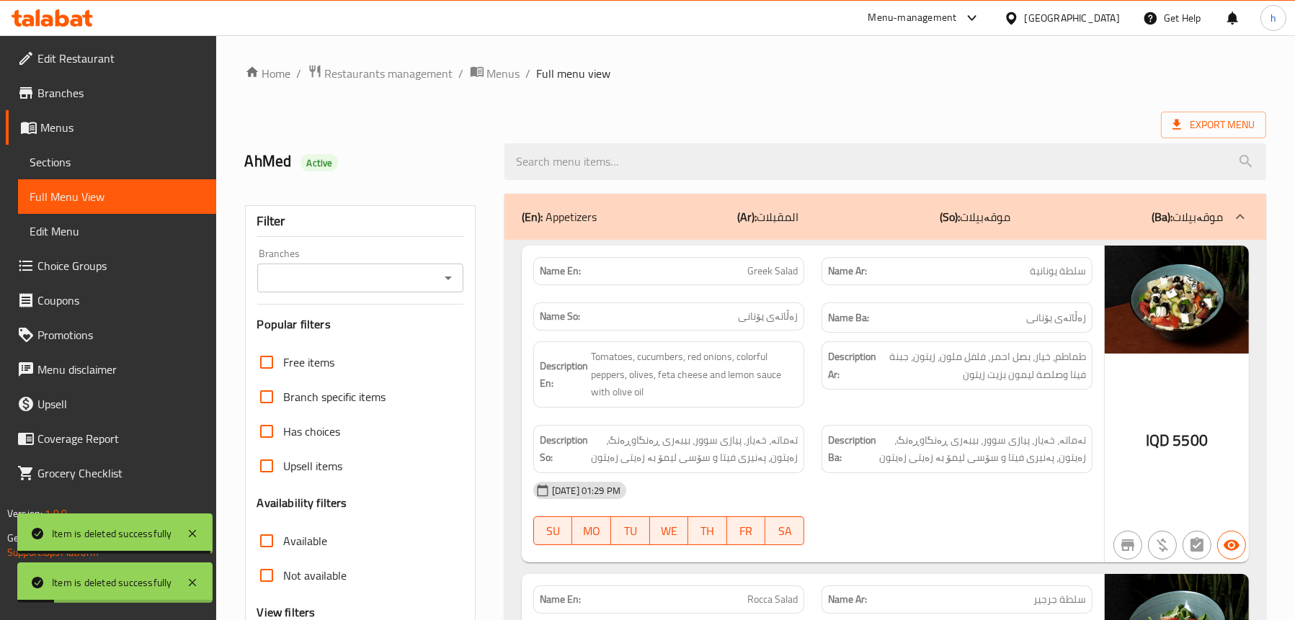
click at [452, 279] on icon "Open" at bounding box center [447, 277] width 17 height 17
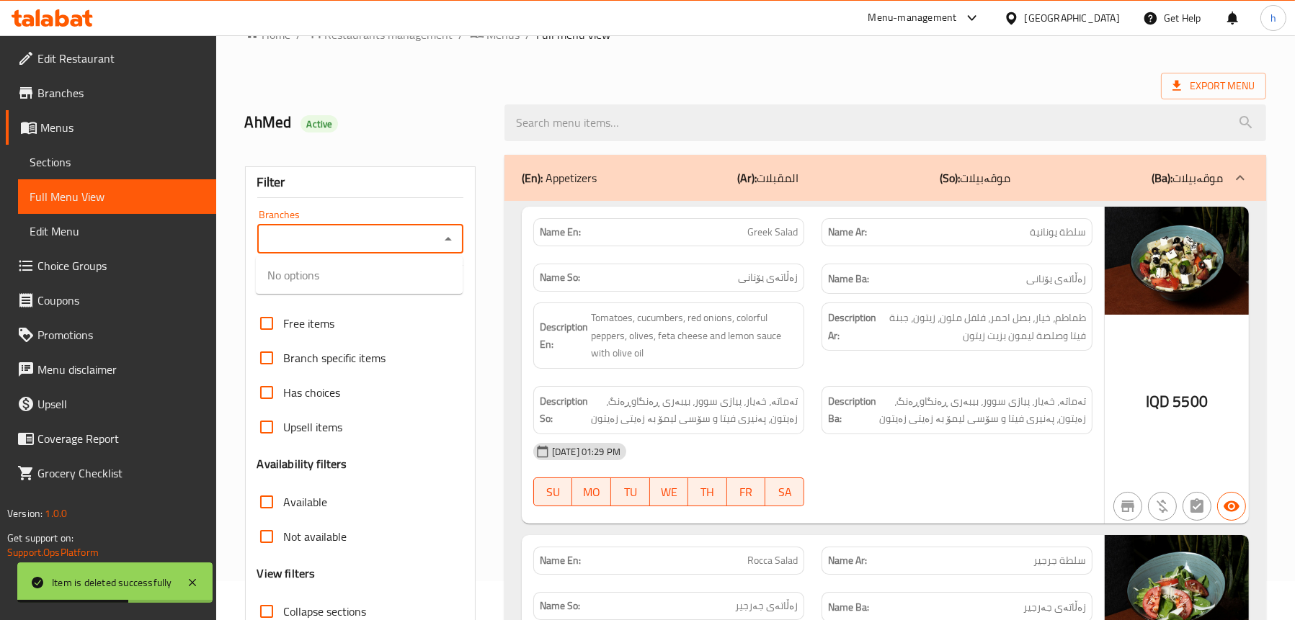
scroll to position [72, 0]
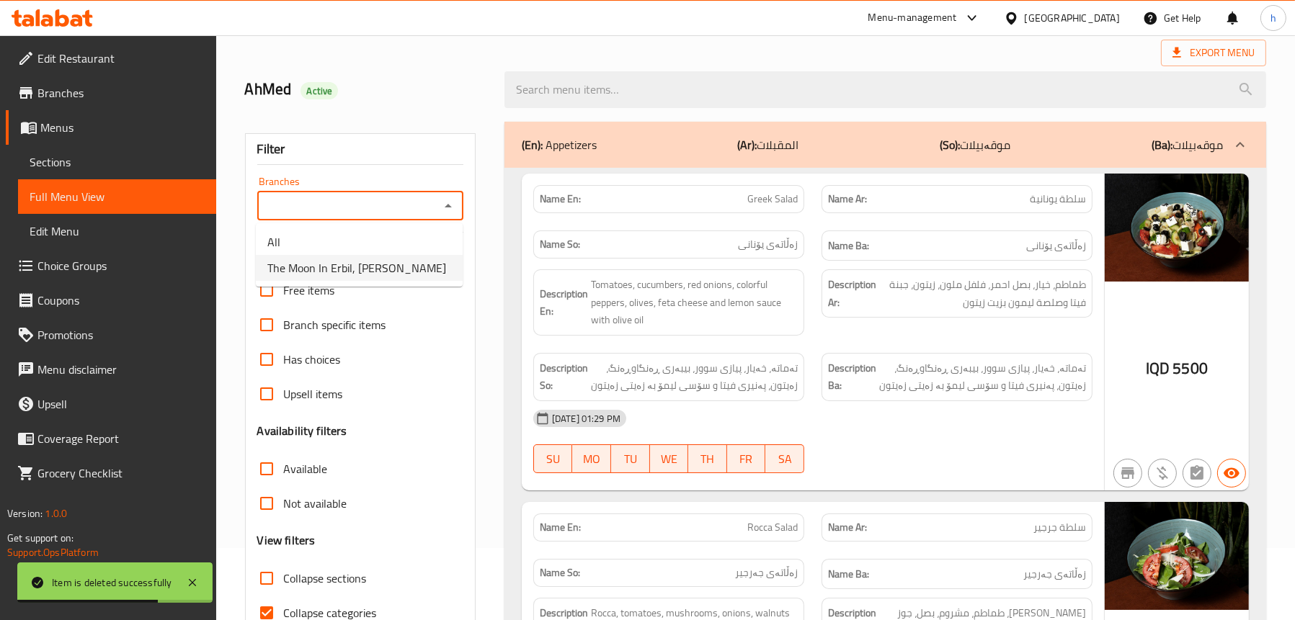
click at [362, 264] on span "The Moon In Erbil, Ankawa" at bounding box center [356, 267] width 179 height 17
type input "The Moon In Erbil, Ankawa"
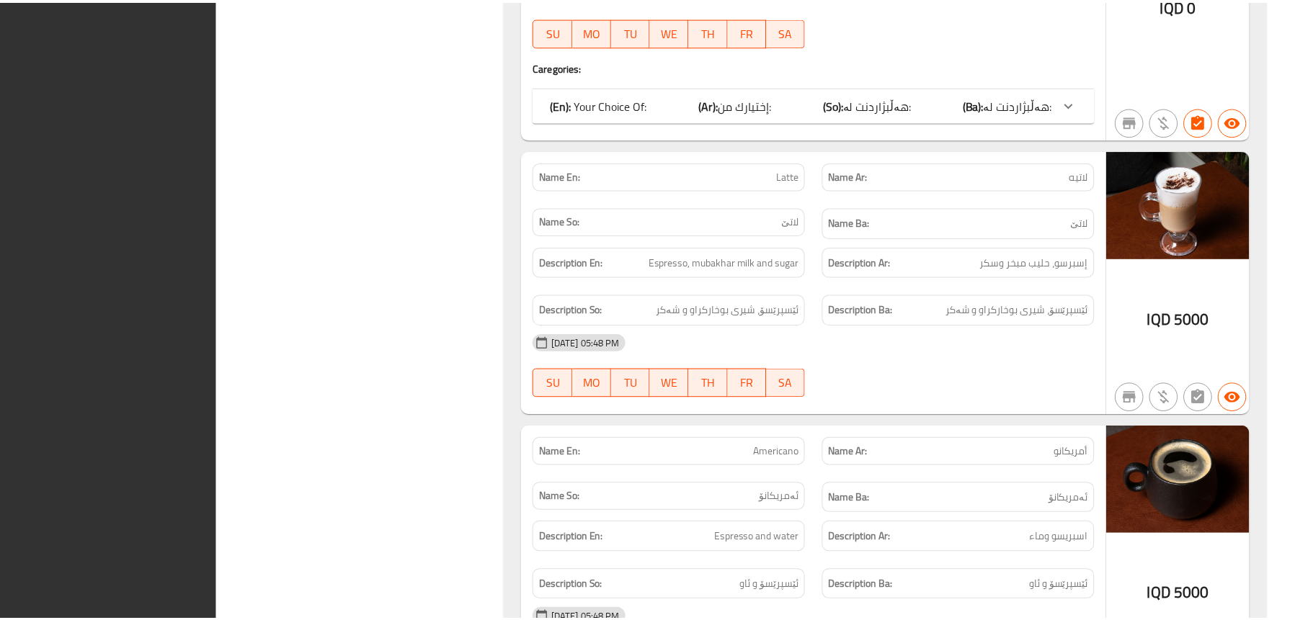
scroll to position [15891, 0]
